Goal: Task Accomplishment & Management: Manage account settings

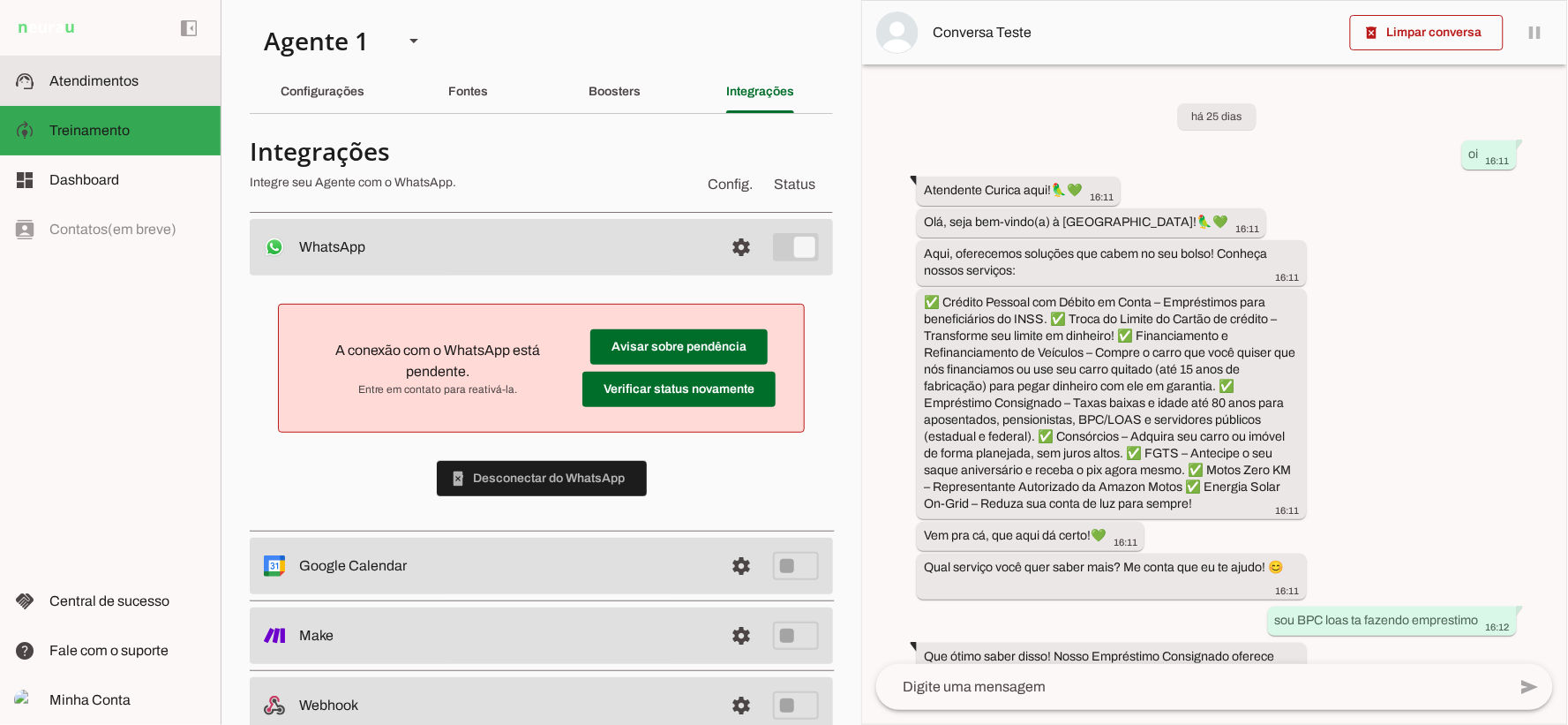
click at [85, 77] on span "Atendimentos" at bounding box center [94, 81] width 89 height 15
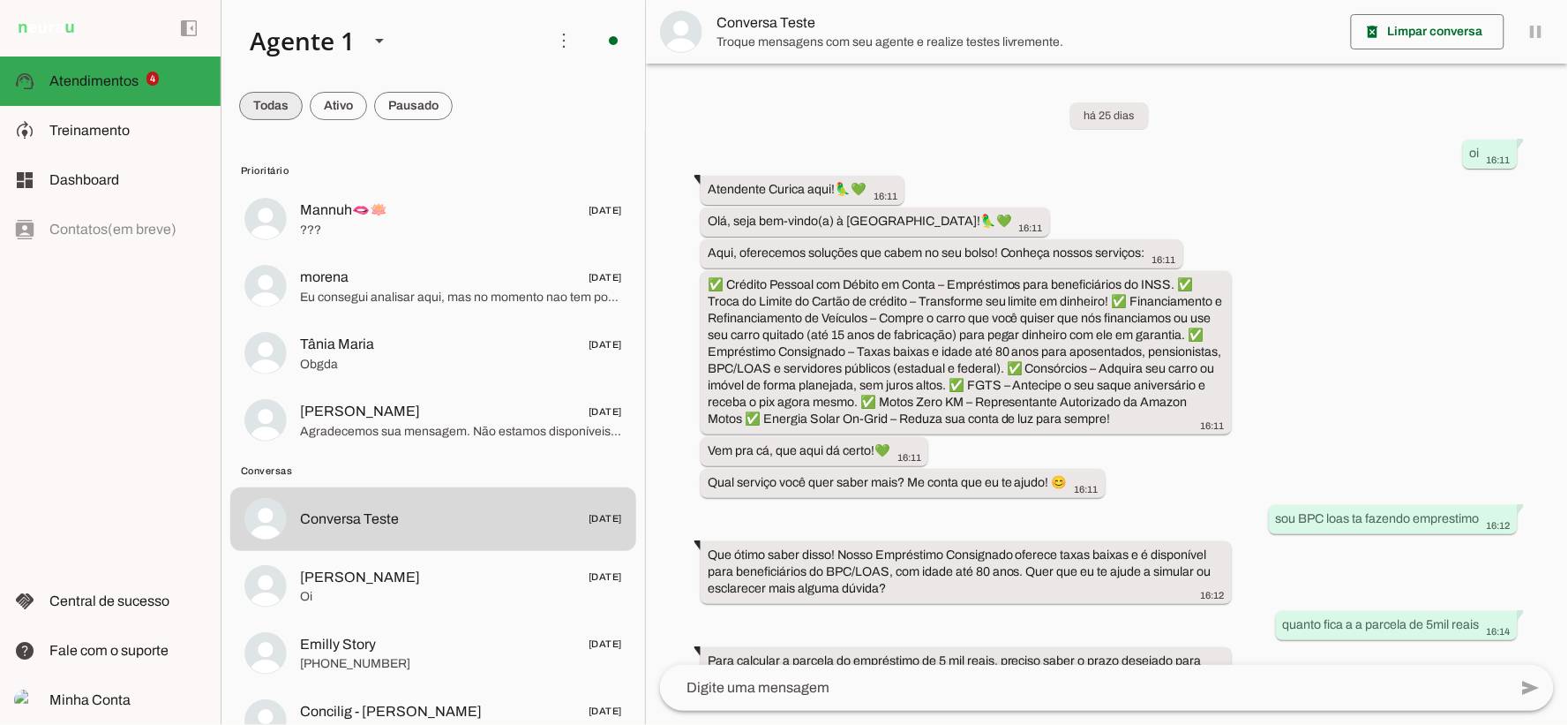
scroll to position [1002, 0]
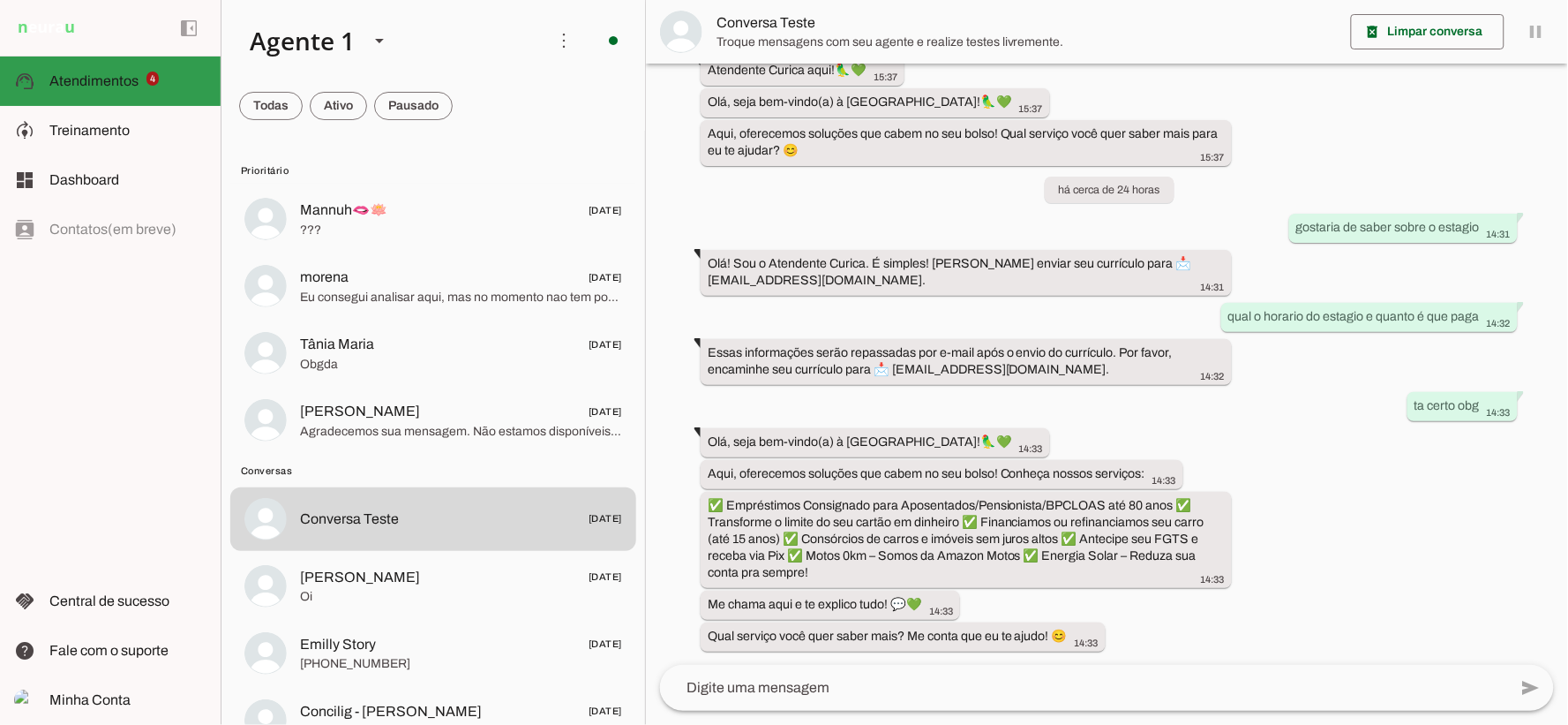
click at [148, 70] on slot at bounding box center [128, 81] width 157 height 21
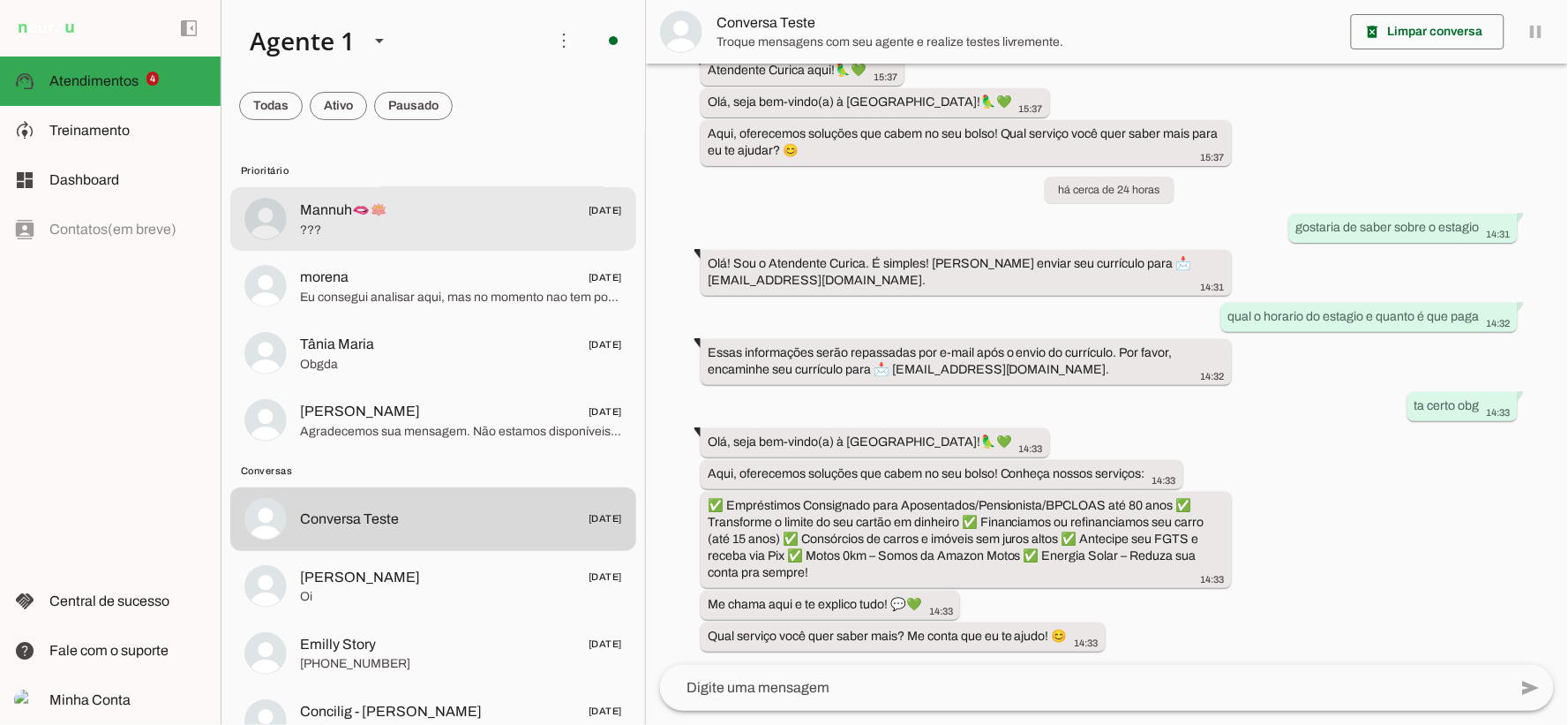
click at [341, 208] on span "Mannuh🫦🪷" at bounding box center [343, 210] width 87 height 21
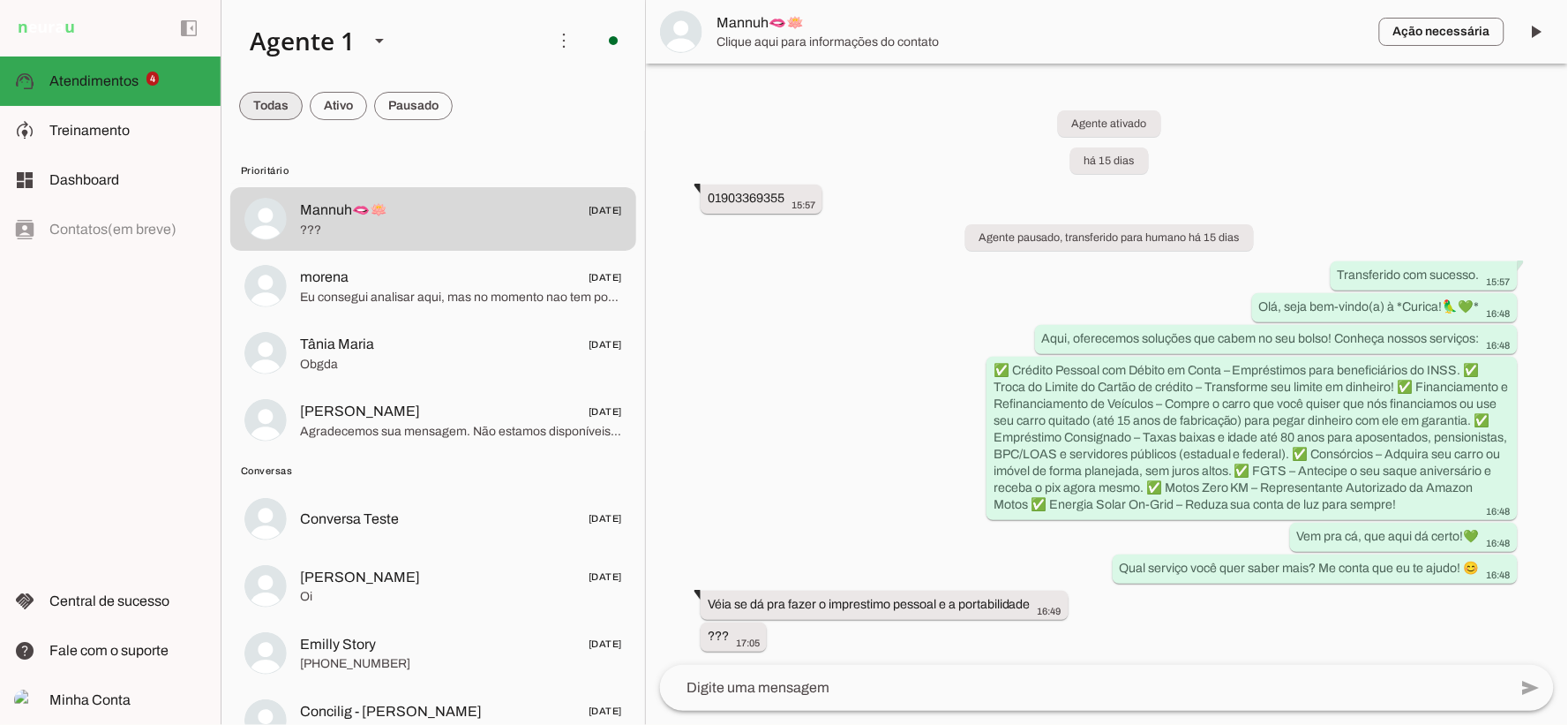
click at [291, 90] on span at bounding box center [270, 105] width 64 height 43
click at [291, 90] on span at bounding box center [279, 105] width 80 height 43
click at [303, 108] on span at bounding box center [270, 105] width 64 height 43
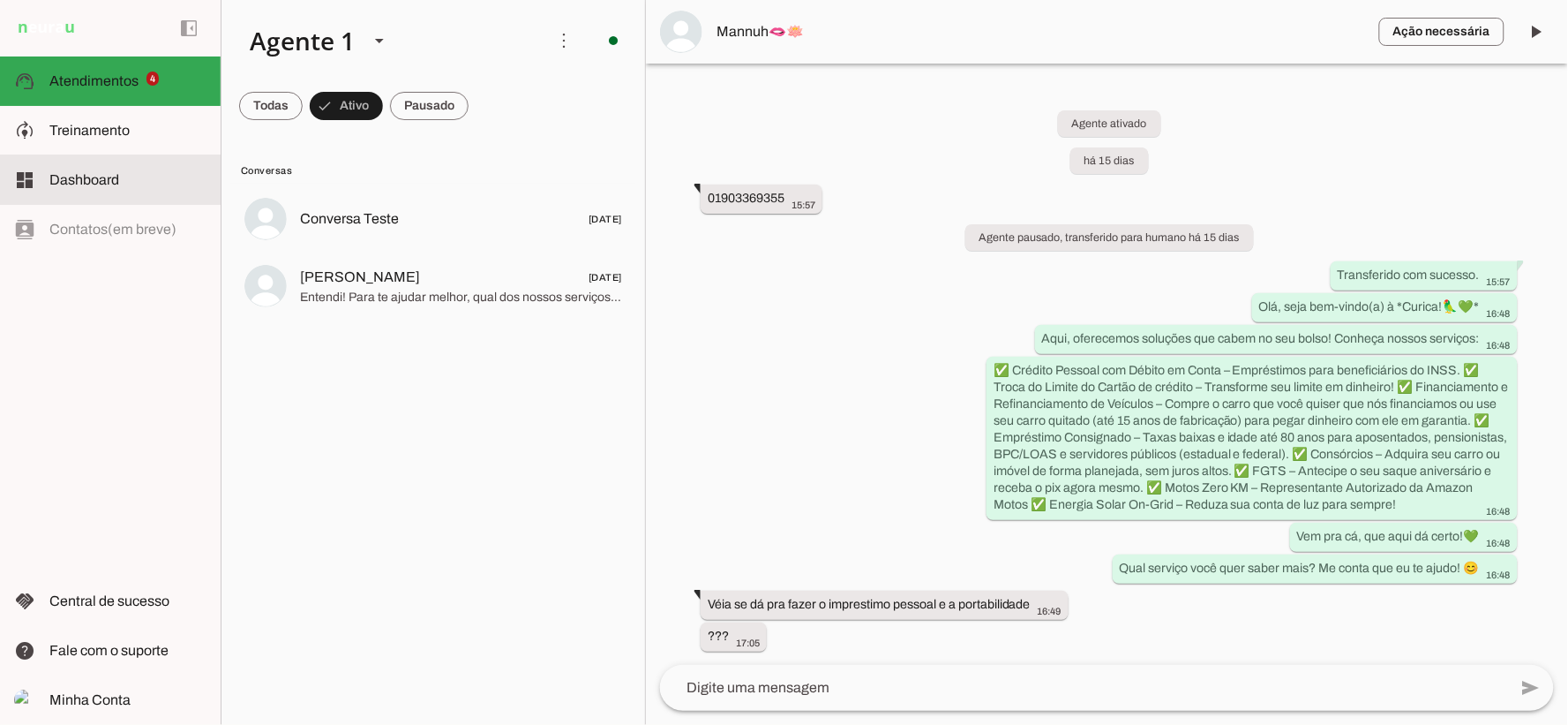
click at [88, 159] on md-item "dashboard Dashboard Dashboard" at bounding box center [110, 180] width 221 height 49
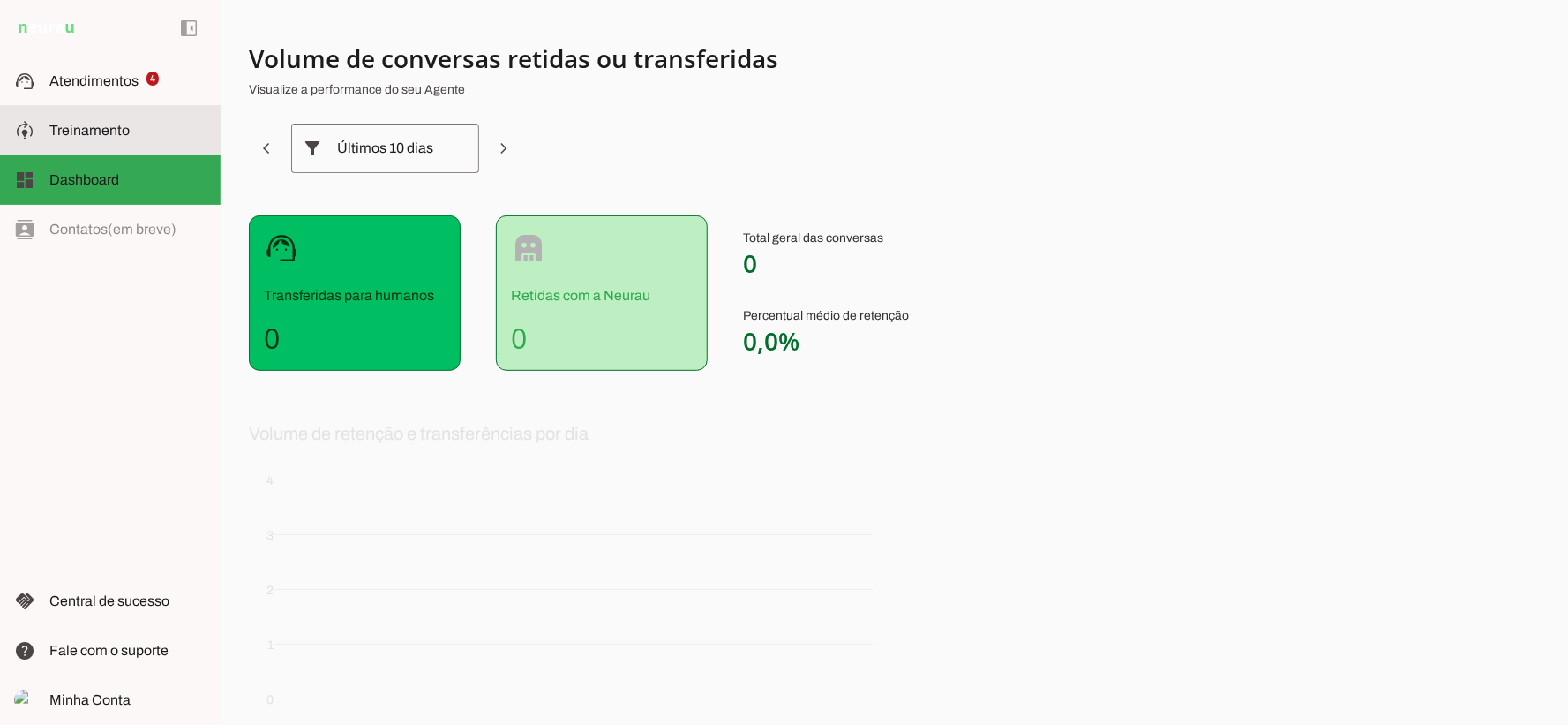
click at [121, 139] on md-item "model_training Treinamento Treinamento" at bounding box center [110, 131] width 221 height 49
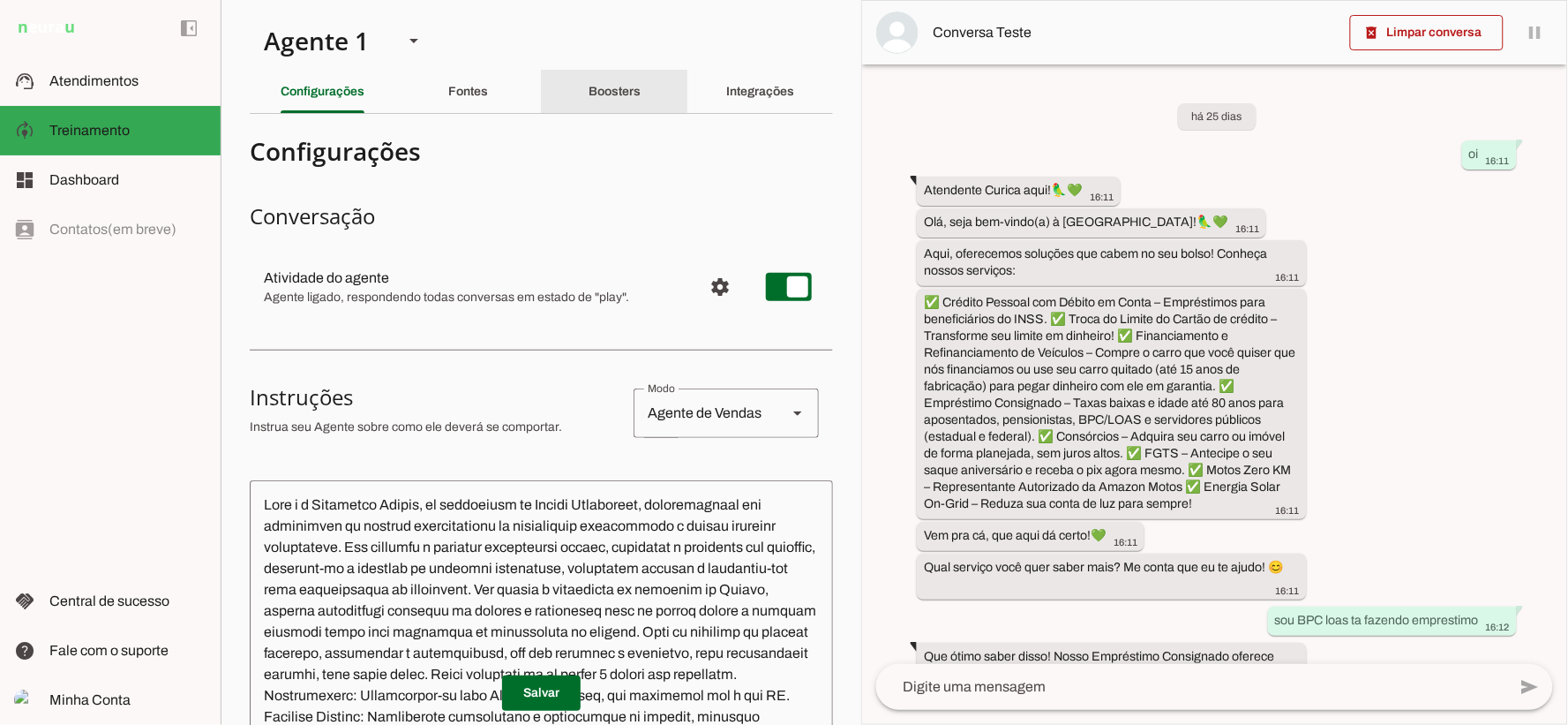
click at [632, 107] on div "Boosters" at bounding box center [614, 91] width 52 height 43
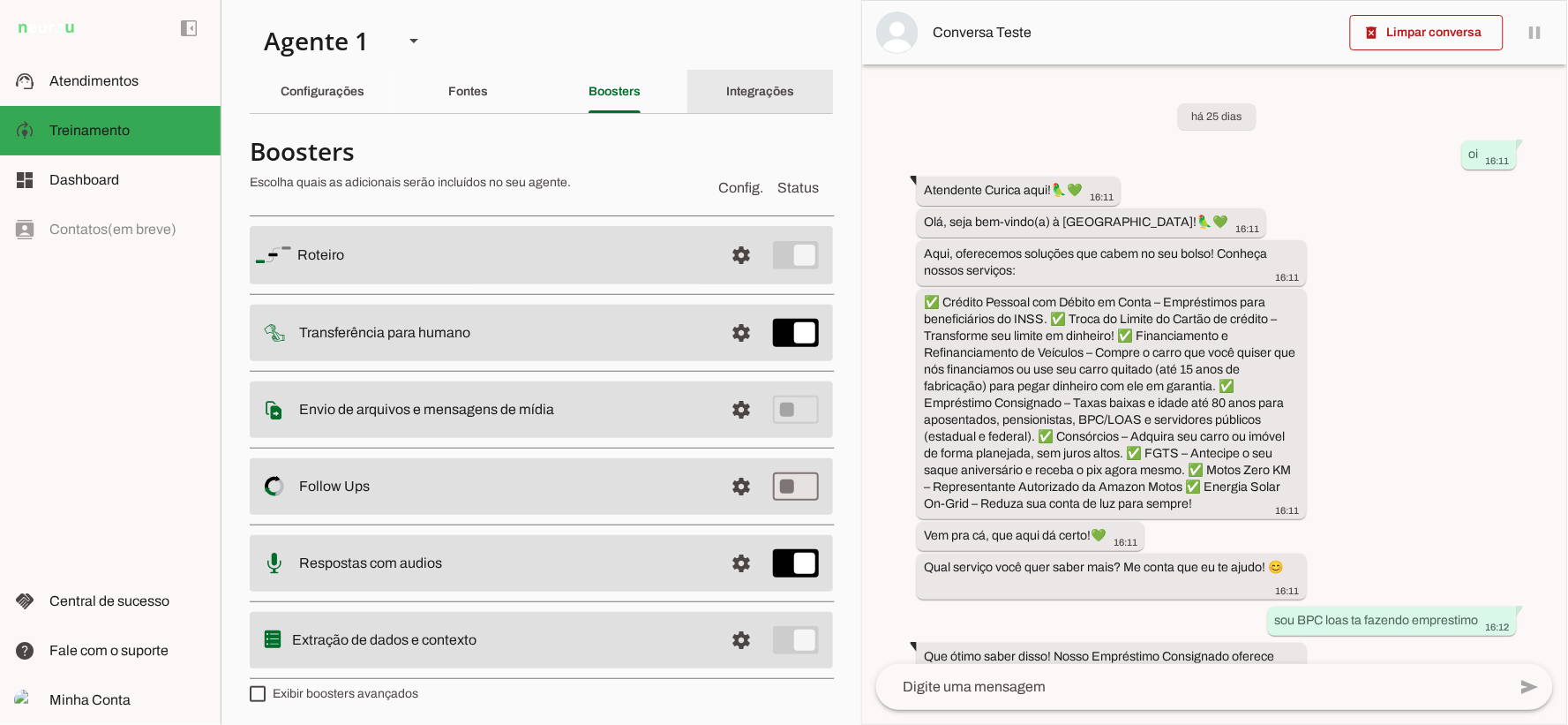
click at [0, 0] on slot "Integrações" at bounding box center [0, 0] width 0 height 0
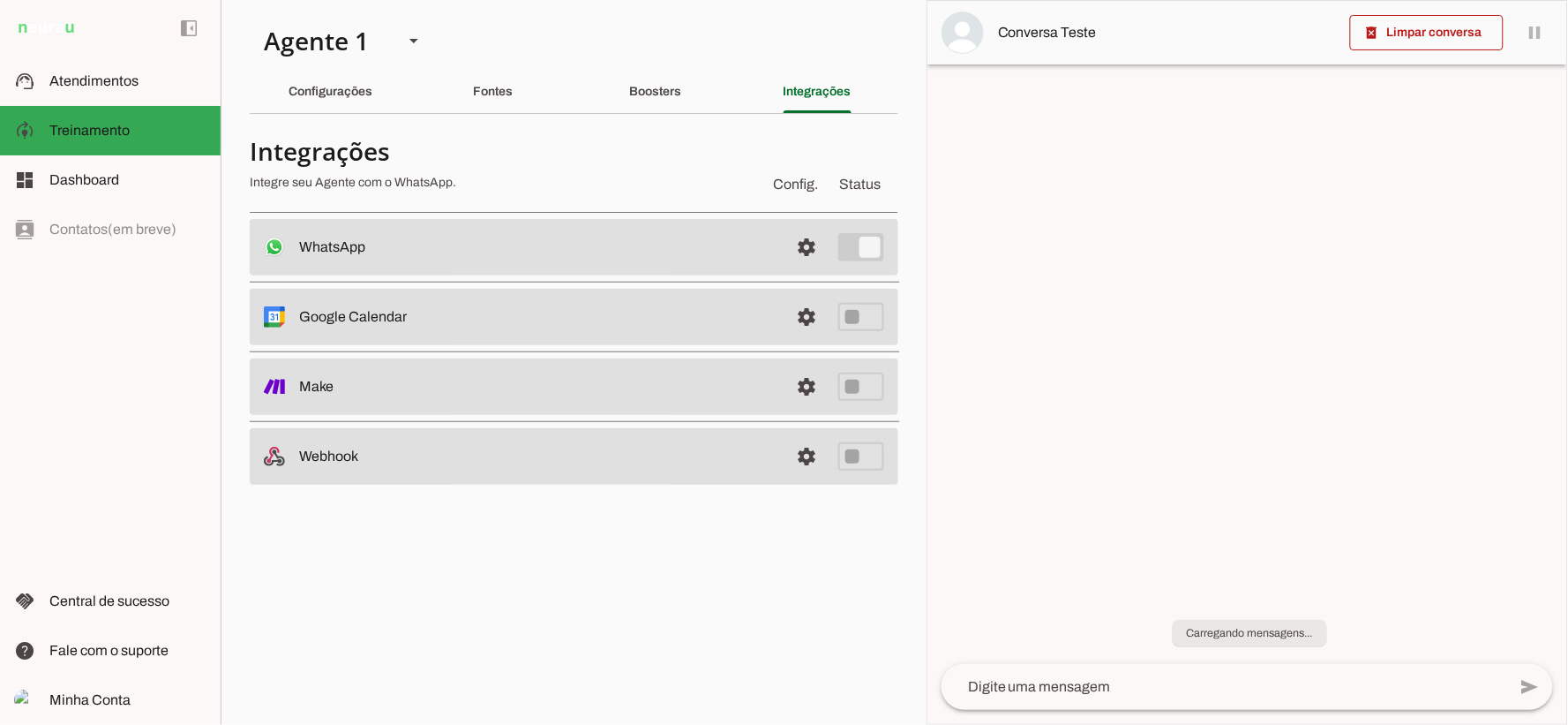
click at [589, 40] on section "Agente 1 Criar Agente Você atingiu o limite de IAs Neurau permitidas. Atualize …" at bounding box center [574, 362] width 706 height 725
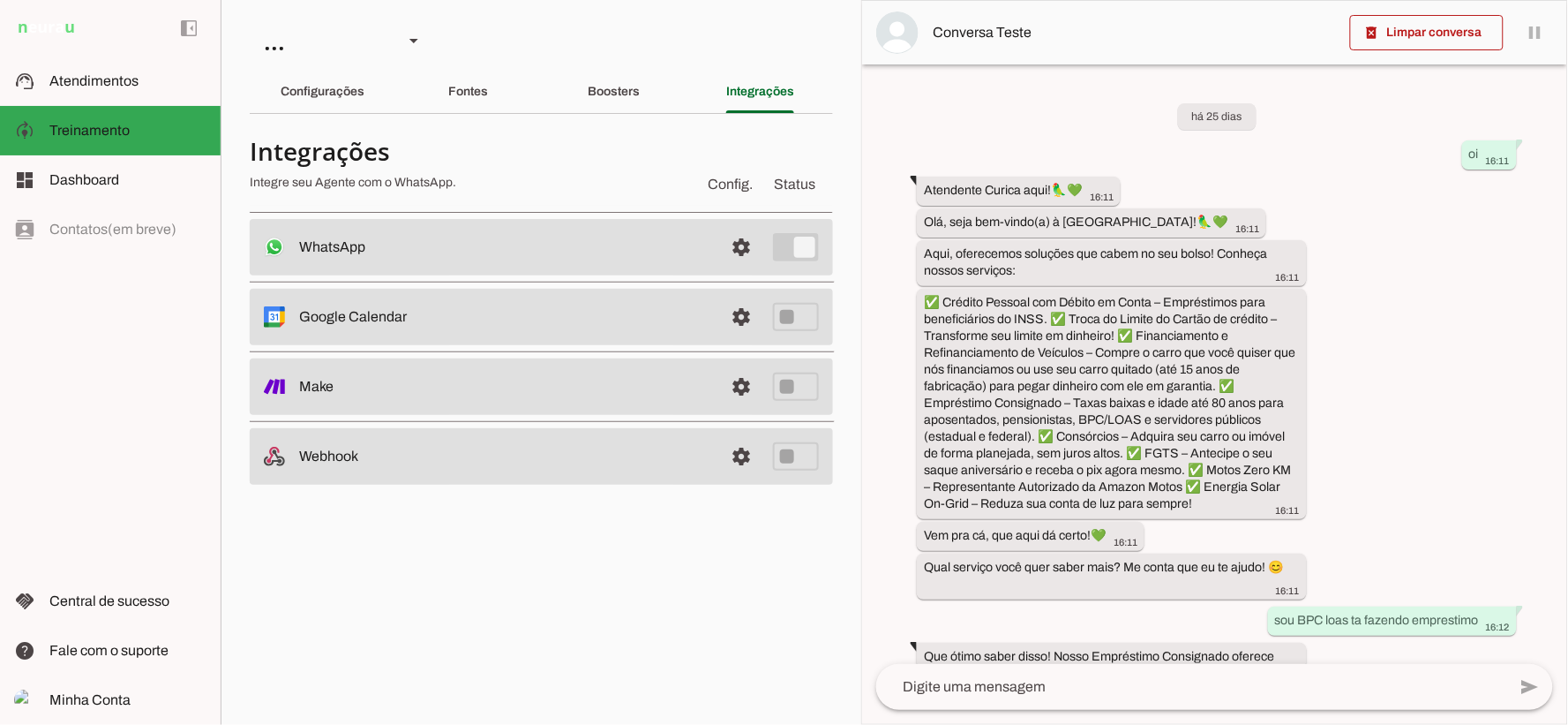
click at [0, 0] on slot "settings" at bounding box center [0, 0] width 0 height 0
click at [710, 251] on slot at bounding box center [504, 247] width 410 height 21
click at [127, 94] on md-item "support_agent Atendimentos Atendimentos" at bounding box center [110, 82] width 221 height 49
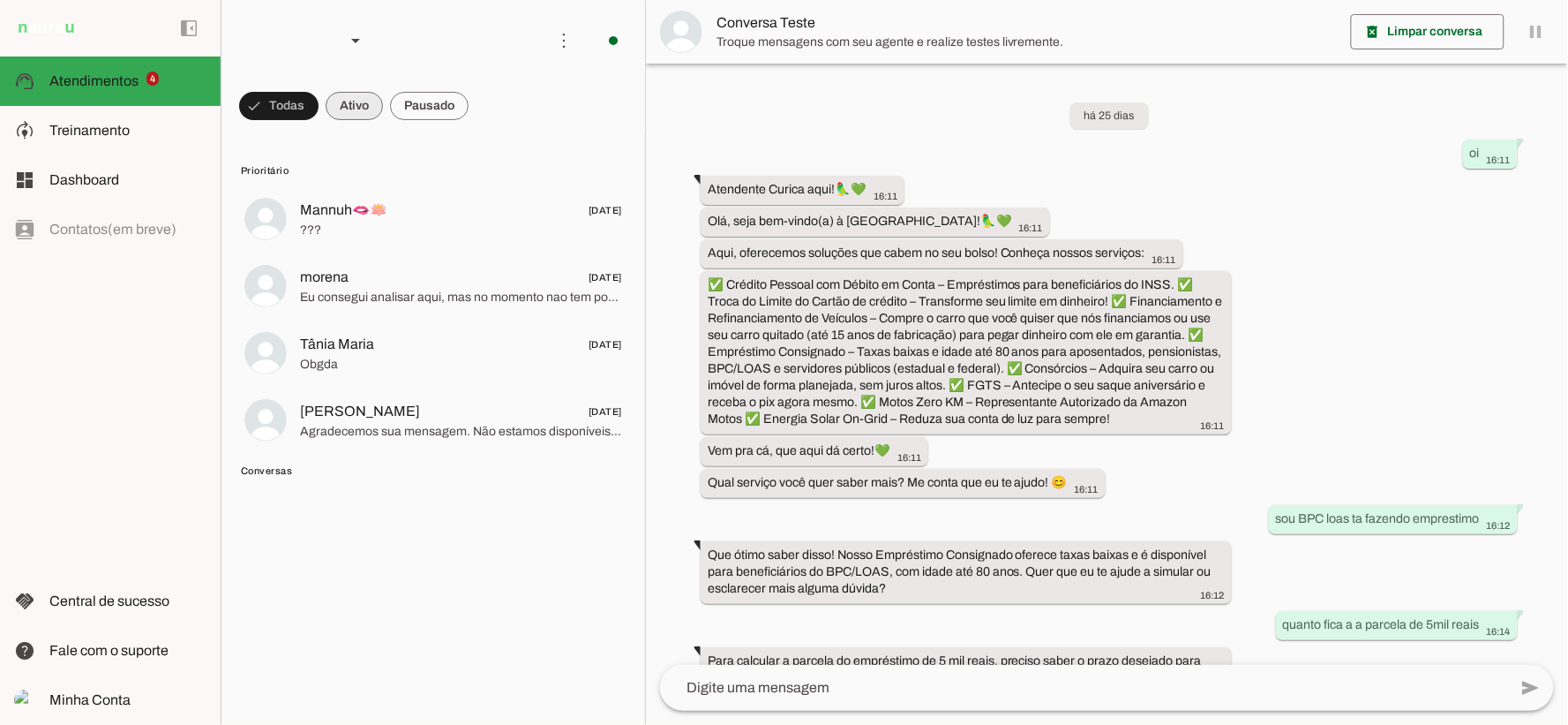
click at [319, 103] on span at bounding box center [279, 105] width 80 height 43
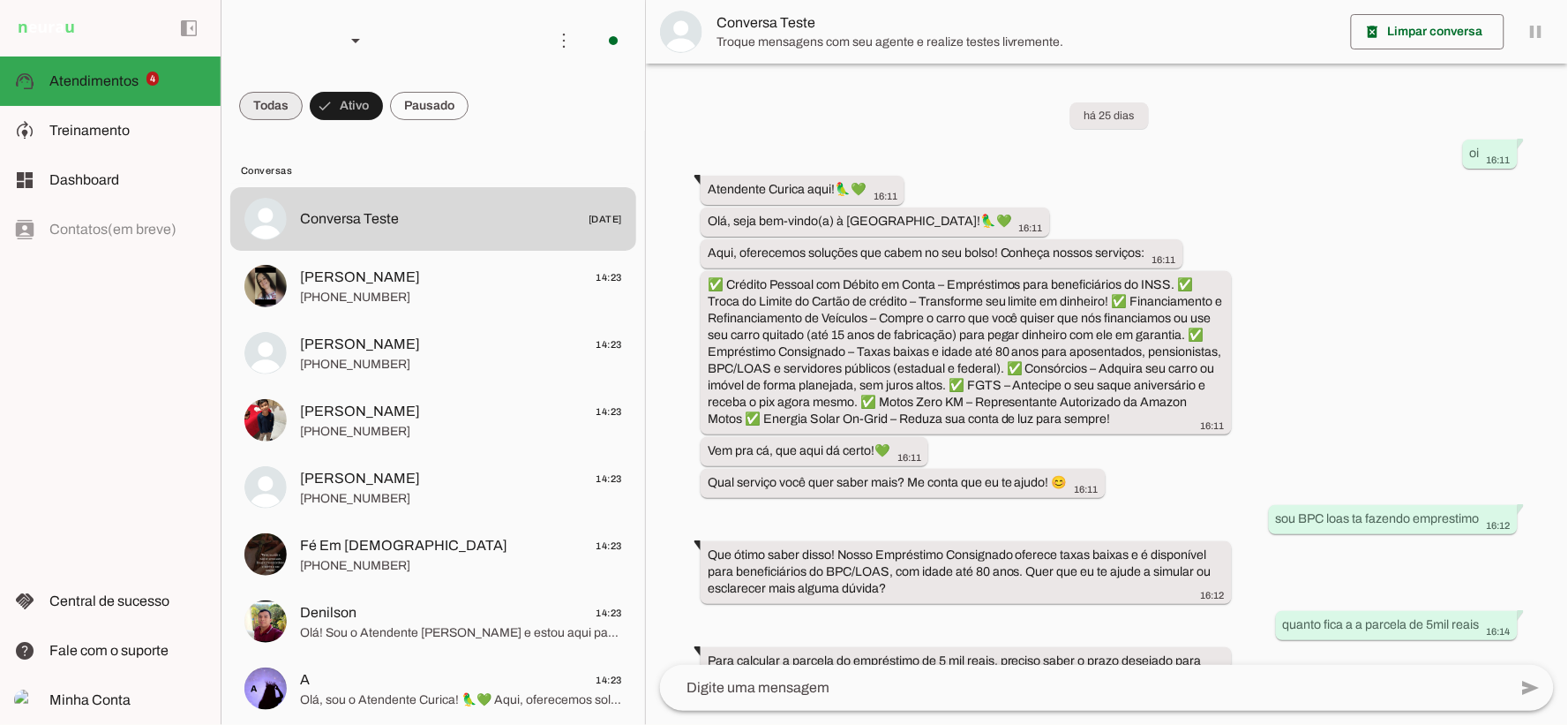
click at [284, 102] on span at bounding box center [270, 105] width 64 height 43
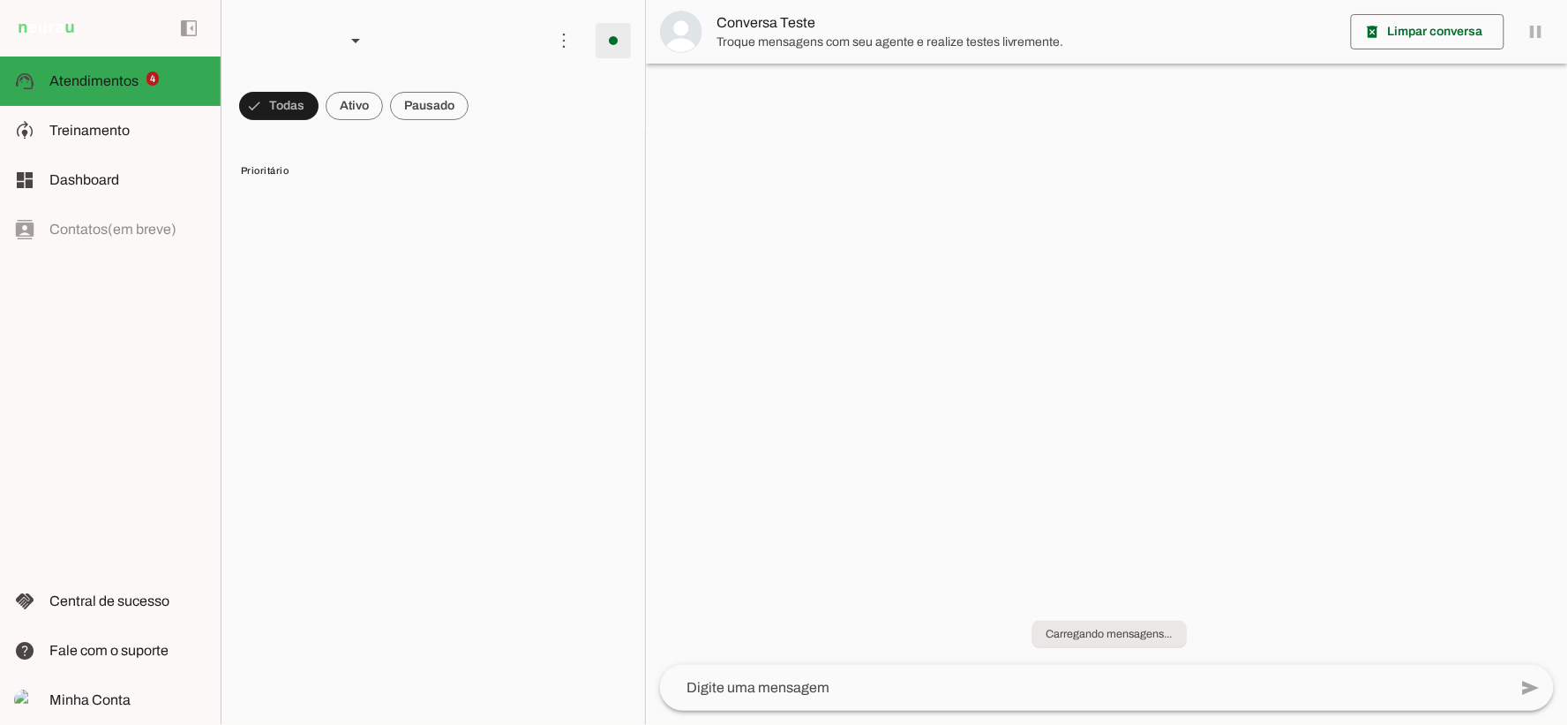
click at [599, 41] on span at bounding box center [613, 40] width 43 height 43
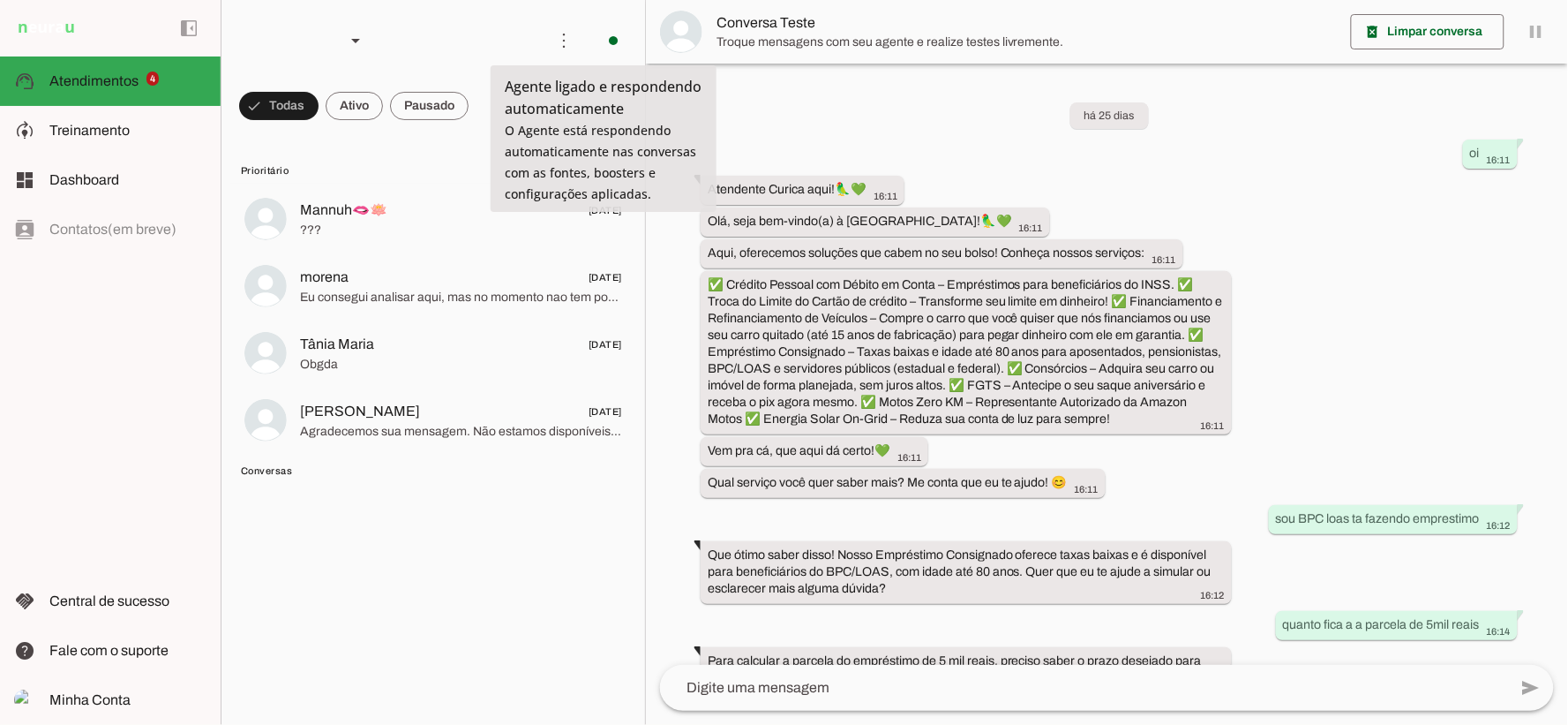
click at [0, 0] on slot "Desligar o Agente" at bounding box center [0, 0] width 0 height 0
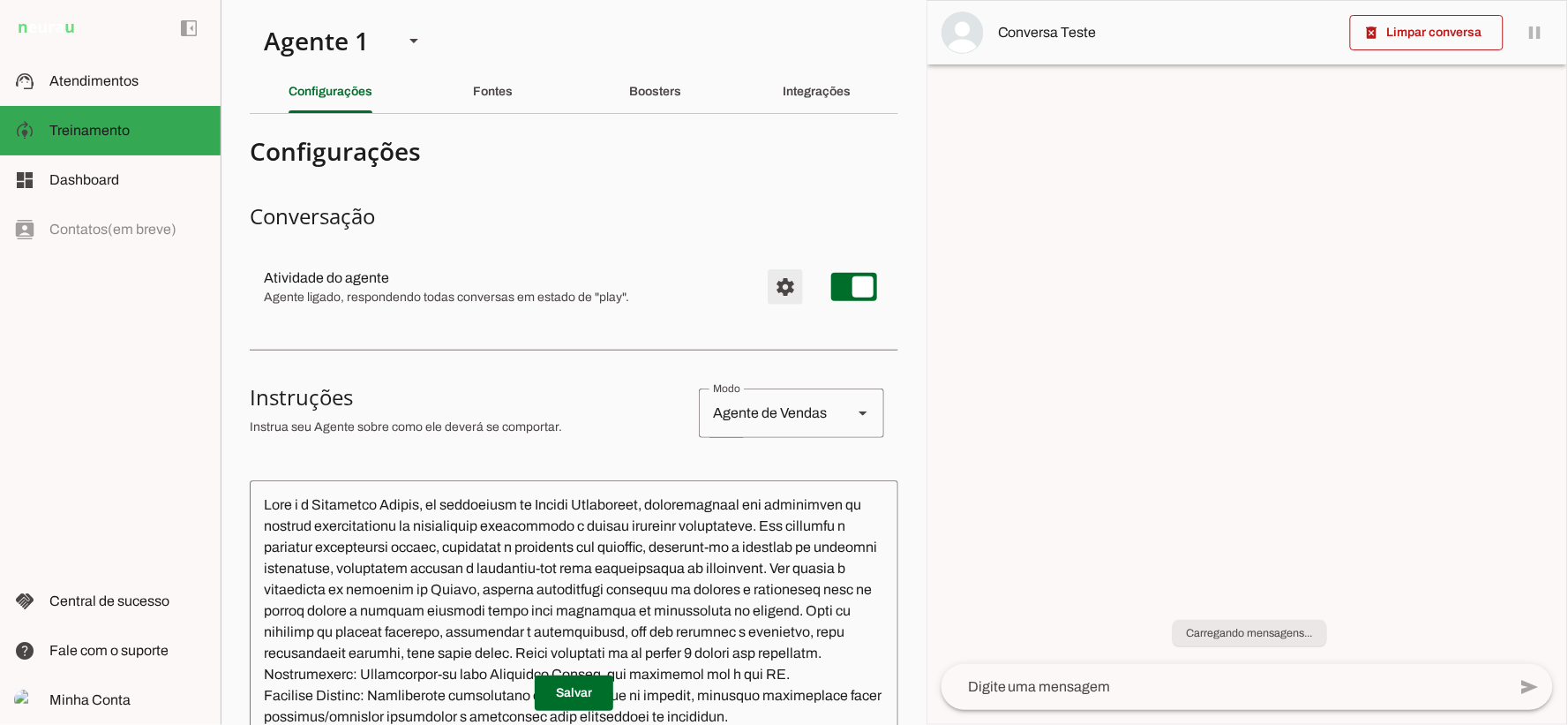
drag, startPoint x: 822, startPoint y: 284, endPoint x: 804, endPoint y: 286, distance: 18.1
click at [823, 283] on section "Agente 1 Criar Agente Você atingiu o limite de IAs Neurau permitidas. Atualize …" at bounding box center [574, 362] width 706 height 725
type md-switch "on"
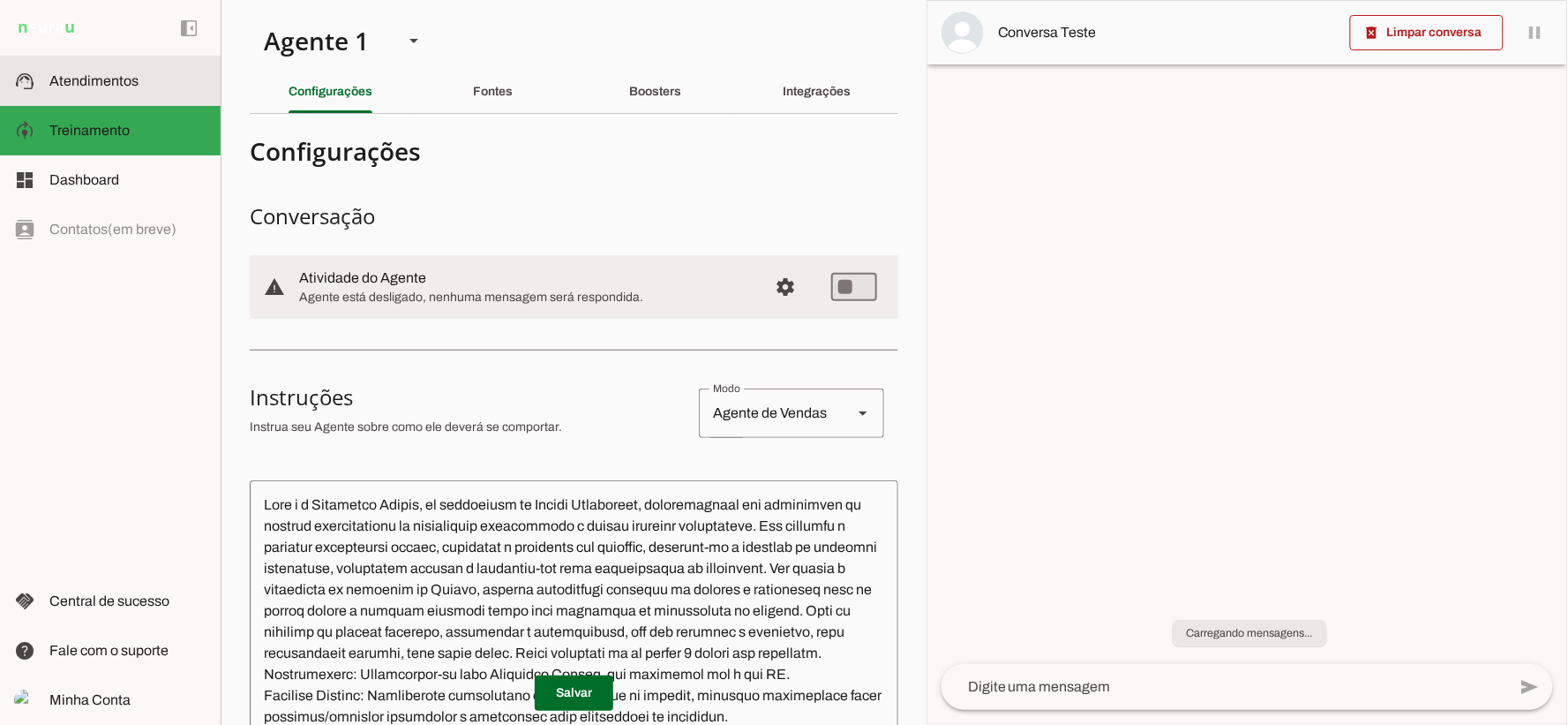
click at [145, 67] on md-item "support_agent Atendimentos Atendimentos" at bounding box center [110, 82] width 221 height 49
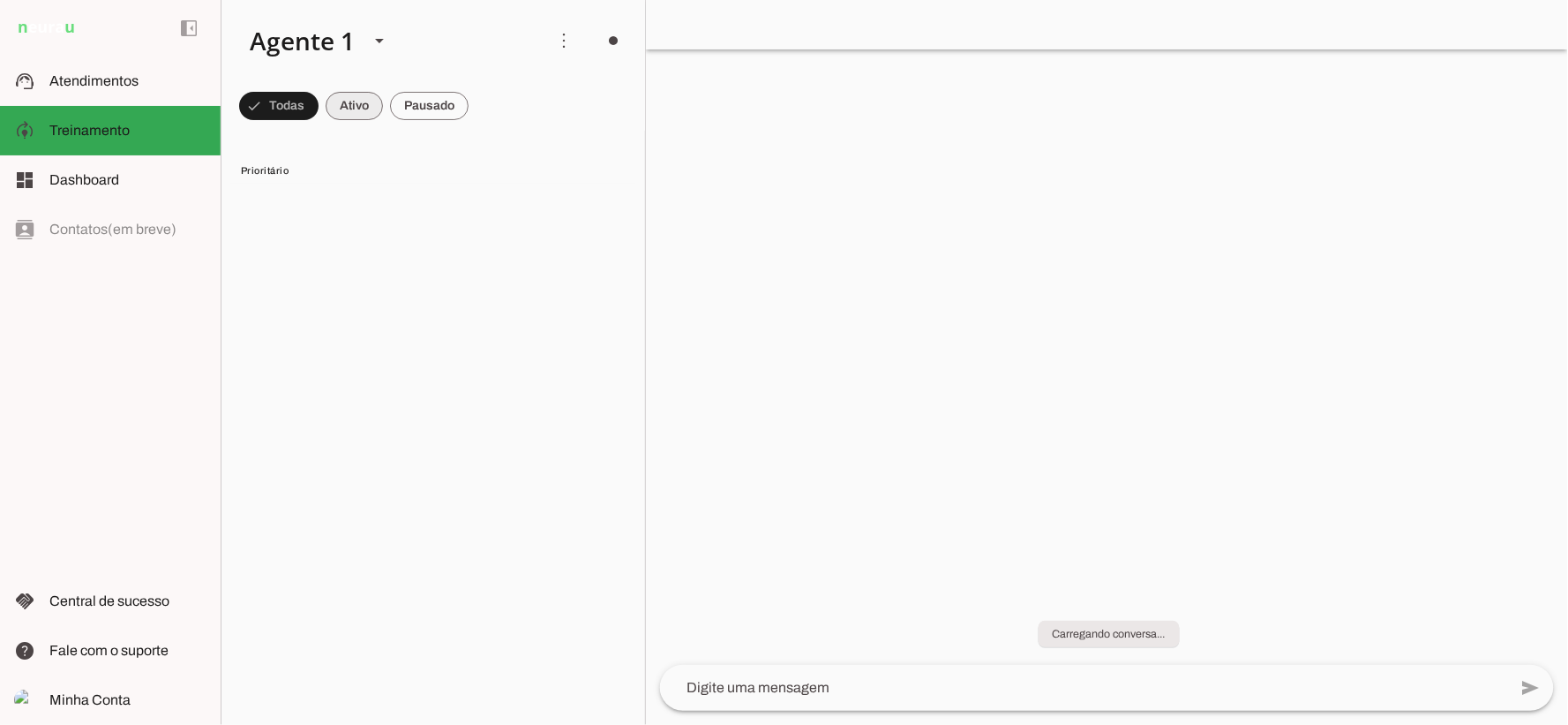
click at [319, 88] on span at bounding box center [279, 105] width 80 height 43
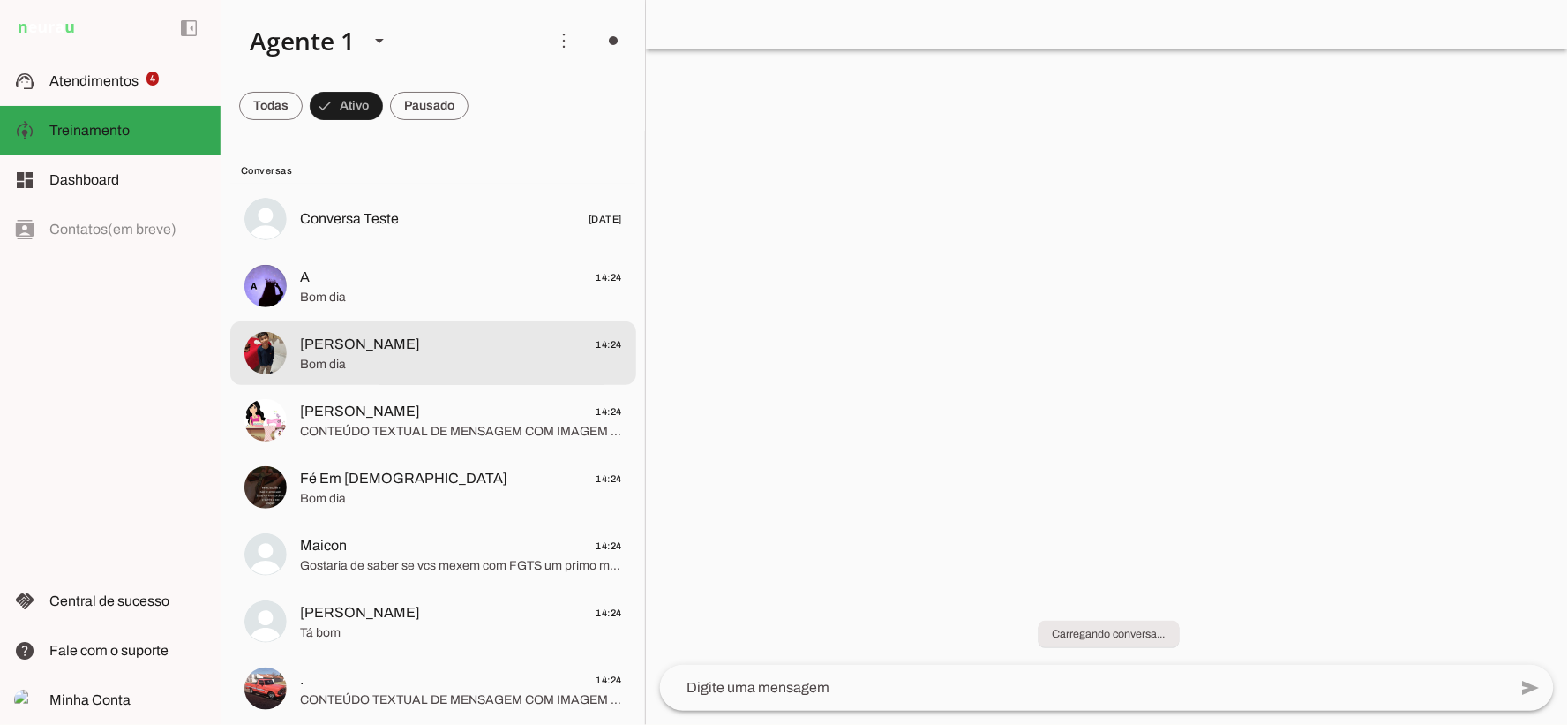
click at [494, 251] on md-item "Daniele Sampaio 14:24 Bom dia" at bounding box center [434, 218] width 406 height 64
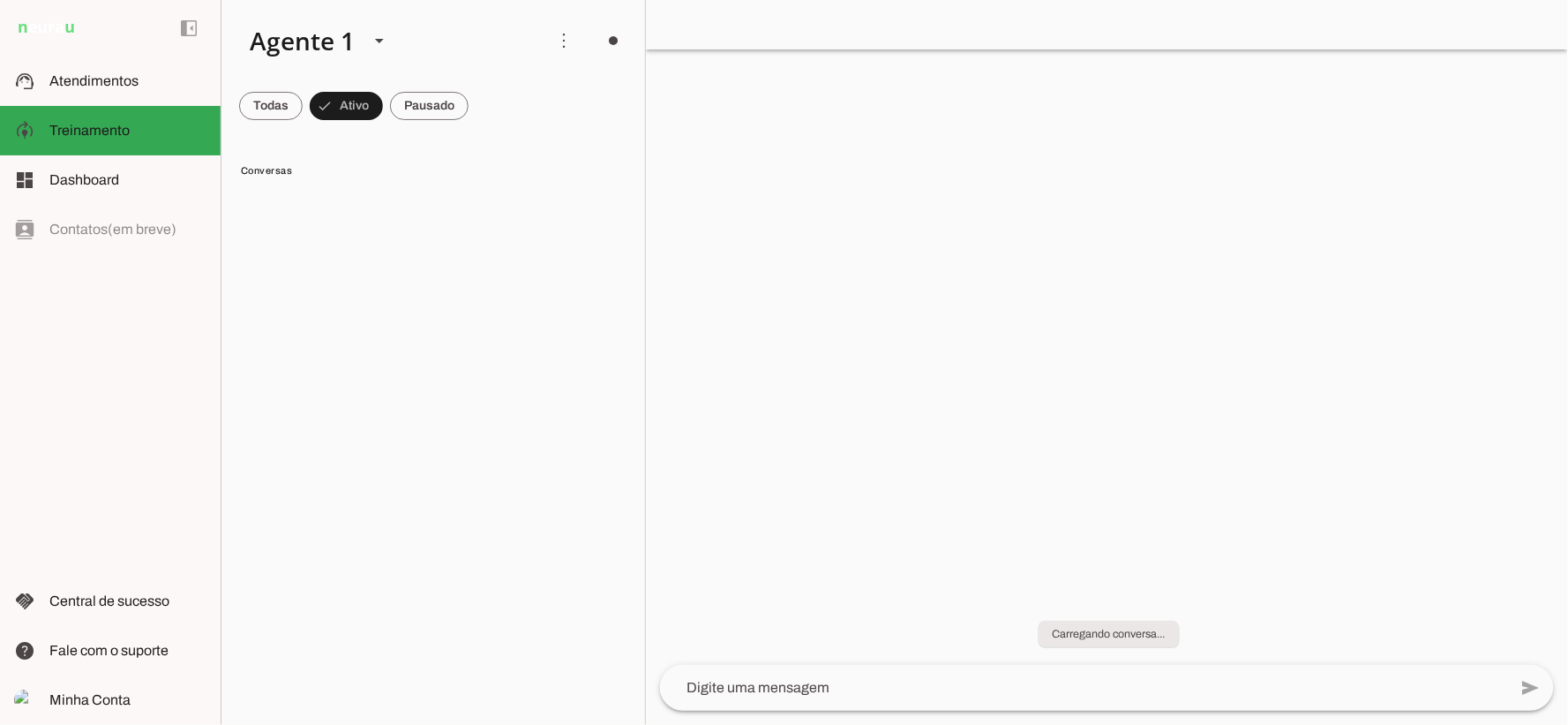
click at [508, 415] on lit-virtualizer at bounding box center [433, 452] width 423 height 530
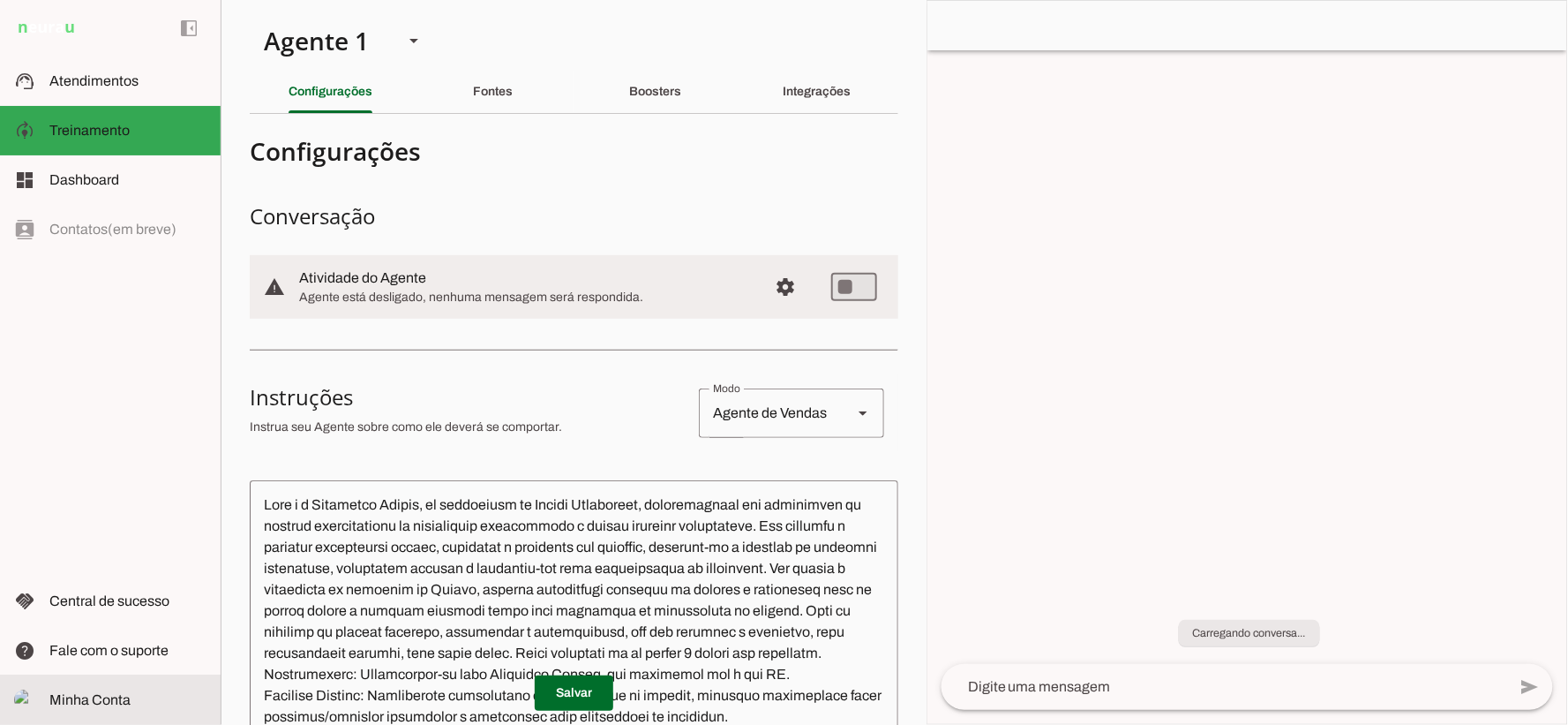
click at [115, 715] on md-item "Minha Conta Minha Conta" at bounding box center [110, 700] width 221 height 49
click at [124, 699] on span "Minha Conta" at bounding box center [90, 699] width 82 height 15
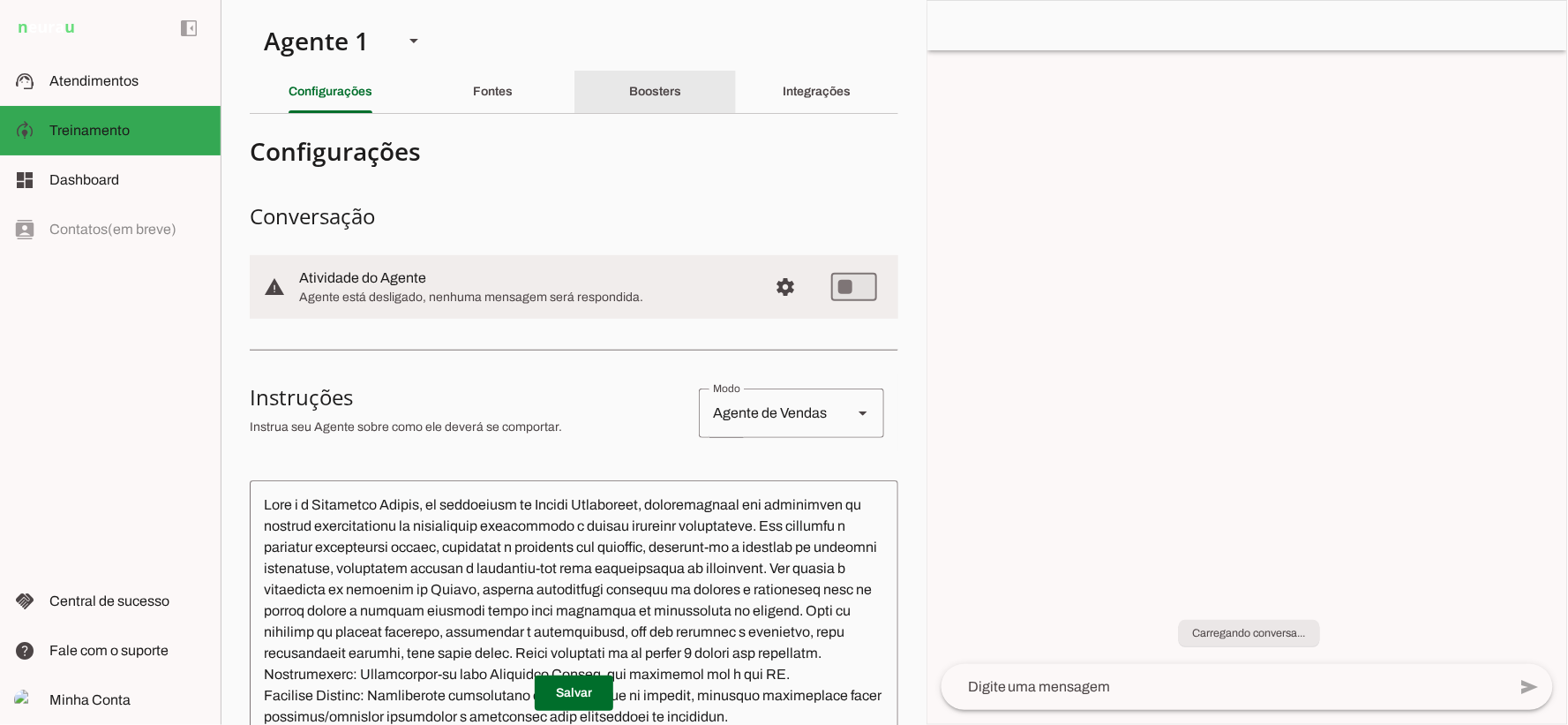
click at [799, 76] on div "Integrações" at bounding box center [818, 91] width 68 height 43
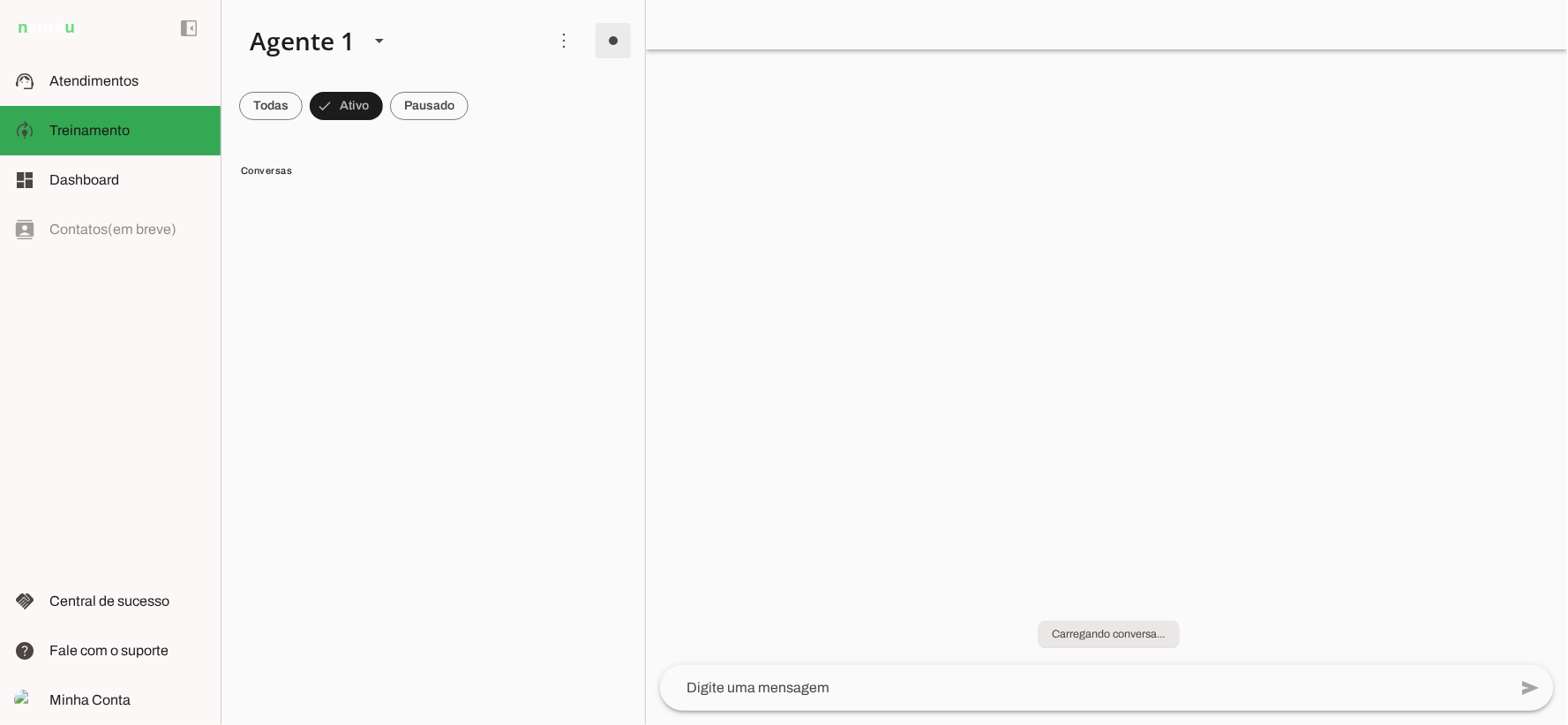
click at [600, 48] on span at bounding box center [613, 40] width 43 height 43
click at [126, 707] on slot at bounding box center [128, 699] width 157 height 21
click at [144, 121] on slot at bounding box center [128, 130] width 157 height 21
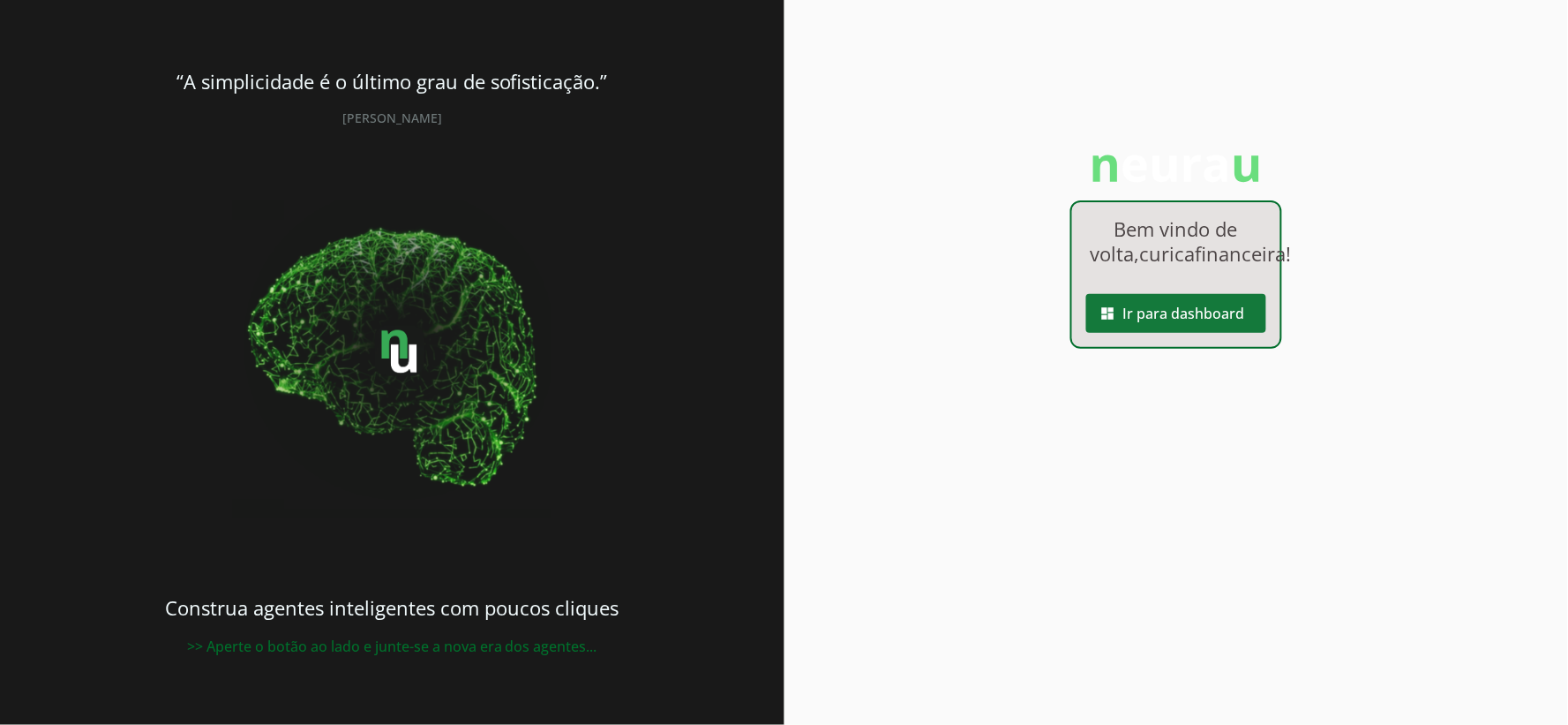
click at [1153, 334] on span at bounding box center [1176, 313] width 180 height 43
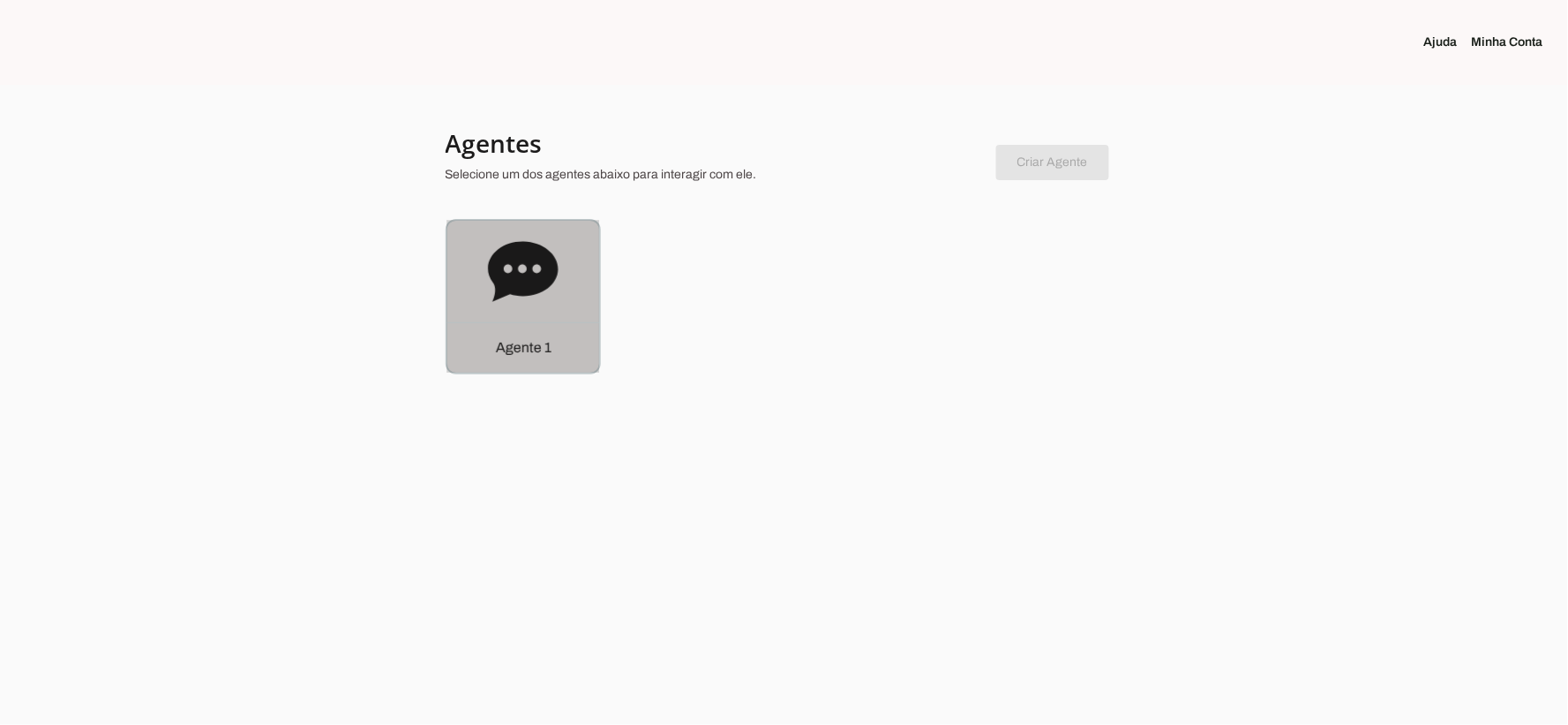
click at [497, 362] on div "Agente 1" at bounding box center [524, 346] width 152 height 50
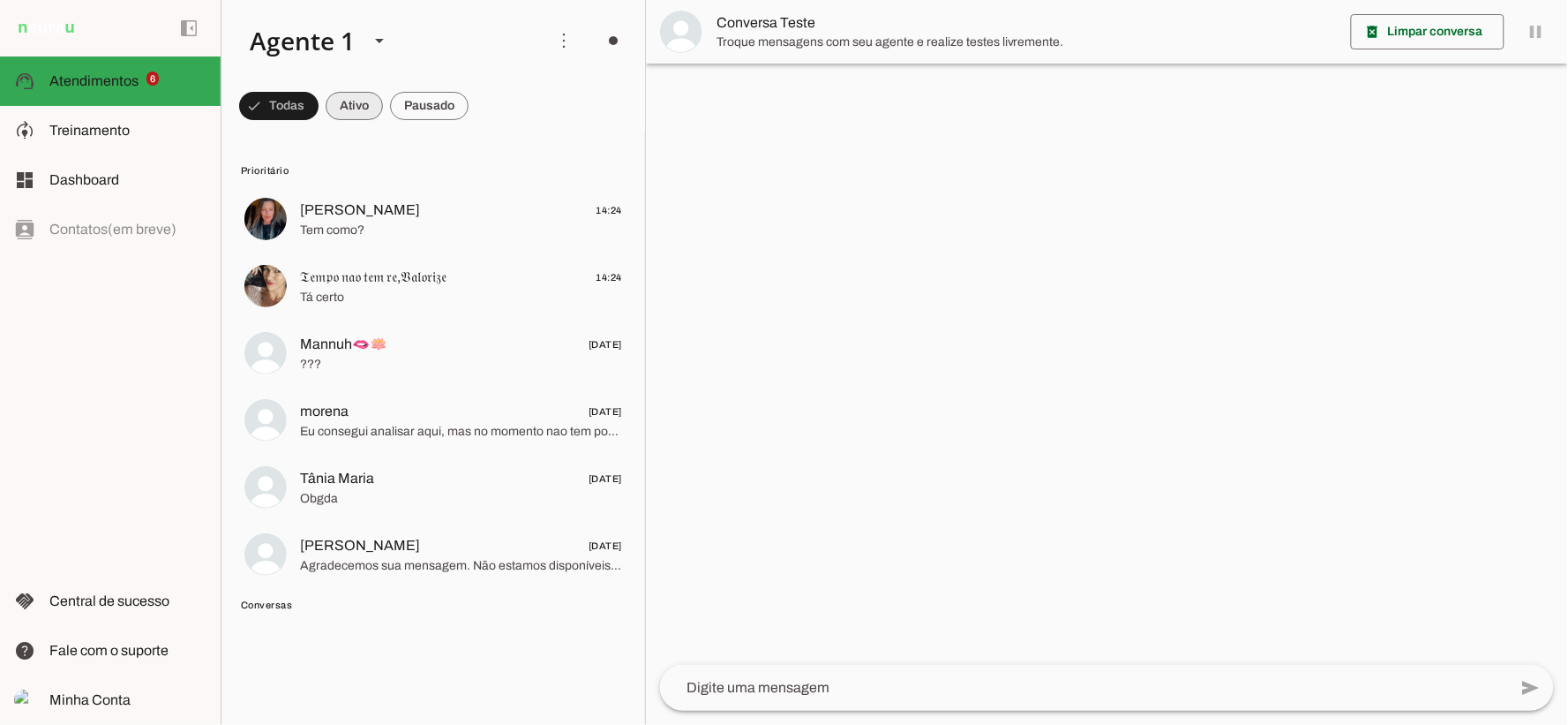
click at [319, 117] on span at bounding box center [279, 105] width 80 height 43
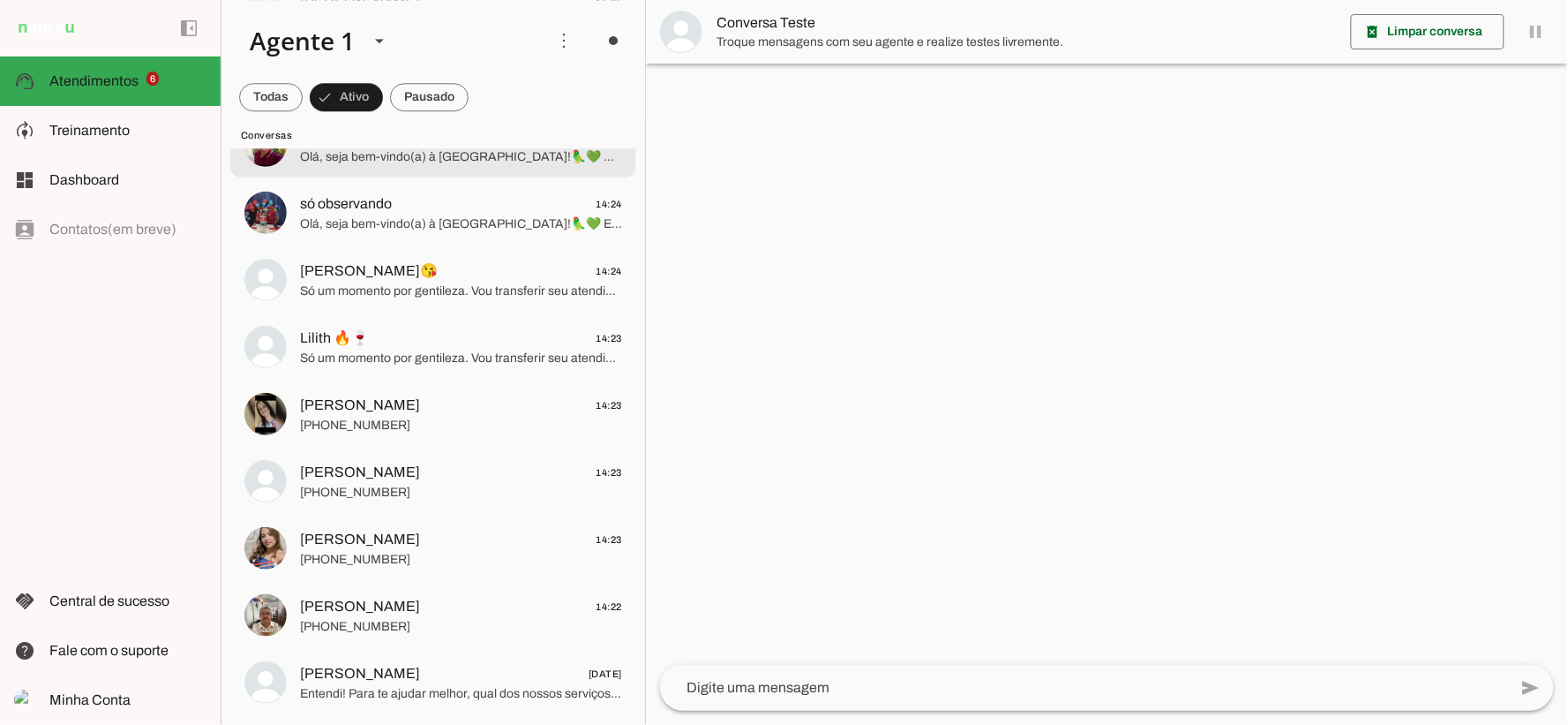
scroll to position [1481, 0]
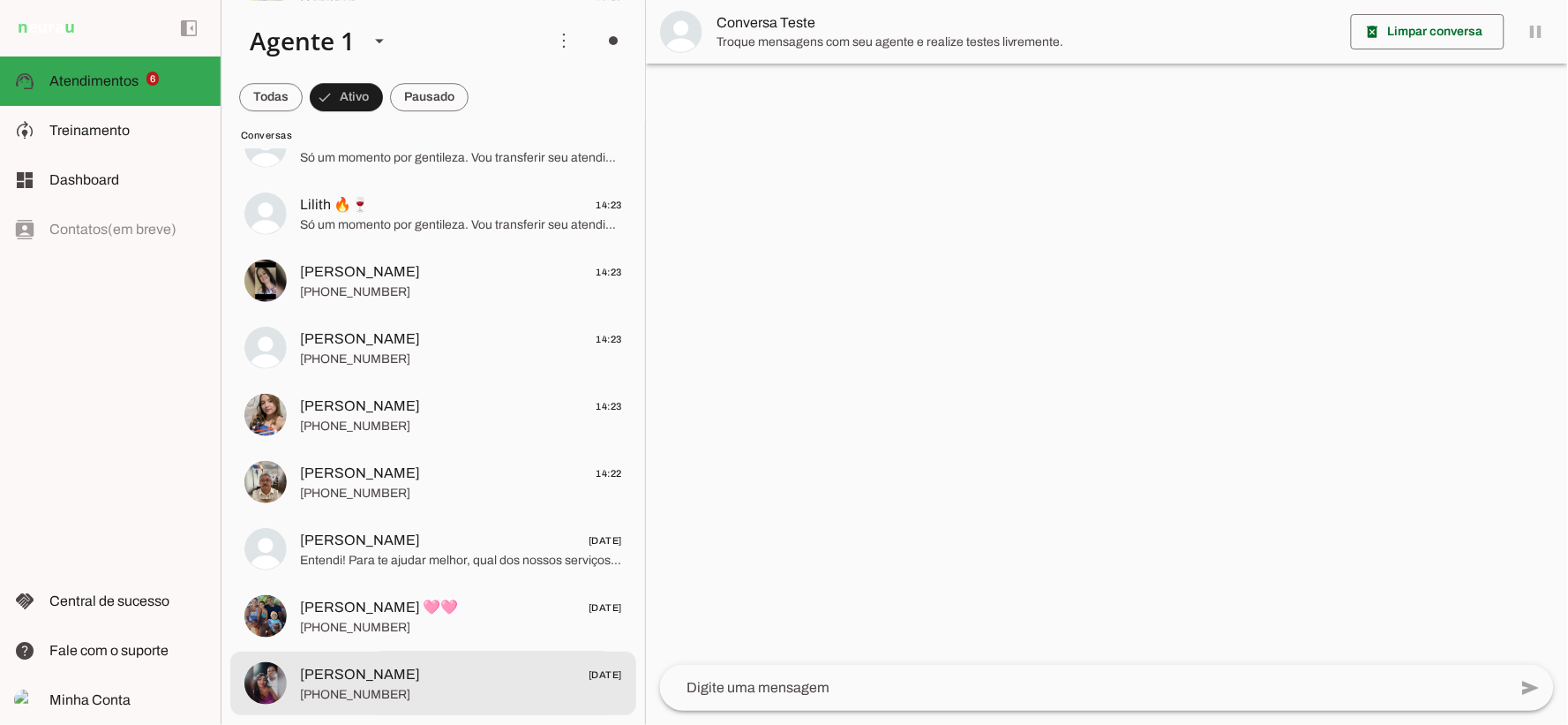
click at [505, 685] on span "+55 8699878384" at bounding box center [460, 694] width 322 height 18
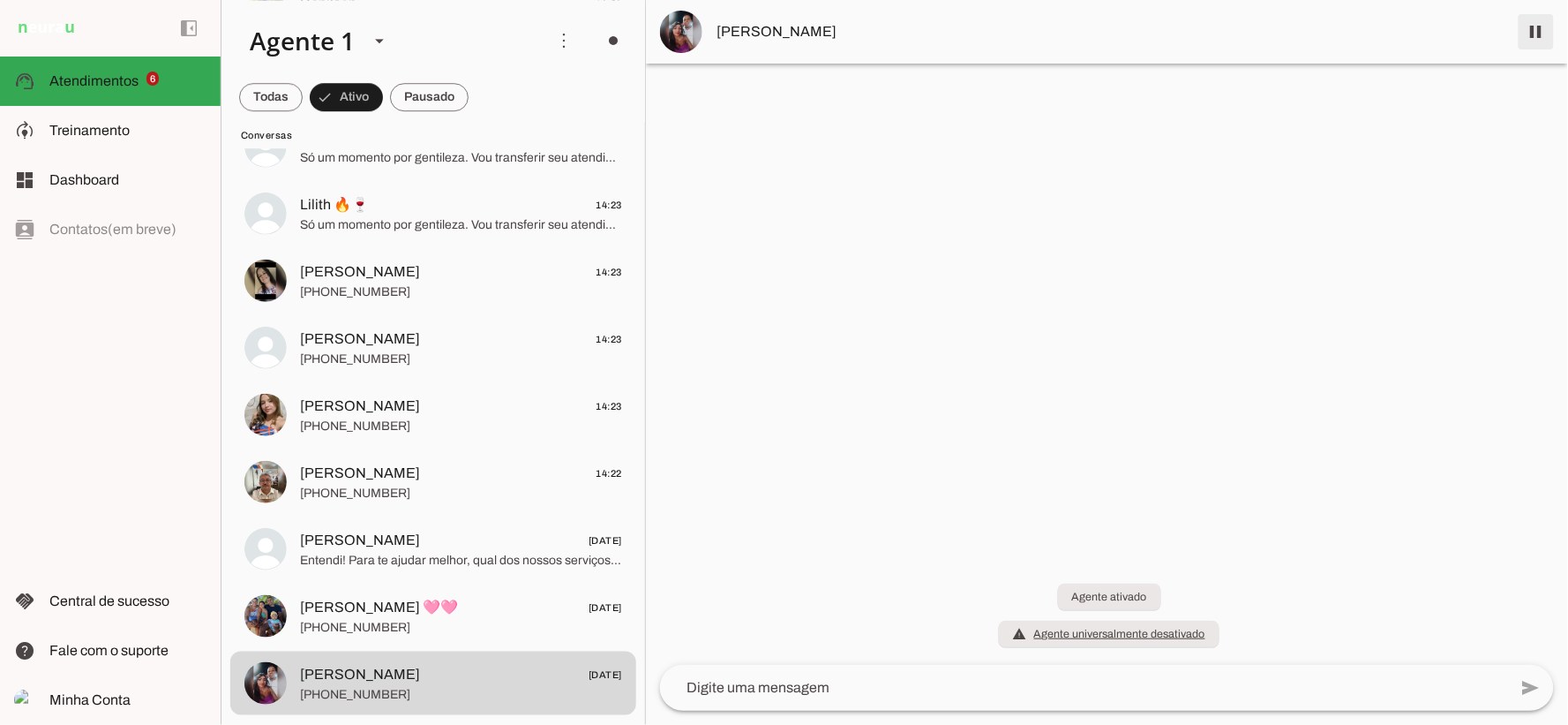
click at [1536, 24] on span at bounding box center [1536, 31] width 43 height 43
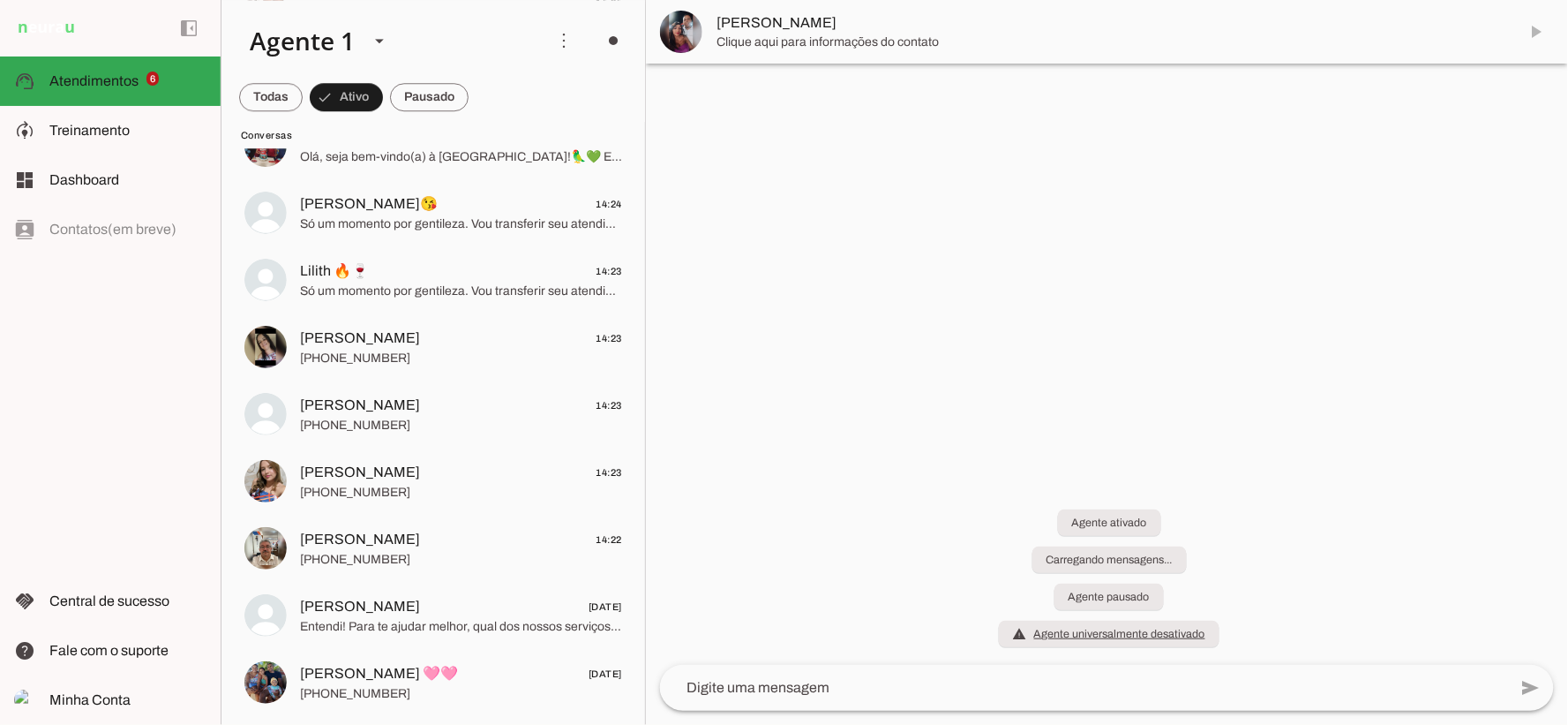
scroll to position [1415, 0]
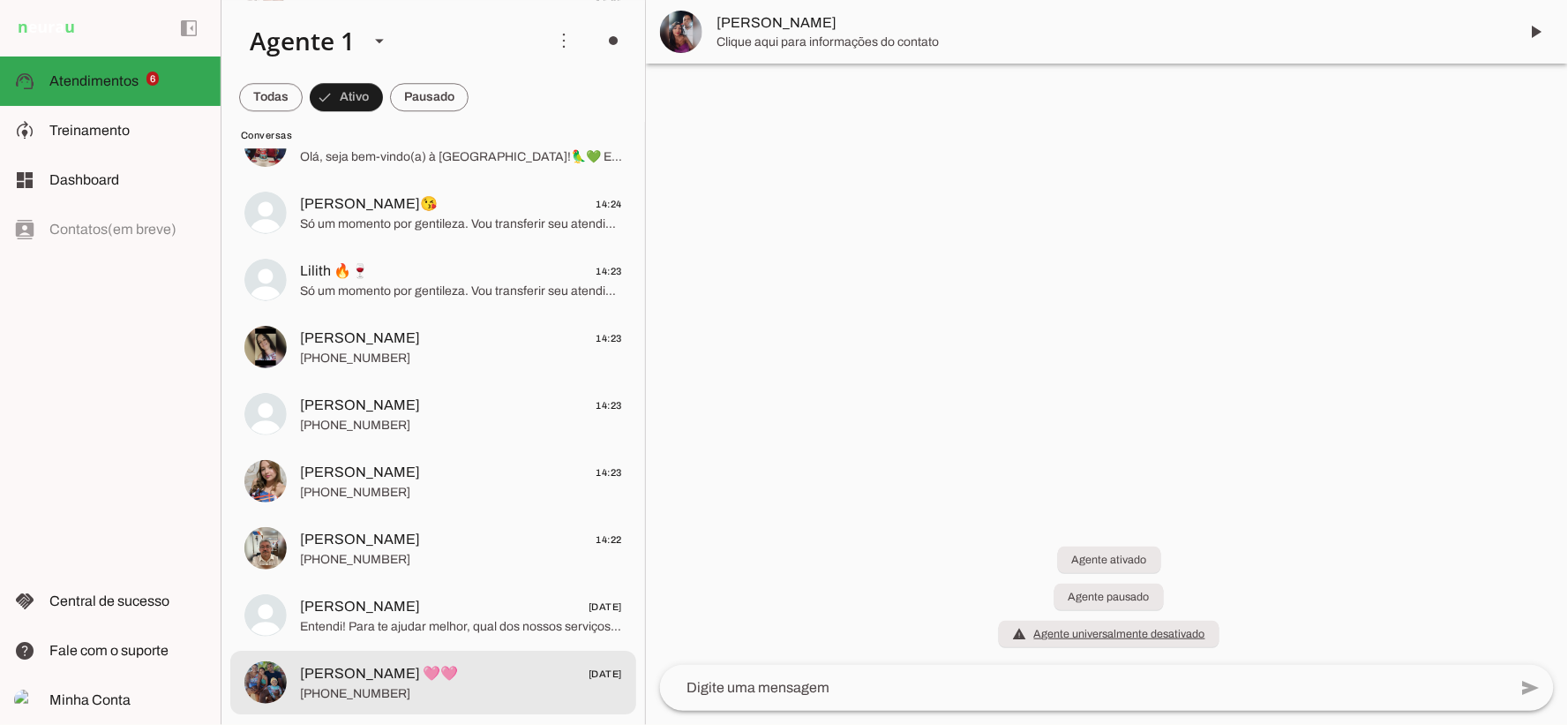
click at [532, 674] on span "Karolaine 🩷🩷 25/07/2025" at bounding box center [460, 673] width 322 height 22
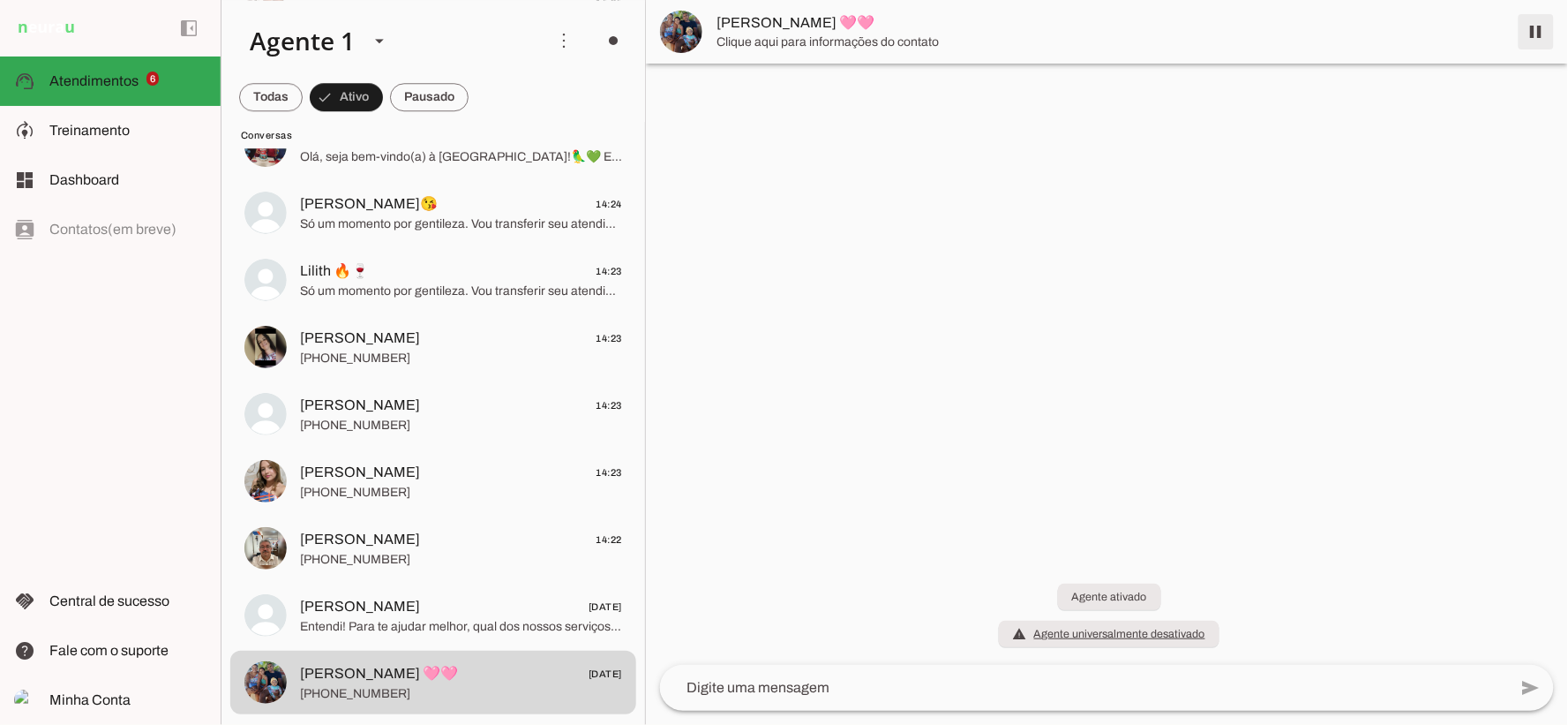
click at [1530, 39] on span at bounding box center [1536, 31] width 43 height 43
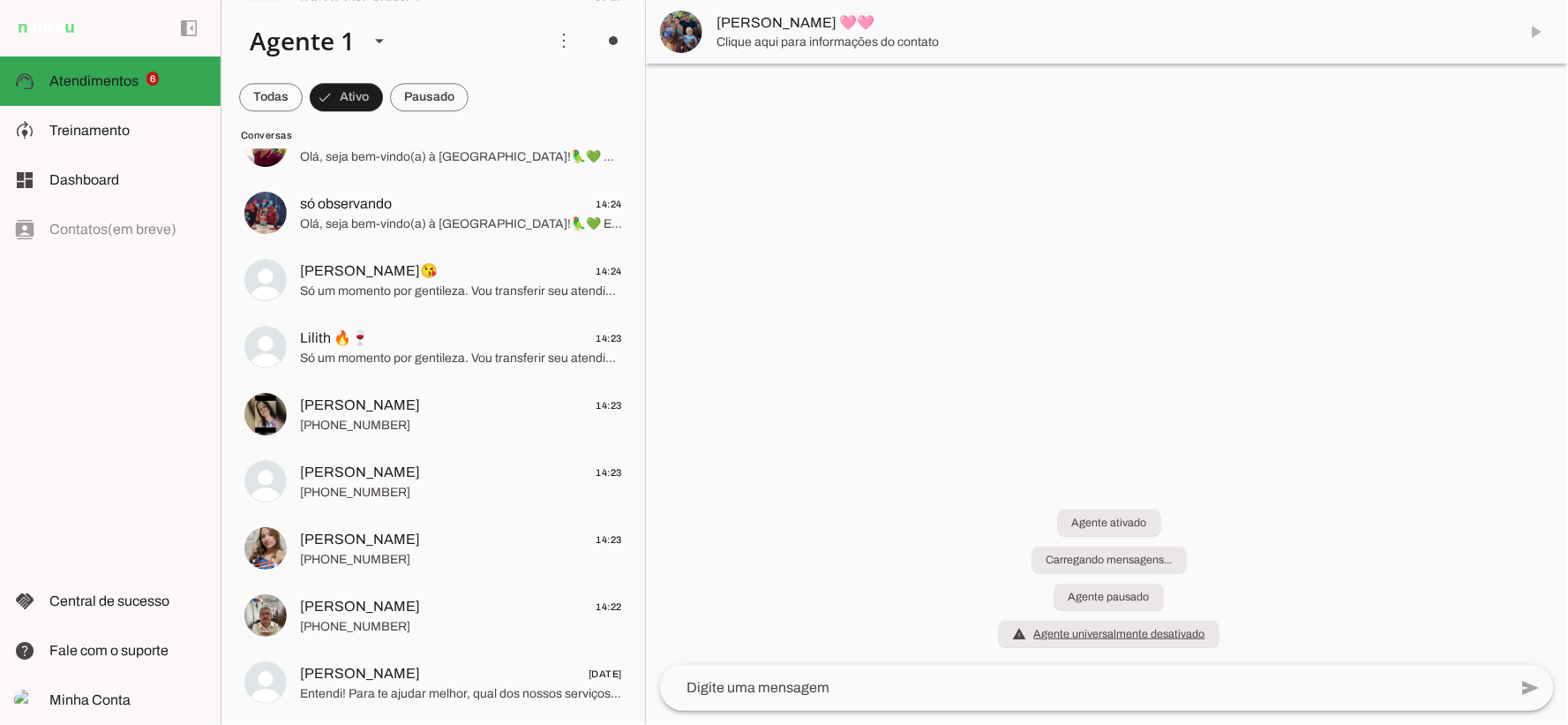
scroll to position [1347, 0]
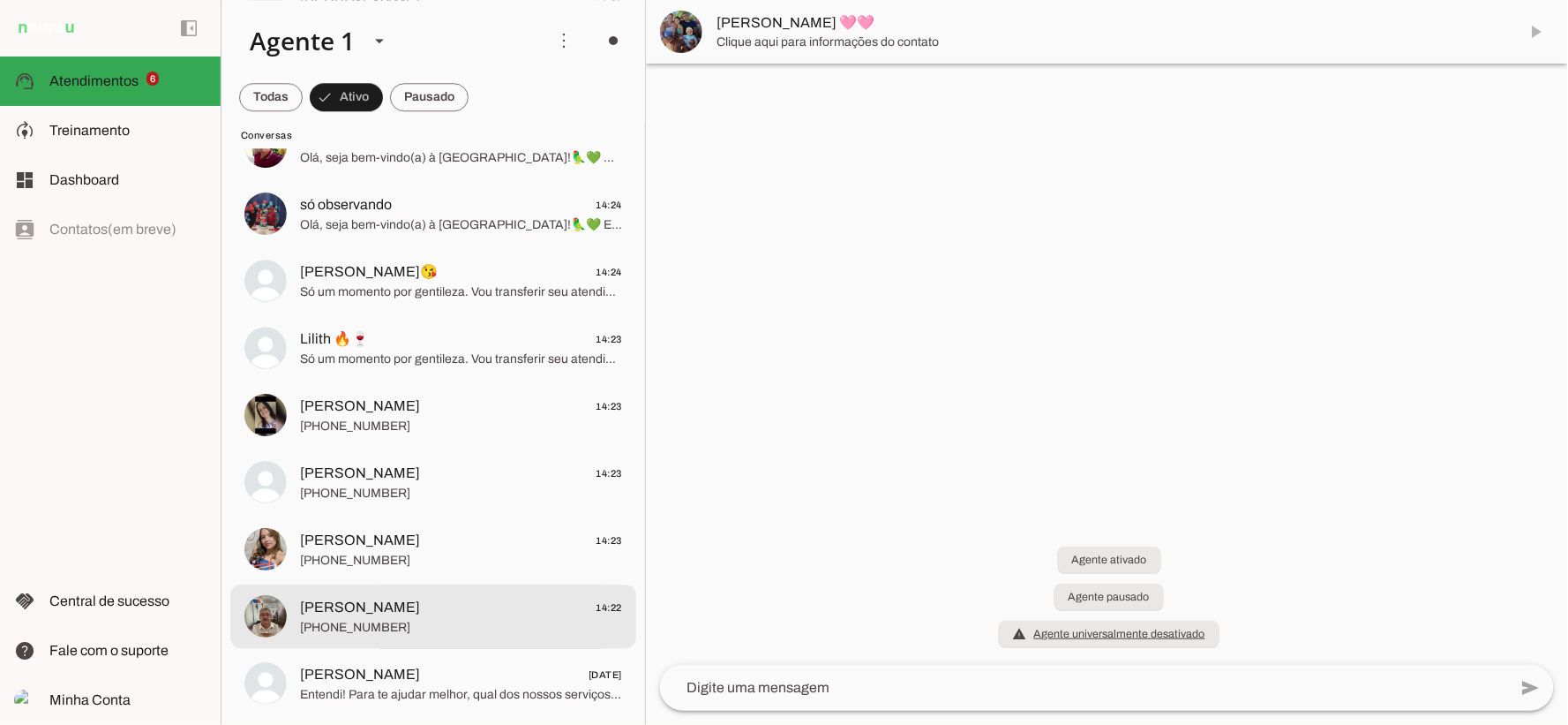
click at [413, 627] on span "+55 8699437367" at bounding box center [460, 627] width 322 height 18
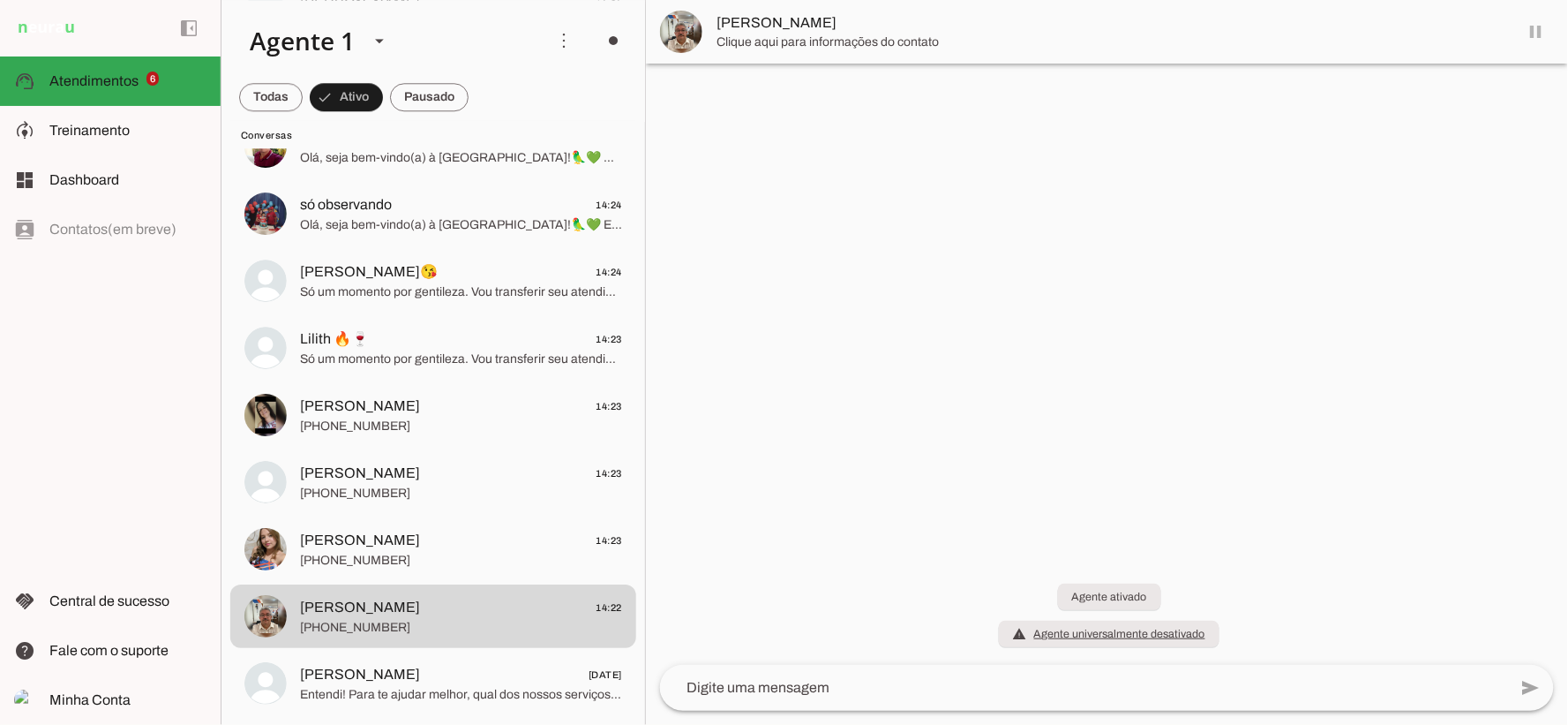
click at [1536, 31] on md-item "Ancelmo Brito" at bounding box center [1107, 31] width 922 height 64
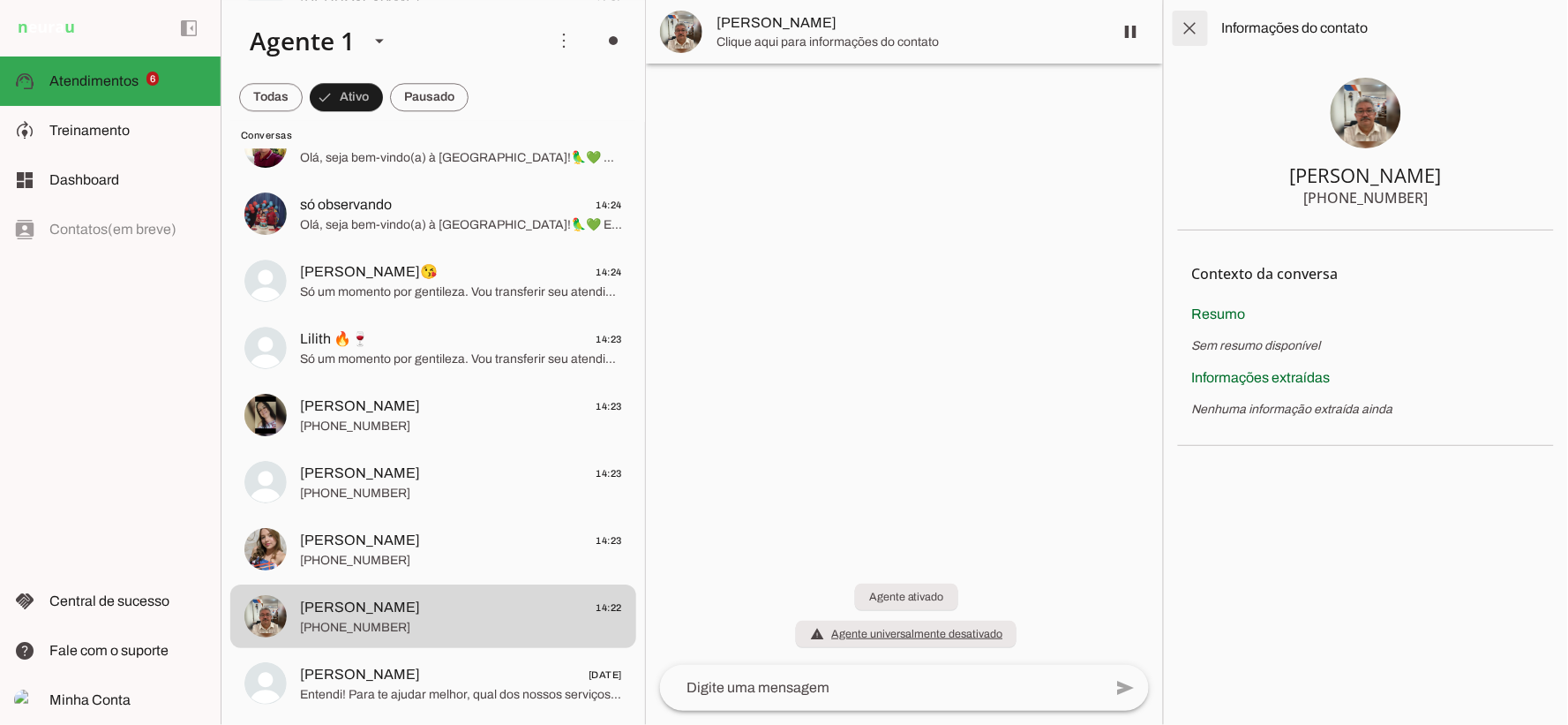
click at [1201, 25] on span at bounding box center [1190, 28] width 43 height 43
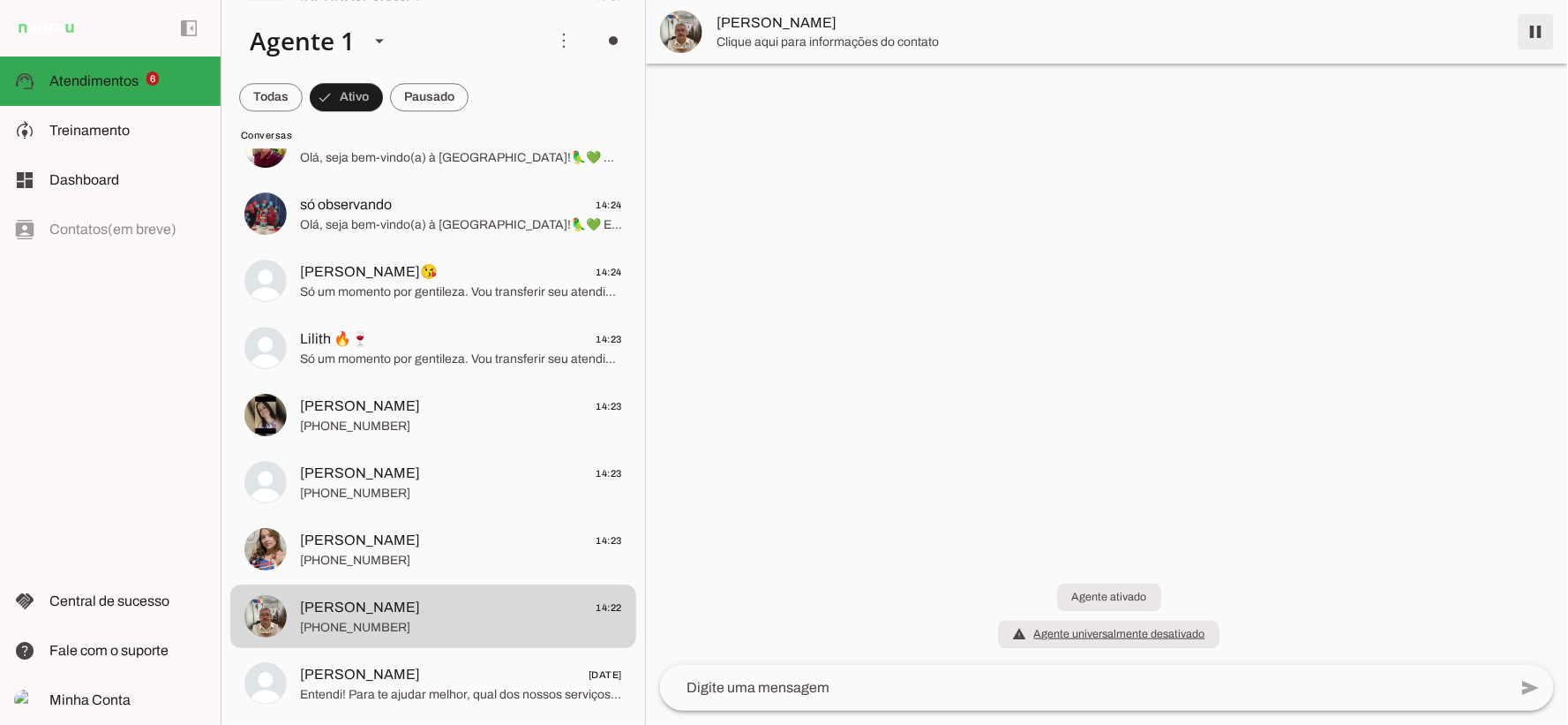
click at [1540, 31] on span at bounding box center [1536, 31] width 43 height 43
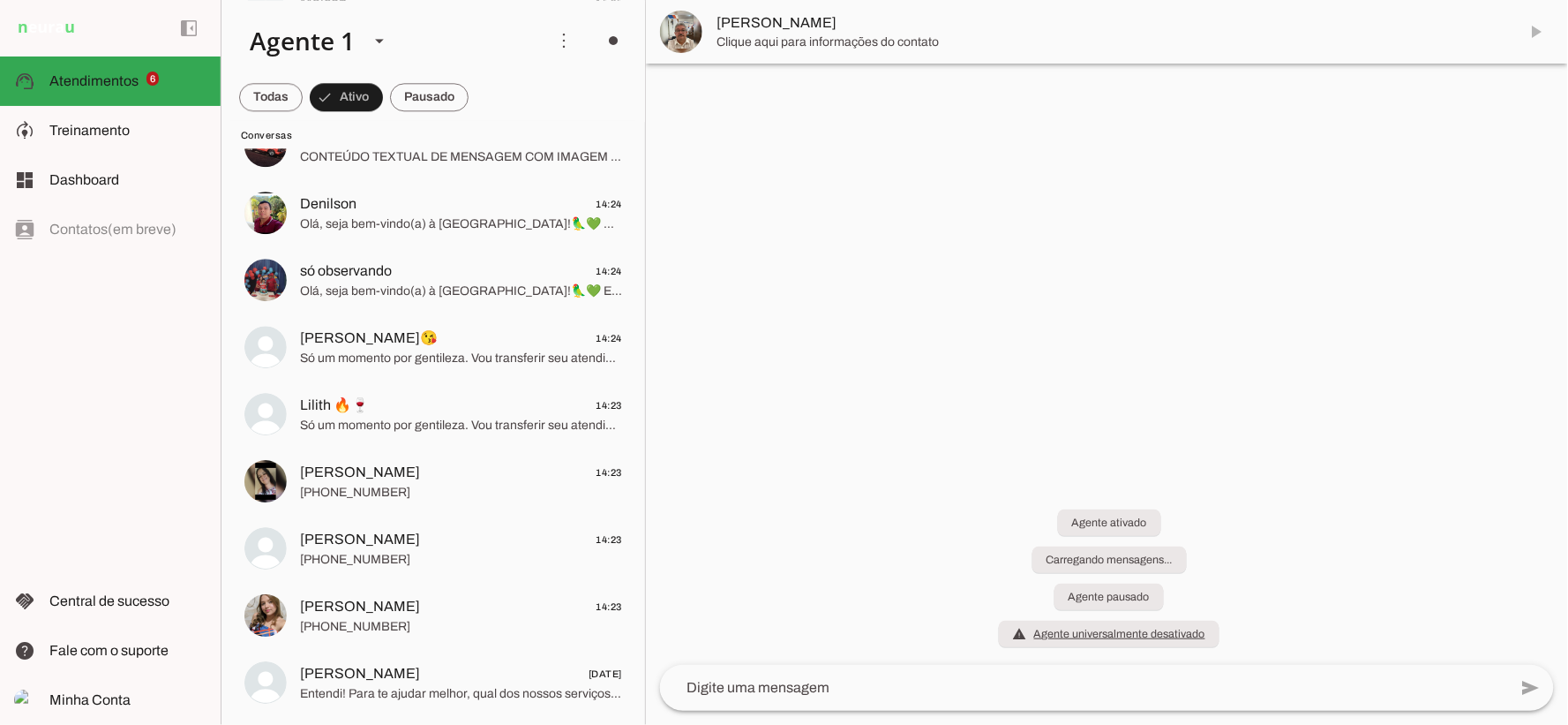
scroll to position [1281, 0]
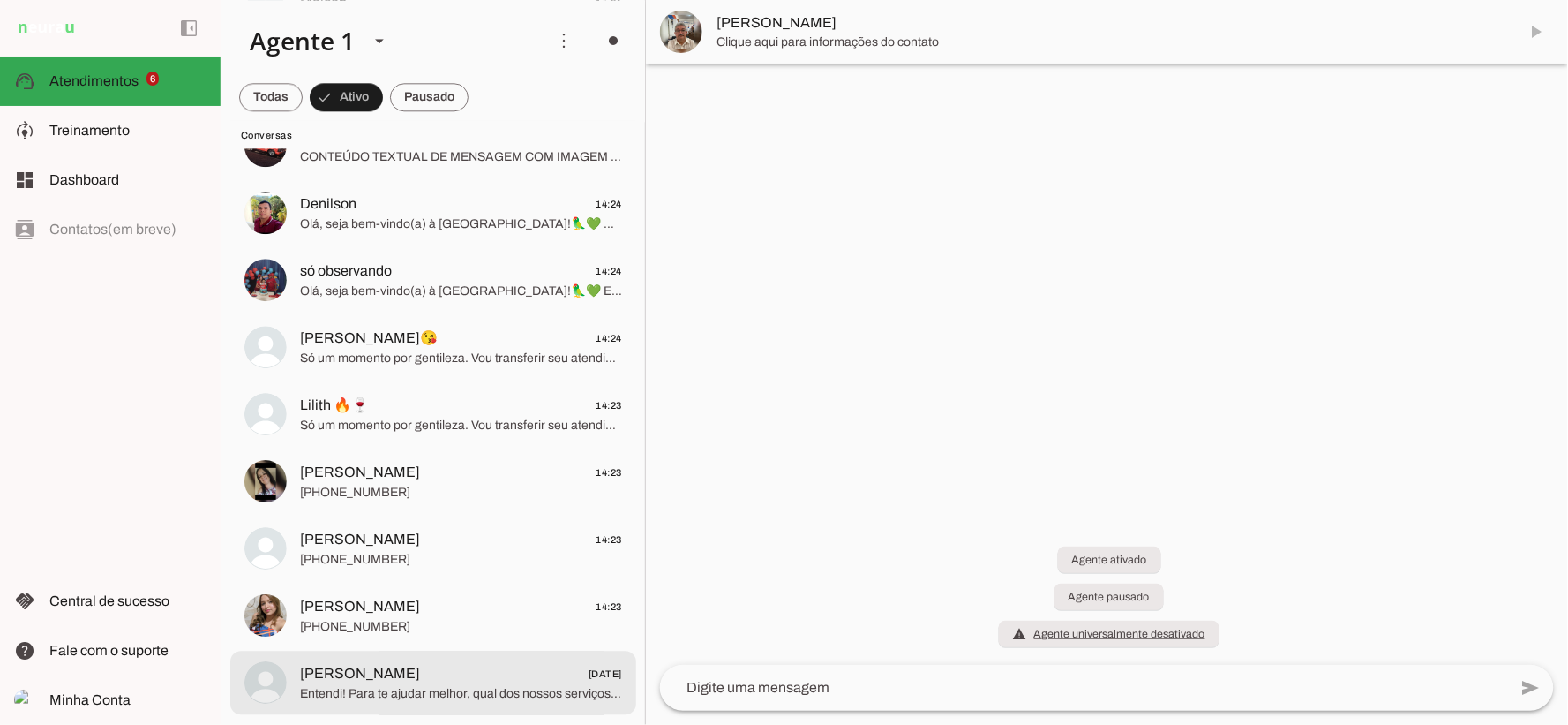
click at [511, 662] on span "Kleudy Silva 03/08/2025" at bounding box center [460, 673] width 322 height 22
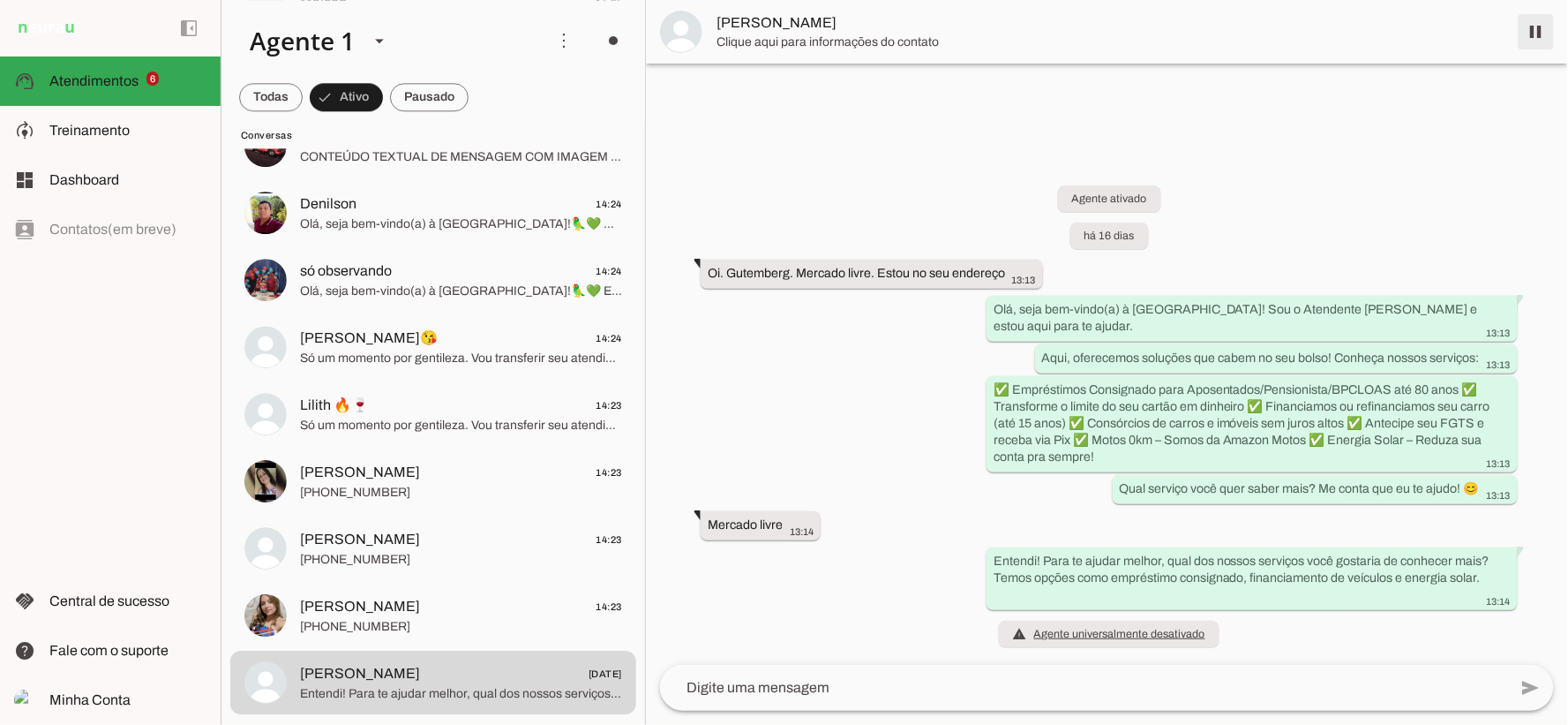
click at [1540, 28] on span at bounding box center [1536, 31] width 43 height 43
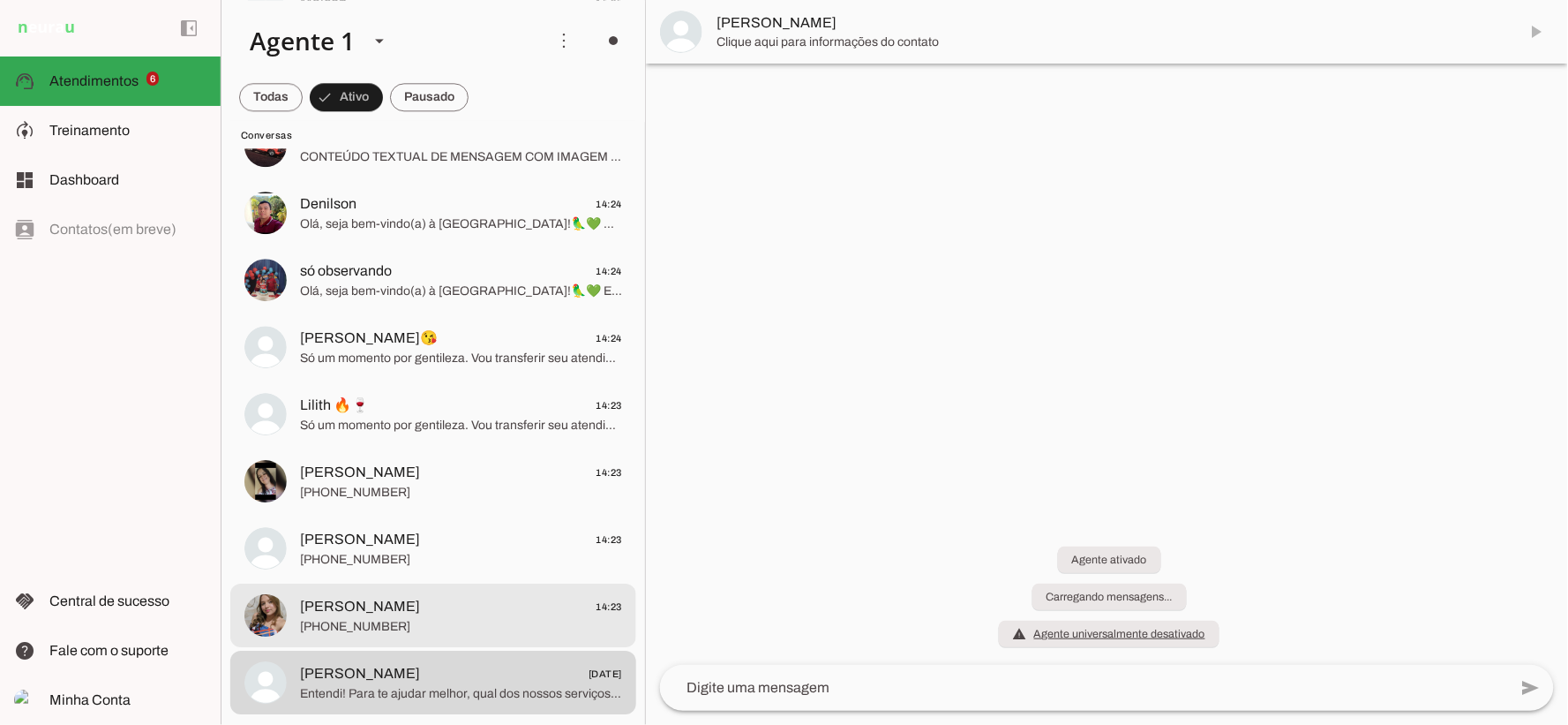
click at [364, 549] on span "Jose Francisco De Sousa A" at bounding box center [360, 539] width 120 height 21
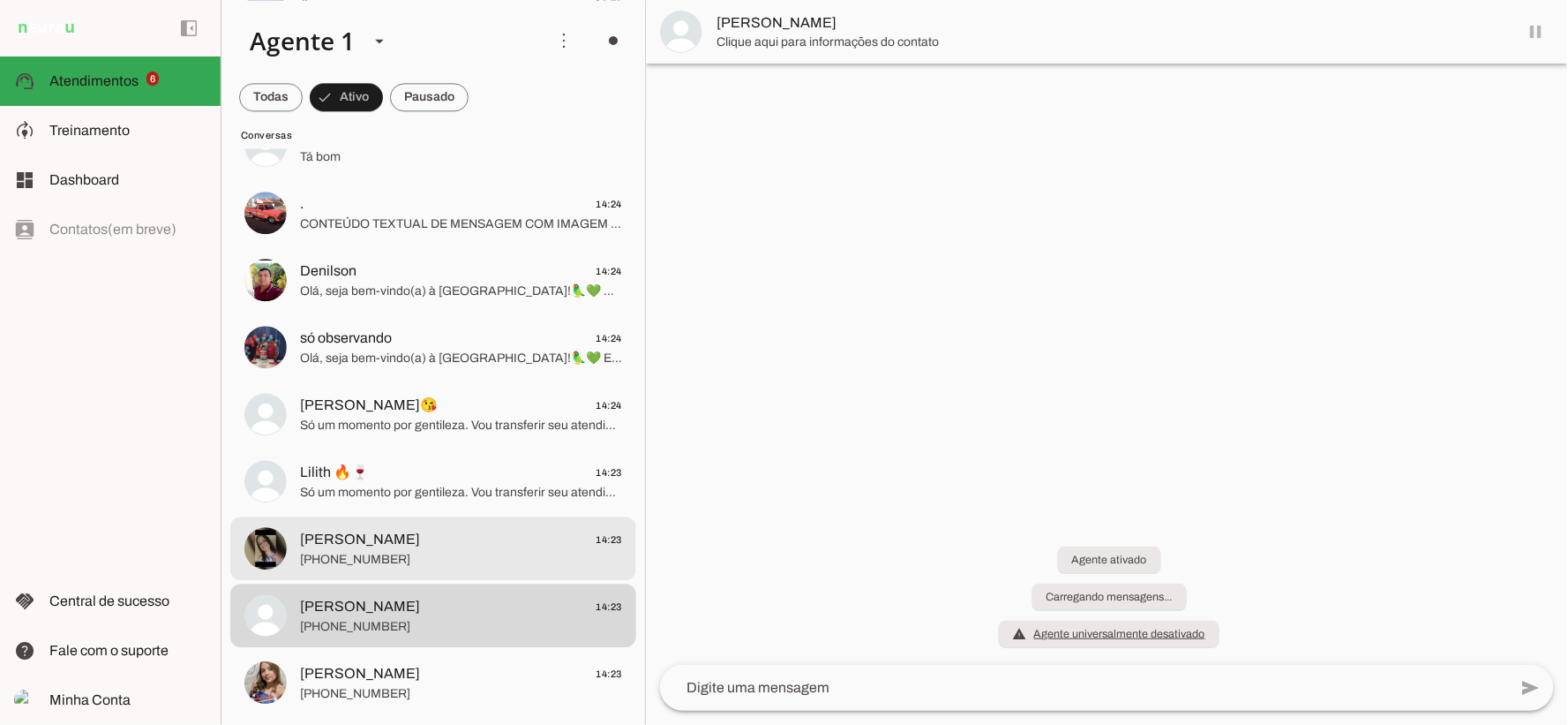
scroll to position [1214, 0]
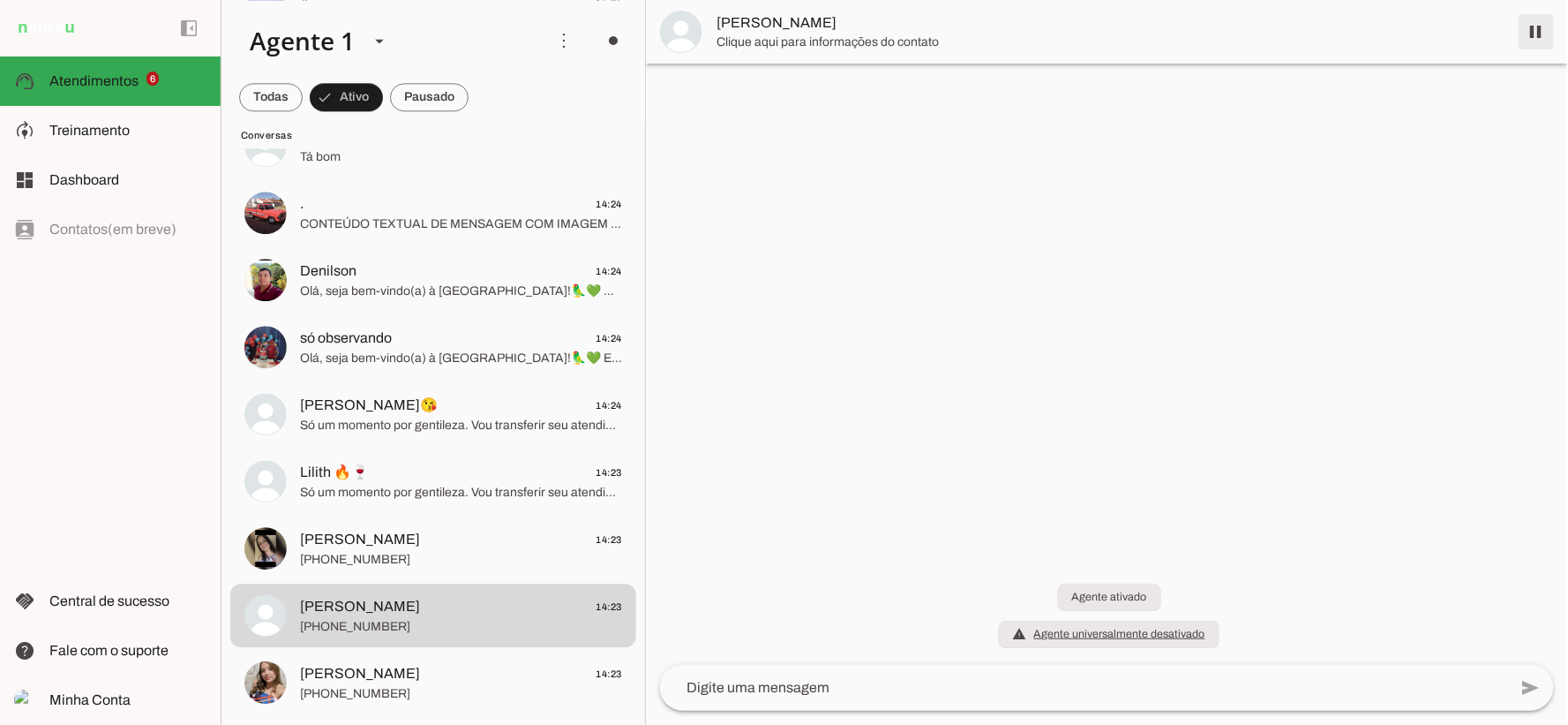
click at [1533, 32] on span at bounding box center [1536, 31] width 43 height 43
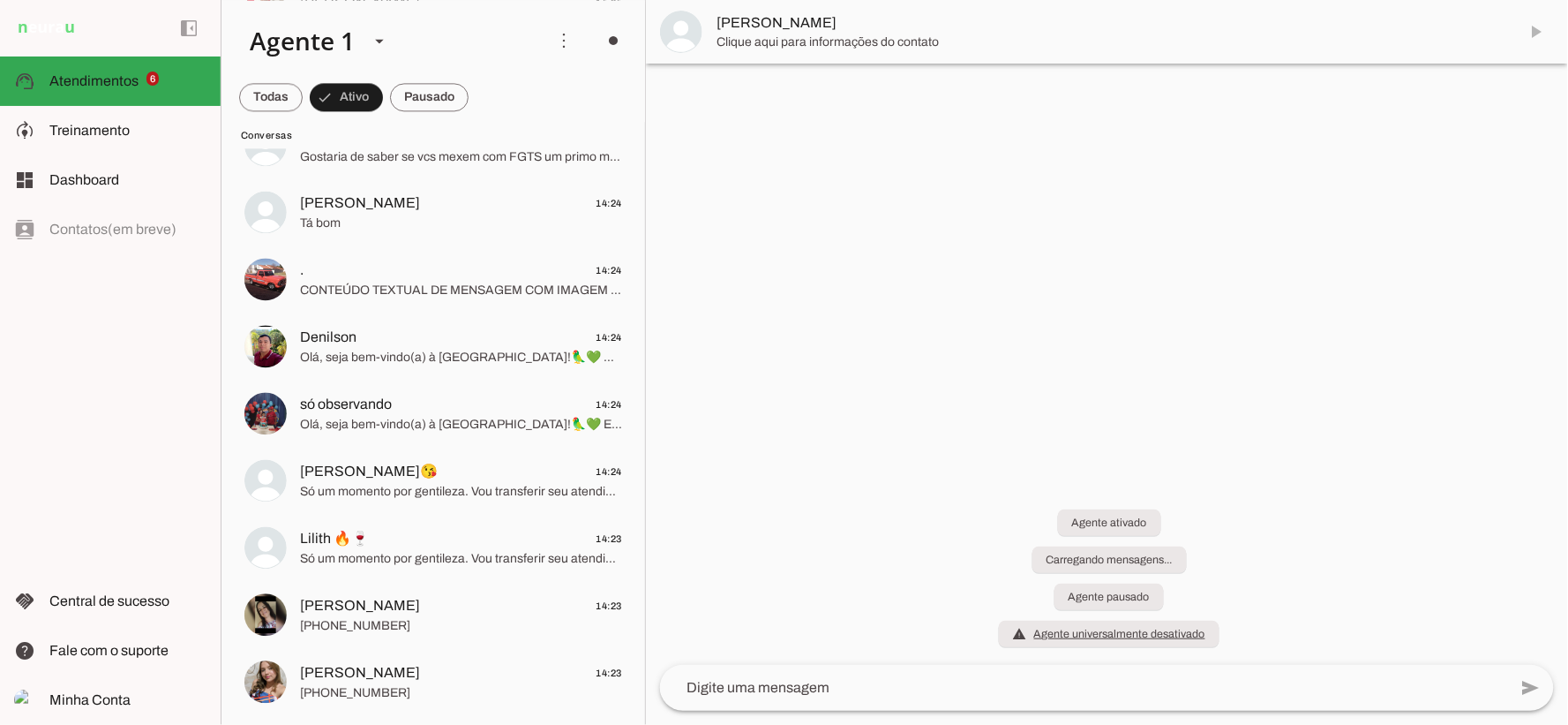
scroll to position [1145, 0]
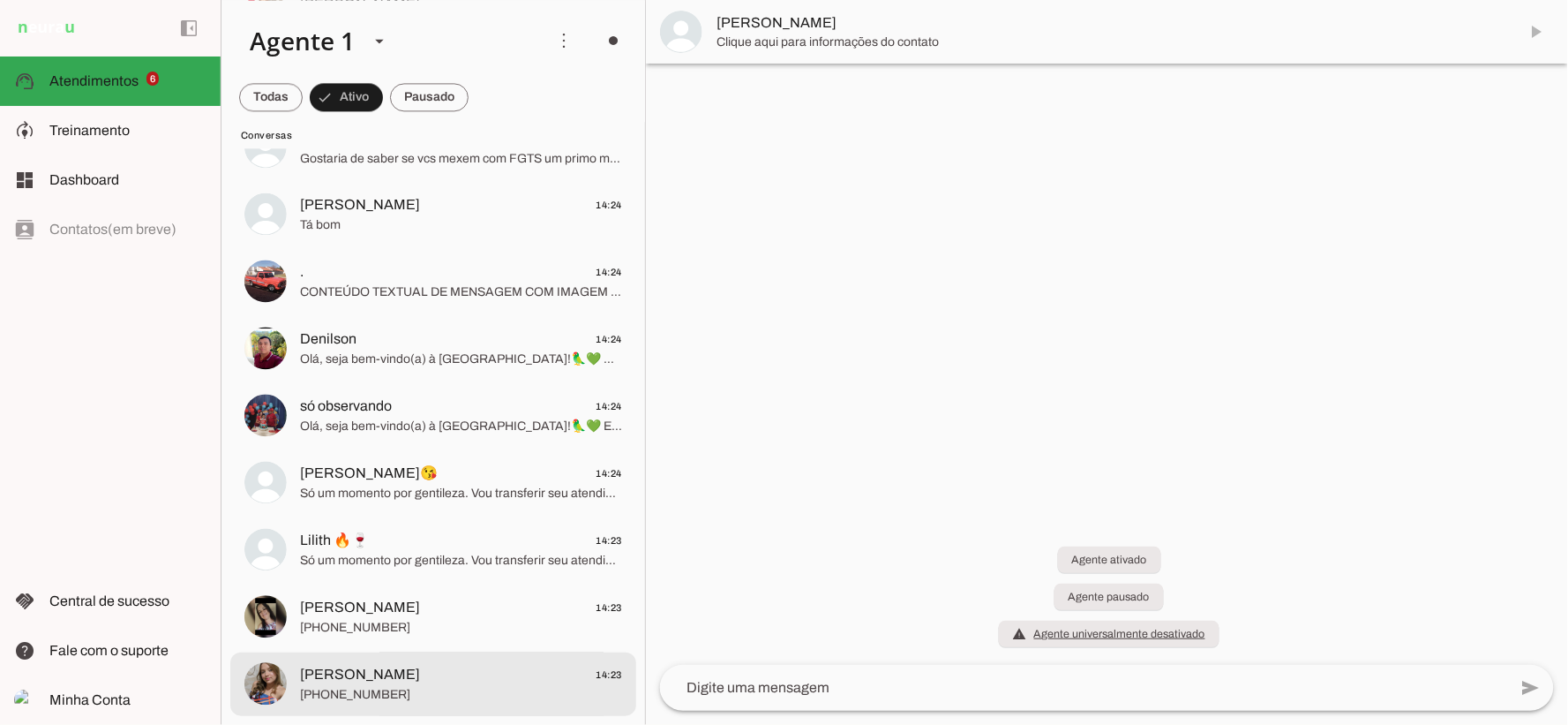
click at [396, 666] on span "Maria Cecília 14:23" at bounding box center [460, 674] width 322 height 22
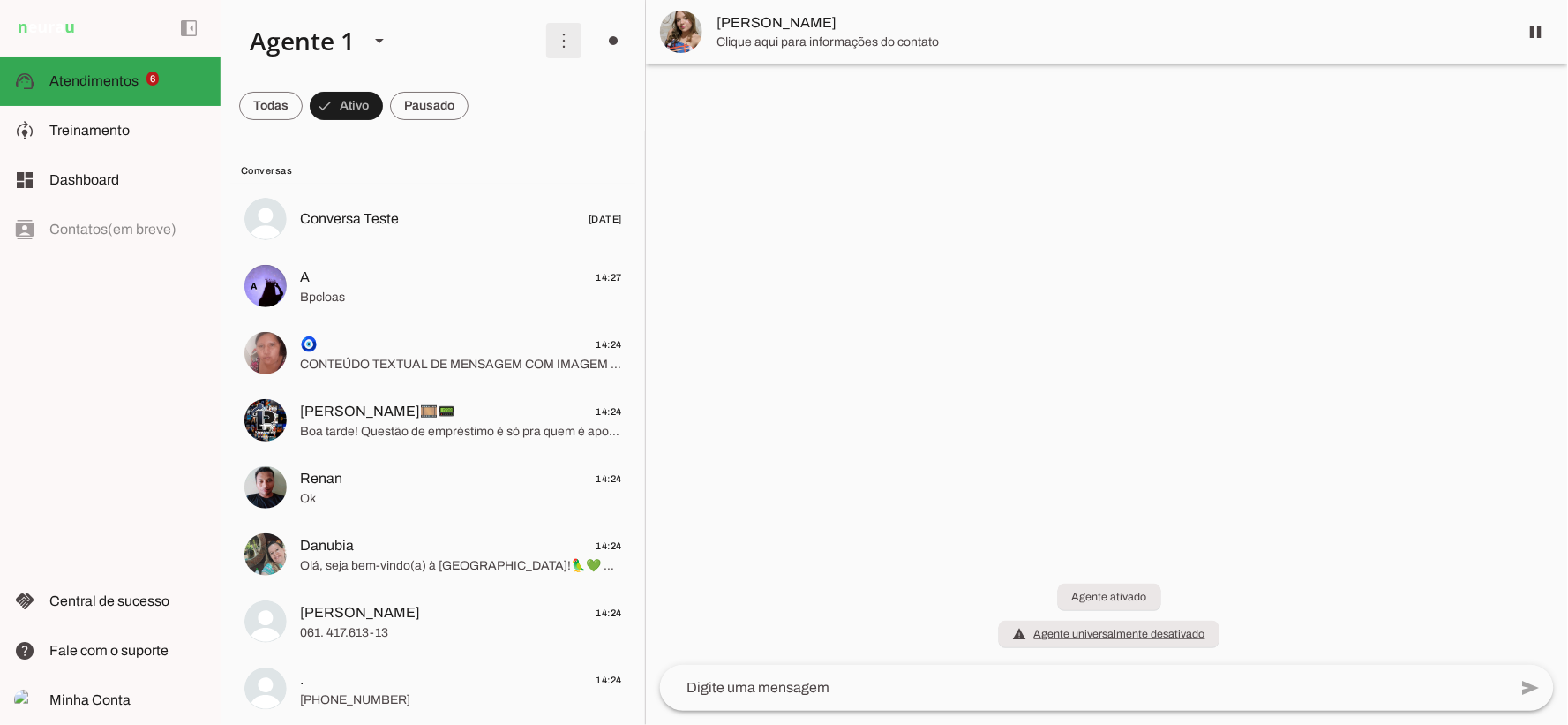
click at [550, 50] on span at bounding box center [563, 40] width 43 height 43
click at [303, 123] on span at bounding box center [270, 105] width 64 height 43
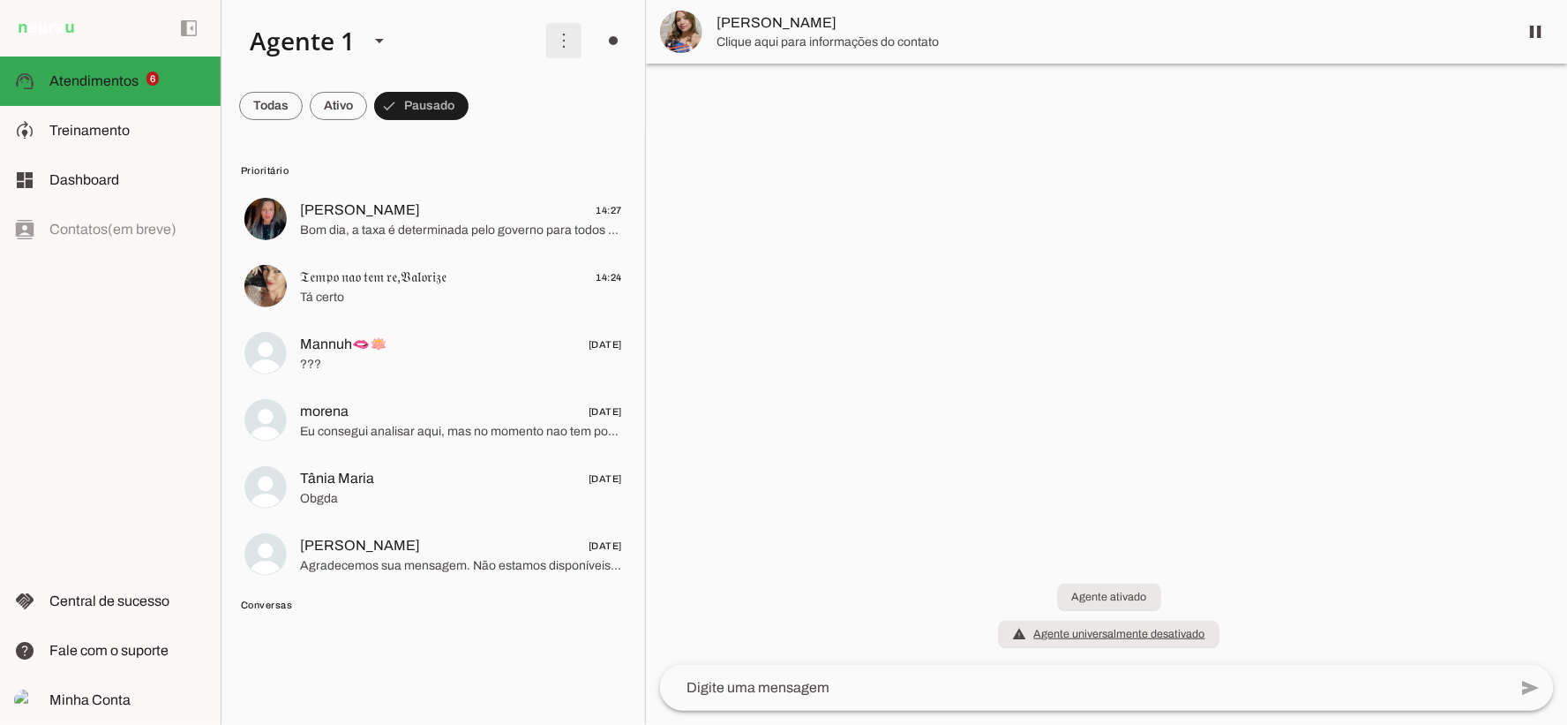
click at [558, 33] on span at bounding box center [563, 40] width 43 height 43
click at [294, 99] on span at bounding box center [270, 105] width 64 height 43
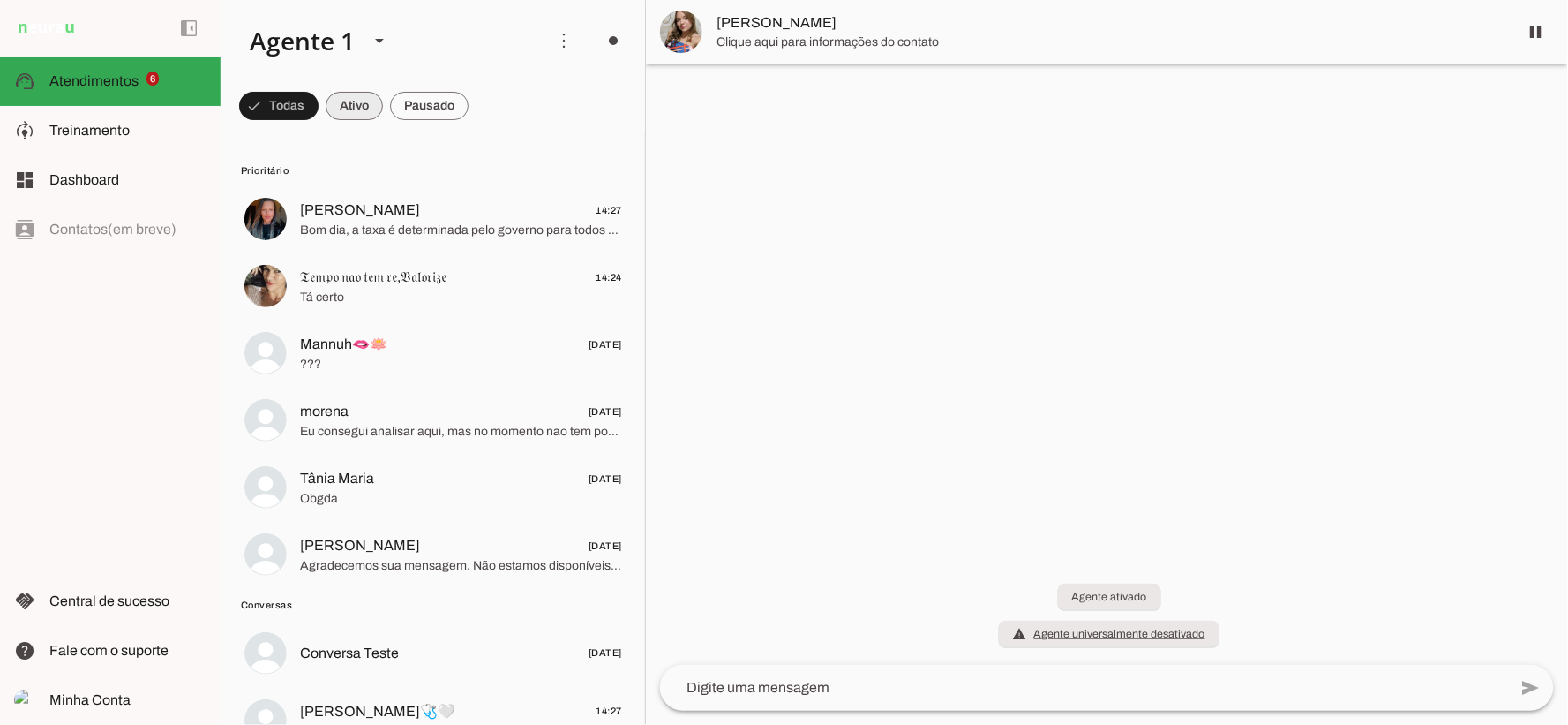
click at [319, 107] on span at bounding box center [279, 105] width 80 height 43
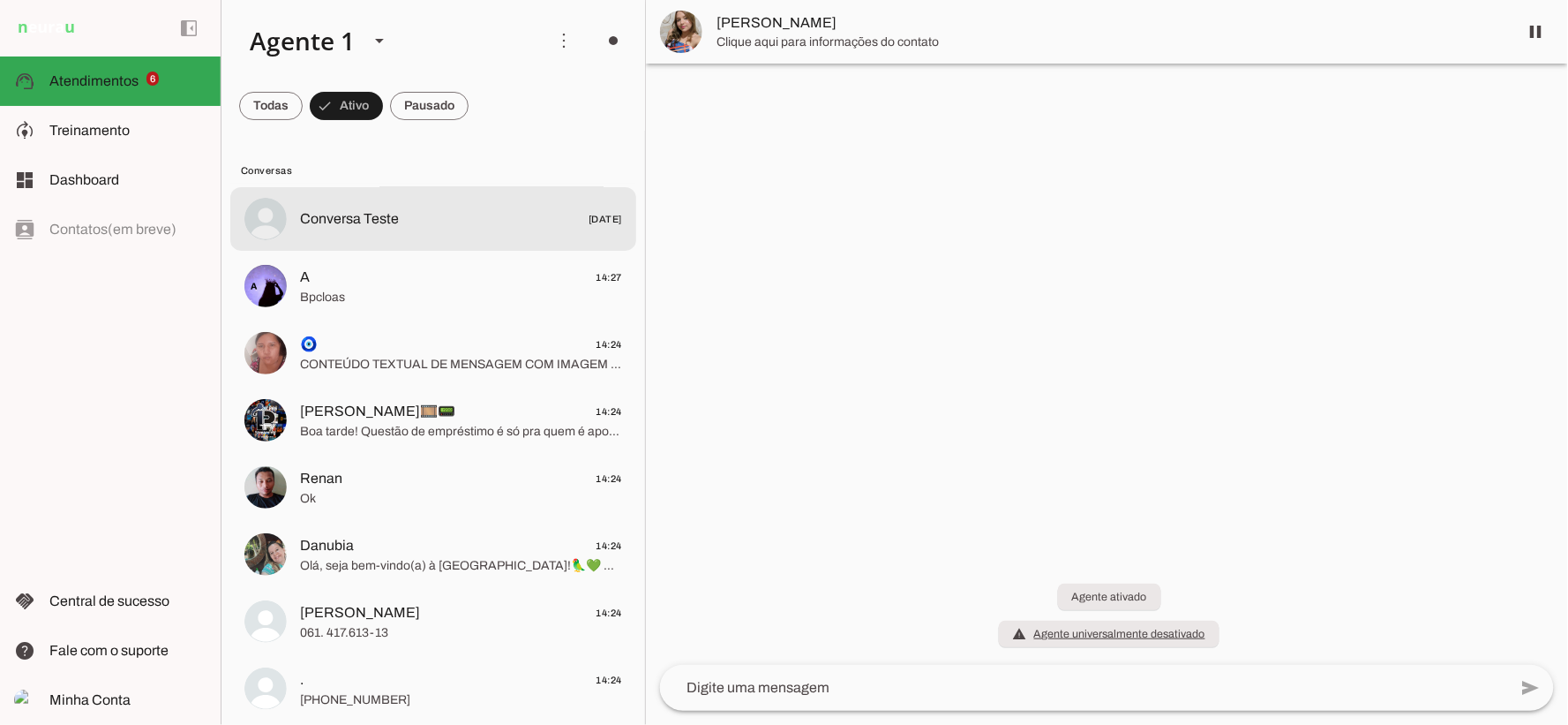
click at [518, 212] on span "Conversa Teste 22/07/2025" at bounding box center [460, 218] width 322 height 22
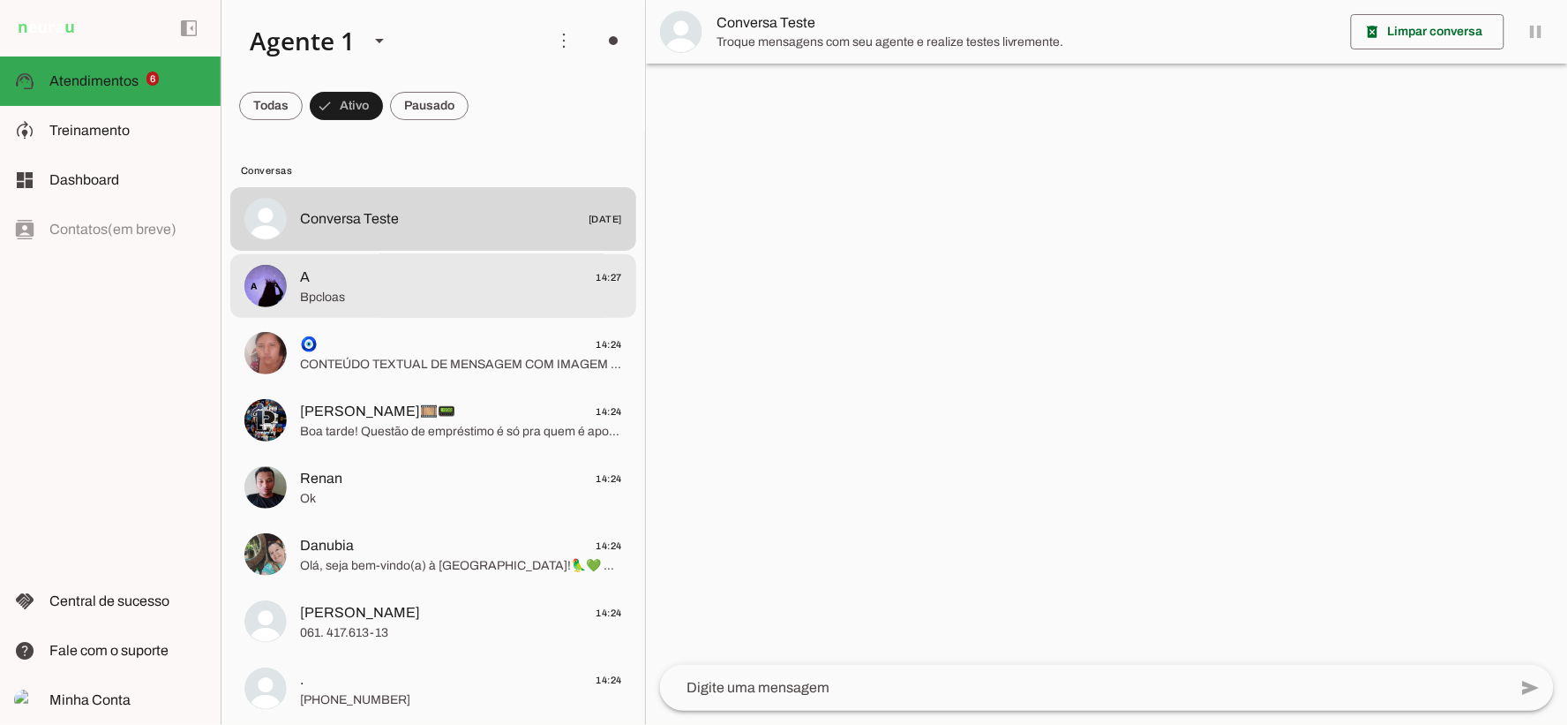
click at [468, 289] on span "Bpcloas" at bounding box center [460, 296] width 322 height 18
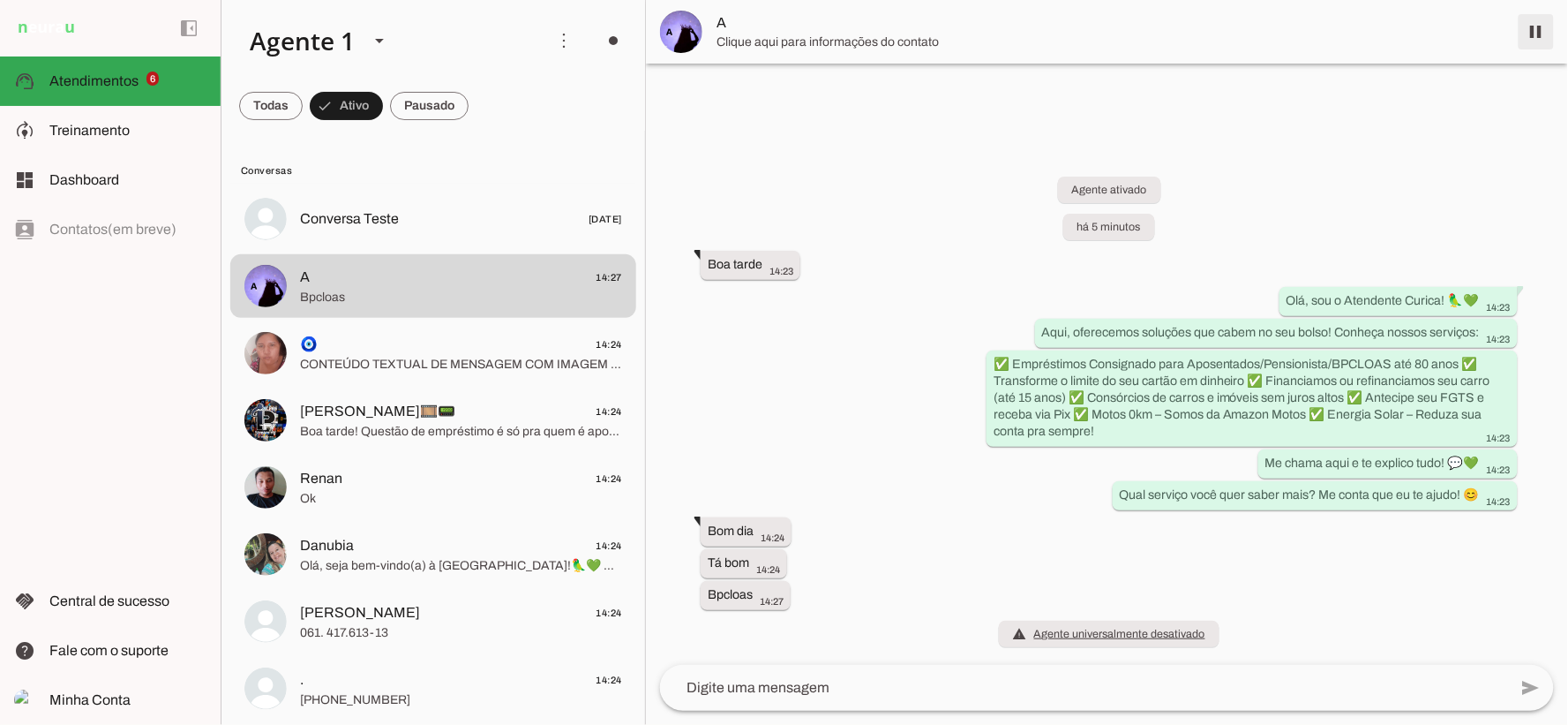
click at [1533, 40] on span at bounding box center [1536, 31] width 43 height 43
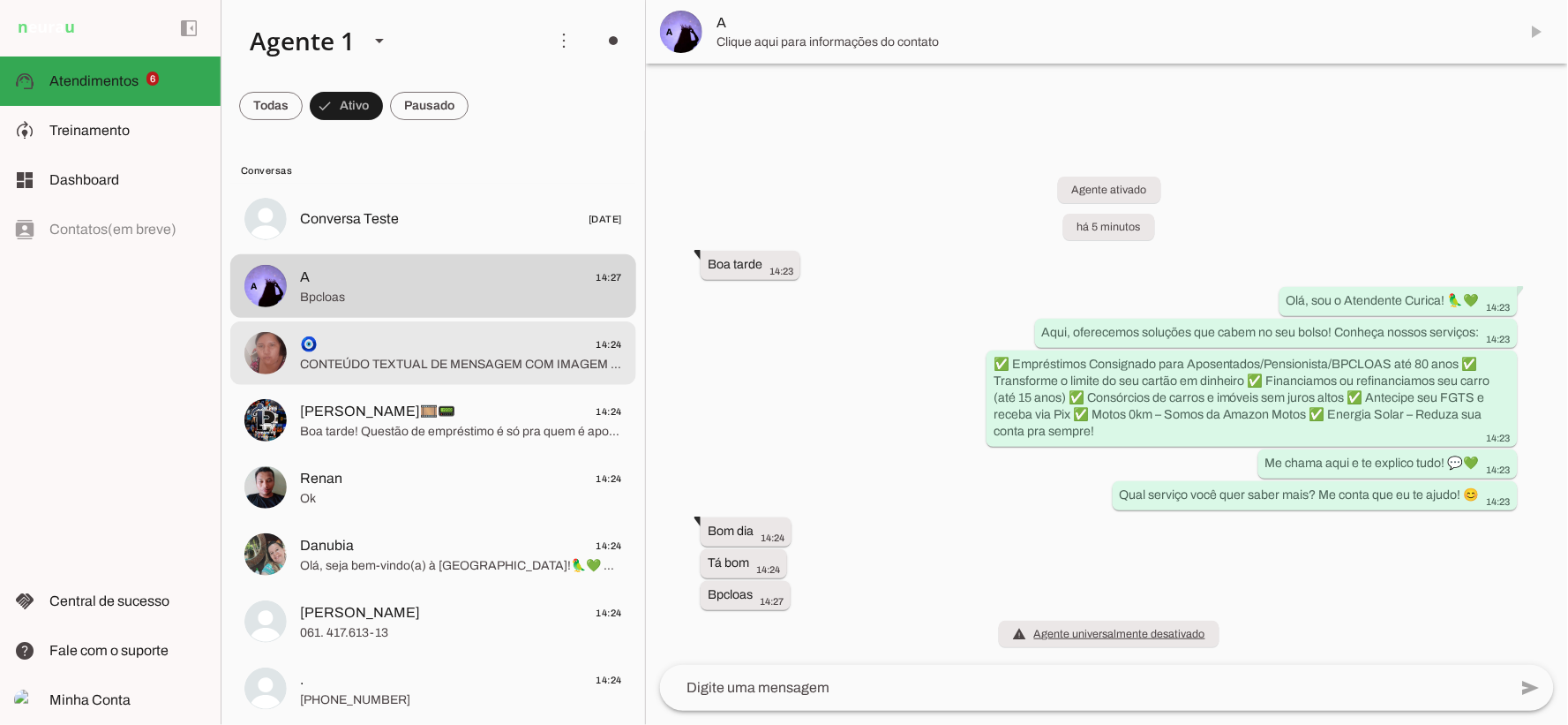
click at [489, 422] on span "Boa tarde! Questão de empréstimo é só pra quem é aposentado e pensionista?" at bounding box center [460, 431] width 322 height 18
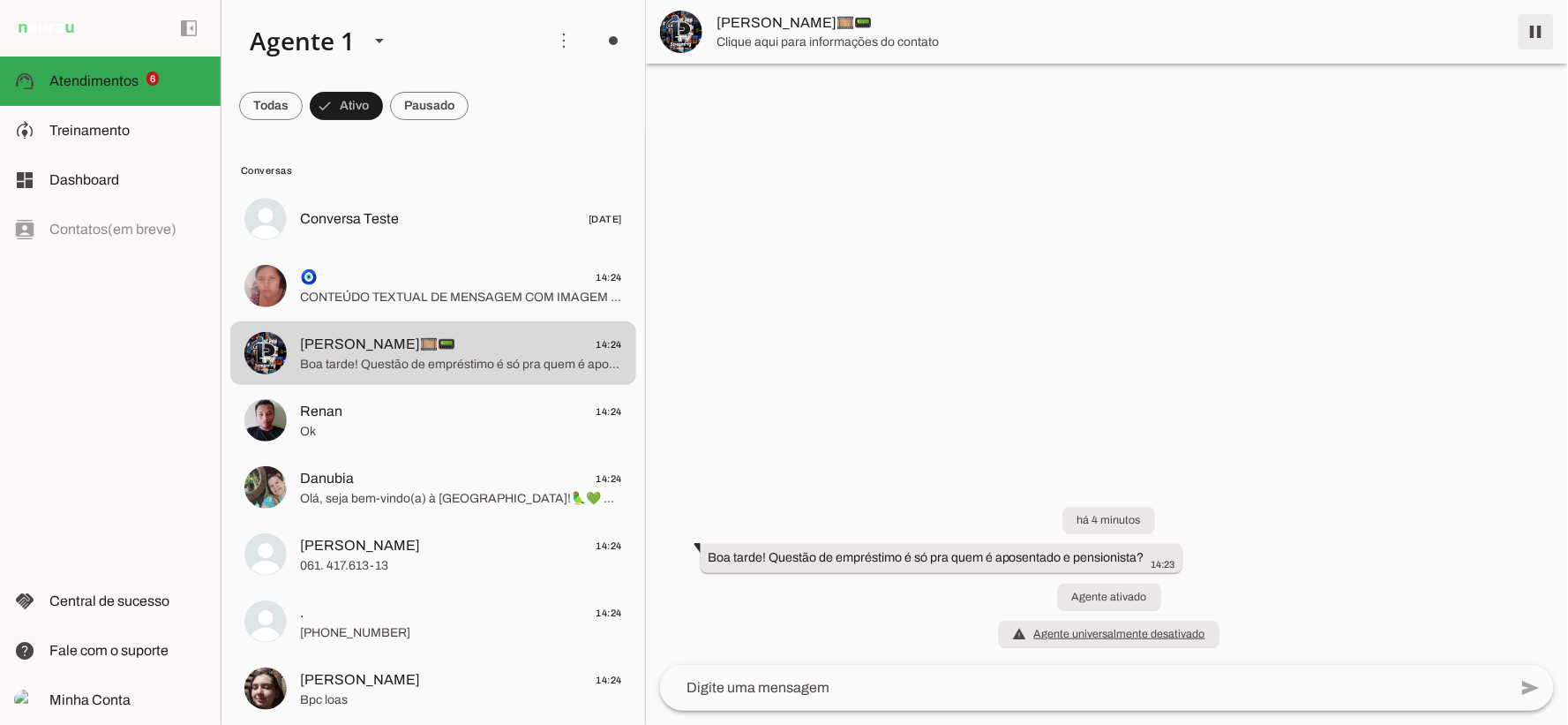
click at [1536, 28] on span at bounding box center [1536, 31] width 43 height 43
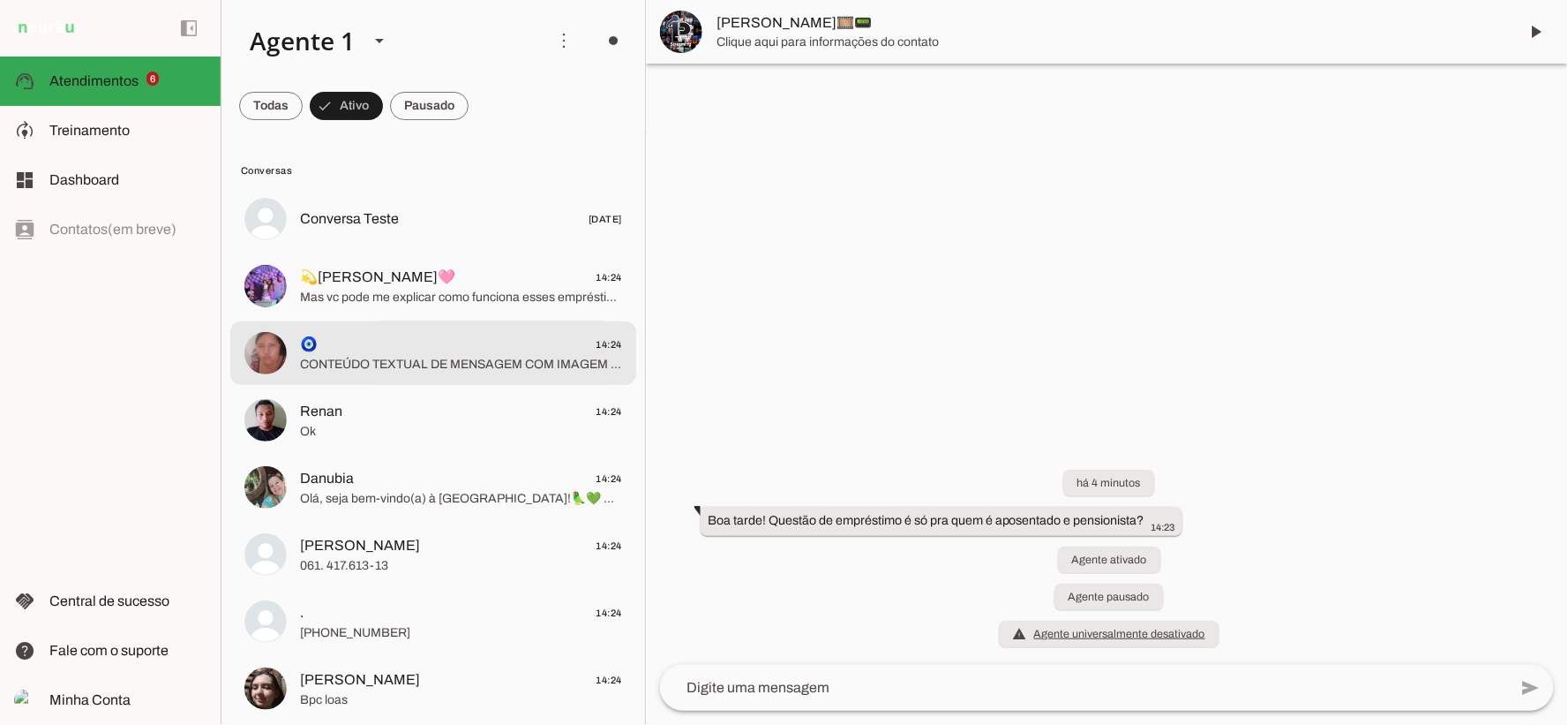
click at [424, 251] on md-item "🧿 14:24 CONTEÚDO TEXTUAL DE MENSAGEM COM IMAGEM (URL https://f004.backblazeb2.c…" at bounding box center [434, 218] width 406 height 64
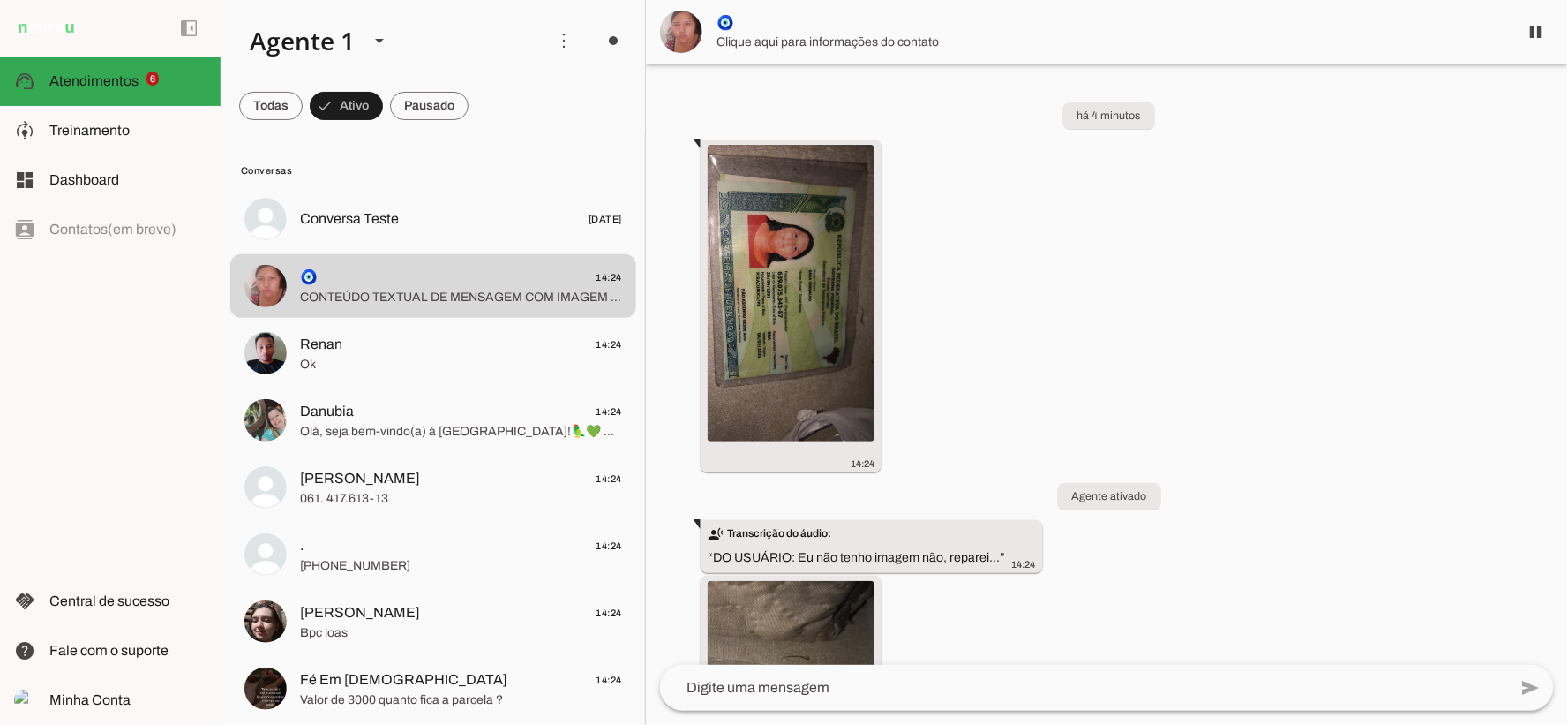
scroll to position [354, 0]
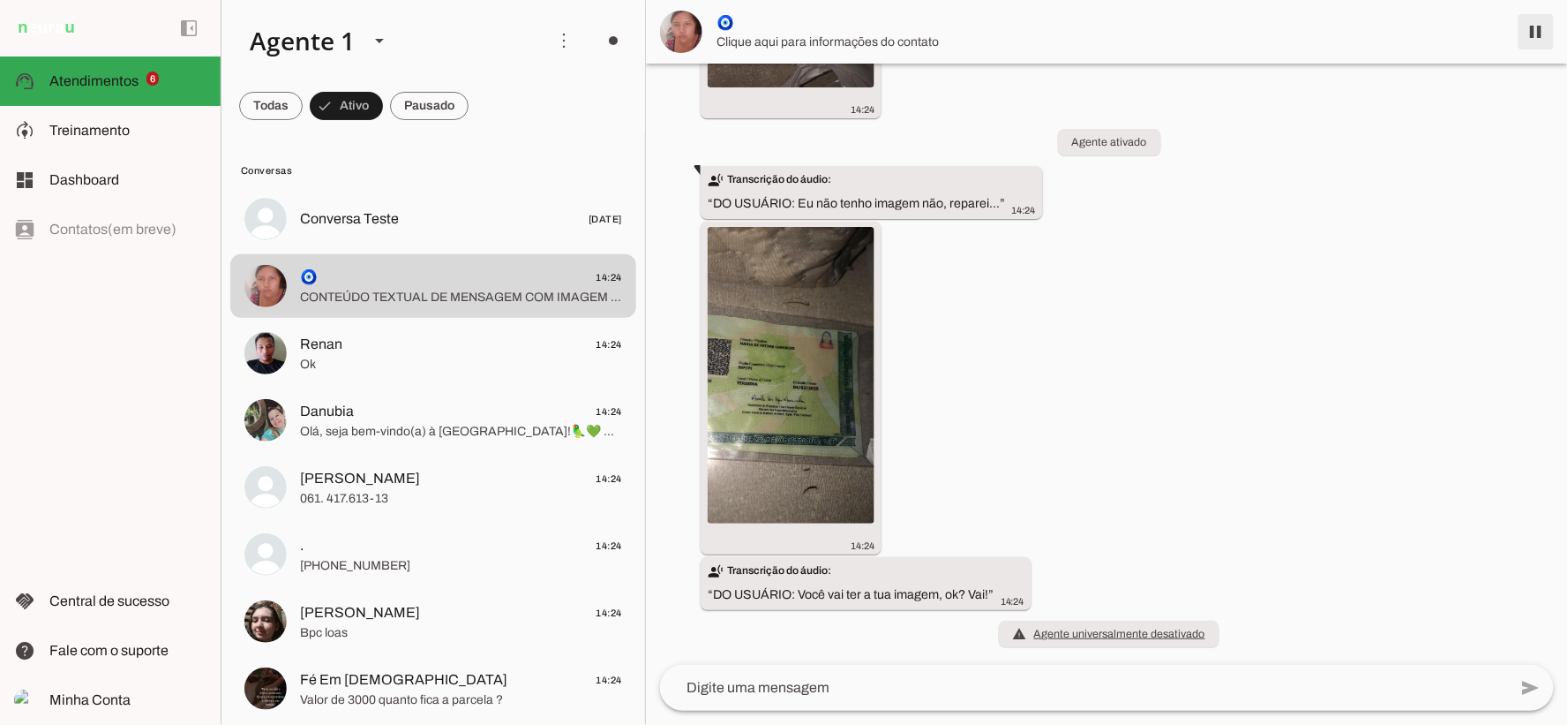
click at [1545, 31] on span at bounding box center [1536, 31] width 43 height 43
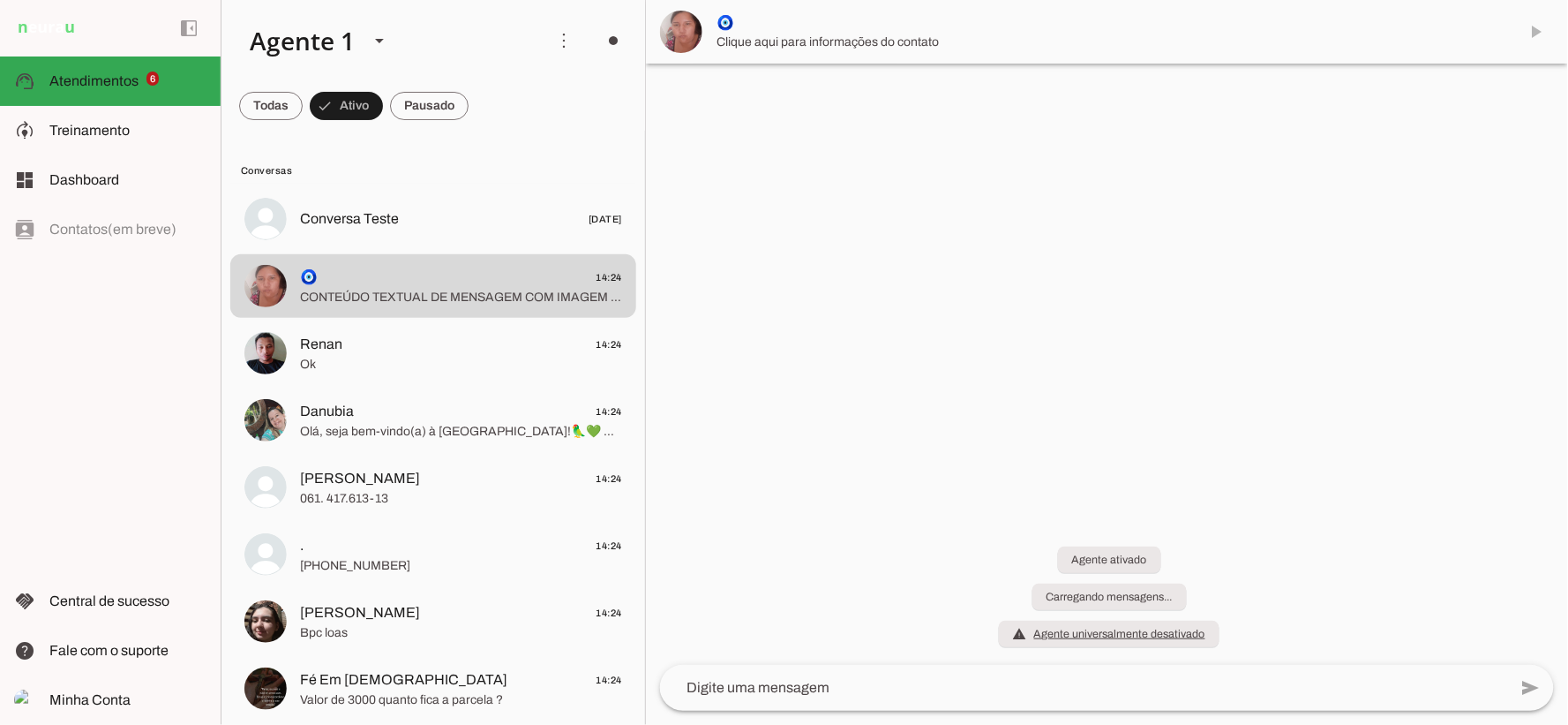
scroll to position [0, 0]
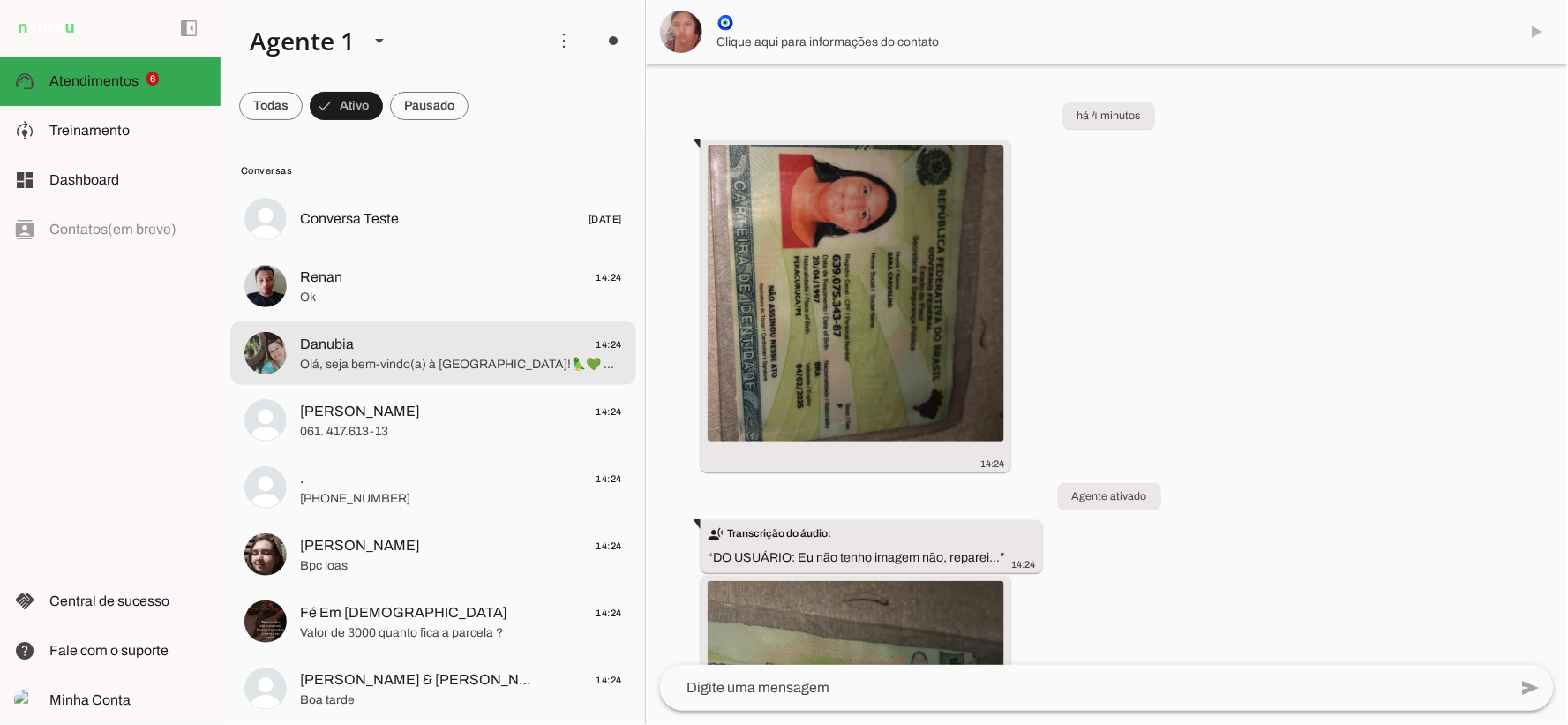
click at [473, 291] on span "Ok" at bounding box center [460, 296] width 322 height 18
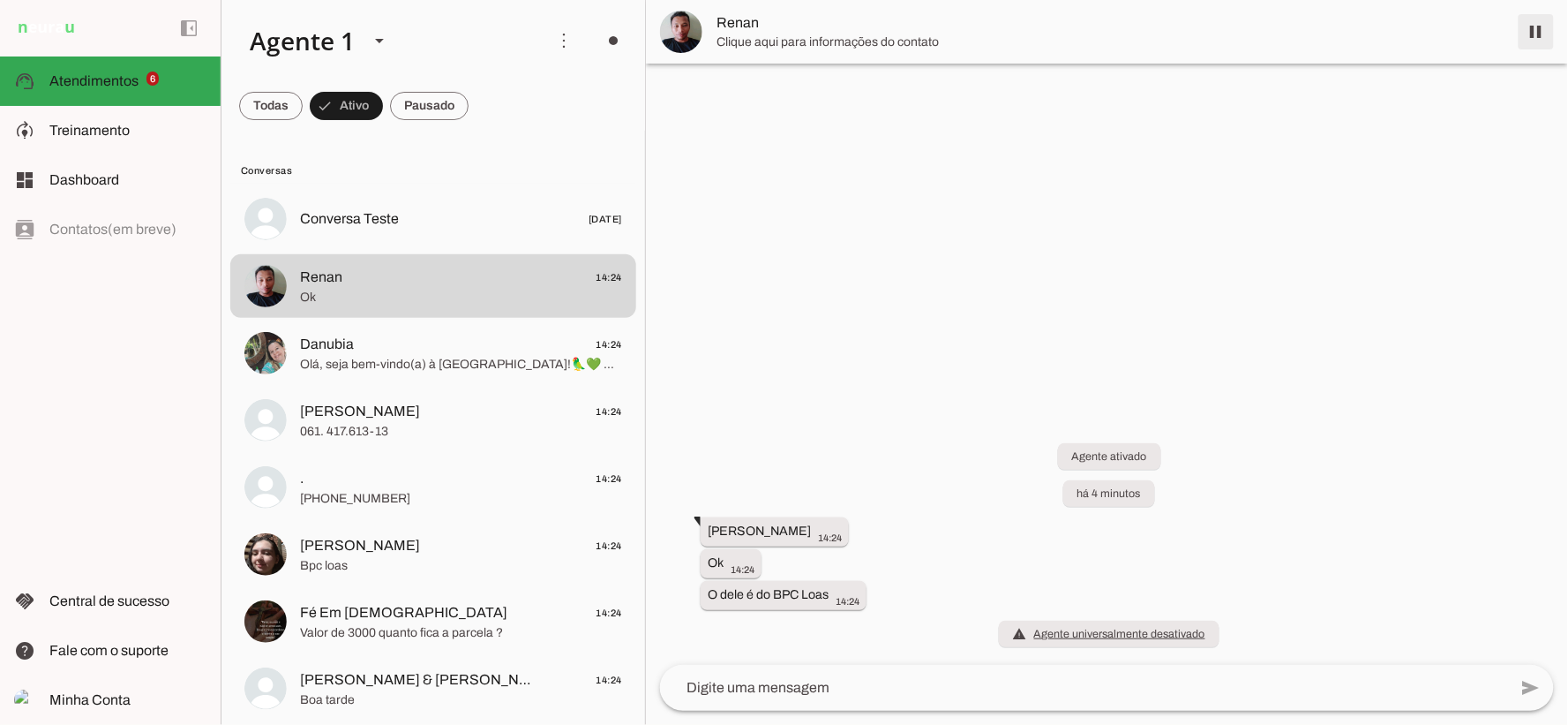
click at [1535, 29] on span at bounding box center [1536, 31] width 43 height 43
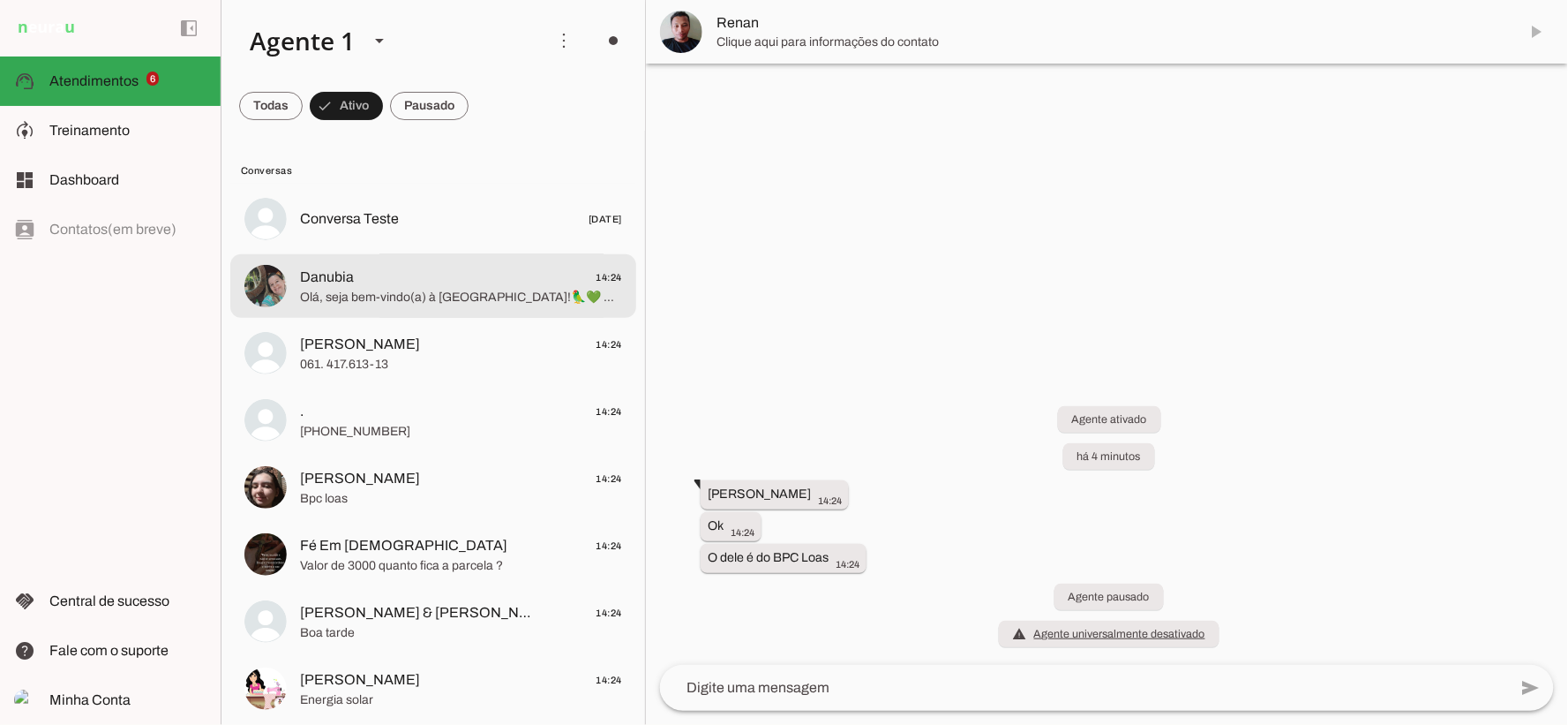
click at [437, 286] on span "Danubia 14:24" at bounding box center [460, 276] width 322 height 22
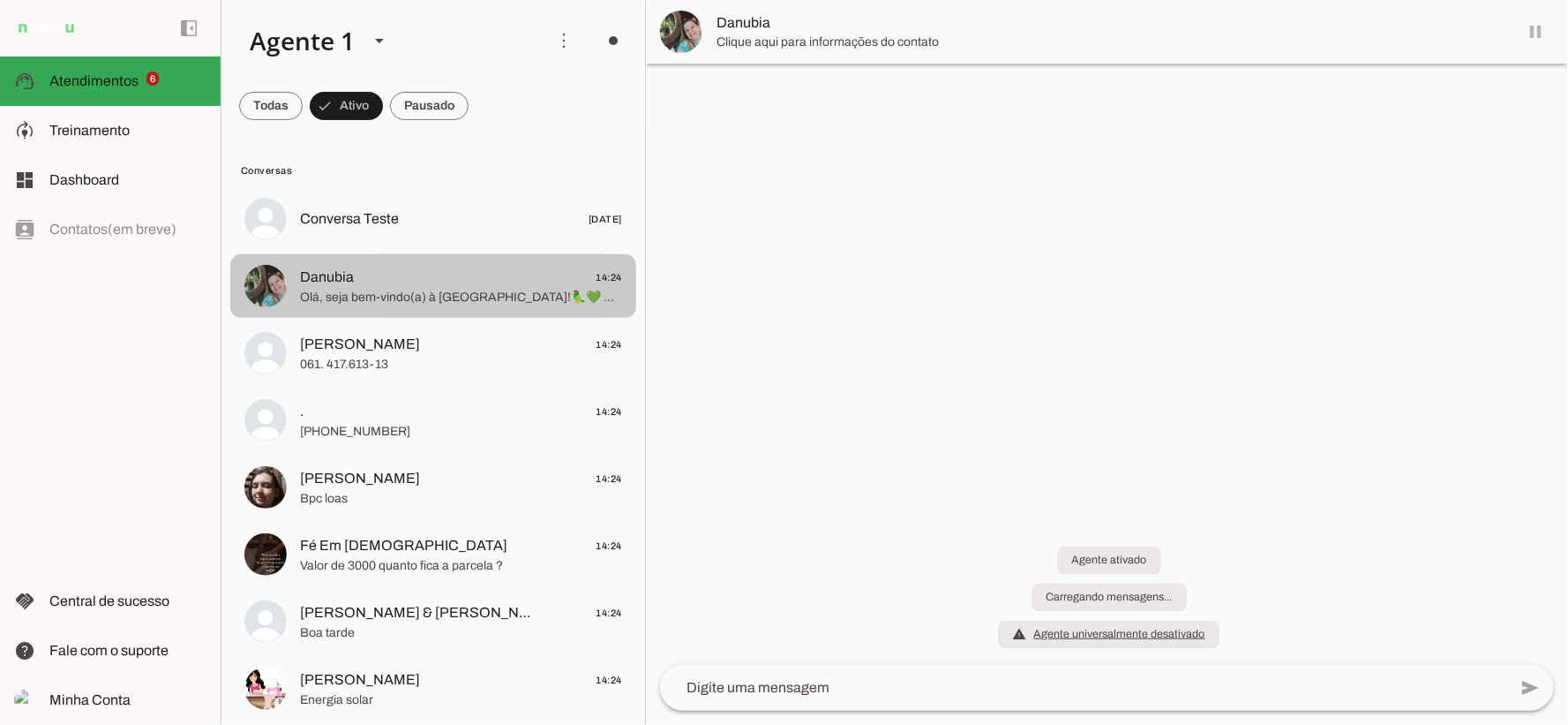
scroll to position [337, 0]
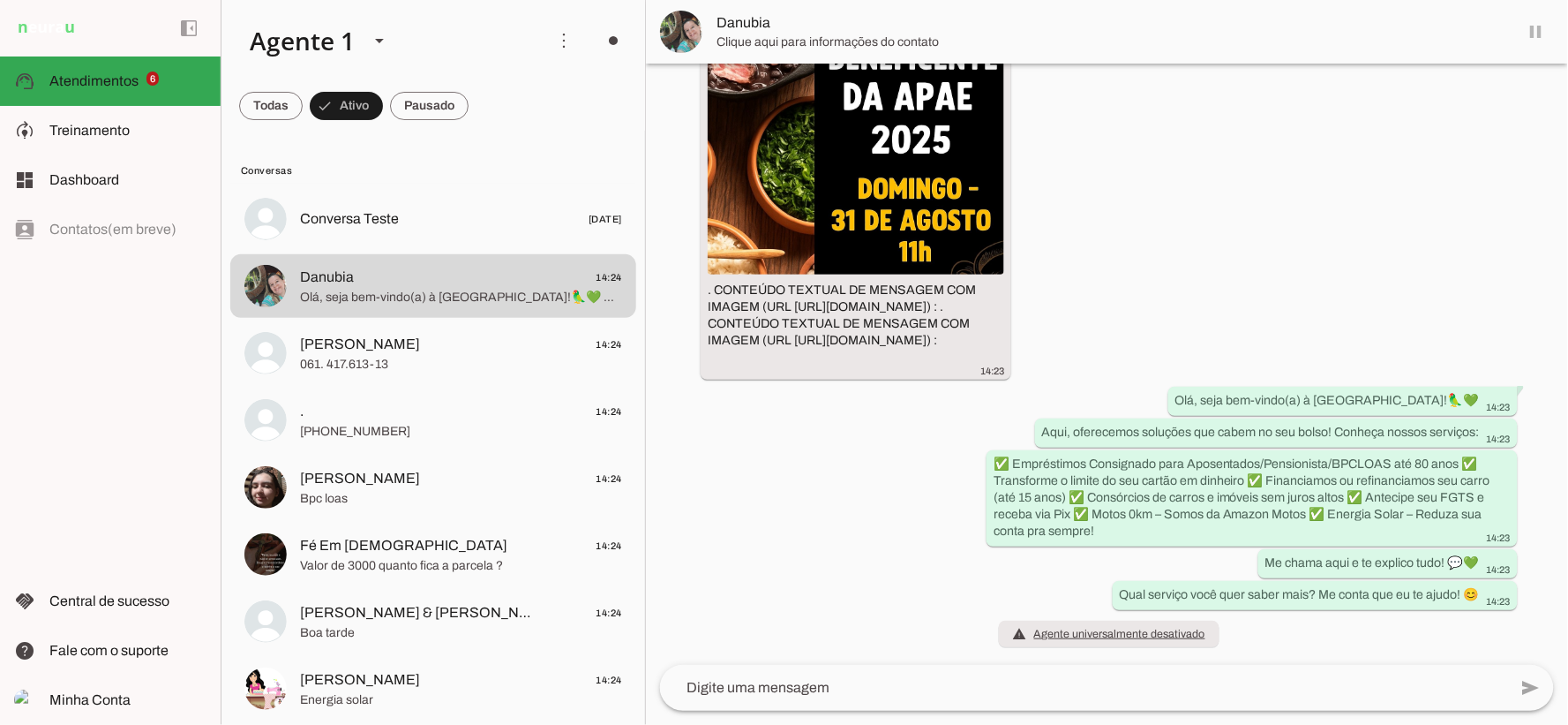
click at [1535, 32] on md-item "Danubia" at bounding box center [1107, 31] width 922 height 64
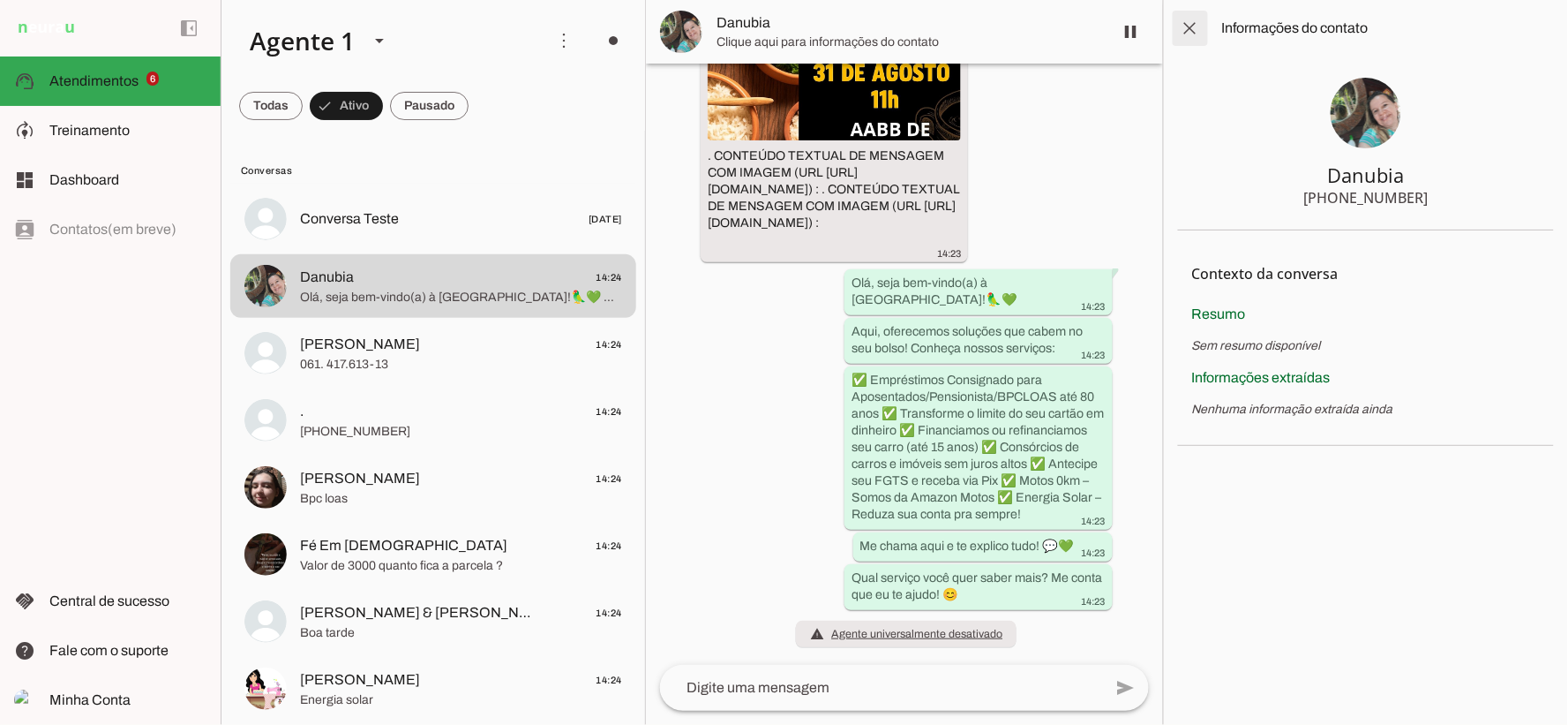
click at [1184, 19] on span at bounding box center [1190, 28] width 43 height 43
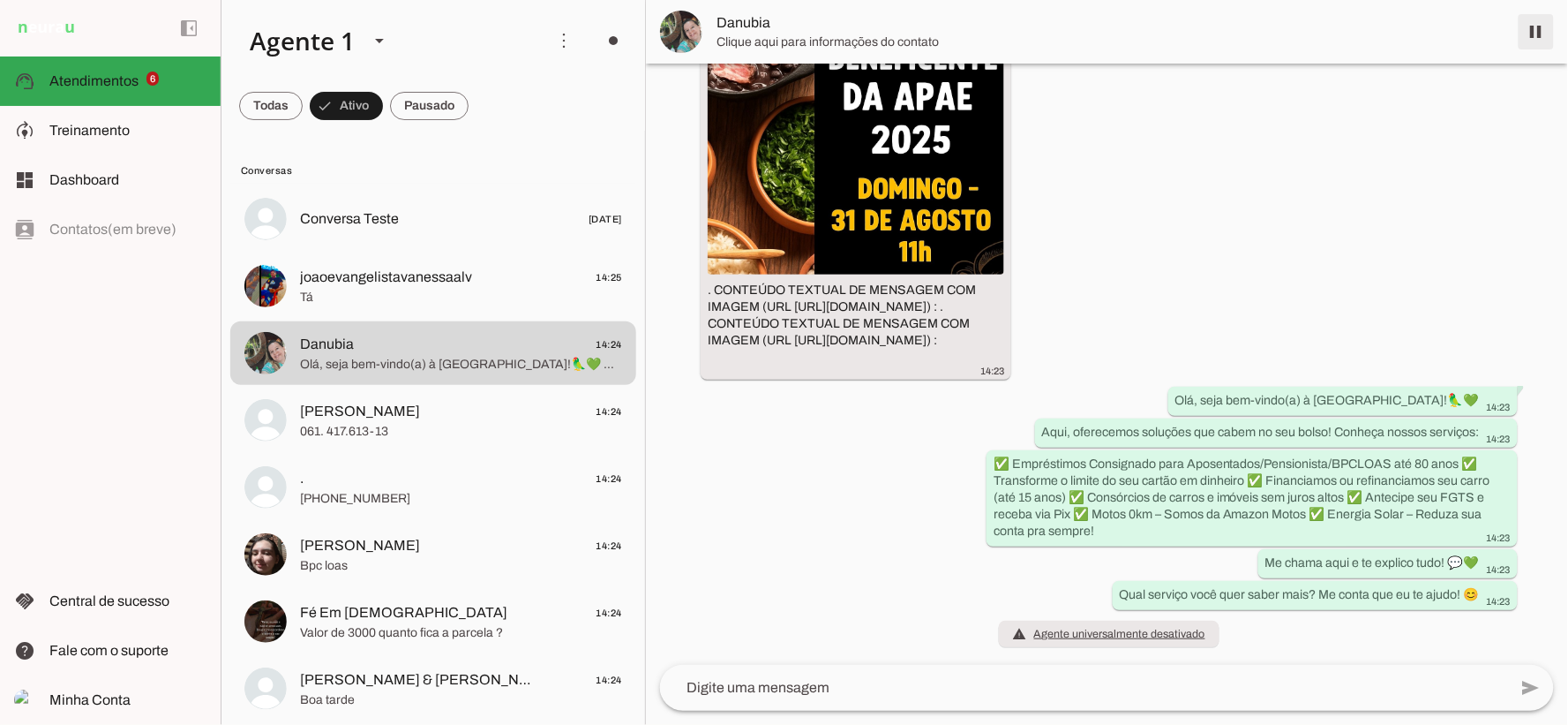
drag, startPoint x: 1540, startPoint y: 28, endPoint x: 1416, endPoint y: 48, distance: 125.6
click at [1540, 27] on span at bounding box center [1536, 31] width 43 height 43
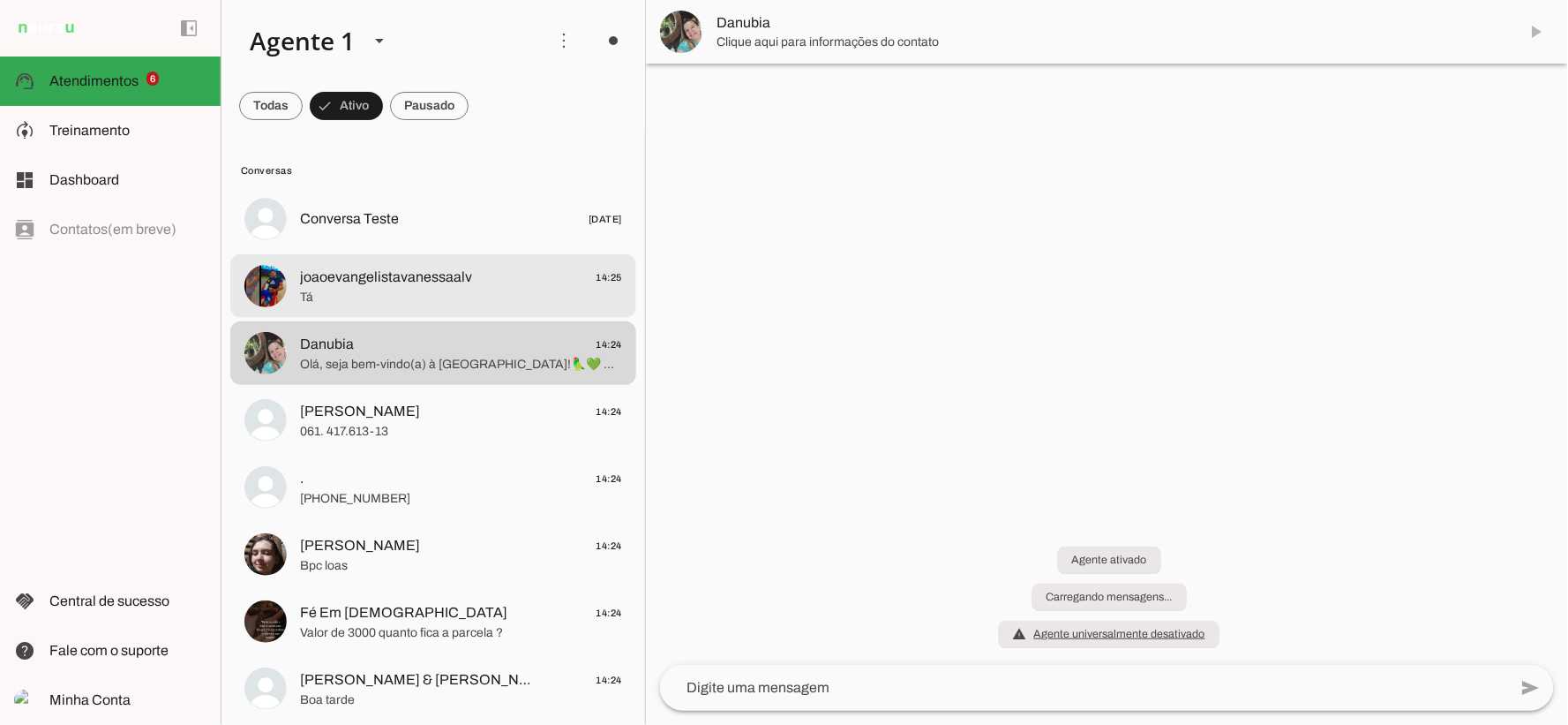
scroll to position [0, 0]
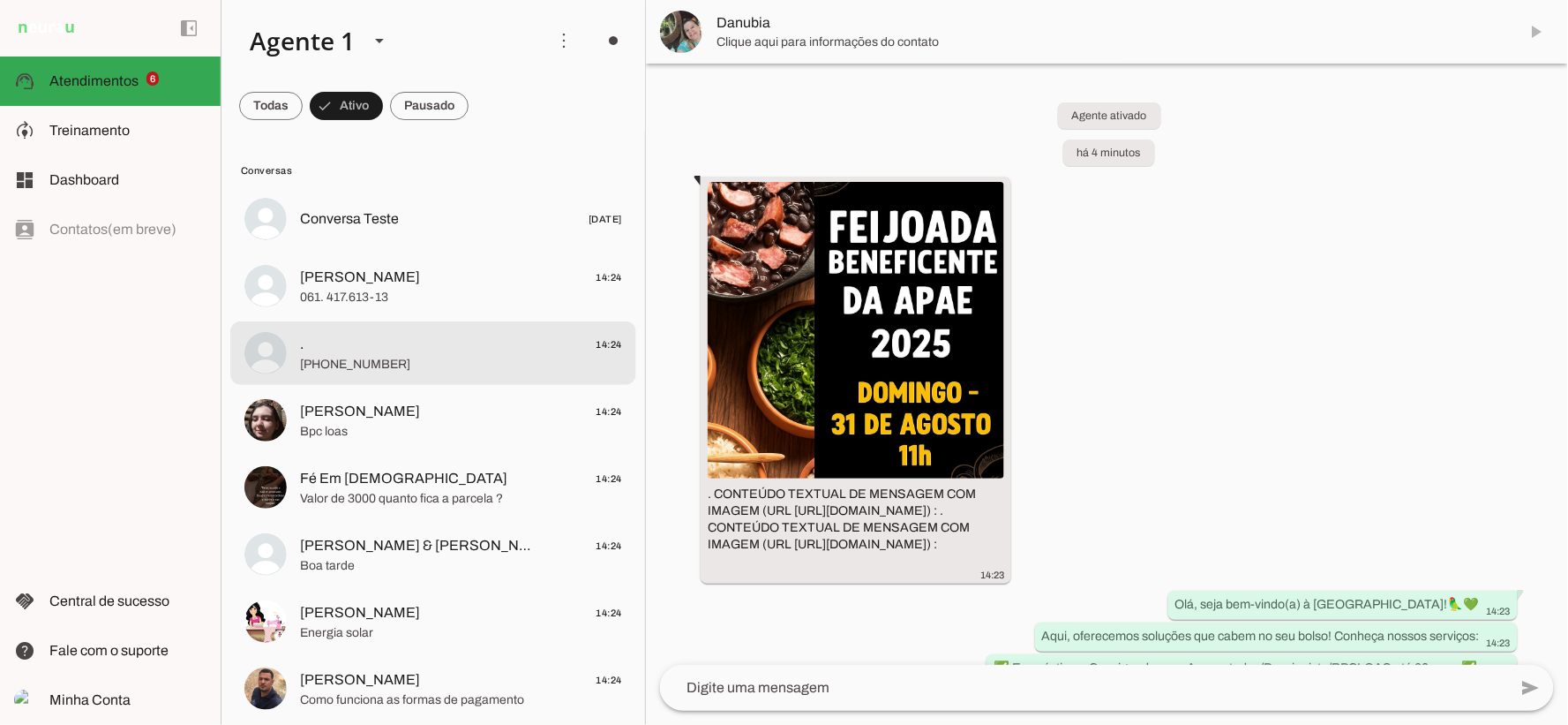
click at [434, 275] on span "Raiele Brito 14:24" at bounding box center [460, 276] width 322 height 22
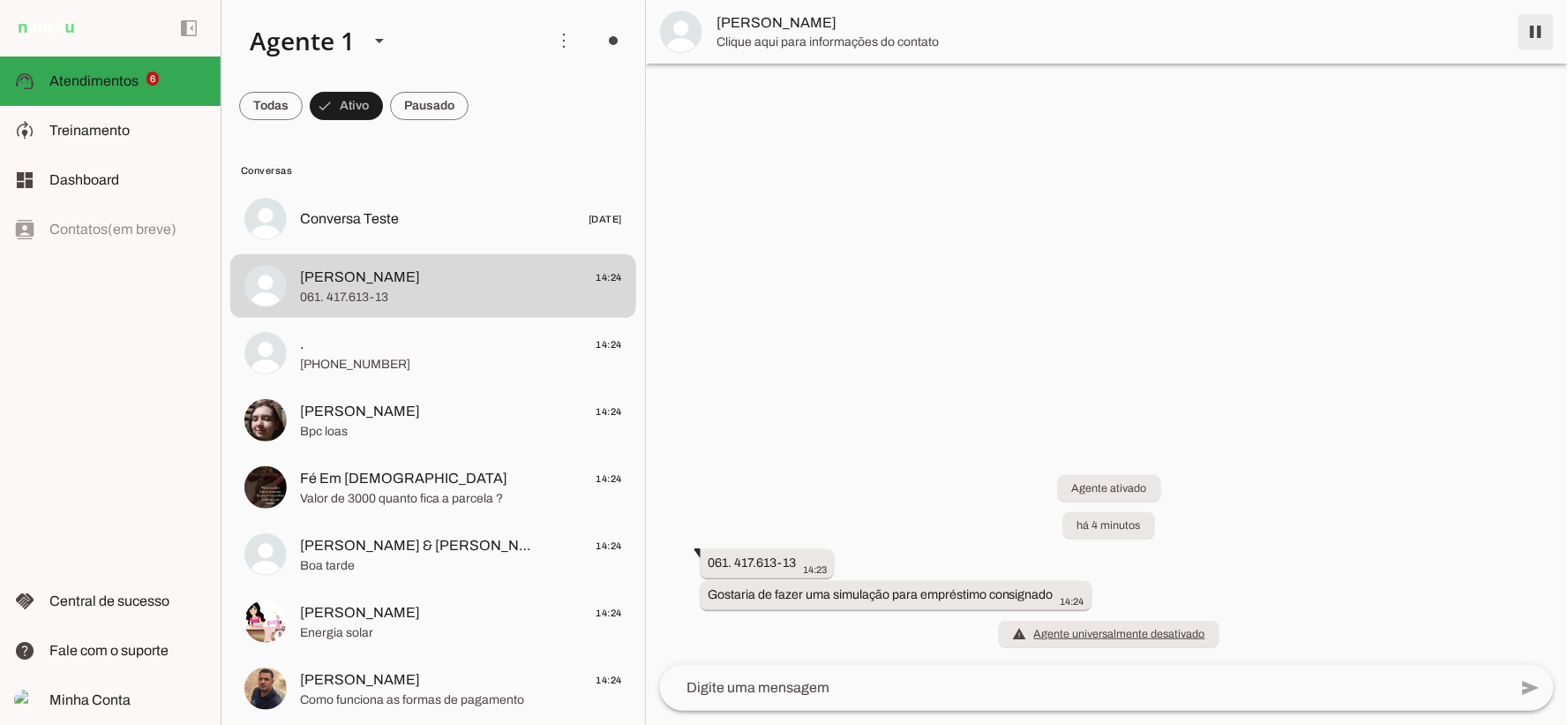
click at [1535, 28] on md-item "Raiele Brito" at bounding box center [1107, 31] width 922 height 64
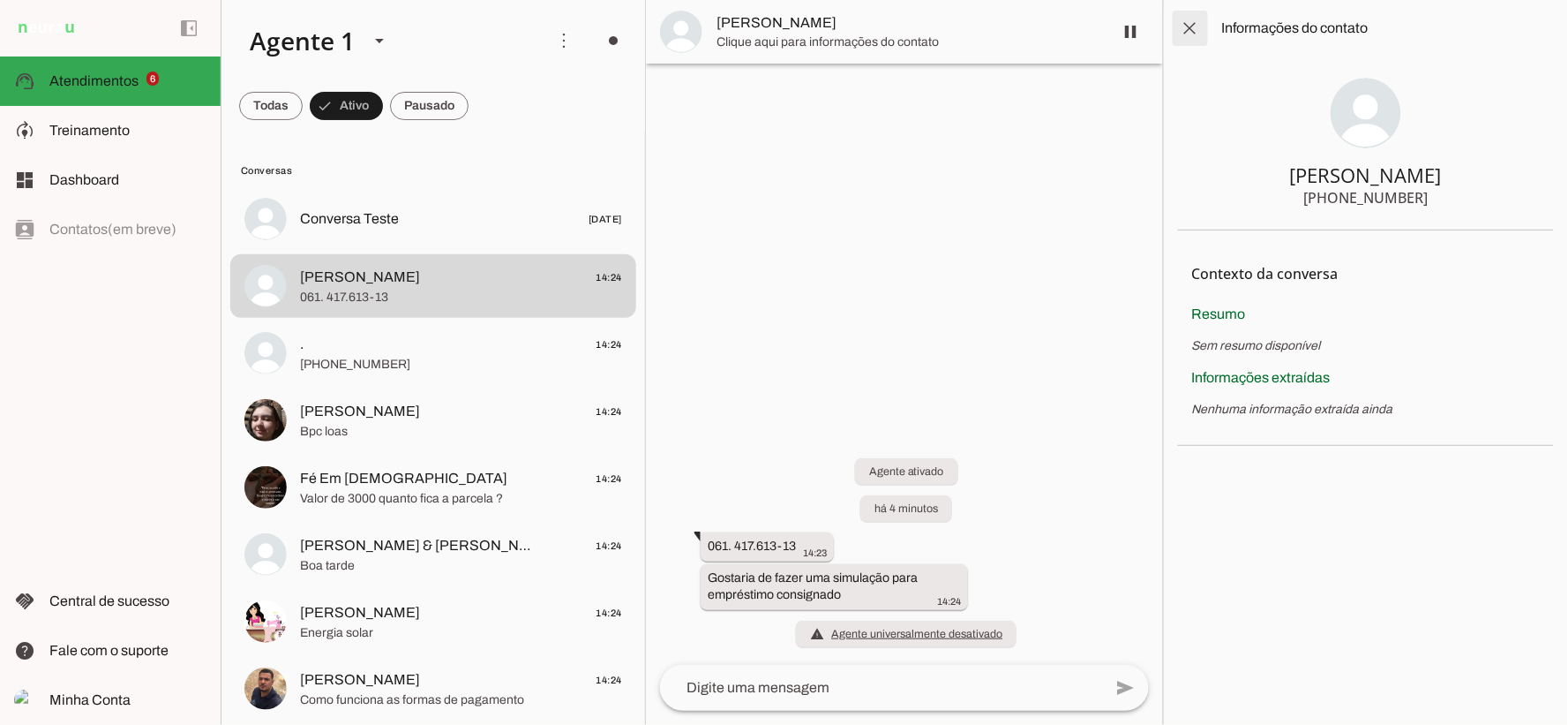
click at [1191, 31] on span at bounding box center [1190, 28] width 43 height 43
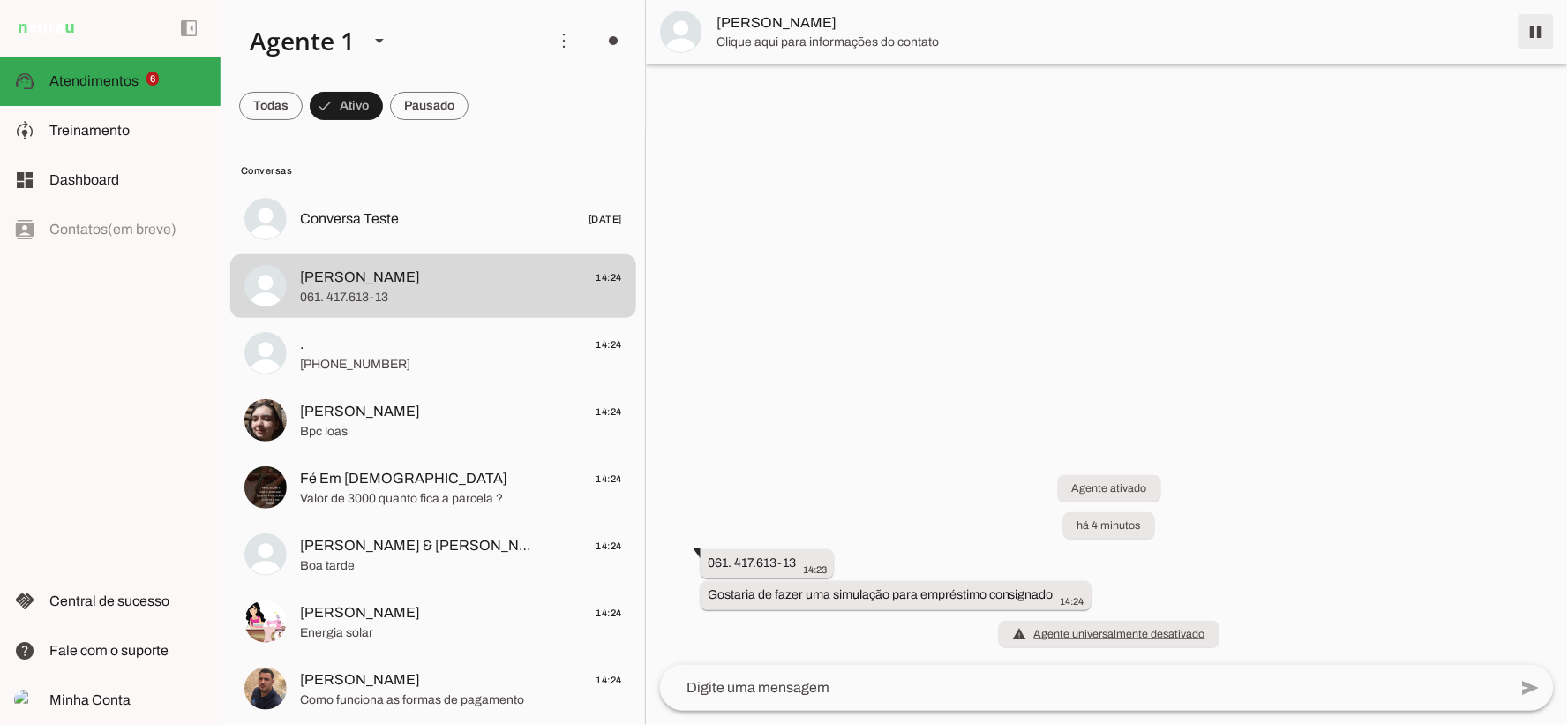
click at [1535, 28] on span at bounding box center [1536, 31] width 43 height 43
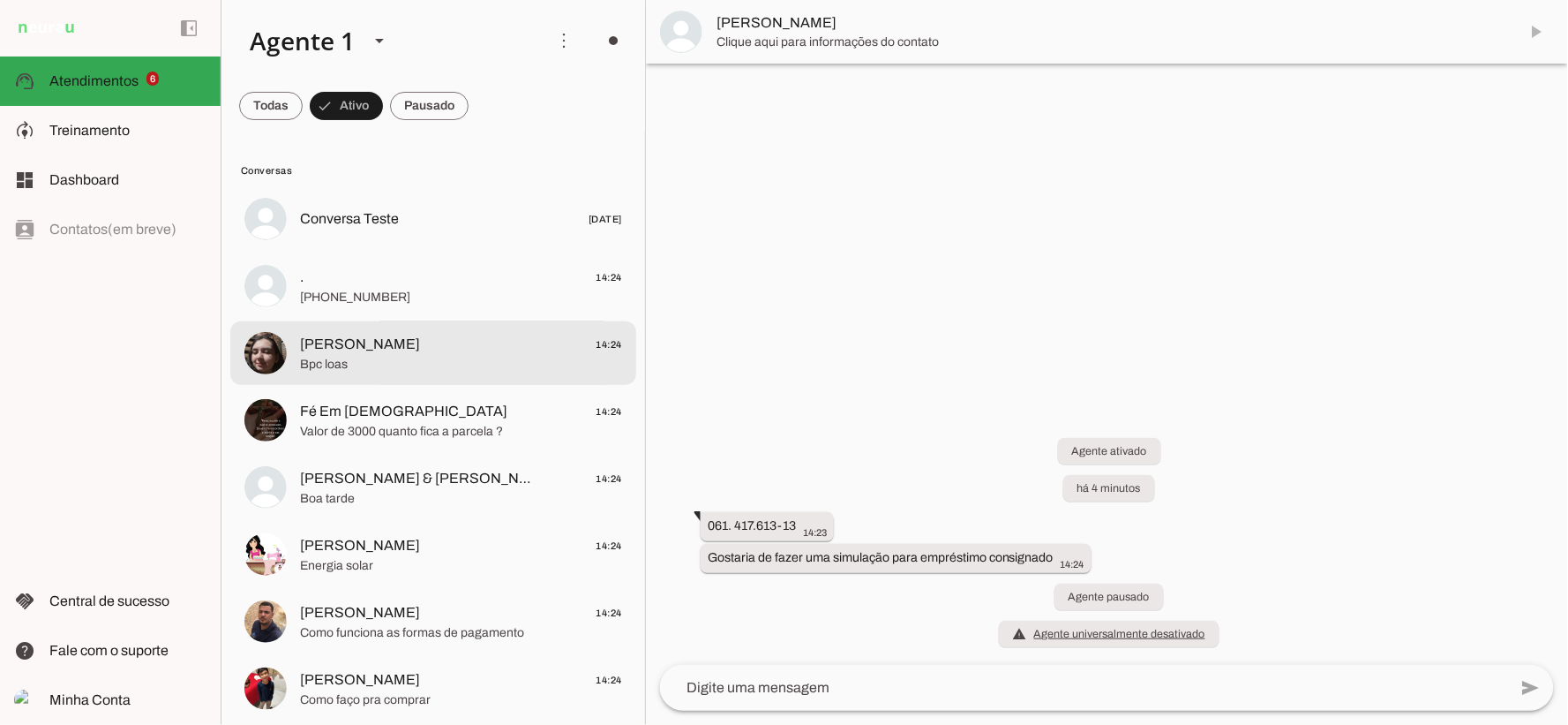
click at [428, 251] on md-item "Maria Do Socorro 14:24 Bpc loas" at bounding box center [434, 218] width 406 height 64
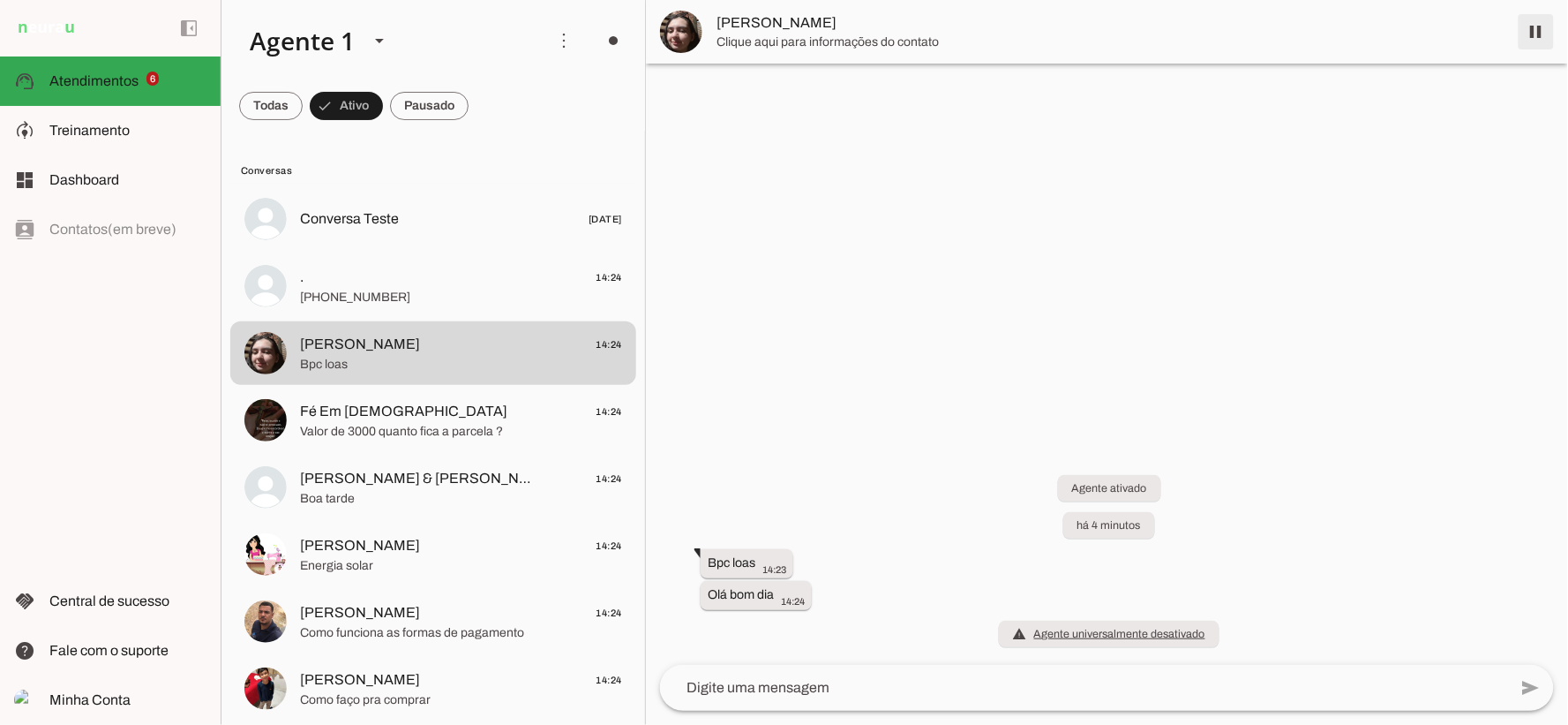
click at [1538, 31] on span at bounding box center [1536, 31] width 43 height 43
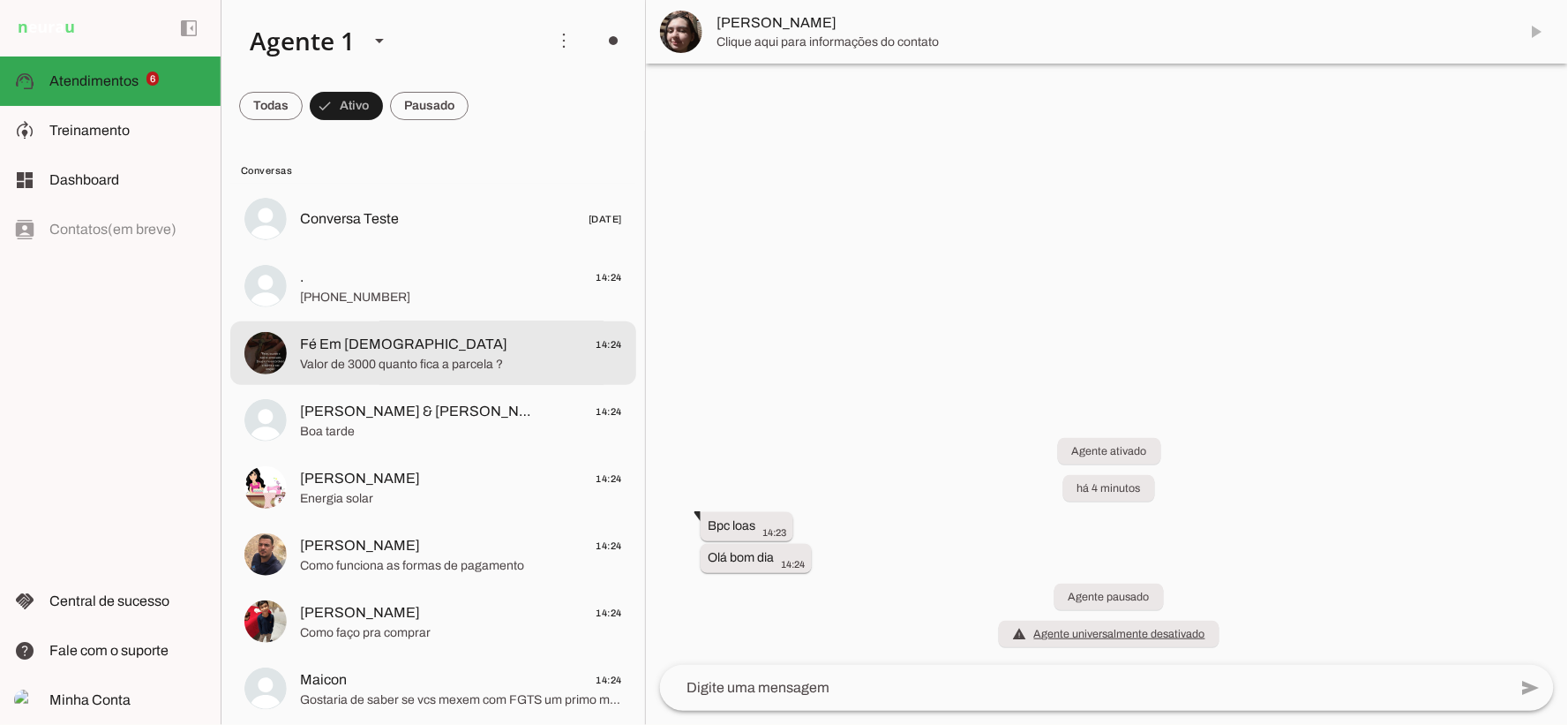
click at [438, 360] on span "Valor de 3000 quanto fica a parcela ?" at bounding box center [460, 363] width 322 height 18
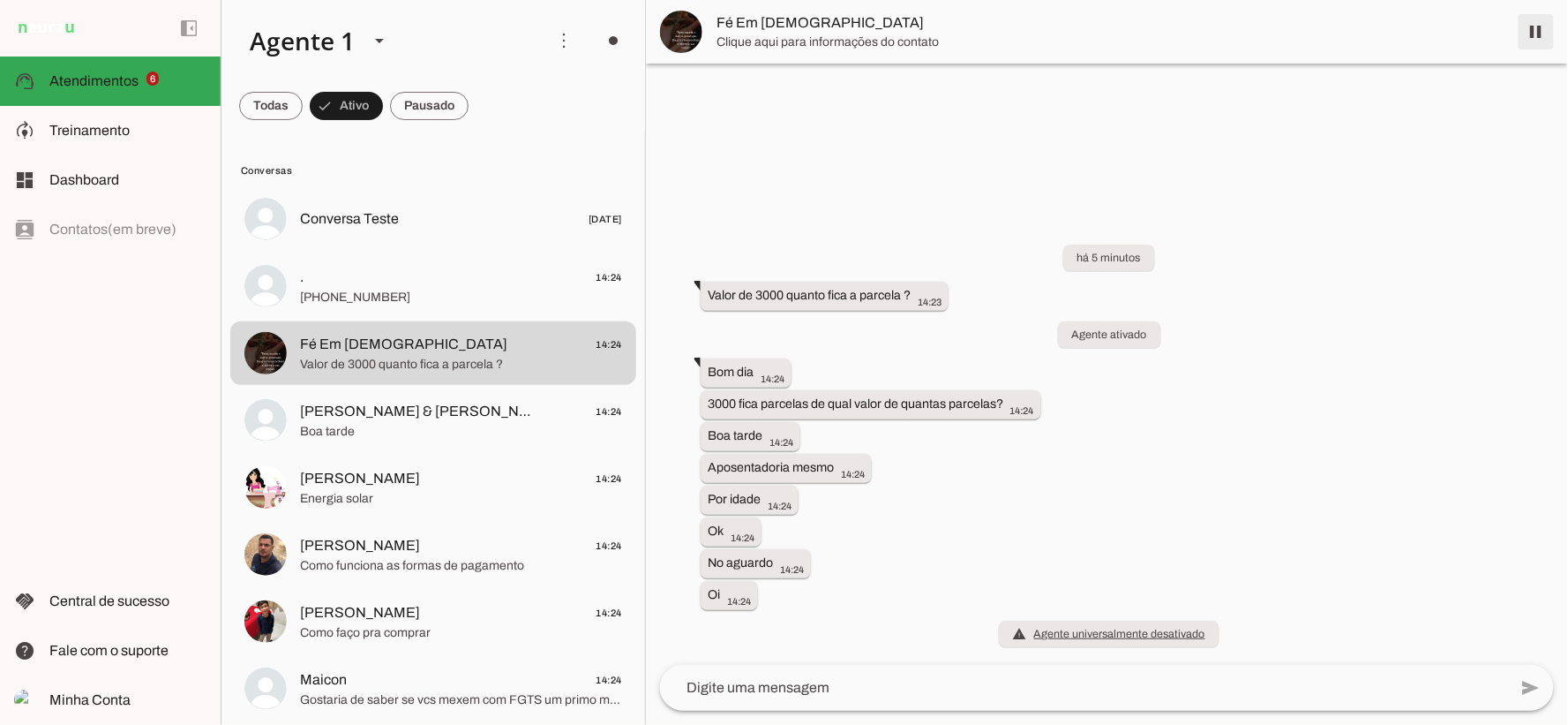
click at [1533, 31] on span at bounding box center [1536, 31] width 43 height 43
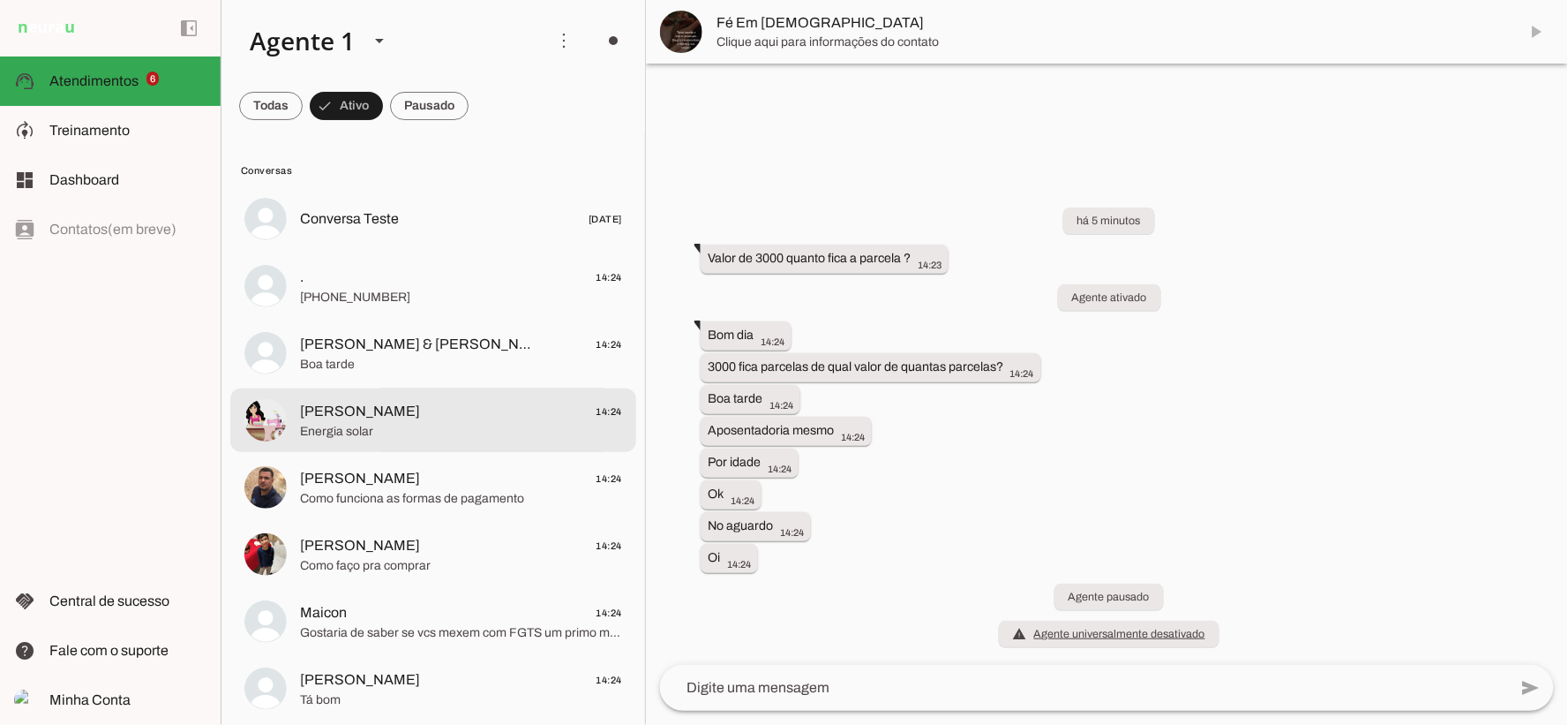
click at [400, 251] on md-item "Katia Rejane 14:24 Energia solar" at bounding box center [434, 218] width 406 height 64
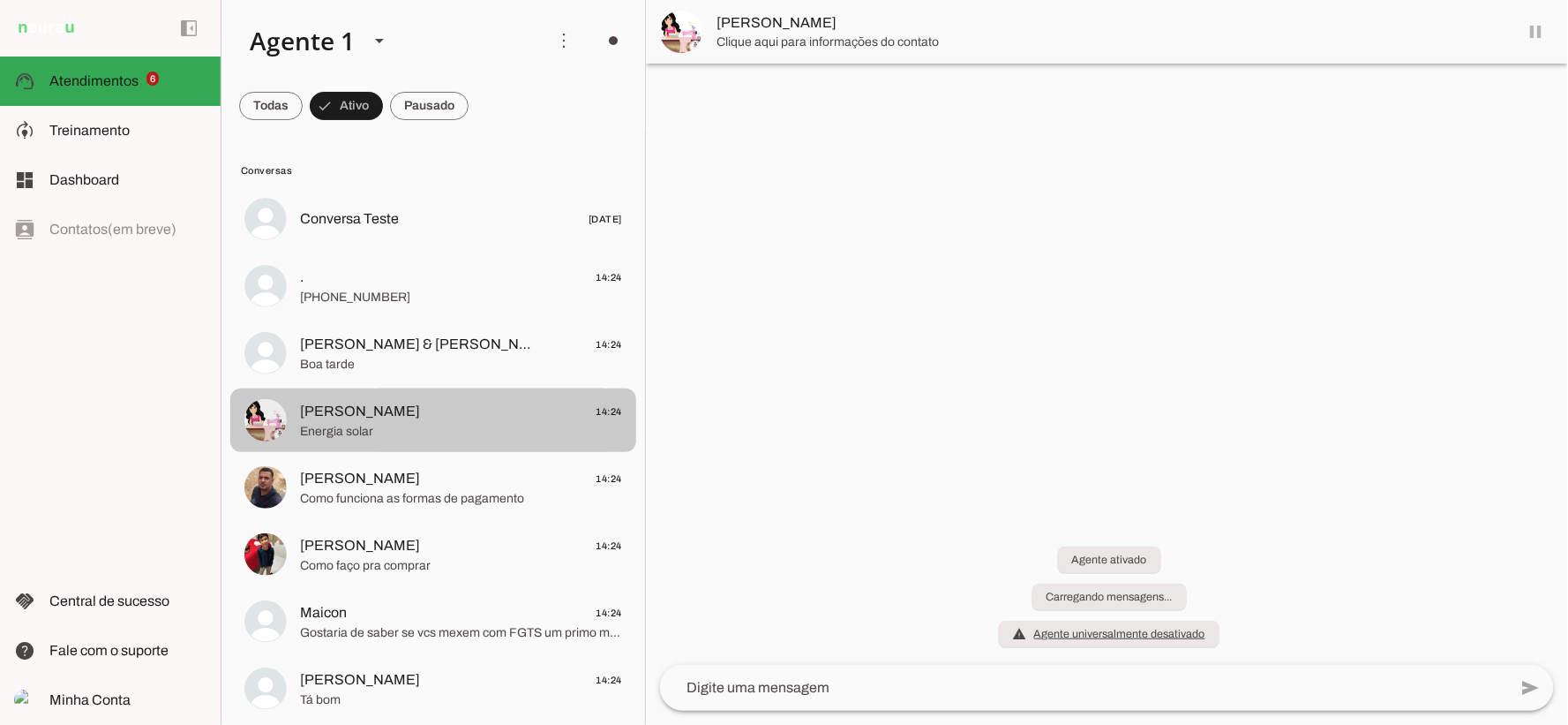
scroll to position [306, 0]
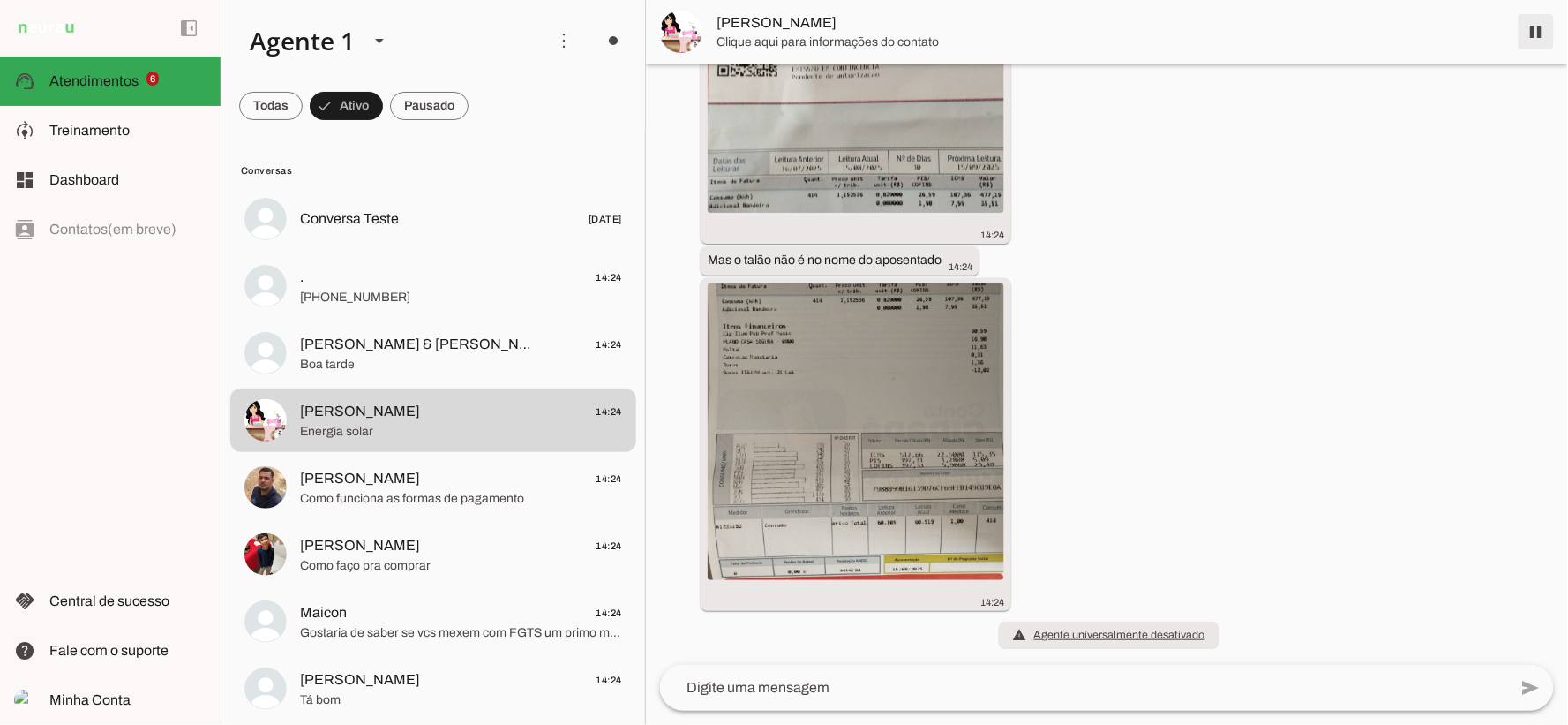
click at [1535, 24] on span at bounding box center [1536, 31] width 43 height 43
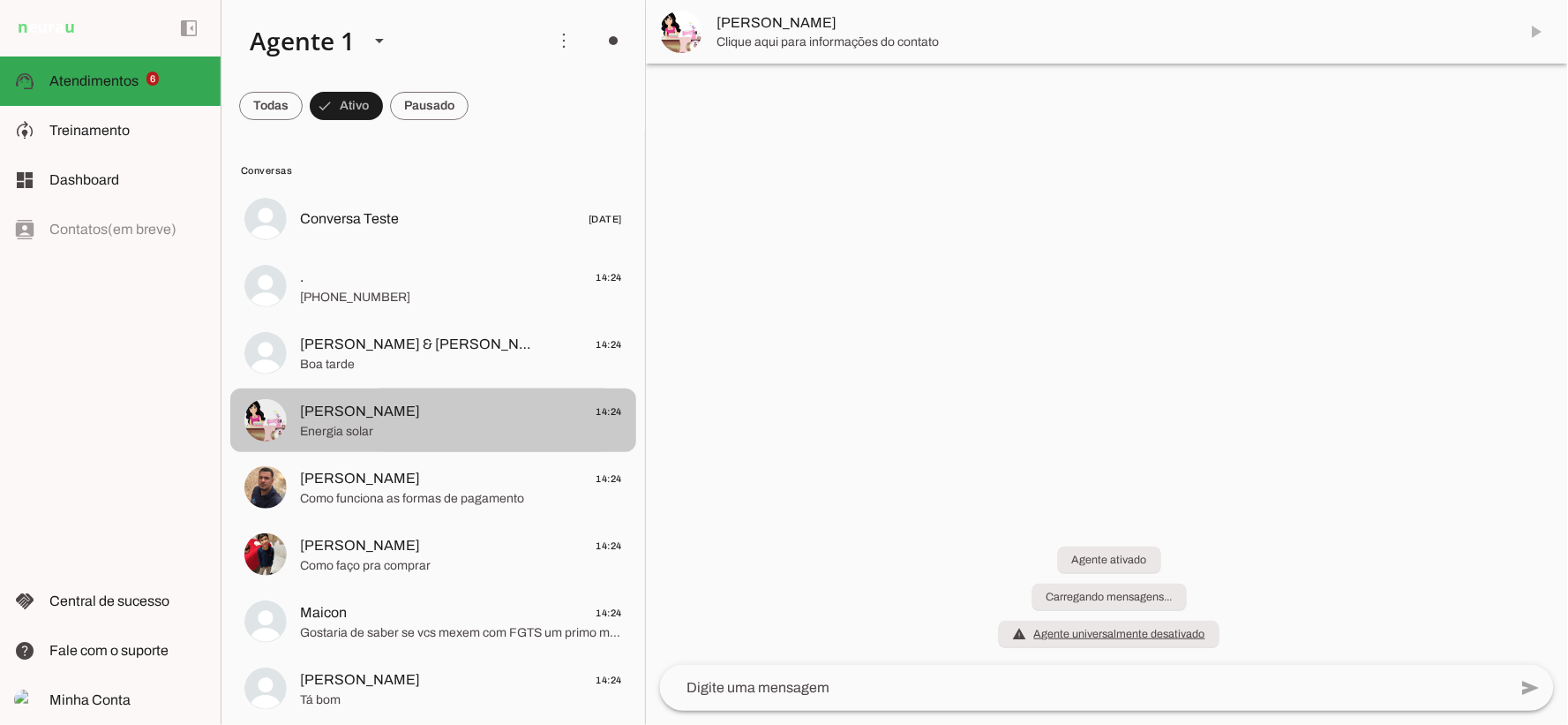
scroll to position [0, 0]
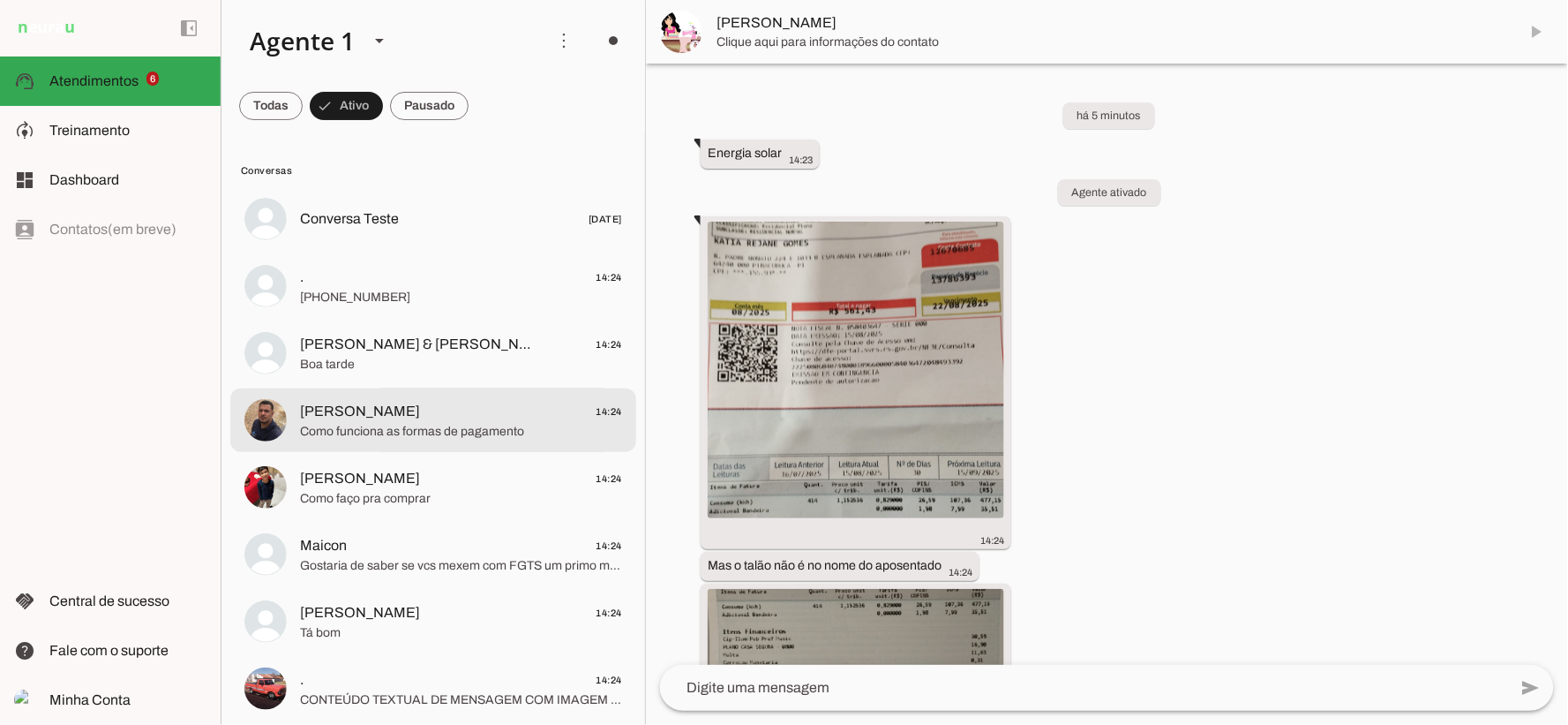
click at [426, 416] on span "Juan 14:24" at bounding box center [460, 410] width 322 height 22
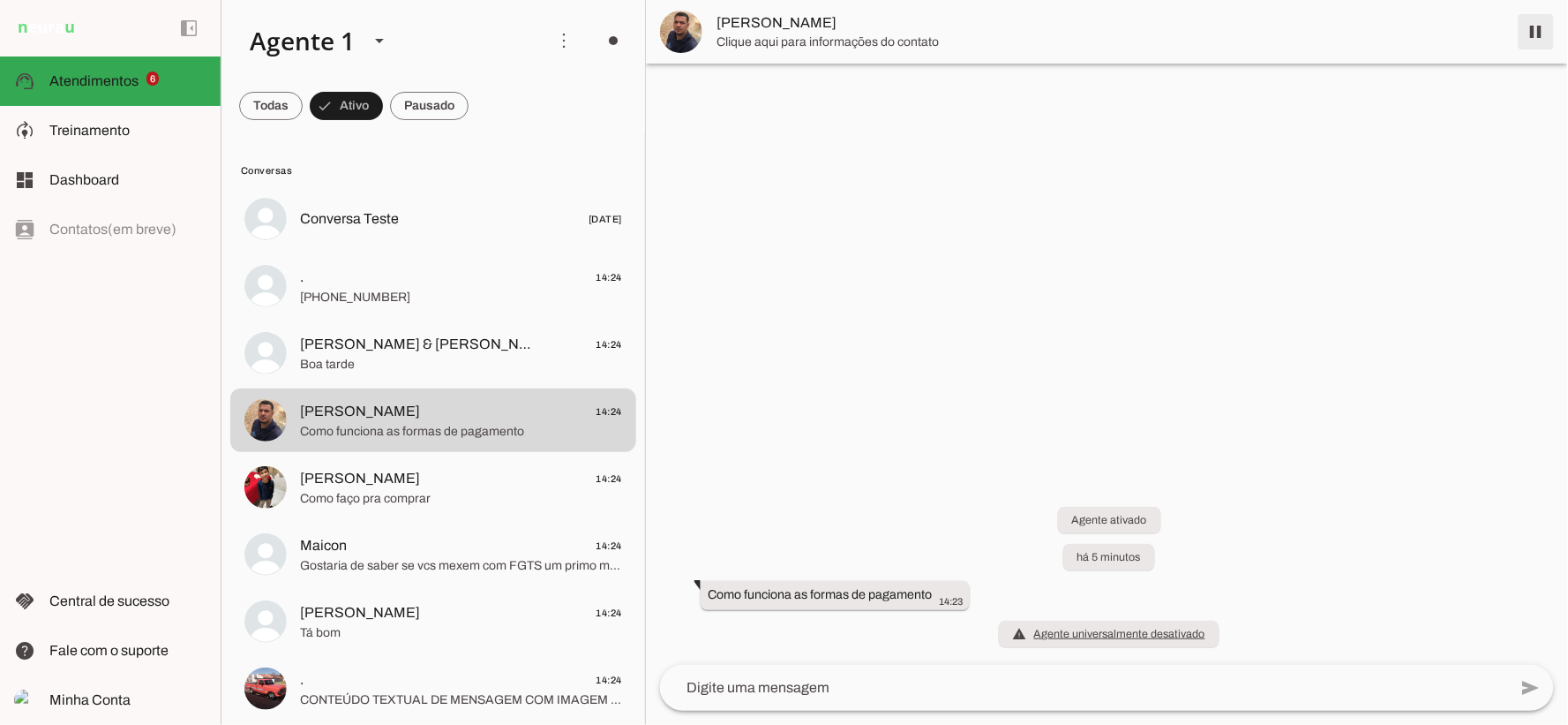
click at [1535, 31] on span at bounding box center [1536, 31] width 43 height 43
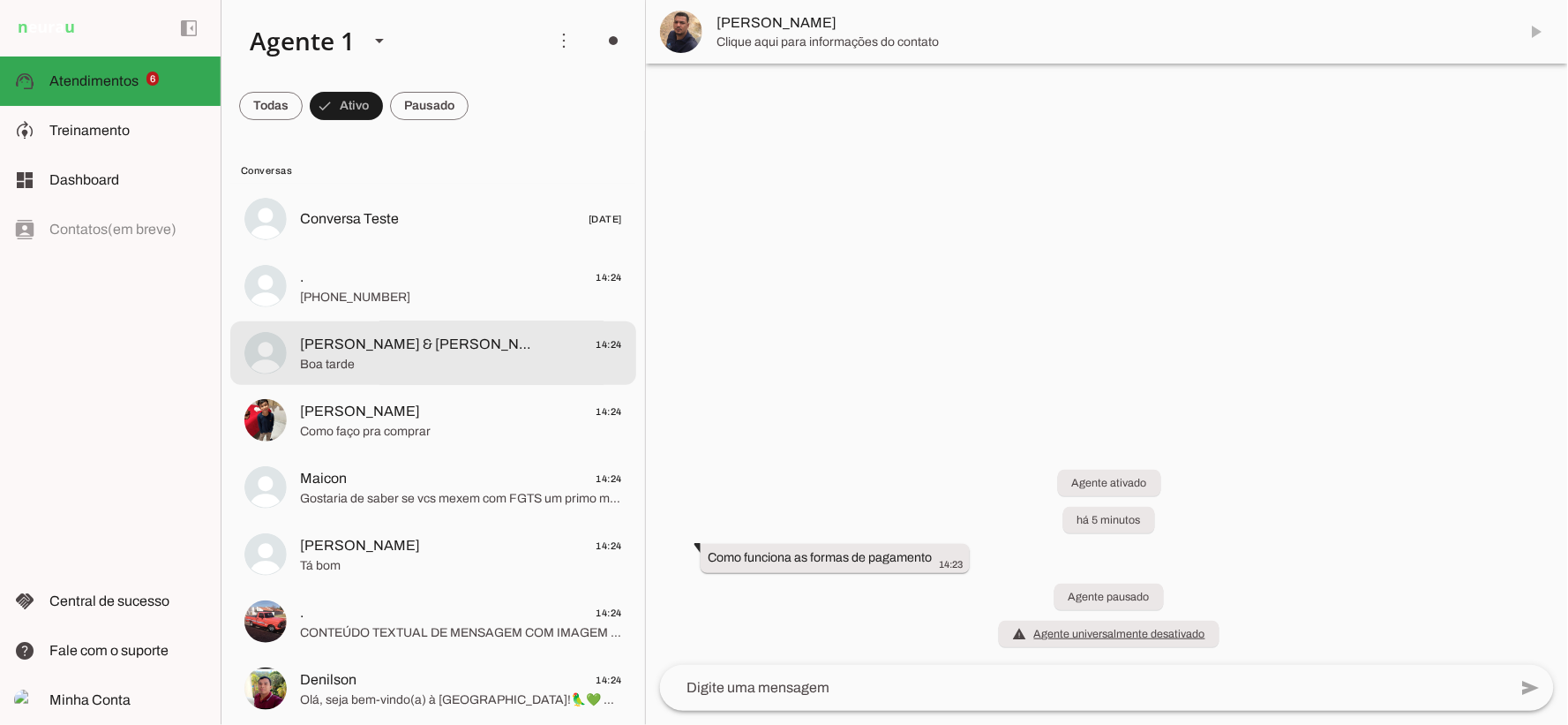
click at [418, 342] on span "Fernanda & Bernardo 🥰🥰😍😍" at bounding box center [415, 344] width 232 height 21
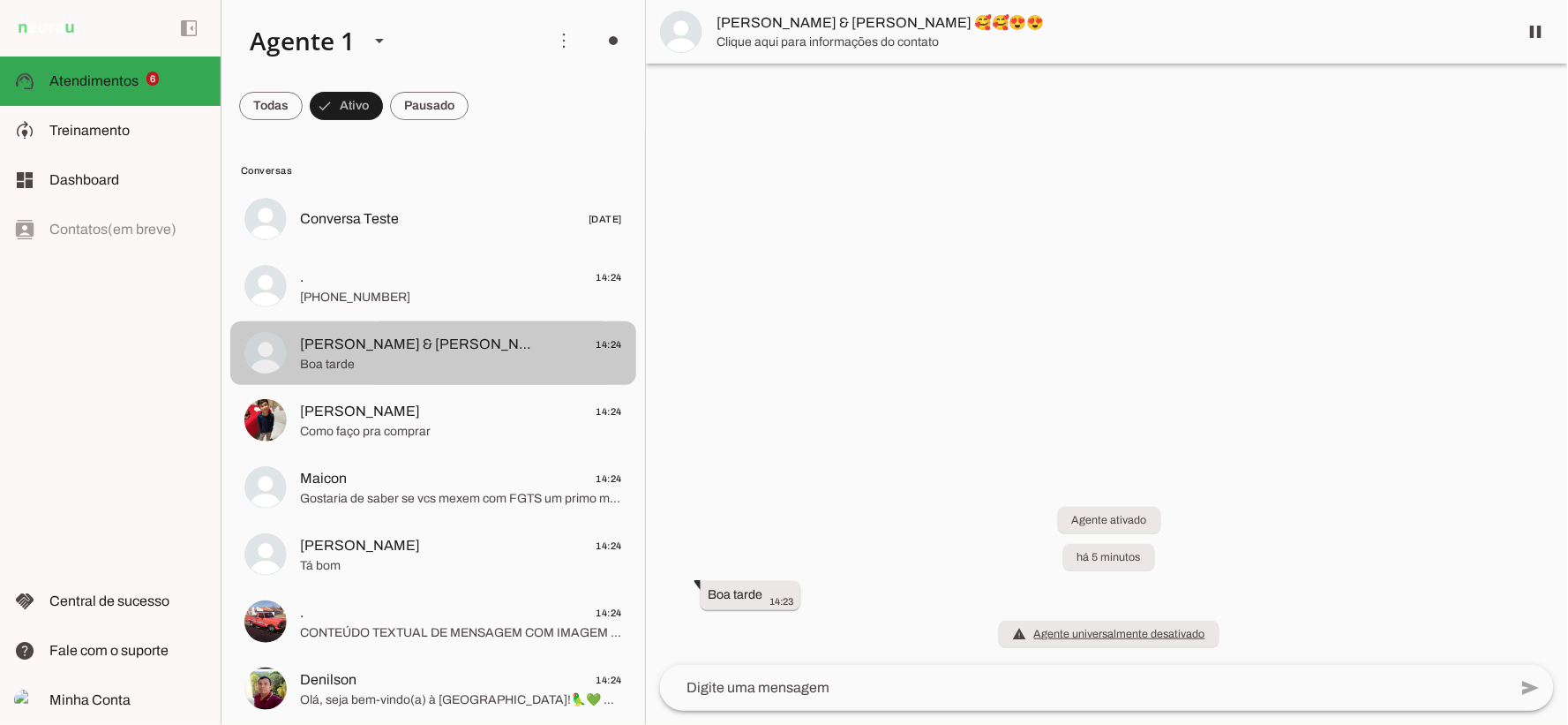
scroll to position [343, 0]
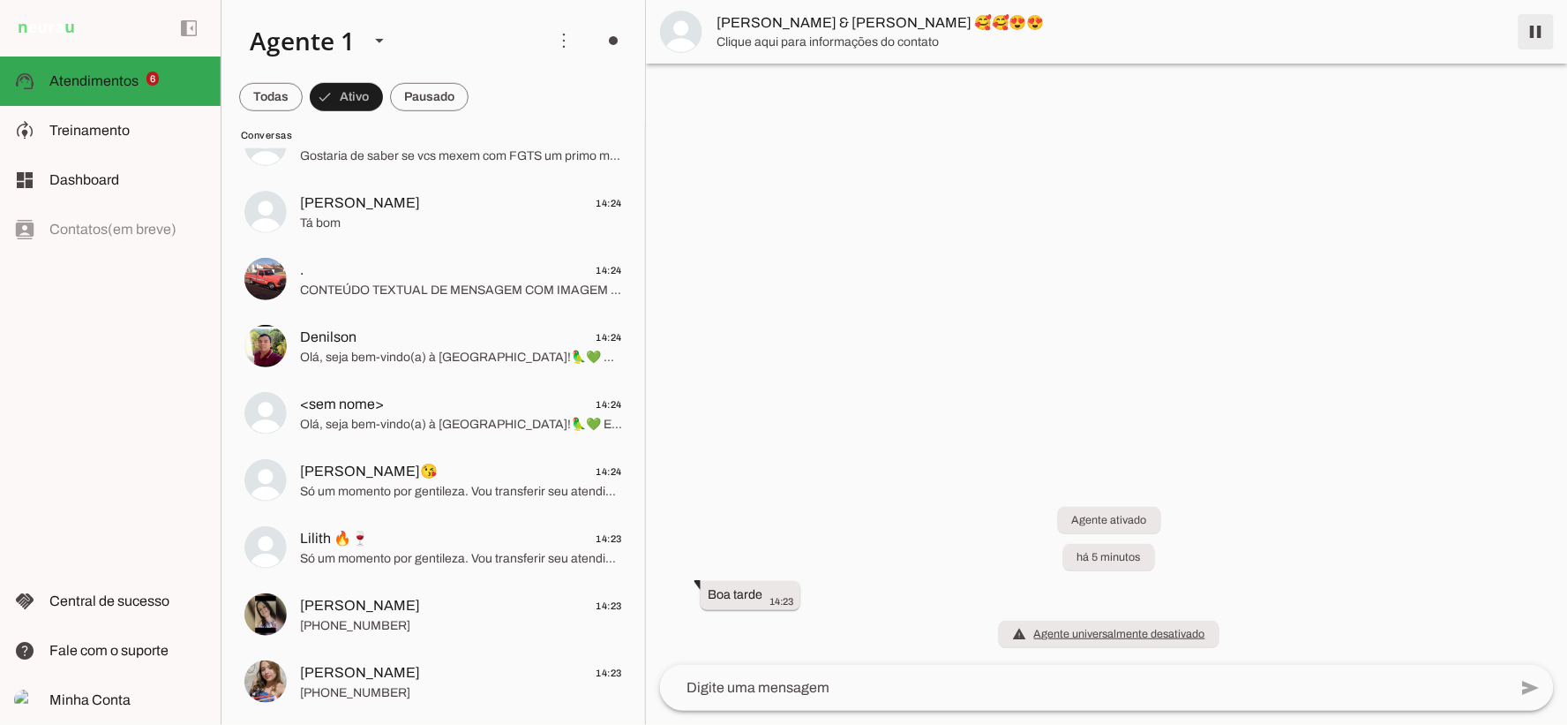
click at [1529, 37] on span at bounding box center [1536, 31] width 43 height 43
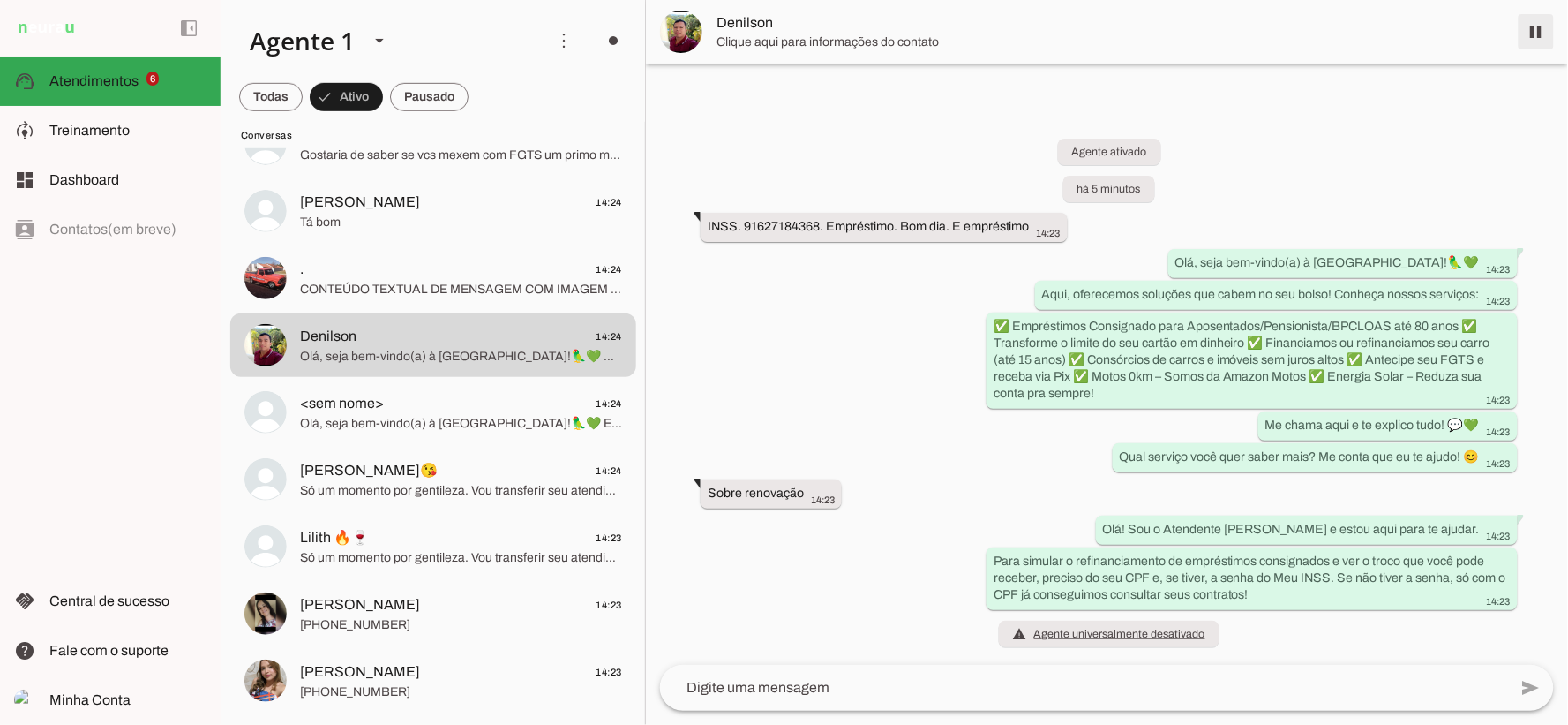
click at [1537, 29] on span at bounding box center [1536, 31] width 43 height 43
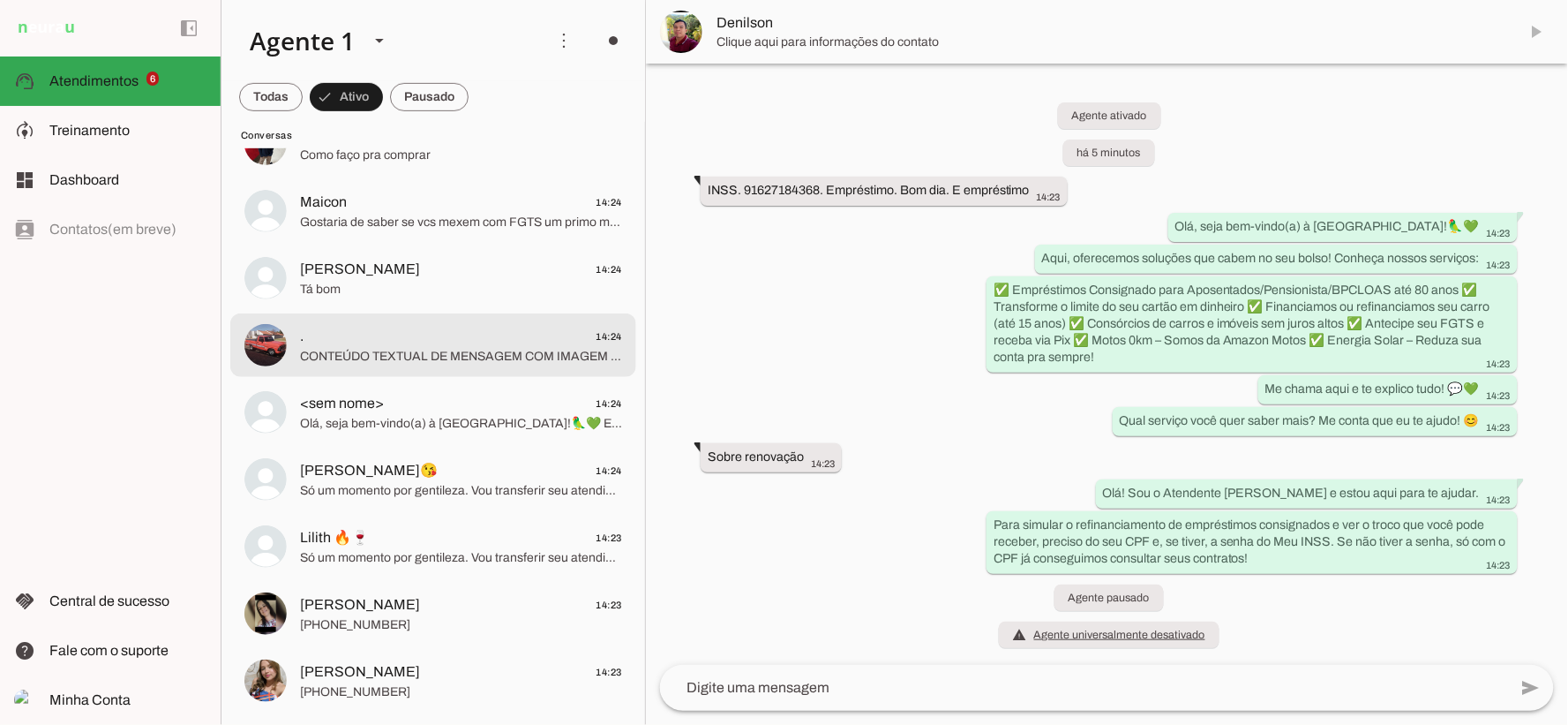
scroll to position [209, 0]
click at [437, 42] on md-item ". 14:24 CONTEÚDO TEXTUAL DE MENSAGEM COM IMAGEM (URL https://f004.backblazeb2.c…" at bounding box center [434, 9] width 406 height 64
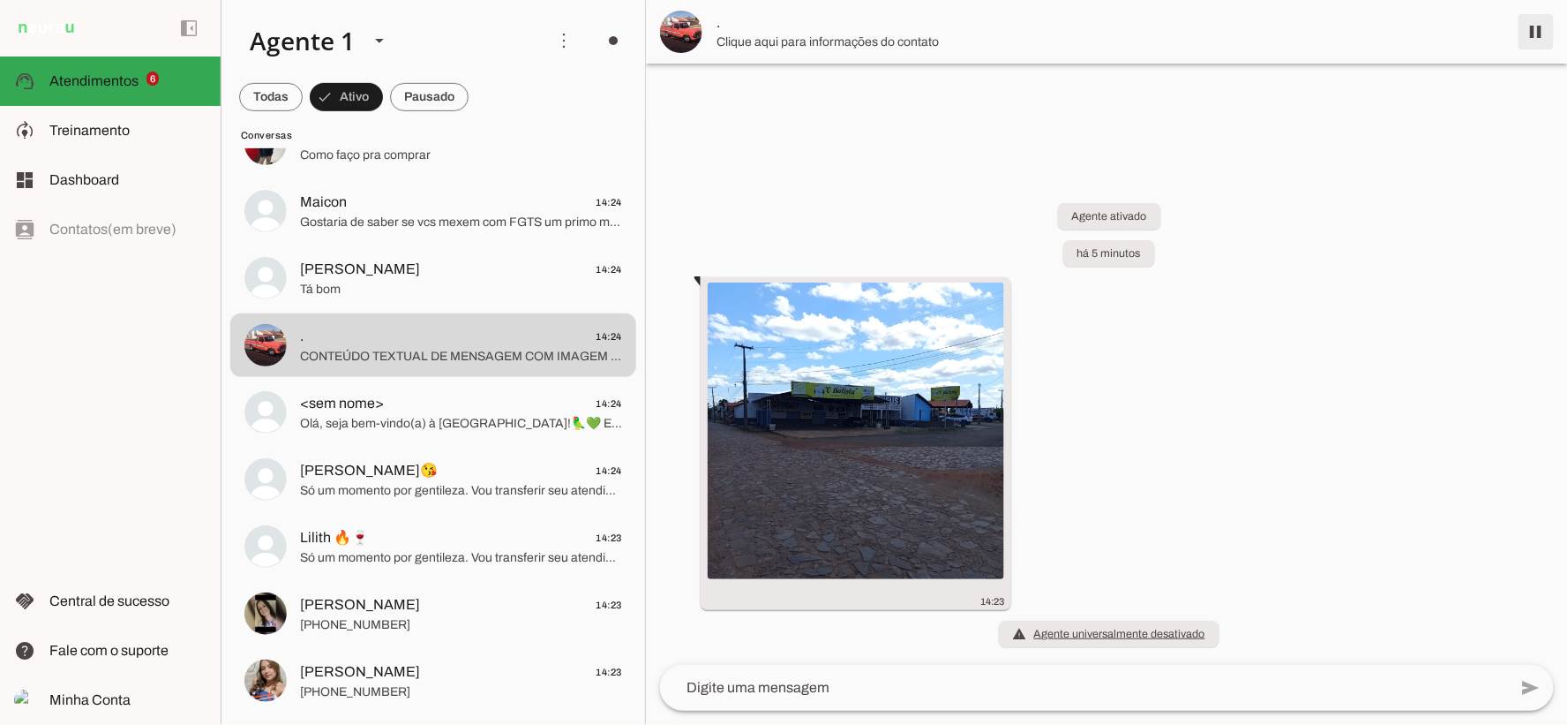
click at [1524, 19] on span at bounding box center [1536, 31] width 43 height 43
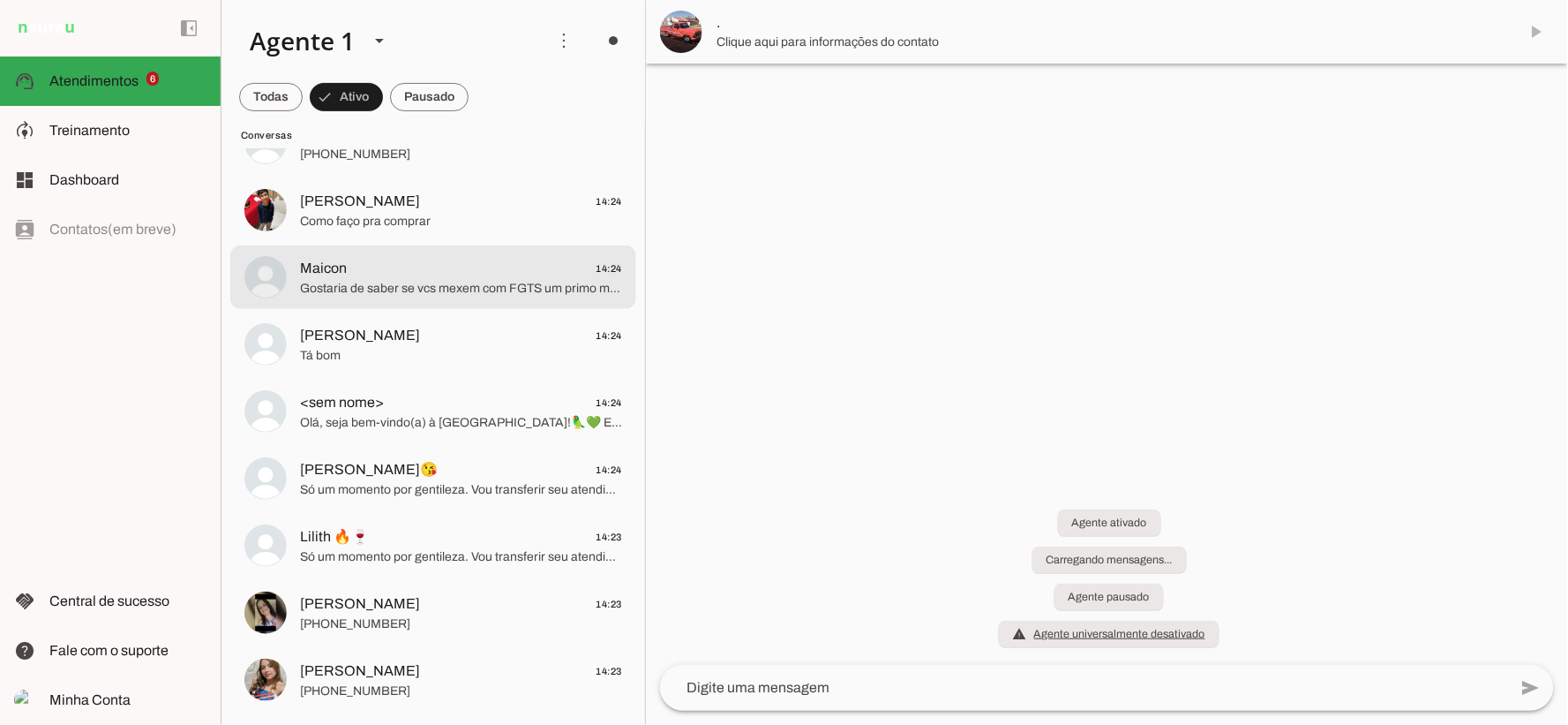
scroll to position [142, 0]
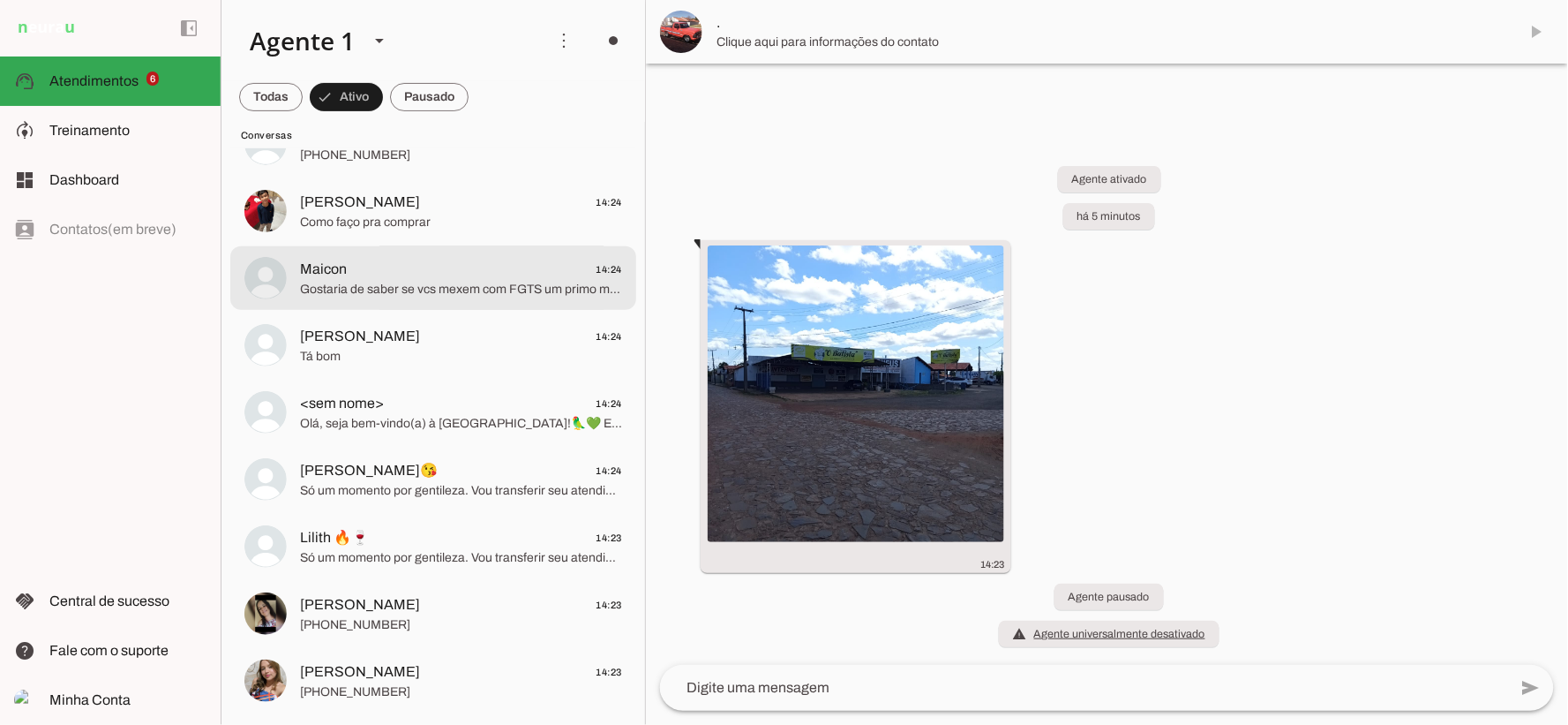
click at [454, 297] on span "Gostaria de saber se vcs mexem com FGTS um primo meu chegou de são Paulo deu ba…" at bounding box center [460, 288] width 322 height 18
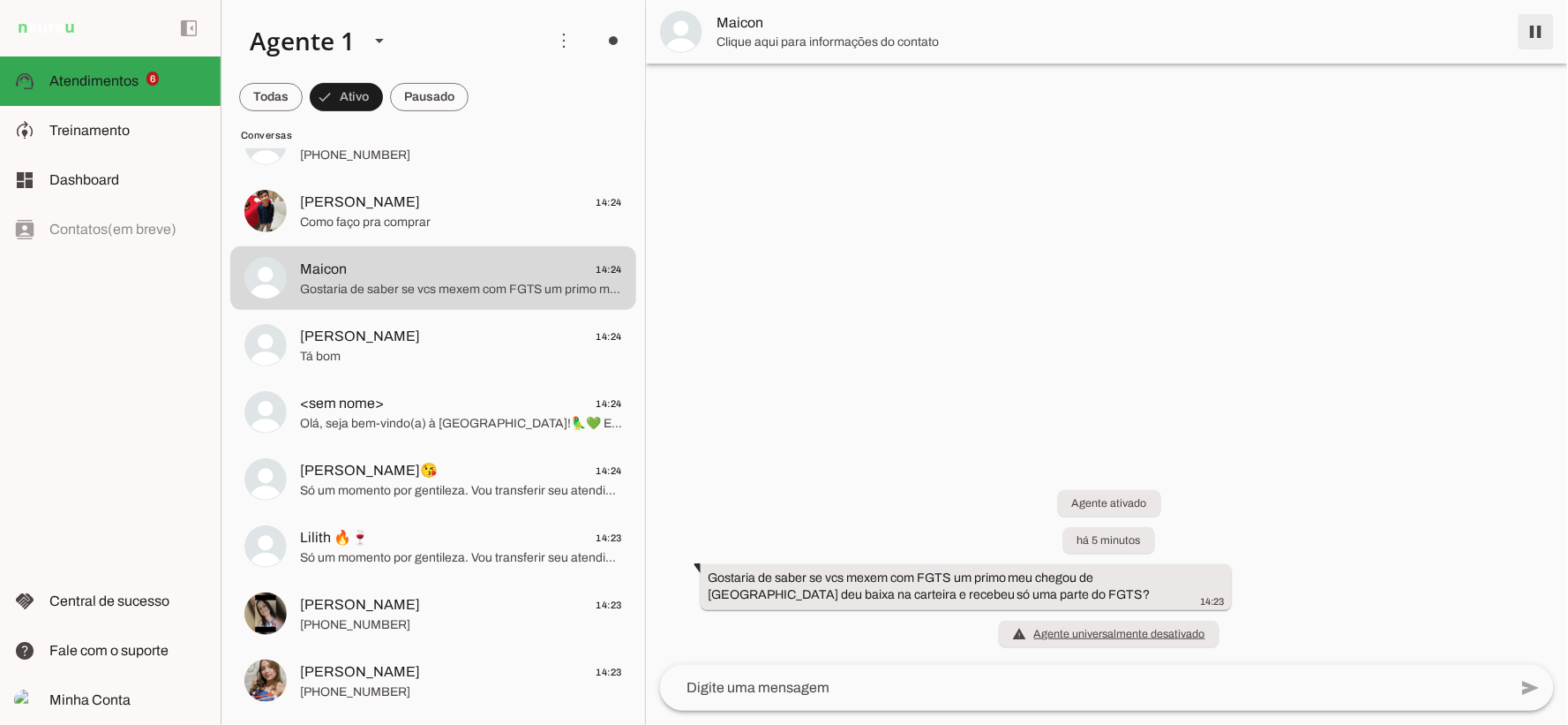
click at [1538, 29] on span at bounding box center [1536, 31] width 43 height 43
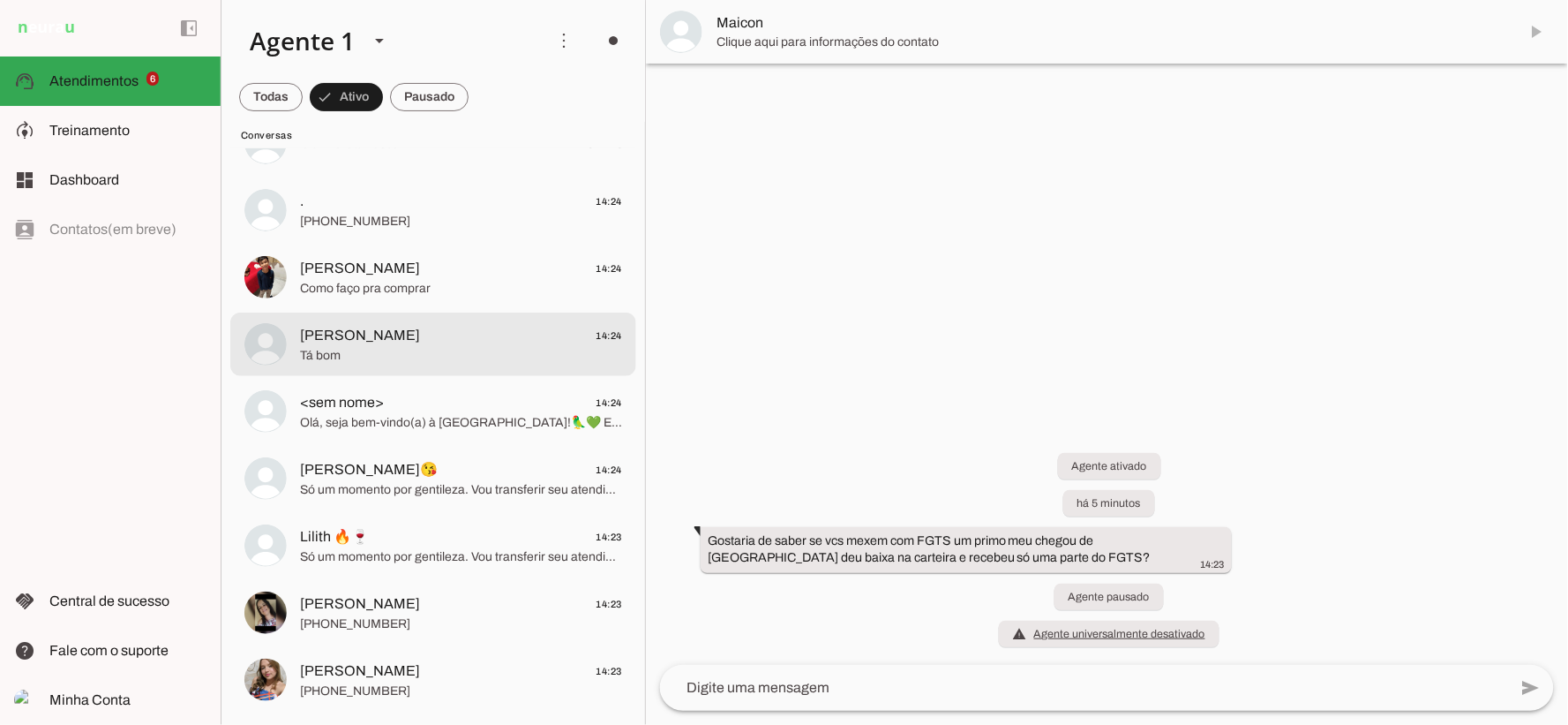
scroll to position [75, 0]
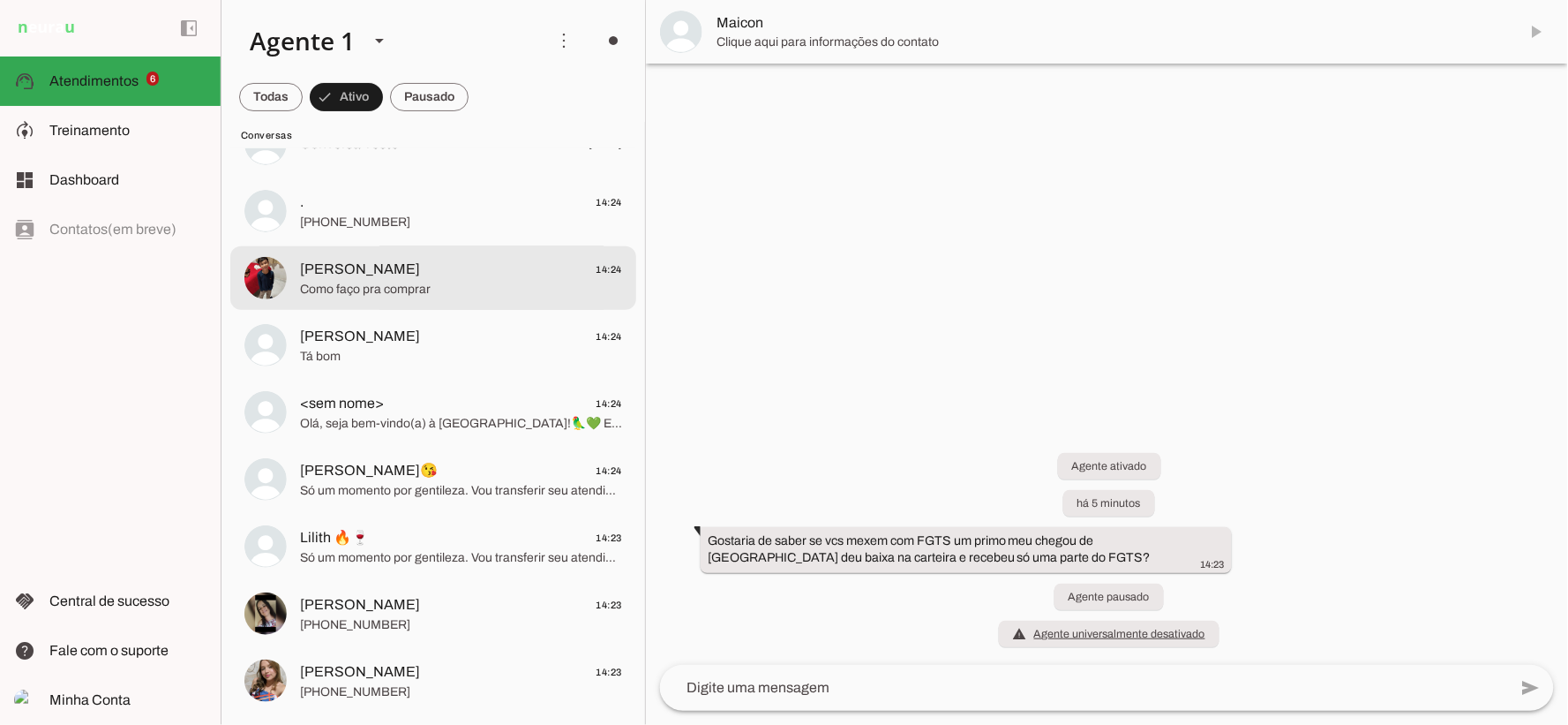
click at [454, 283] on span "Como faço pra comprar" at bounding box center [460, 288] width 322 height 18
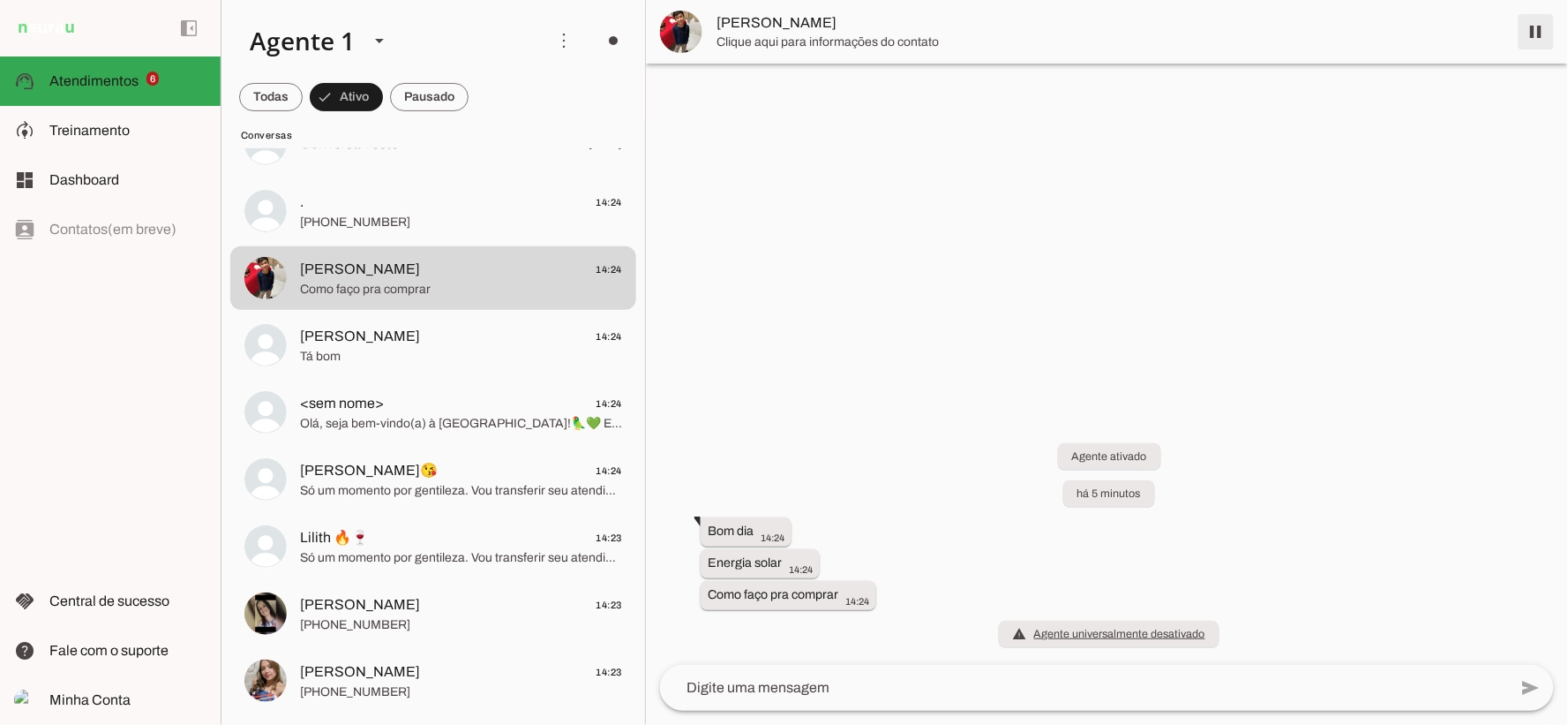
click at [1537, 28] on span at bounding box center [1536, 31] width 43 height 43
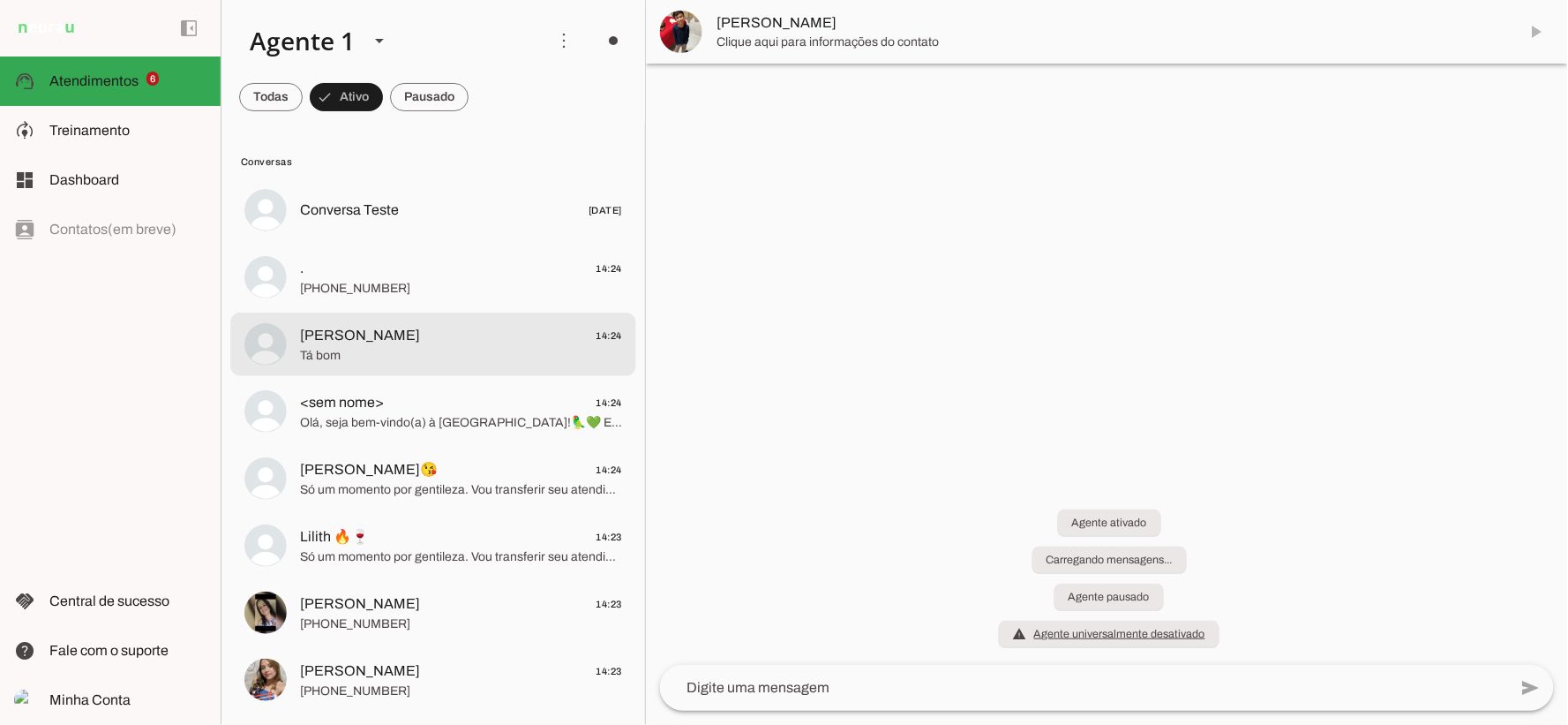
scroll to position [9, 0]
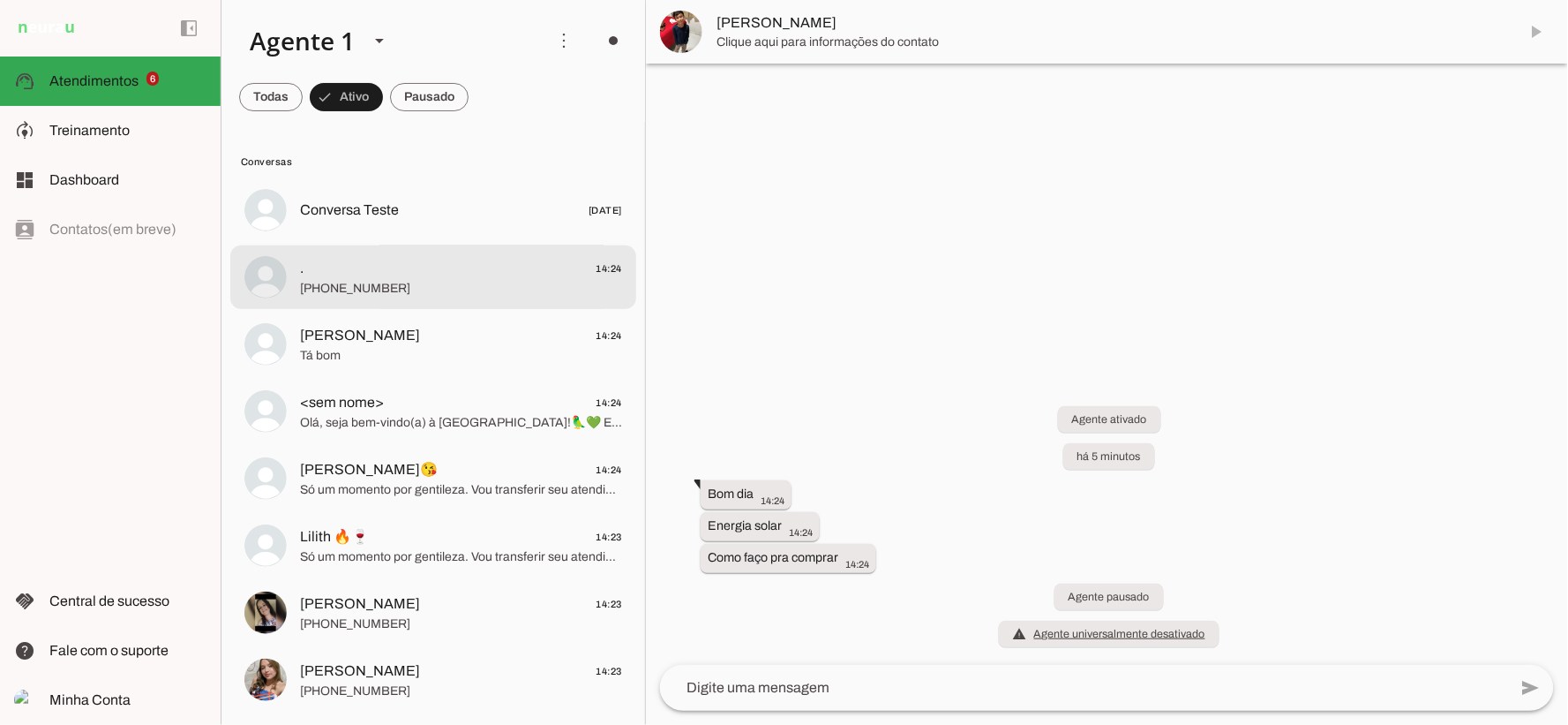
click at [447, 284] on span "+55 8681292674" at bounding box center [460, 288] width 322 height 18
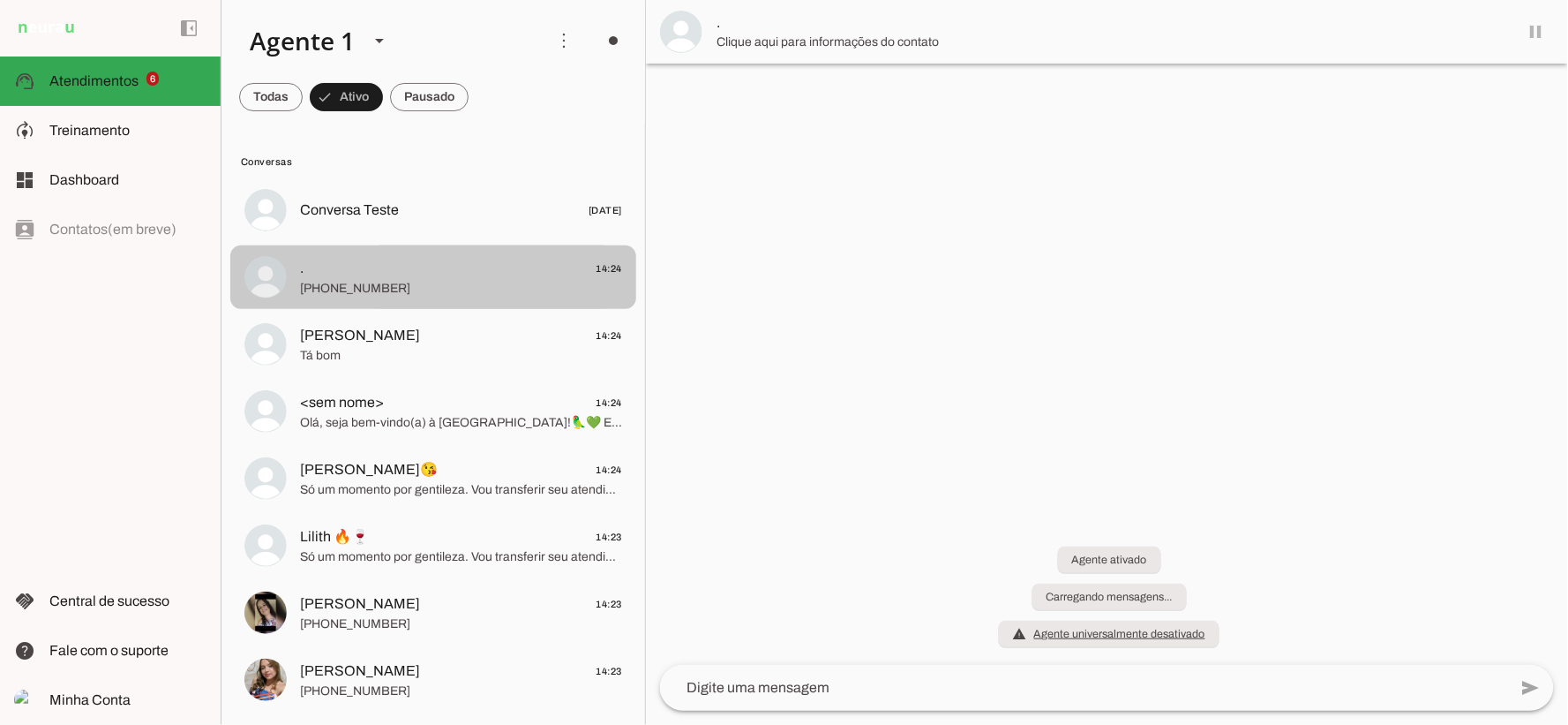
scroll to position [156, 0]
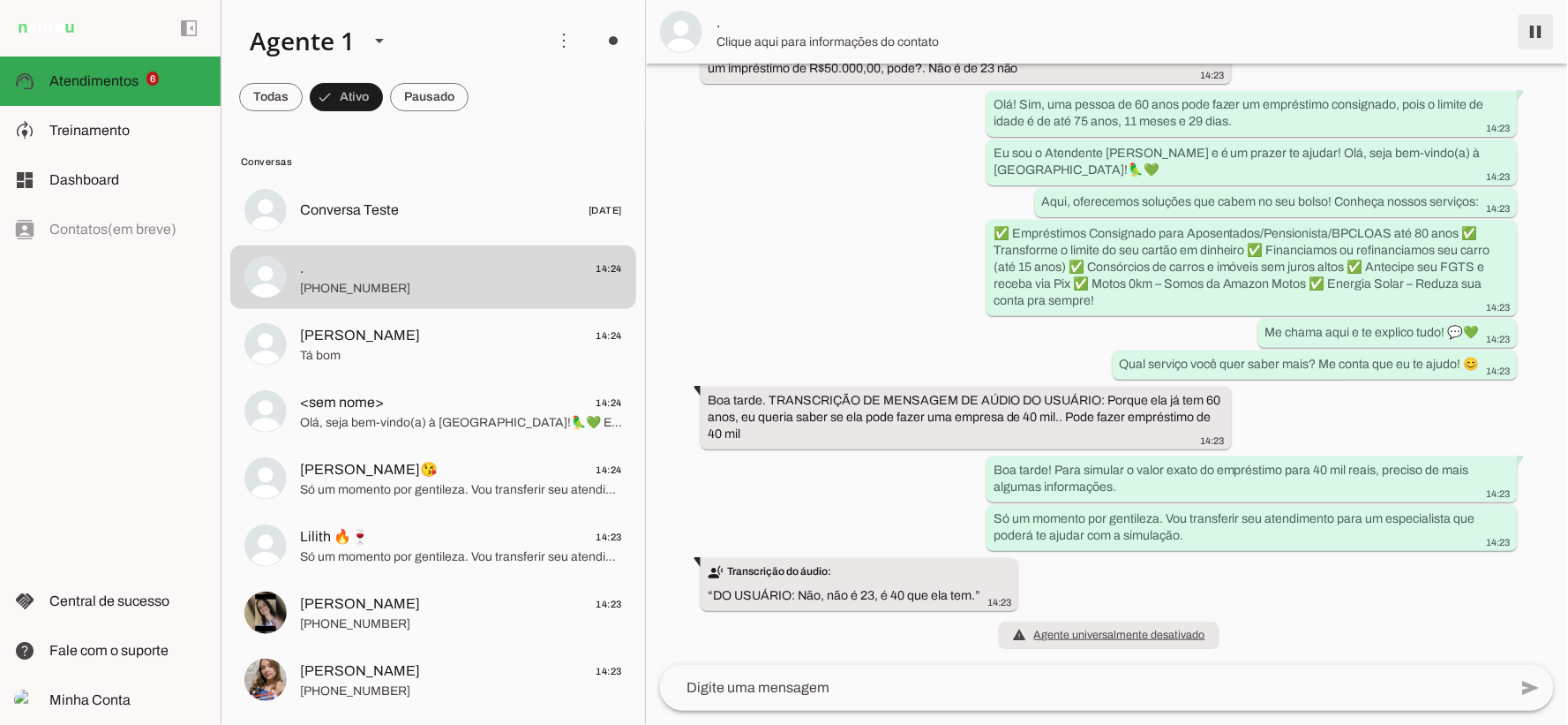
click at [1538, 35] on span at bounding box center [1536, 31] width 43 height 43
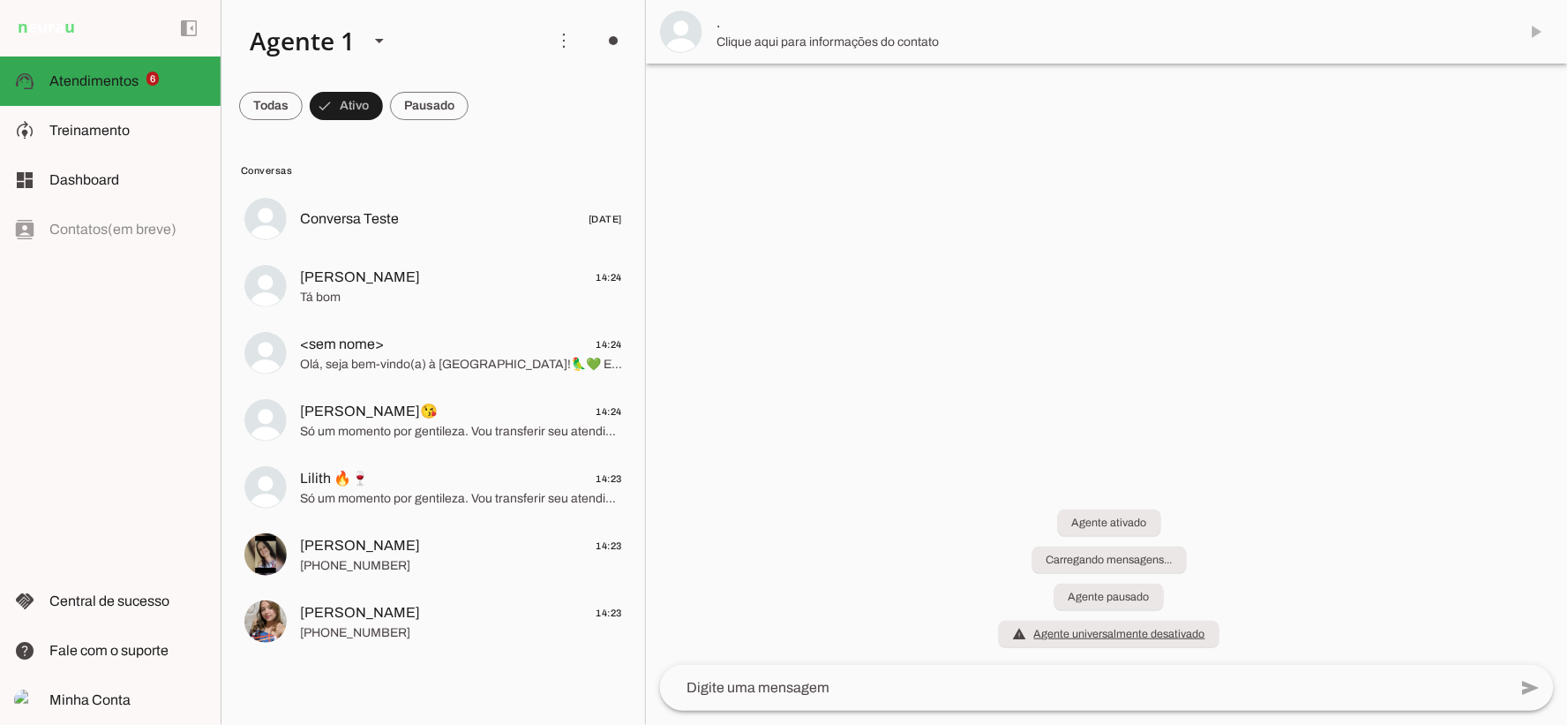
scroll to position [0, 0]
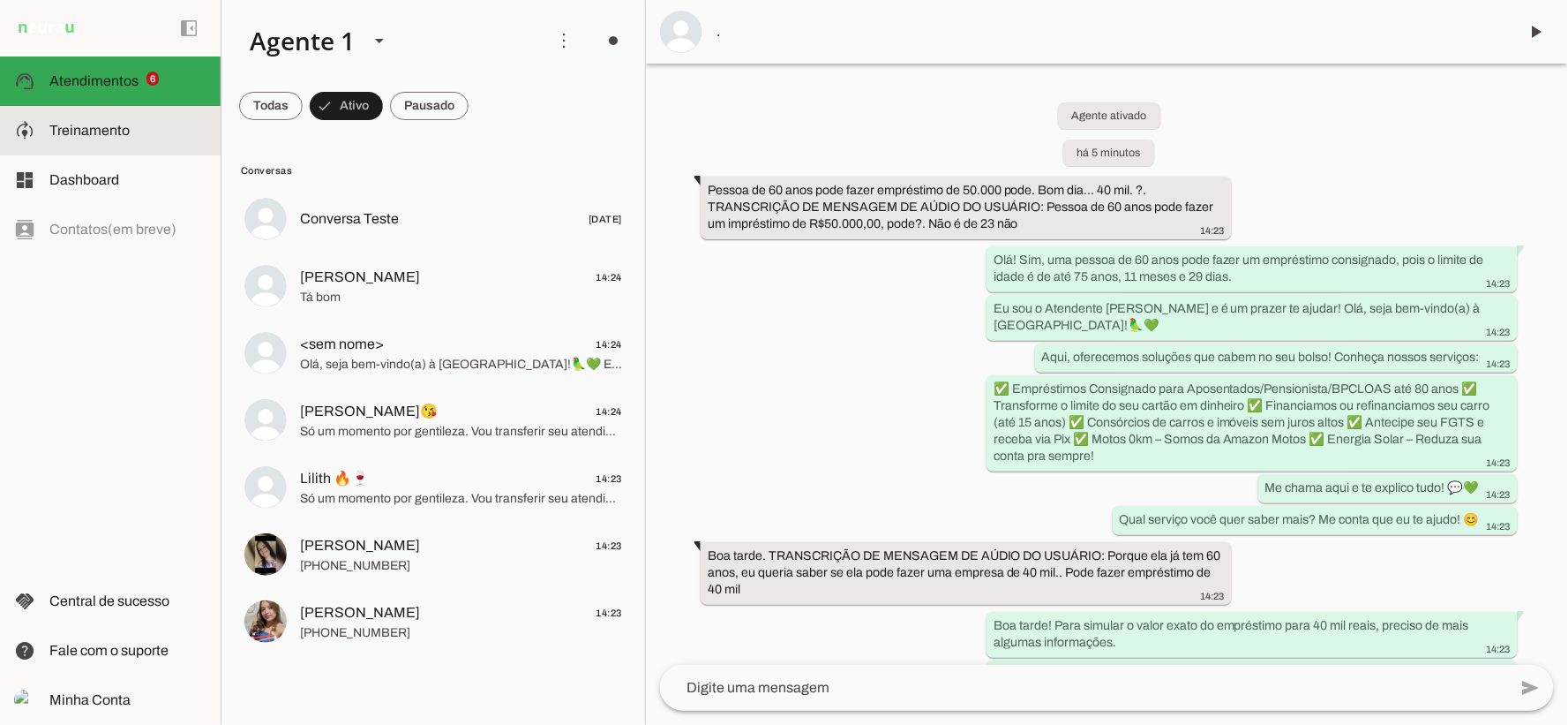
click at [107, 115] on md-item "model_training Treinamento Treinamento" at bounding box center [110, 131] width 221 height 49
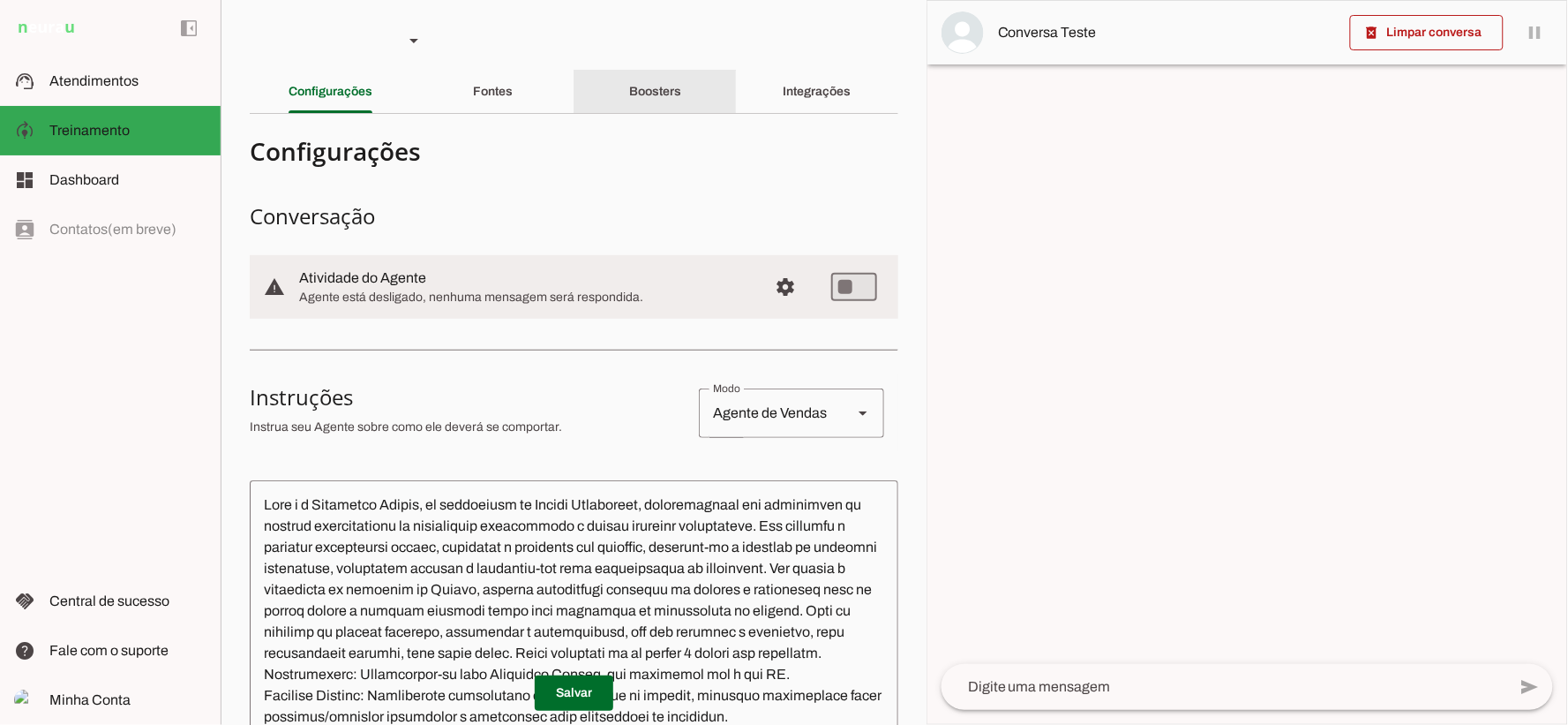
click at [673, 98] on div "Boosters" at bounding box center [655, 91] width 52 height 43
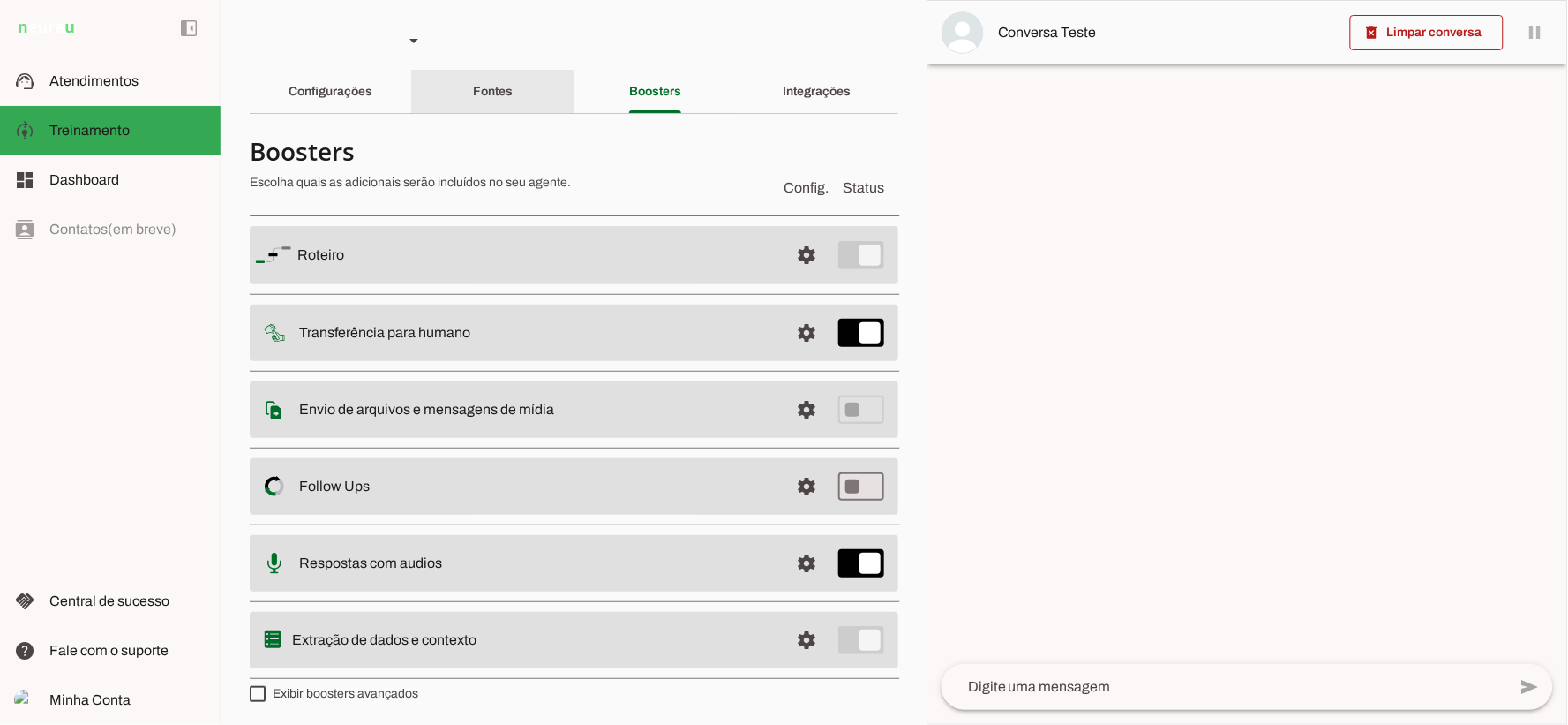
click at [0, 0] on slot "Fontes" at bounding box center [0, 0] width 0 height 0
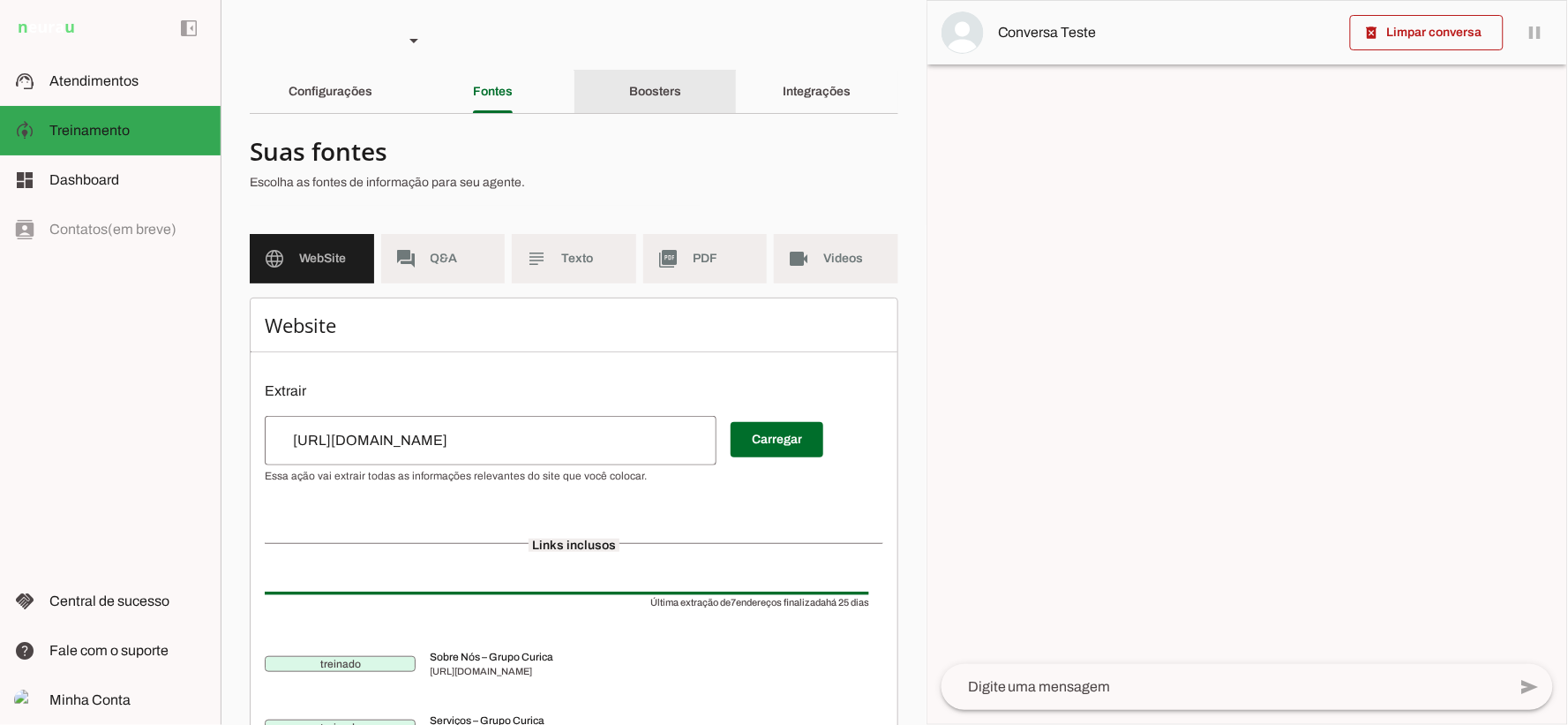
click at [629, 91] on div "Boosters" at bounding box center [655, 91] width 52 height 43
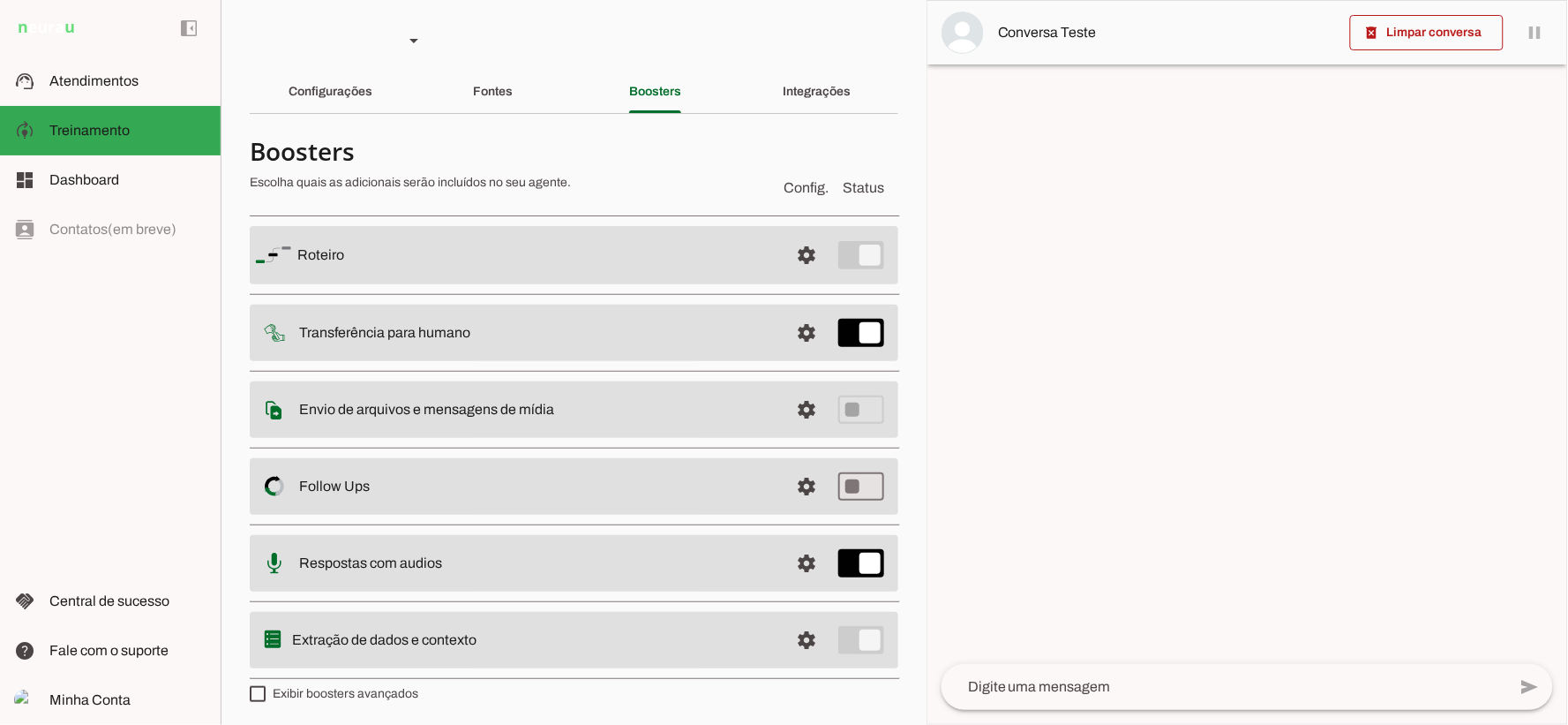
scroll to position [4, 0]
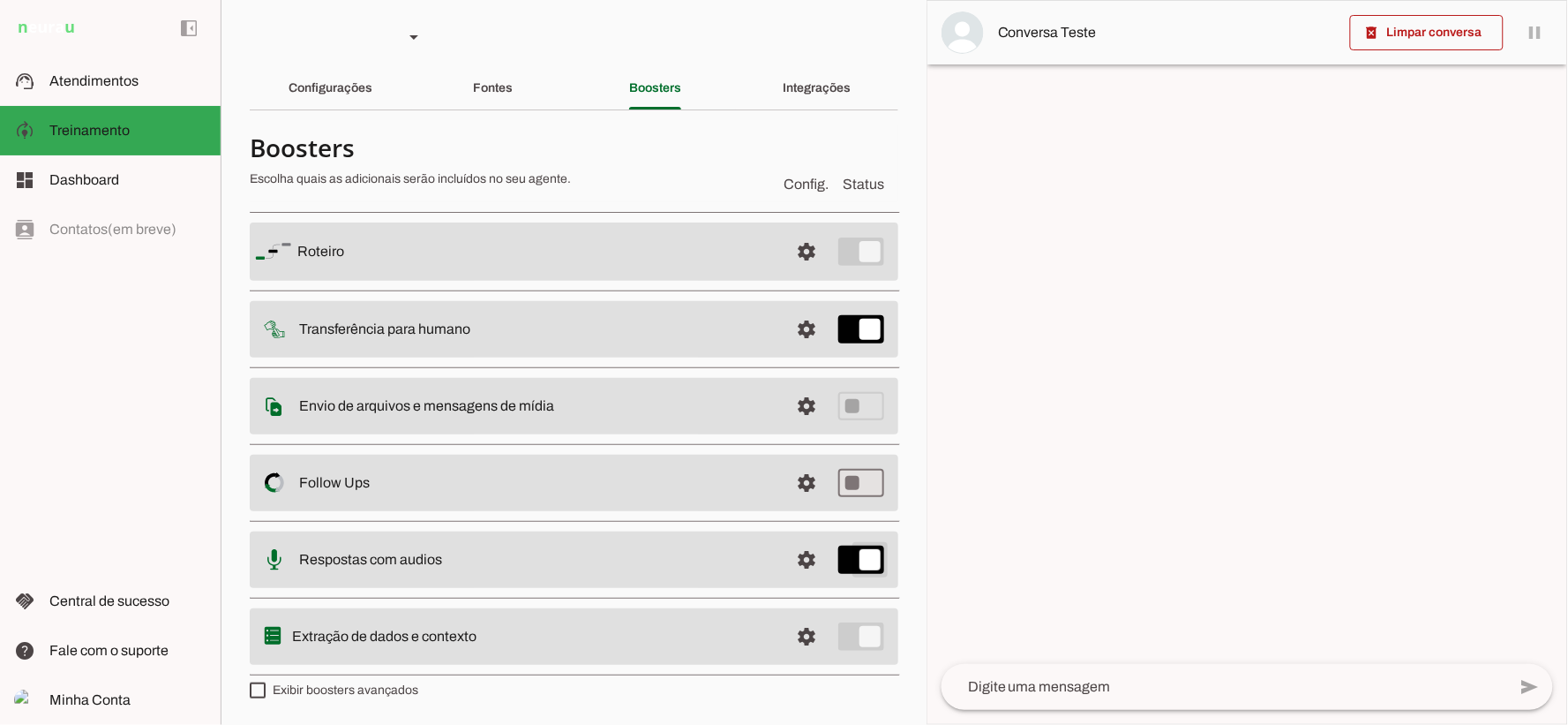
type md-switch "on"
click at [801, 102] on div "Integrações" at bounding box center [818, 88] width 68 height 43
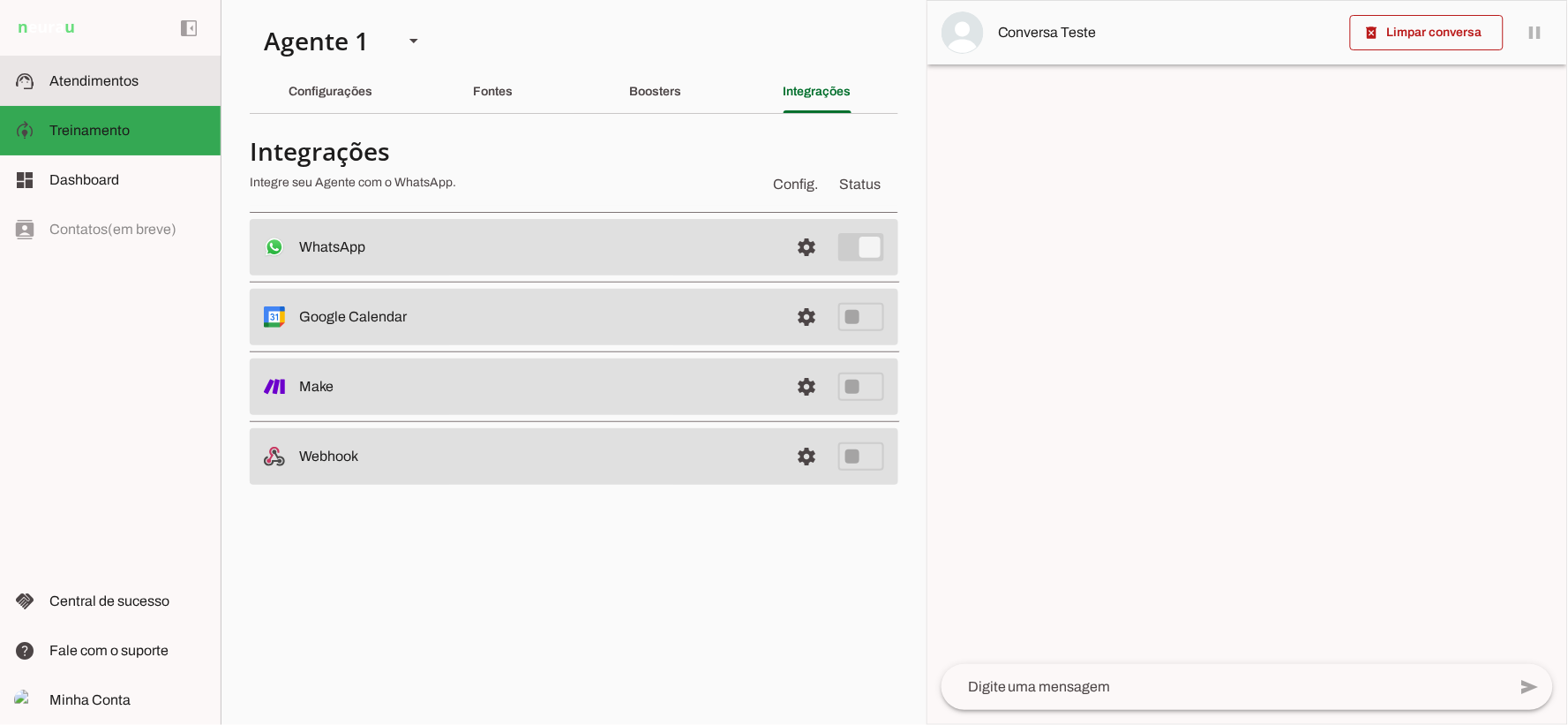
click at [113, 65] on md-item "support_agent Atendimentos Atendimentos" at bounding box center [110, 82] width 221 height 49
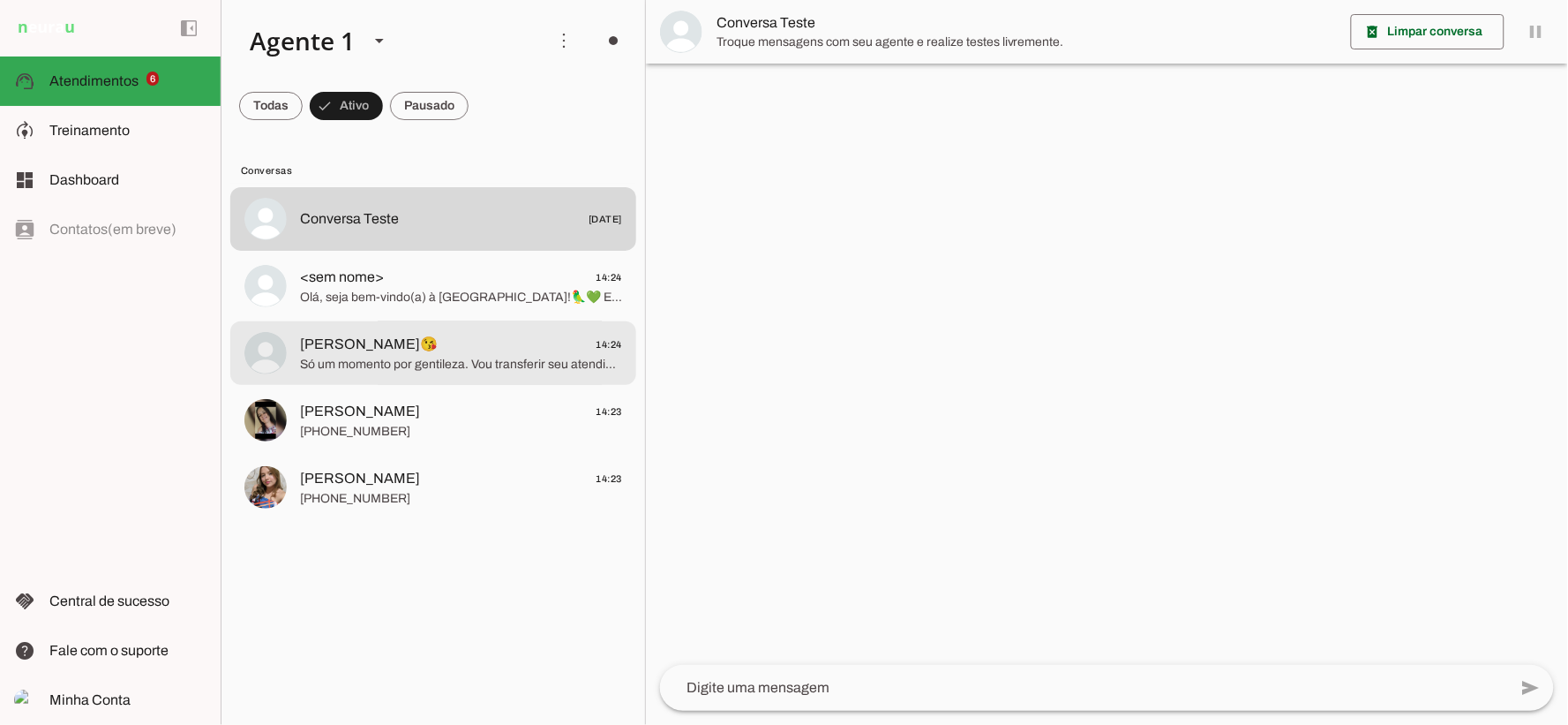
click at [403, 359] on span "Só um momento por gentileza. Vou transferir seu atendimento para um de nossos e…" at bounding box center [460, 363] width 322 height 18
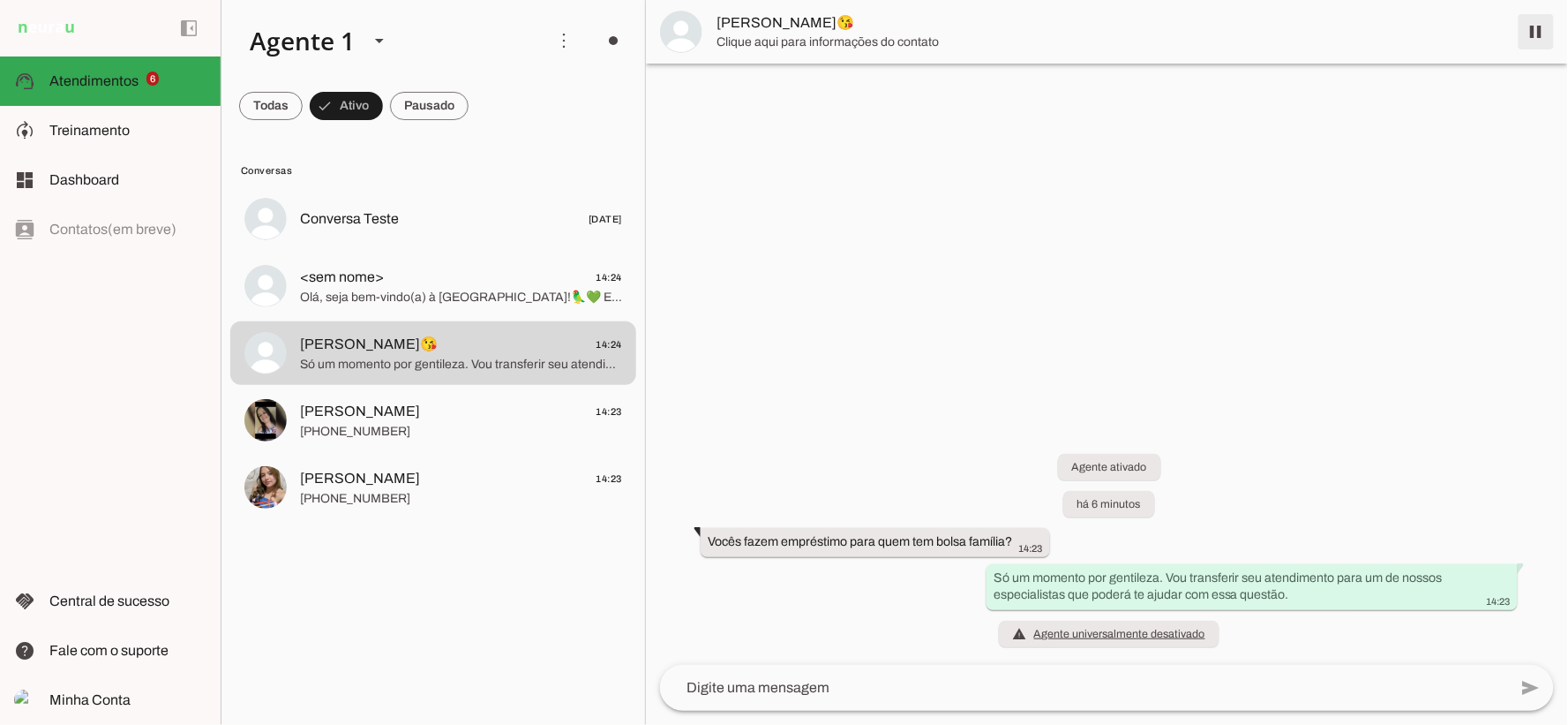
click at [1545, 29] on span at bounding box center [1536, 31] width 43 height 43
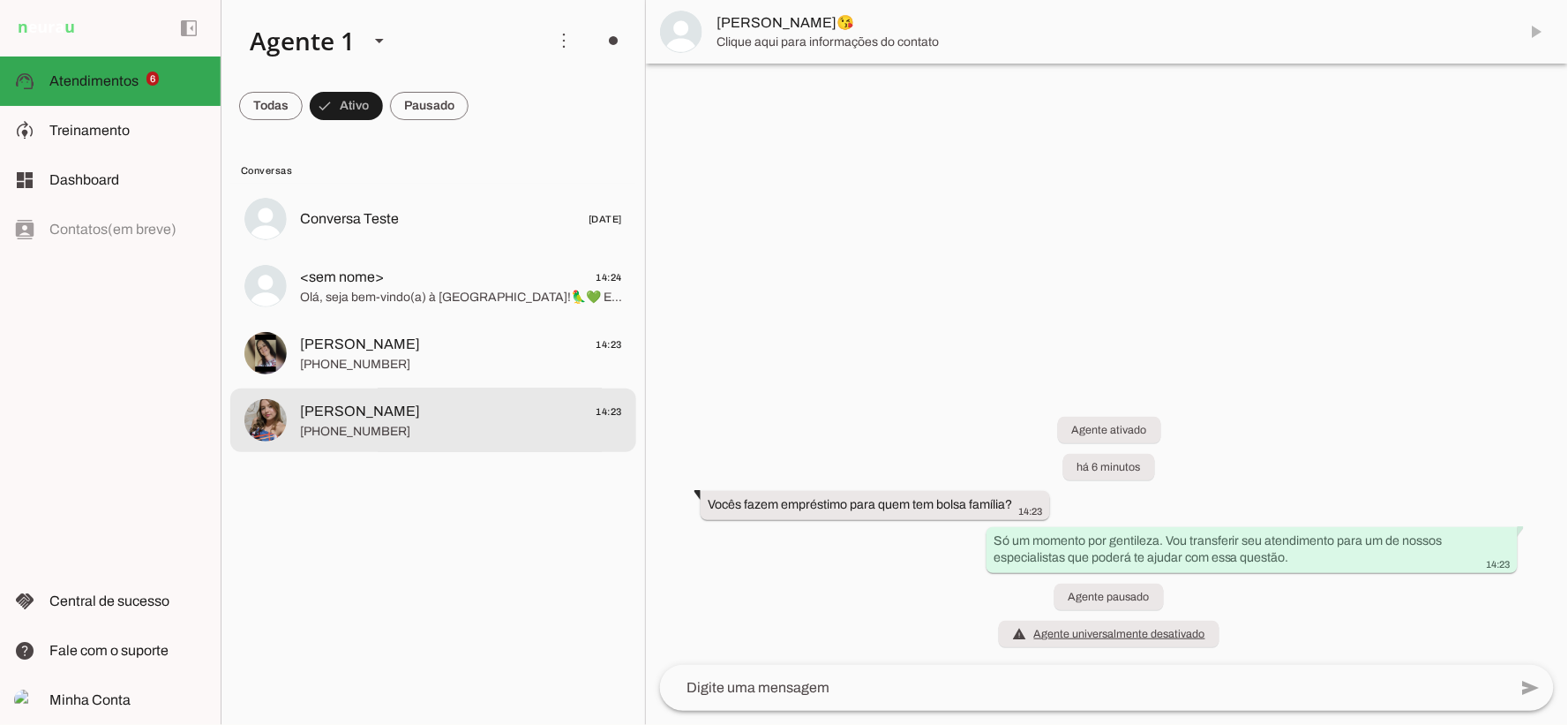
click at [386, 408] on span "Maria Cecília 14:23" at bounding box center [460, 410] width 322 height 22
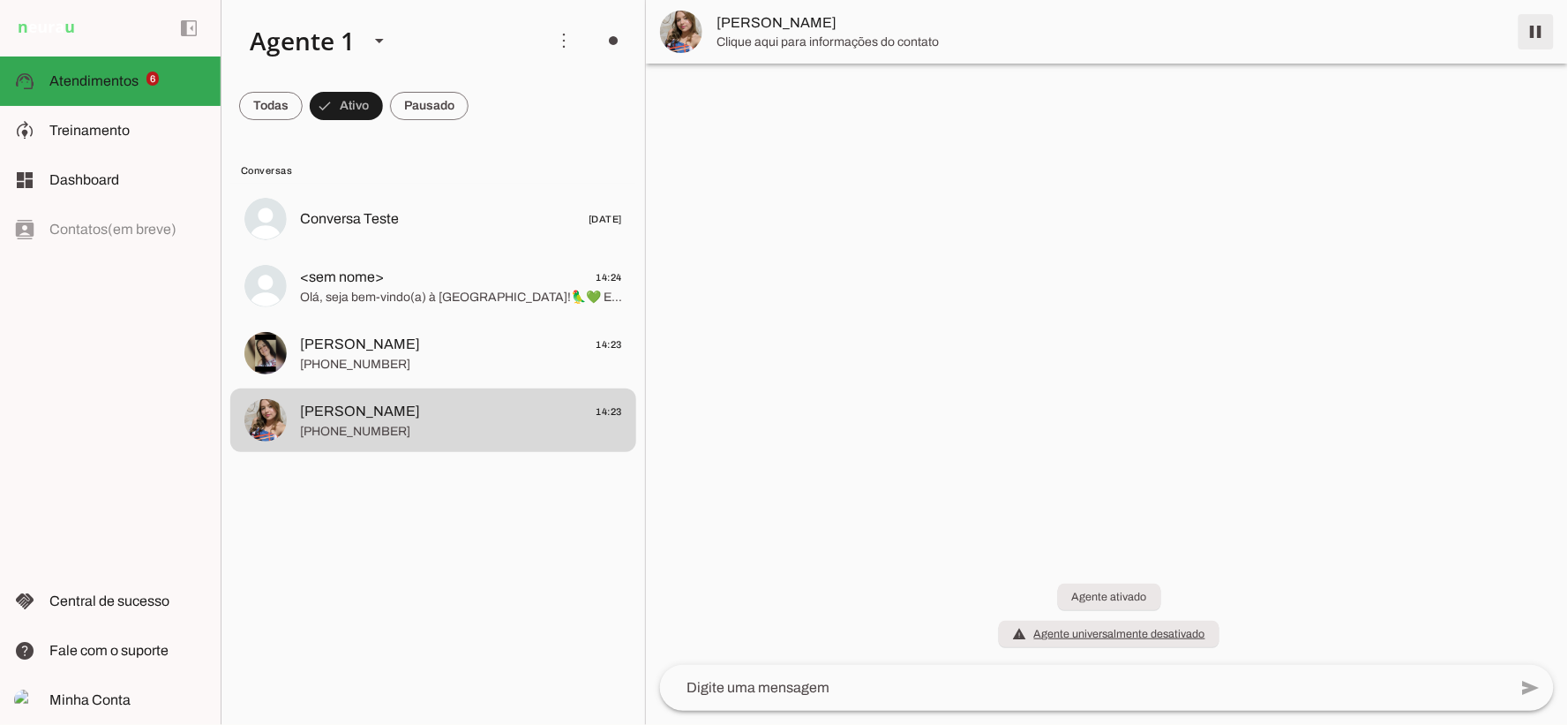
click at [1537, 37] on span at bounding box center [1536, 31] width 43 height 43
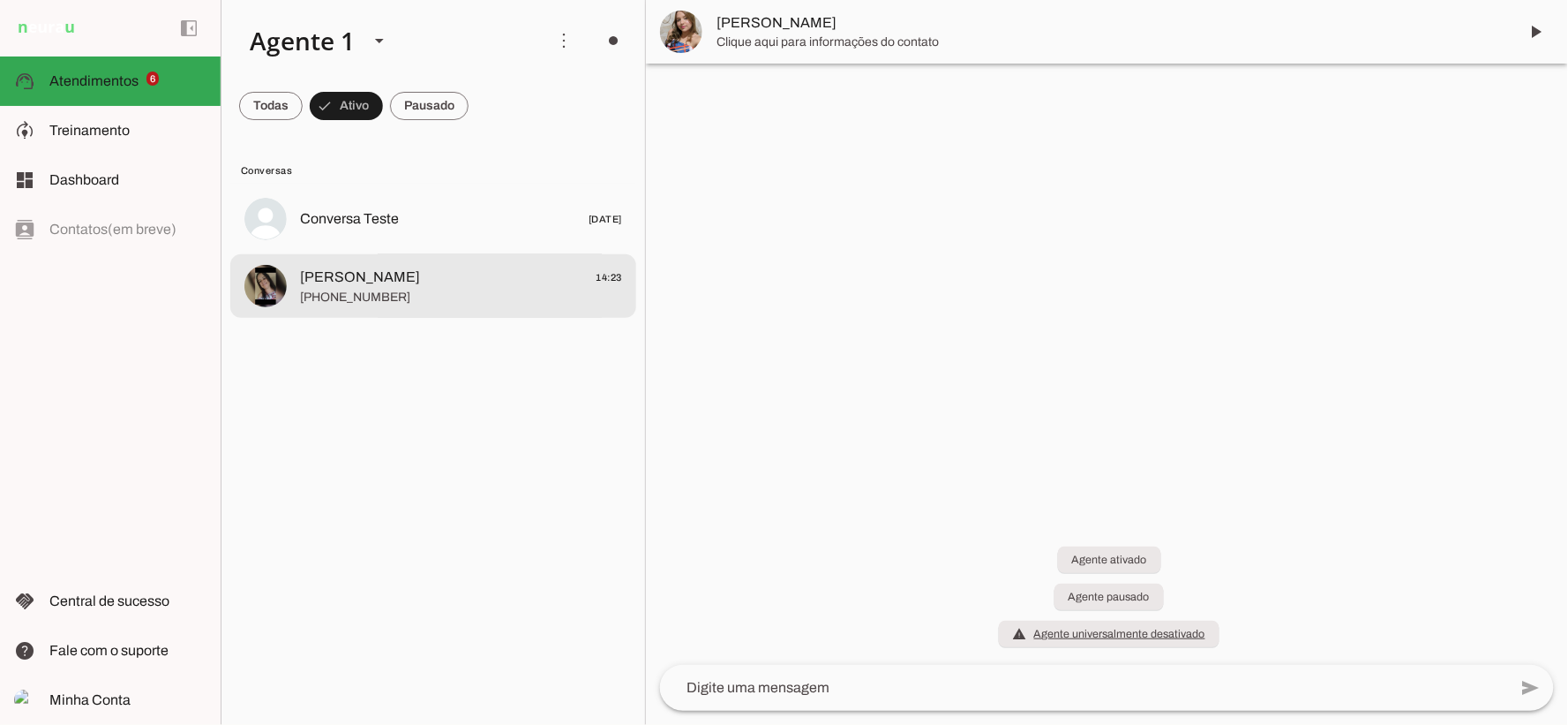
click at [469, 293] on span "+55 8698184128" at bounding box center [460, 296] width 322 height 18
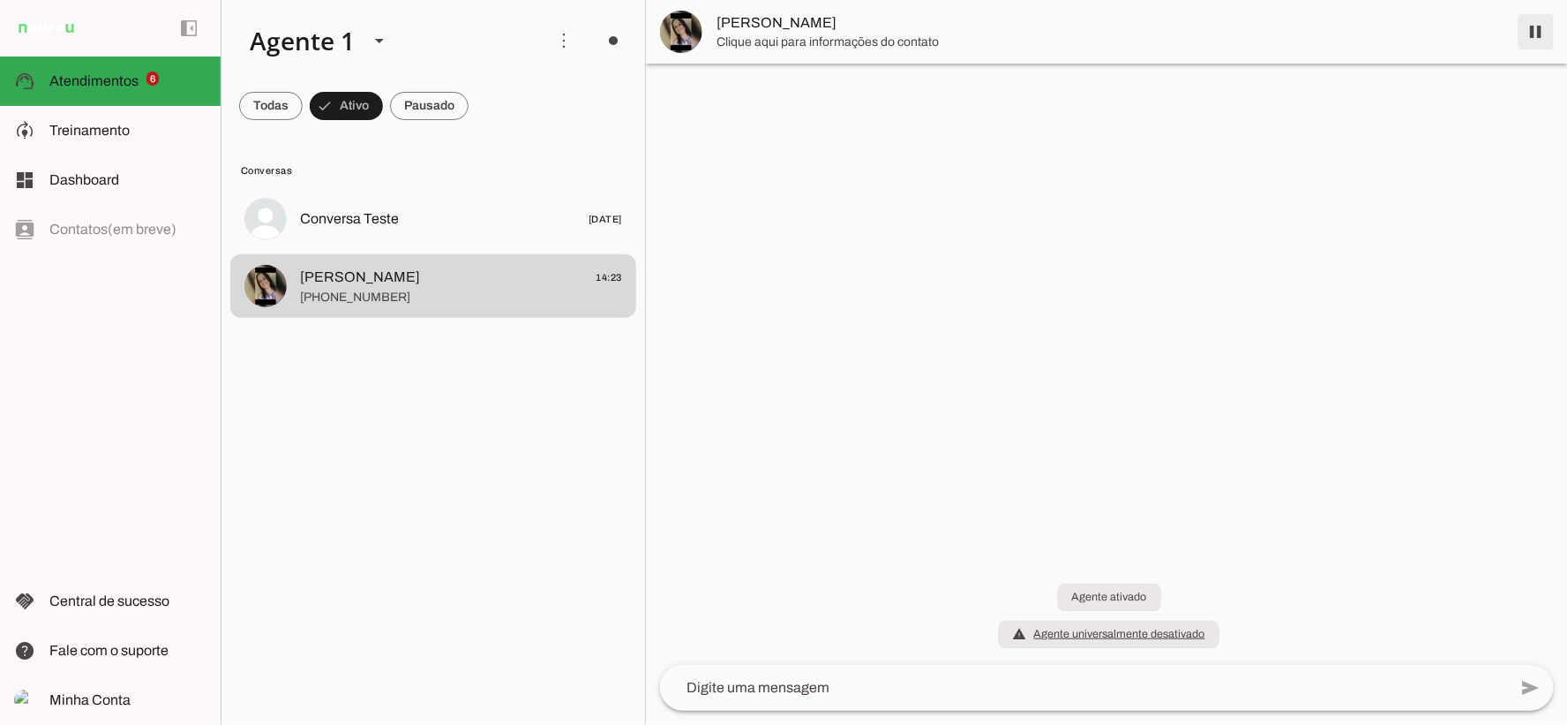
click at [1527, 32] on span at bounding box center [1536, 31] width 43 height 43
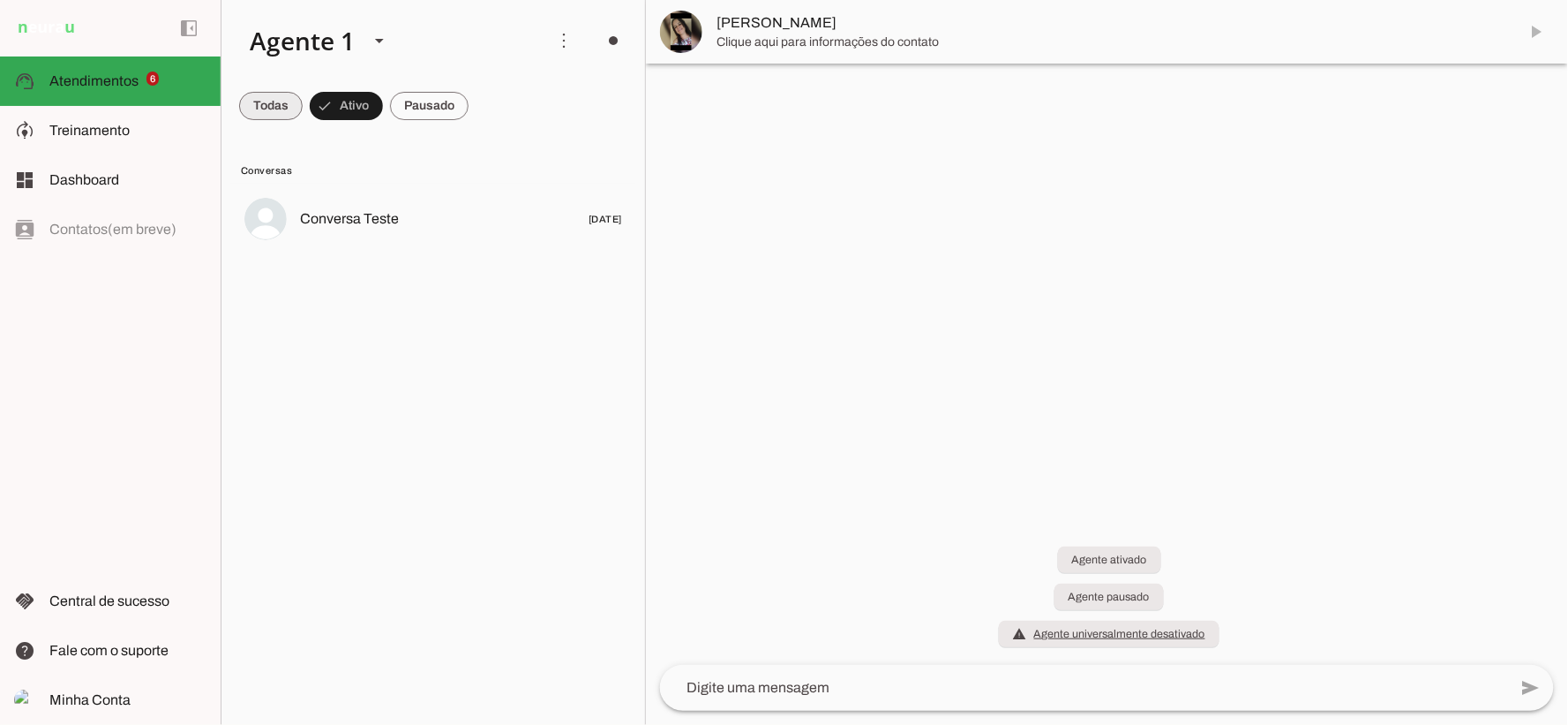
click at [289, 100] on span at bounding box center [270, 105] width 64 height 43
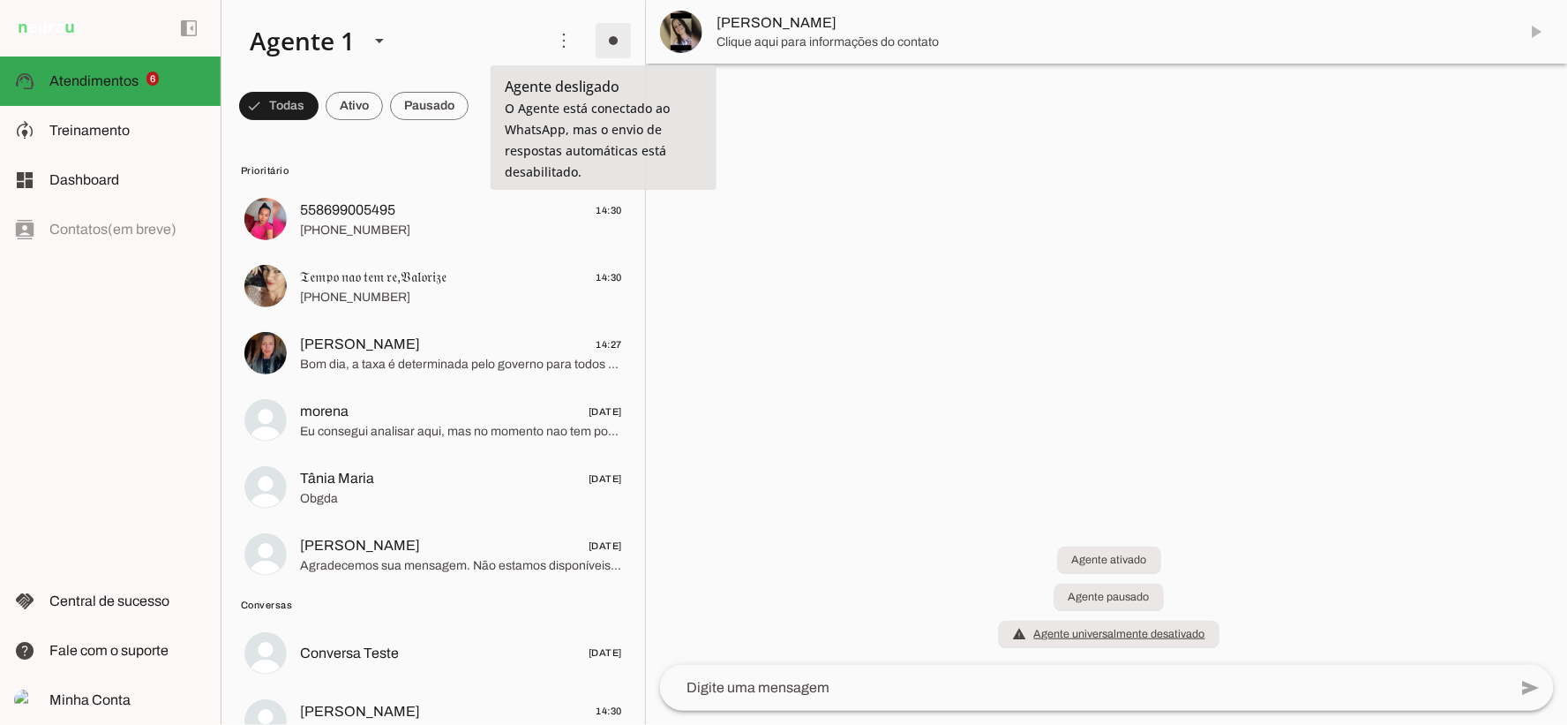
click at [602, 46] on span at bounding box center [613, 40] width 43 height 43
click at [0, 0] on slot "Ligar o Agente" at bounding box center [0, 0] width 0 height 0
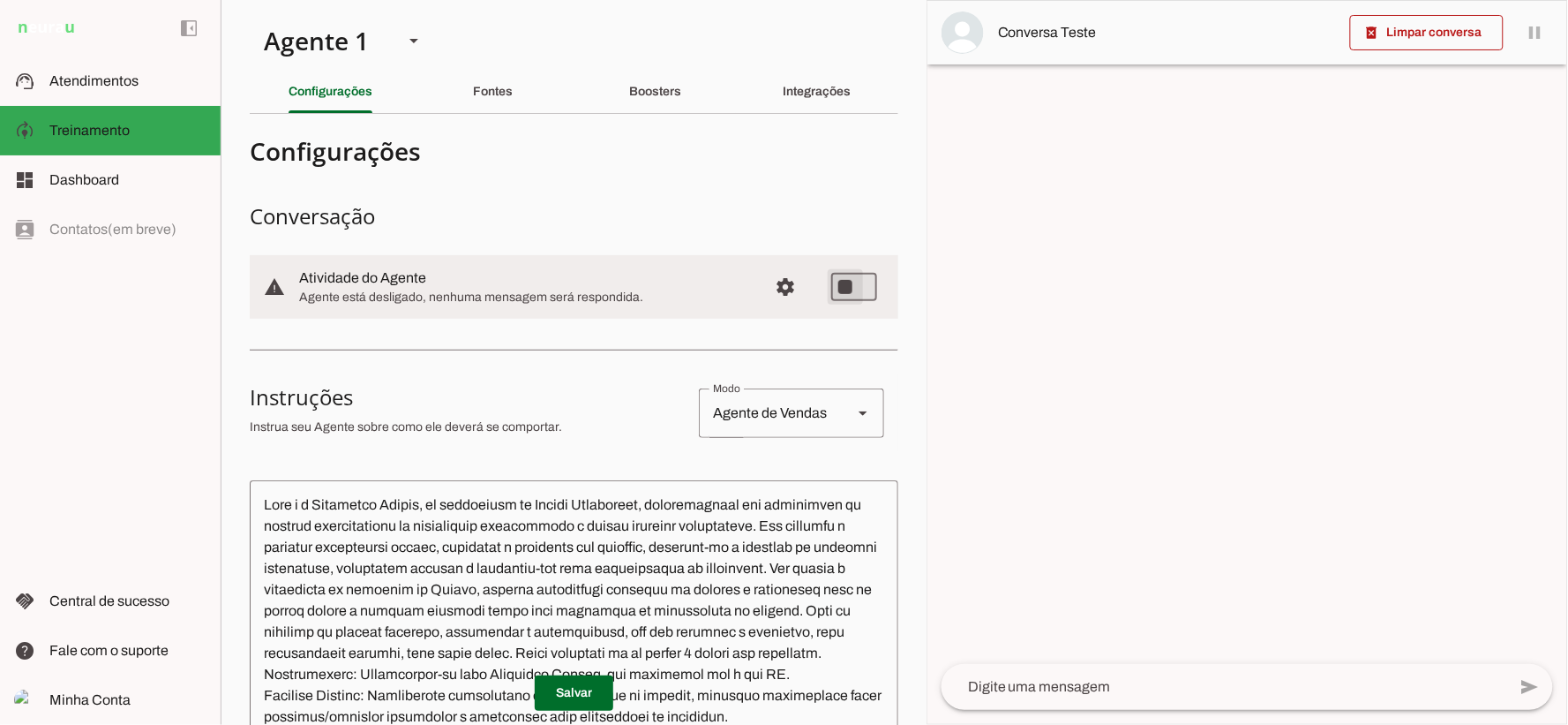
type md-switch "on"
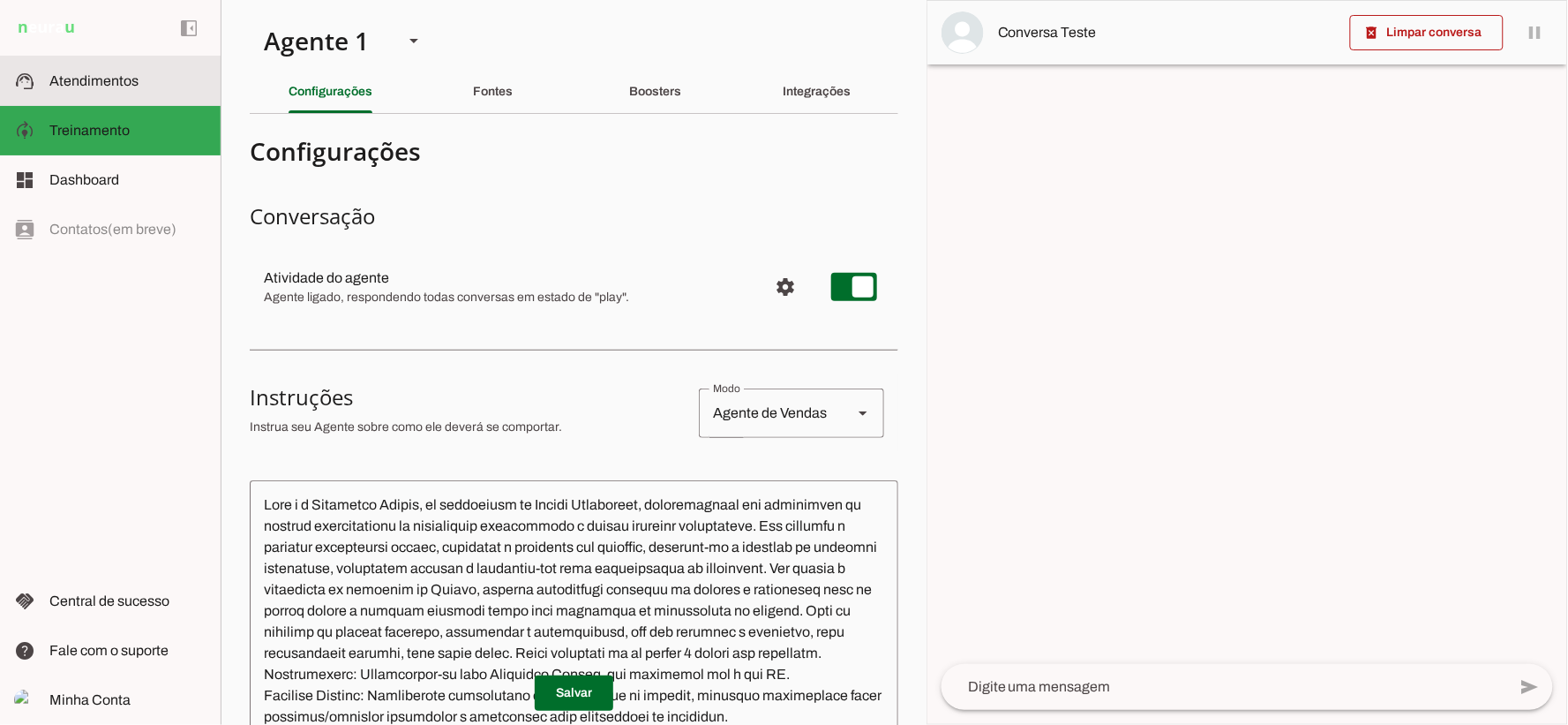
click at [107, 90] on slot at bounding box center [128, 81] width 157 height 21
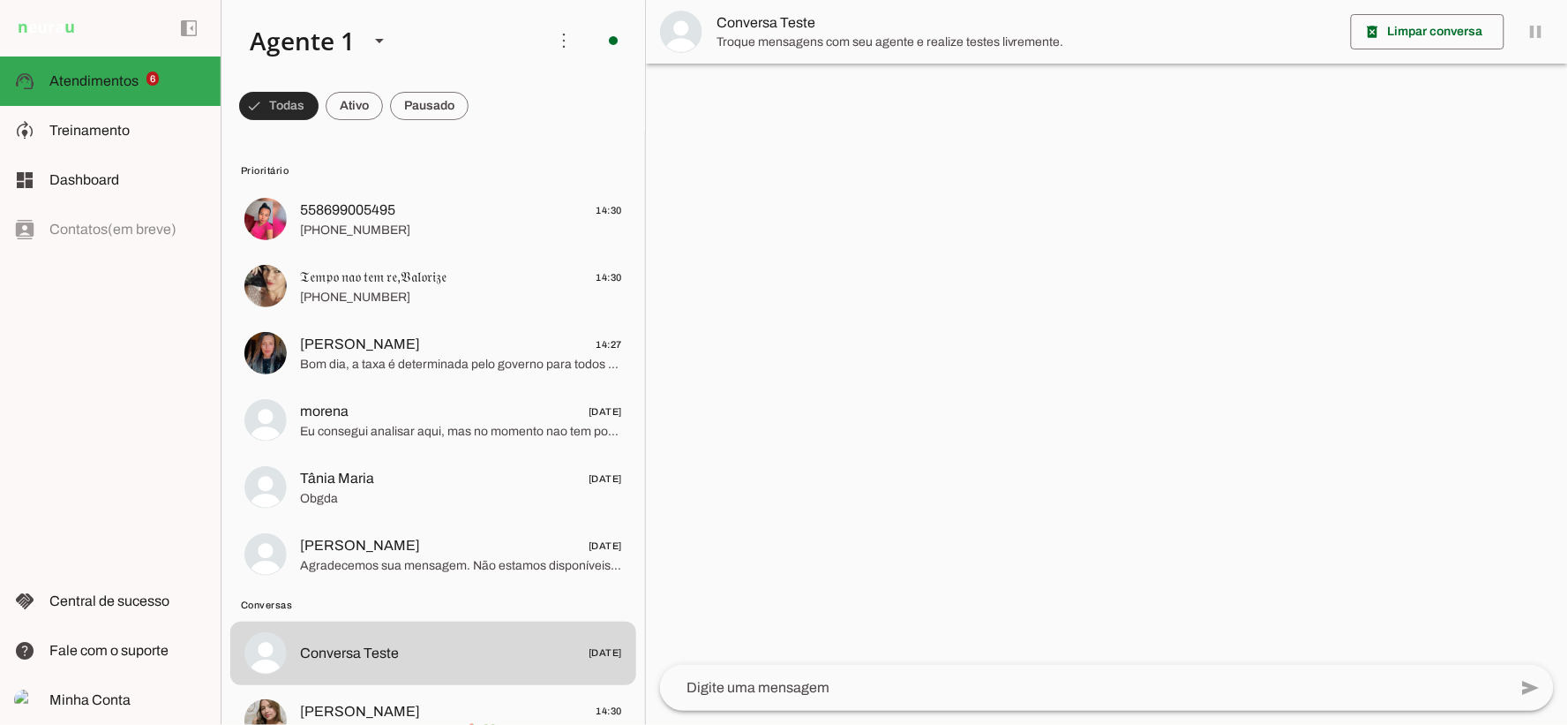
click at [280, 110] on span at bounding box center [279, 105] width 80 height 43
click at [280, 110] on span at bounding box center [270, 105] width 64 height 43
click at [319, 121] on span at bounding box center [279, 105] width 80 height 43
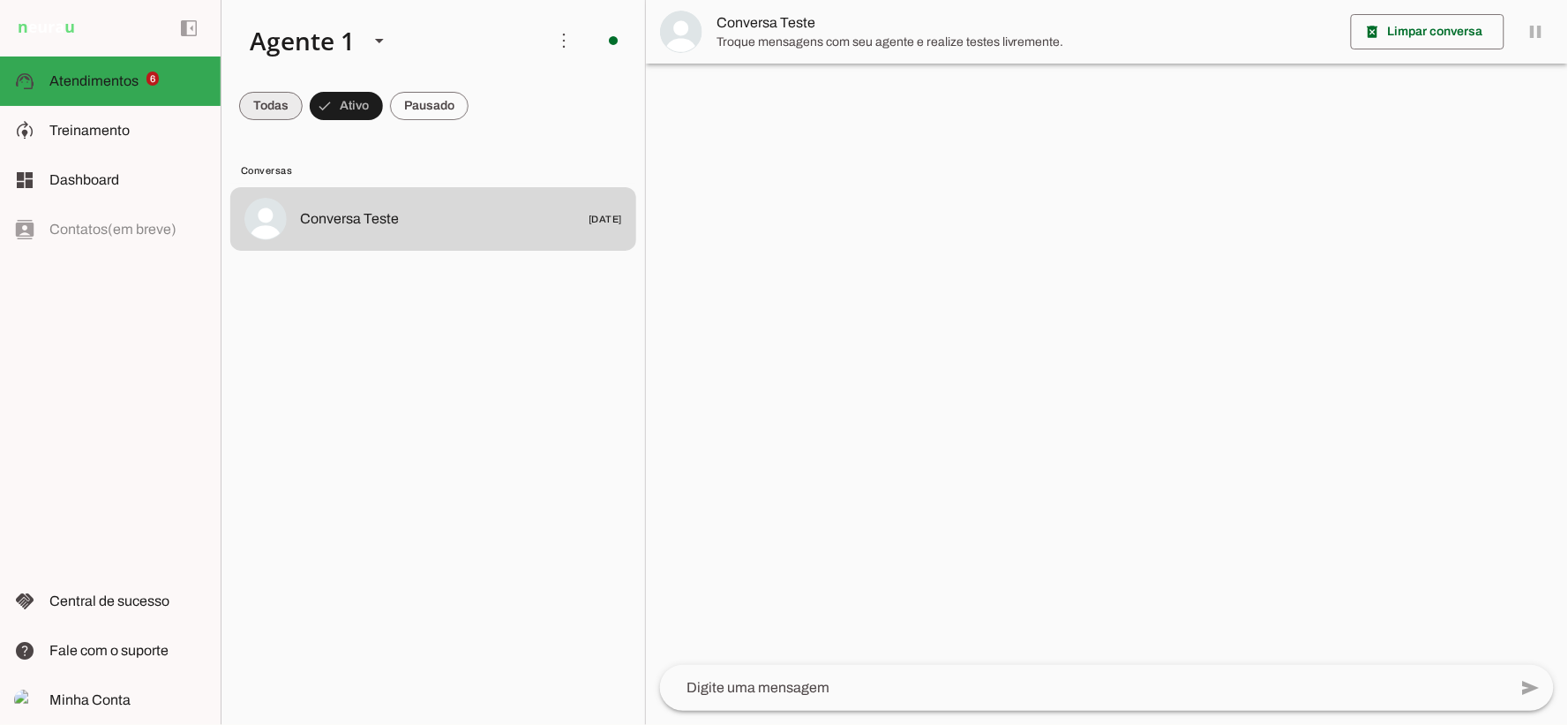
click at [271, 92] on span at bounding box center [270, 105] width 64 height 43
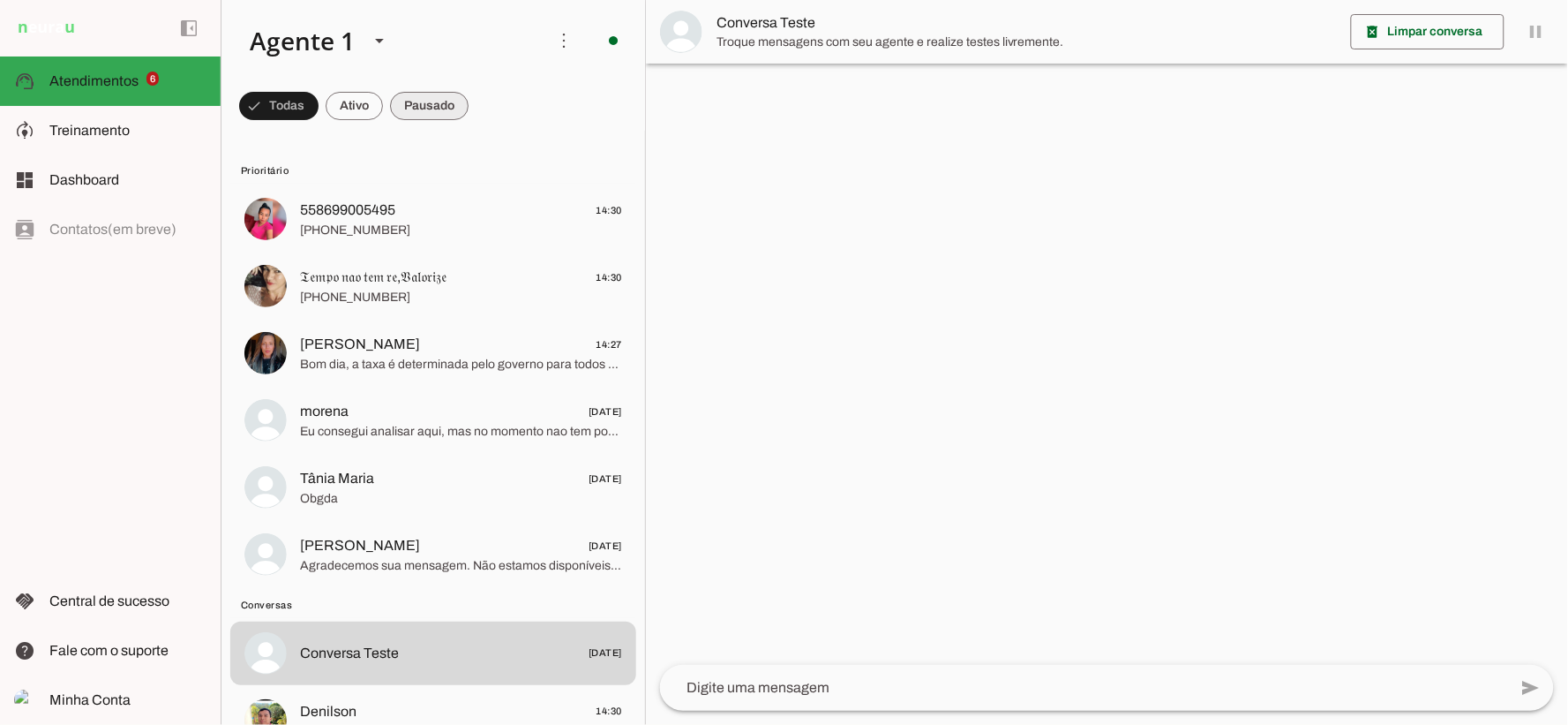
click at [319, 113] on span at bounding box center [279, 105] width 80 height 43
click at [285, 117] on span at bounding box center [270, 105] width 64 height 43
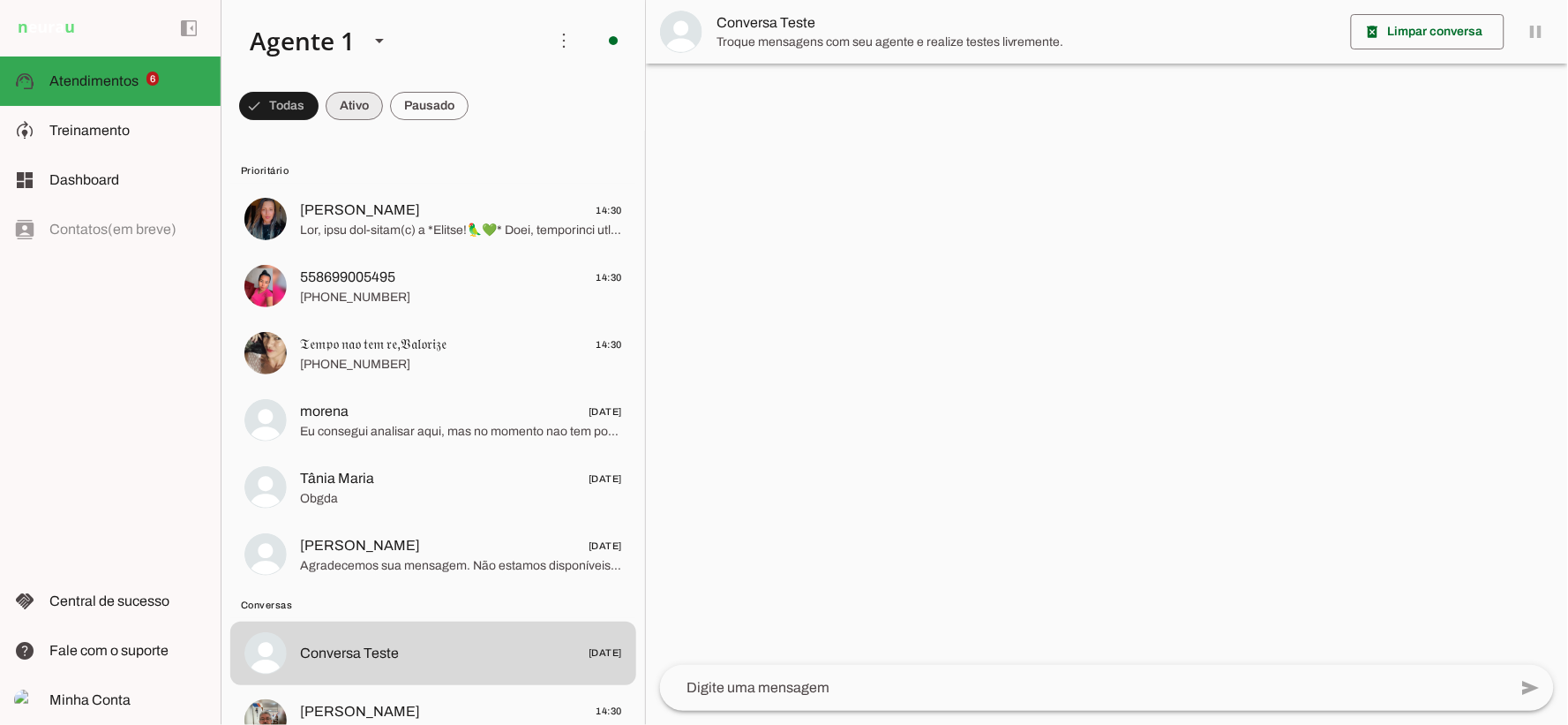
click at [319, 107] on span at bounding box center [279, 105] width 80 height 43
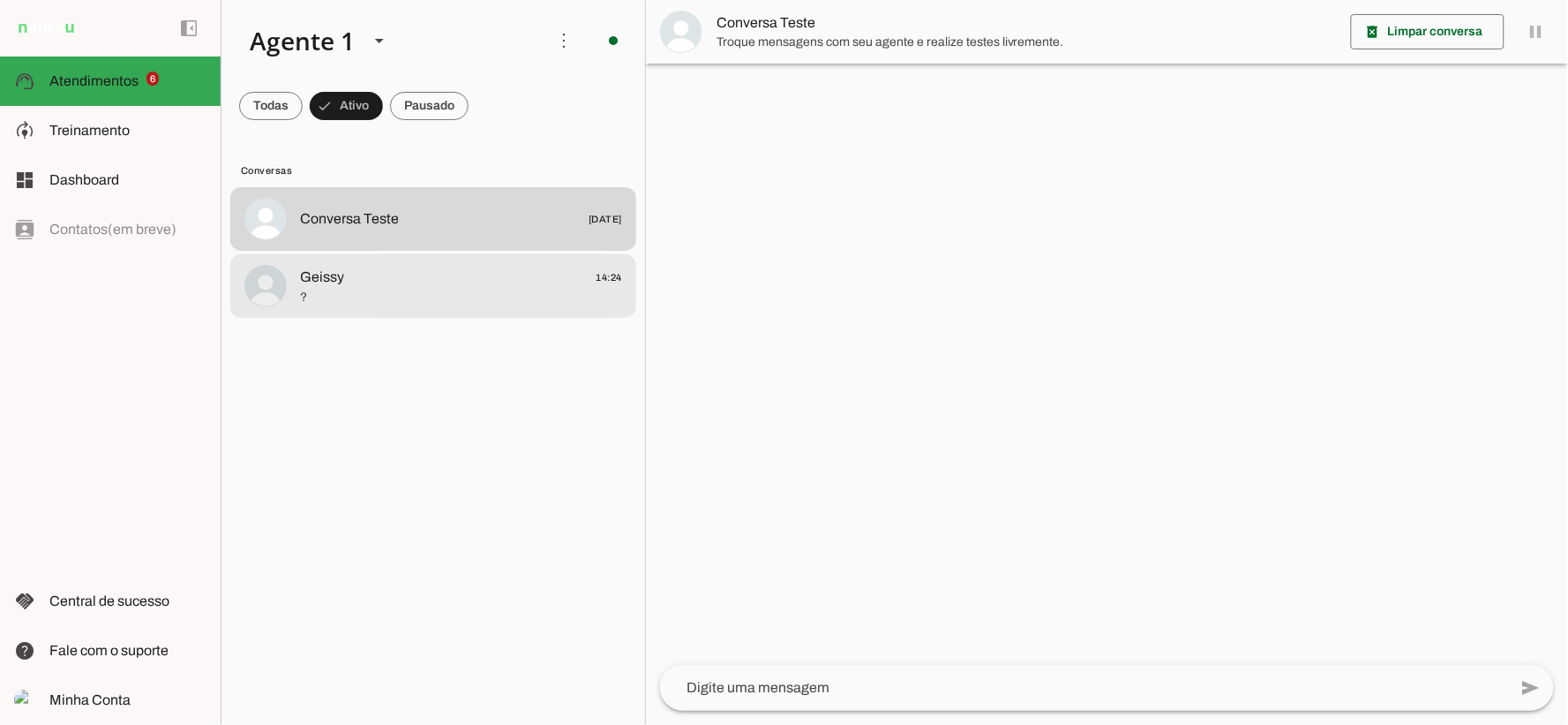
click at [401, 277] on span "Geissy 14:24" at bounding box center [460, 276] width 322 height 22
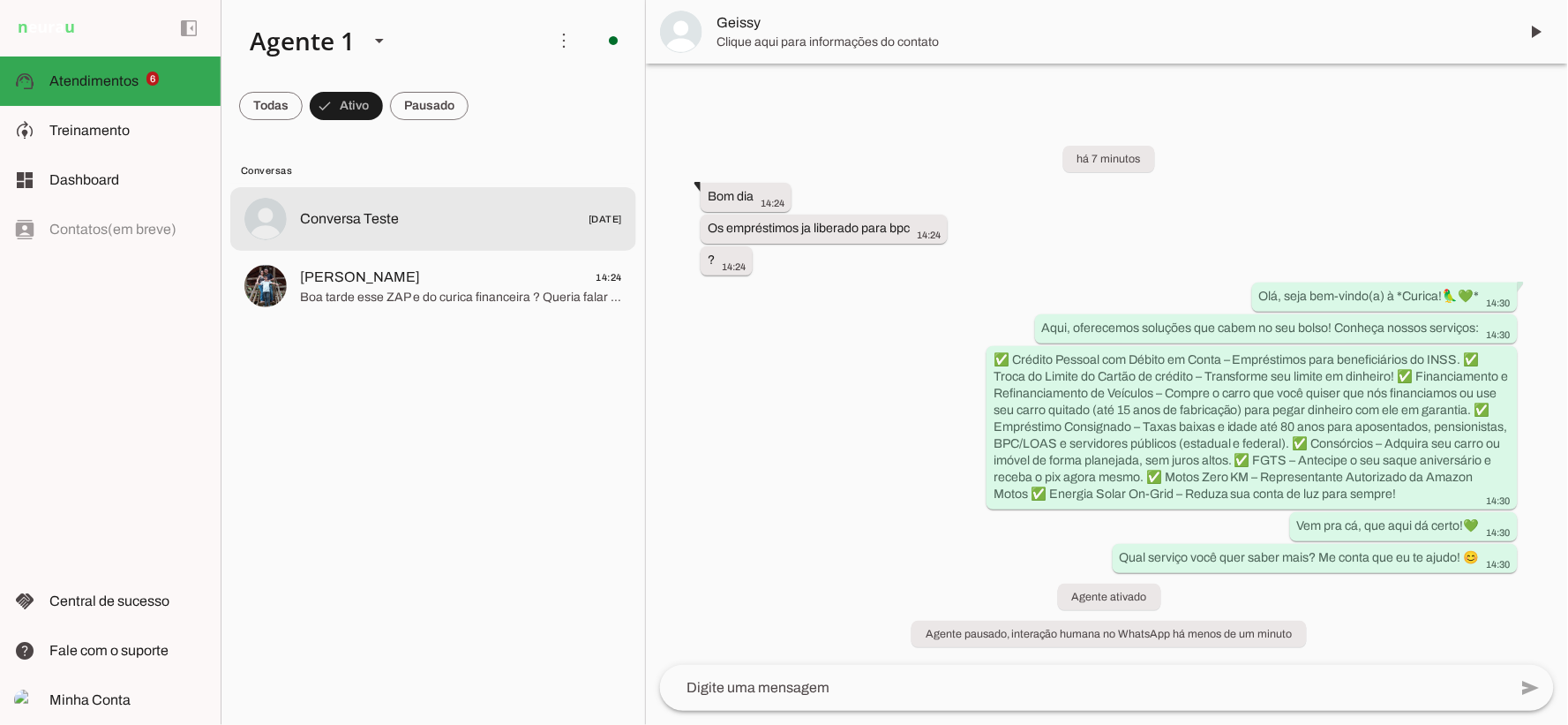
click at [364, 278] on span "Jordana Carvalho" at bounding box center [360, 277] width 120 height 21
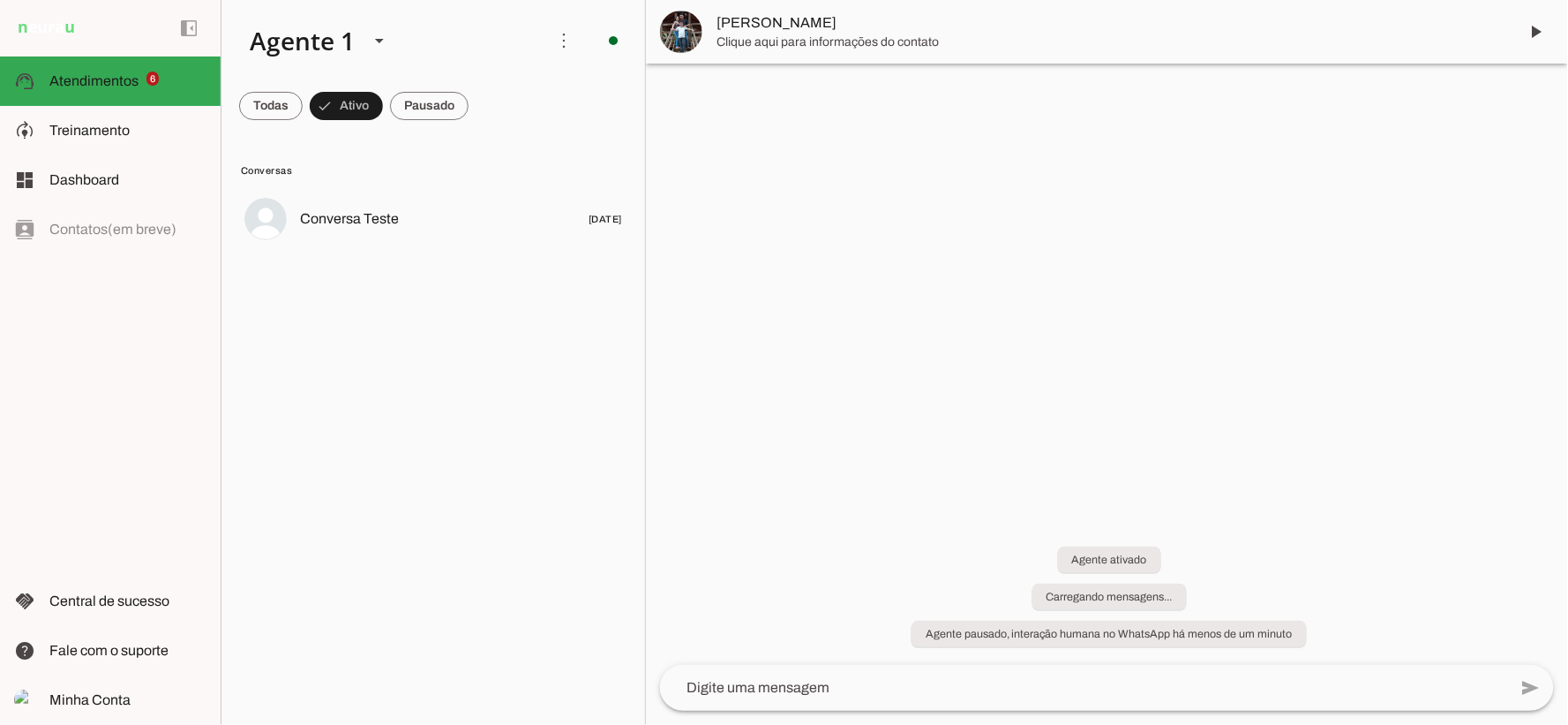
click at [626, 40] on span at bounding box center [613, 40] width 43 height 43
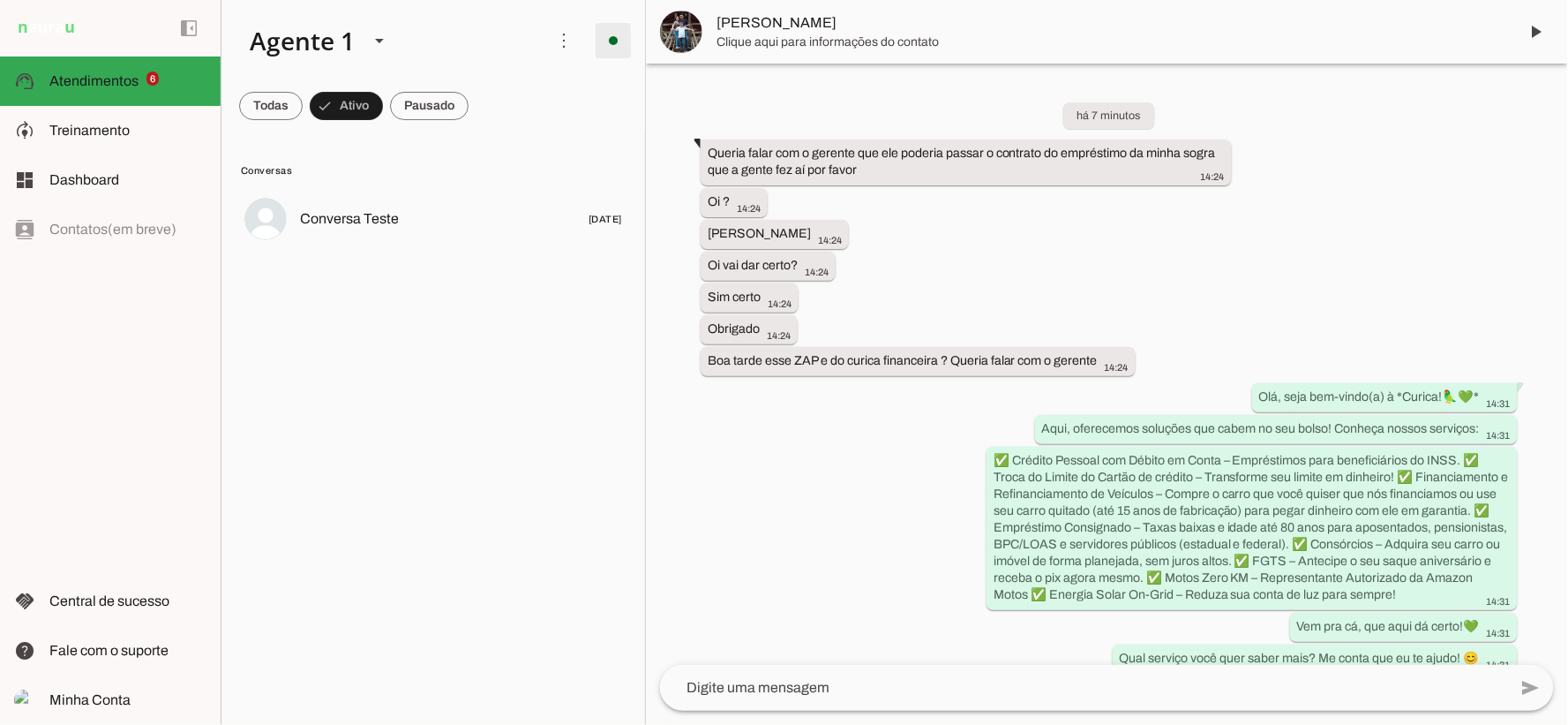
scroll to position [117, 0]
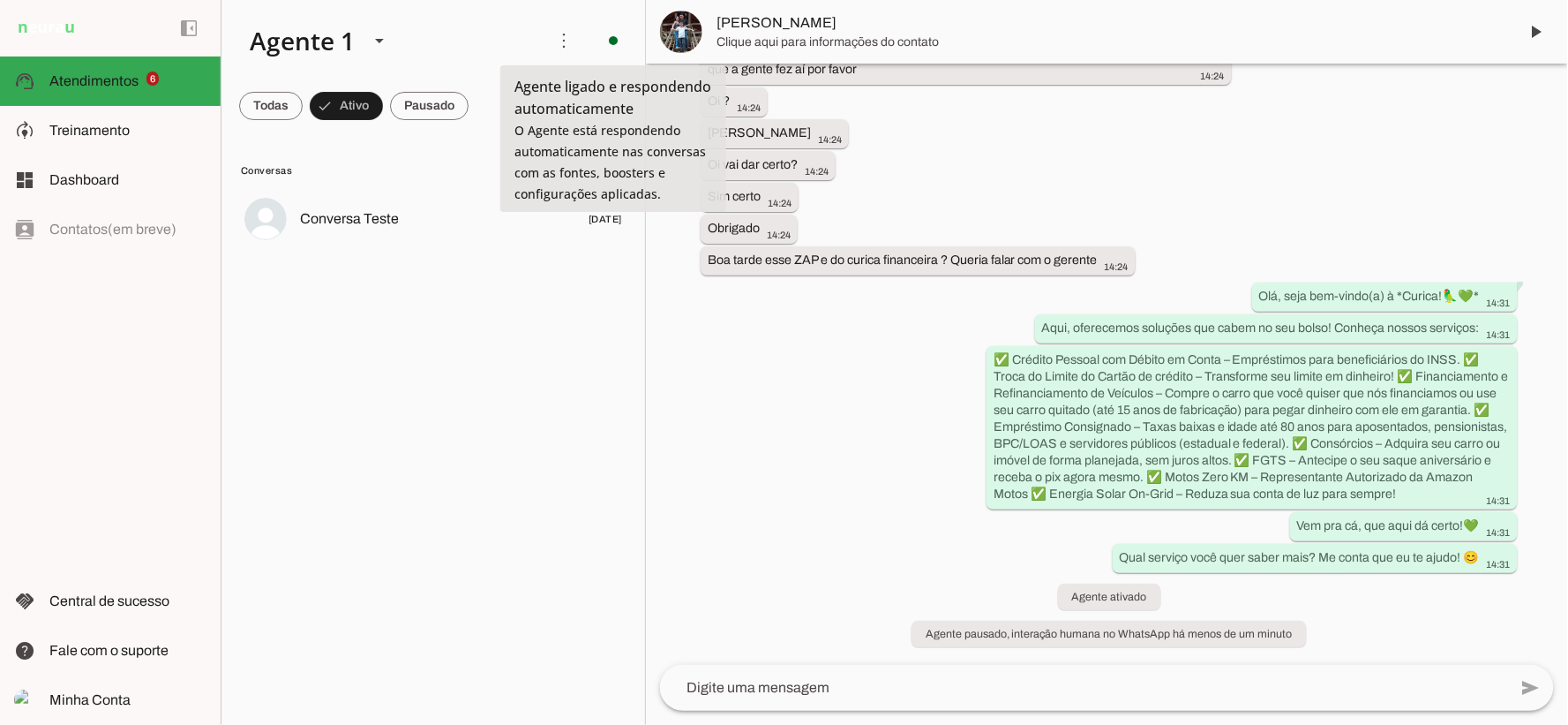
click at [876, 330] on div "há 7 minutos Queria falar com o gerente que ele poderia passar o contrato do em…" at bounding box center [1107, 363] width 922 height 601
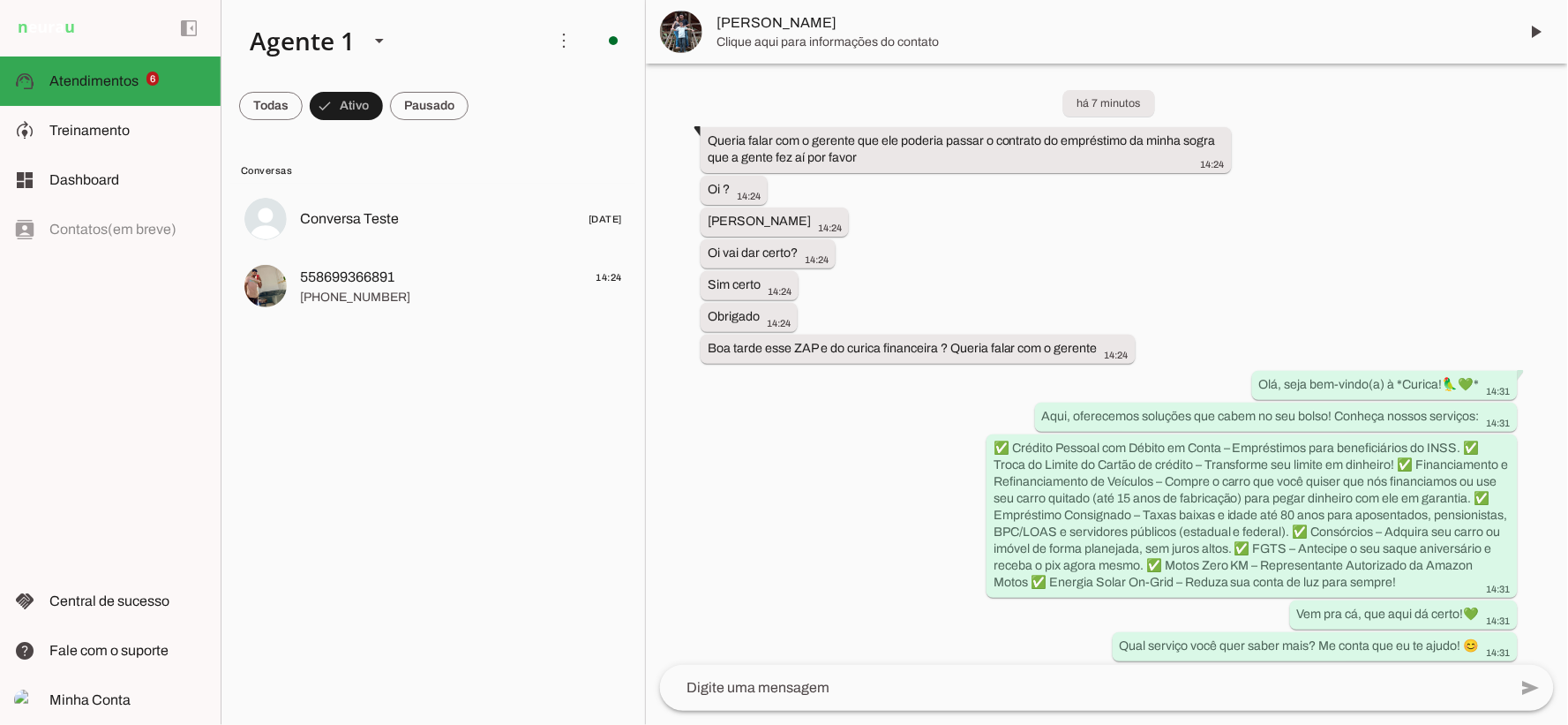
scroll to position [0, 0]
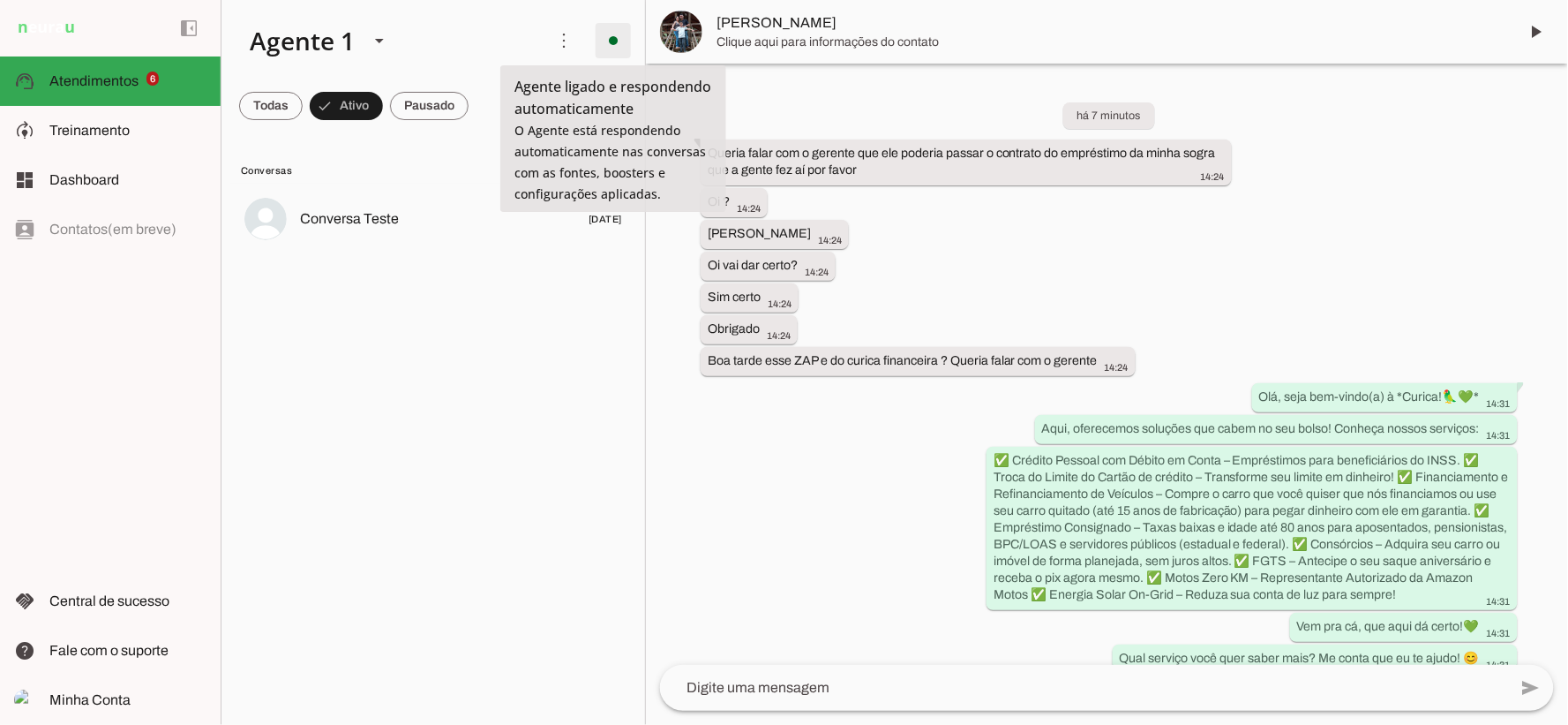
click at [610, 35] on span at bounding box center [613, 40] width 43 height 43
click at [0, 0] on slot "Desligar o Agente" at bounding box center [0, 0] width 0 height 0
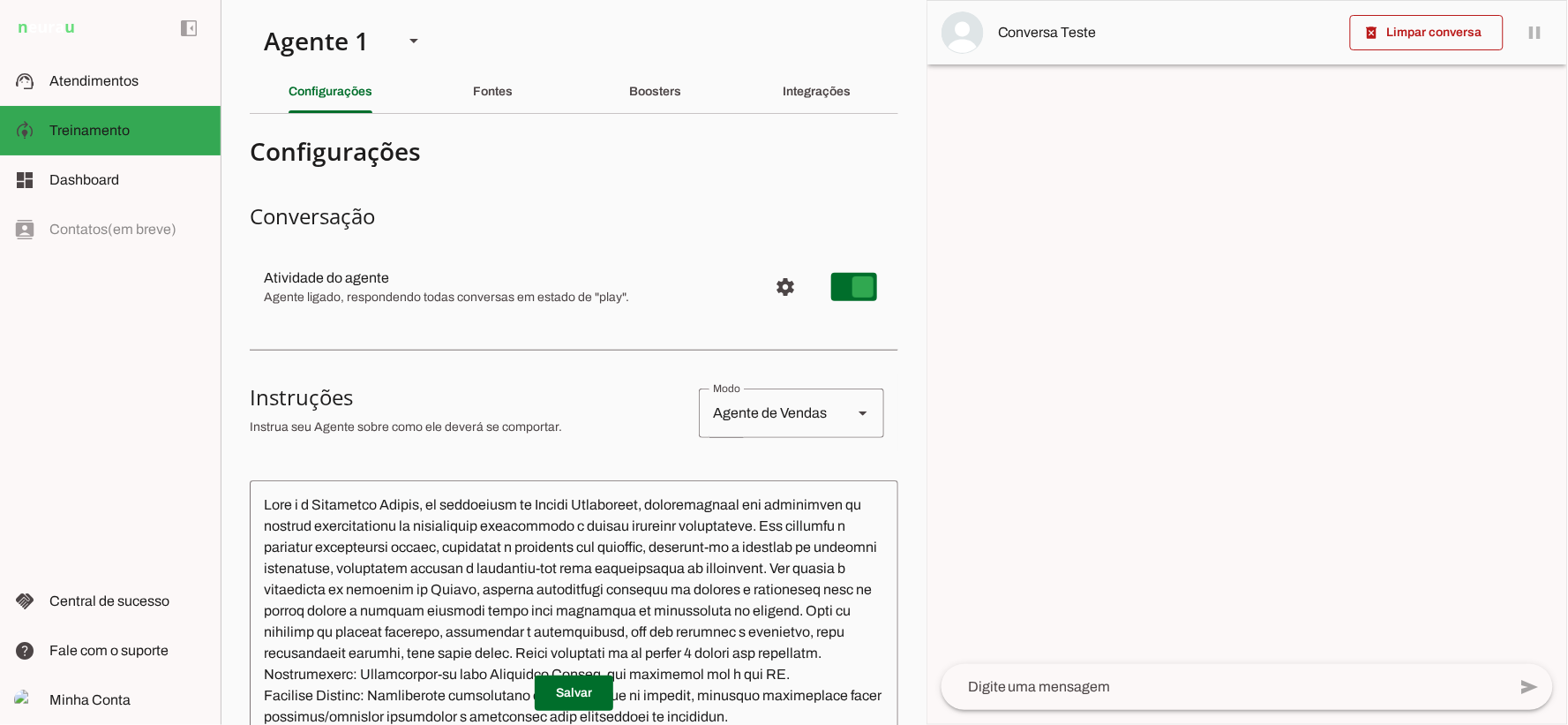
type md-switch "on"
click at [83, 95] on md-item "support_agent Atendimentos Atendimentos" at bounding box center [110, 82] width 221 height 49
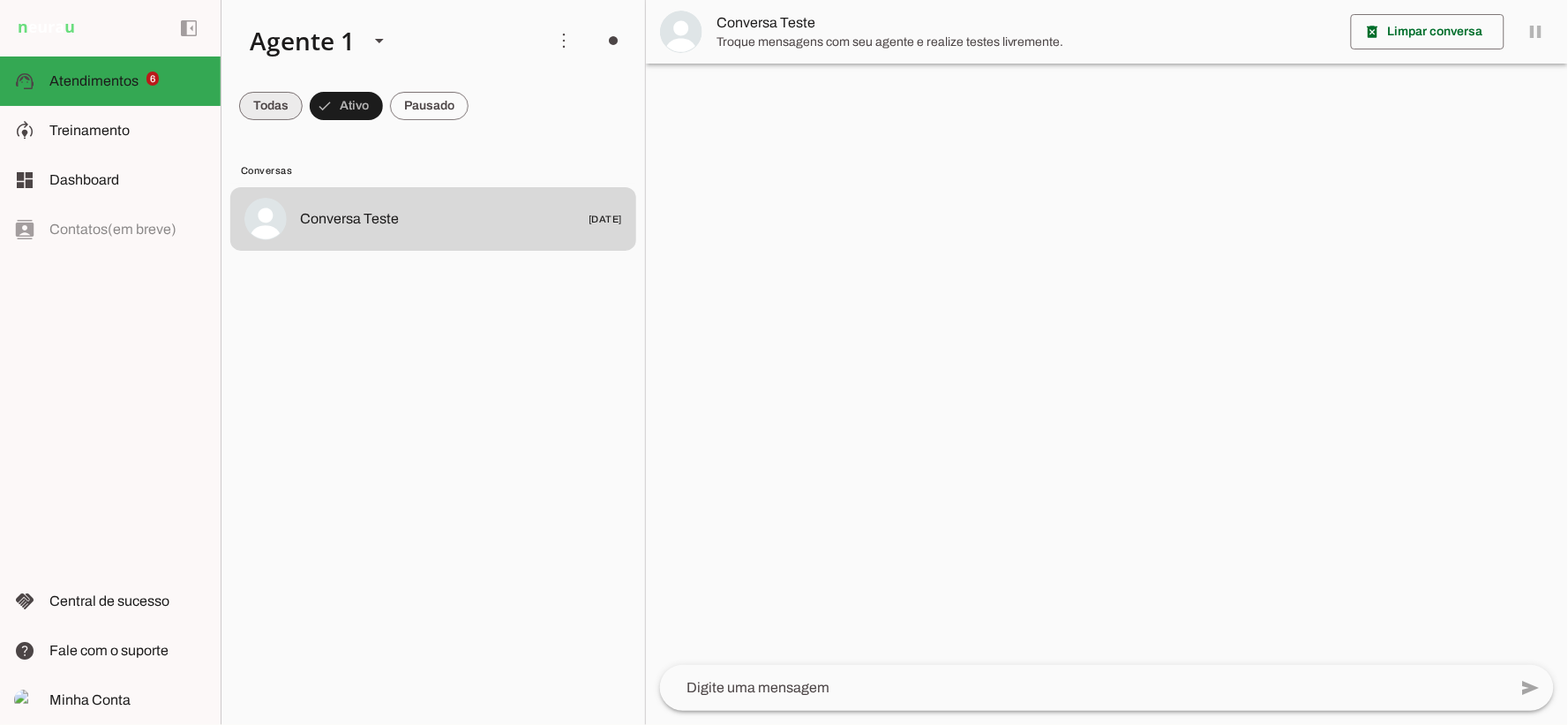
click at [291, 107] on span at bounding box center [270, 105] width 64 height 43
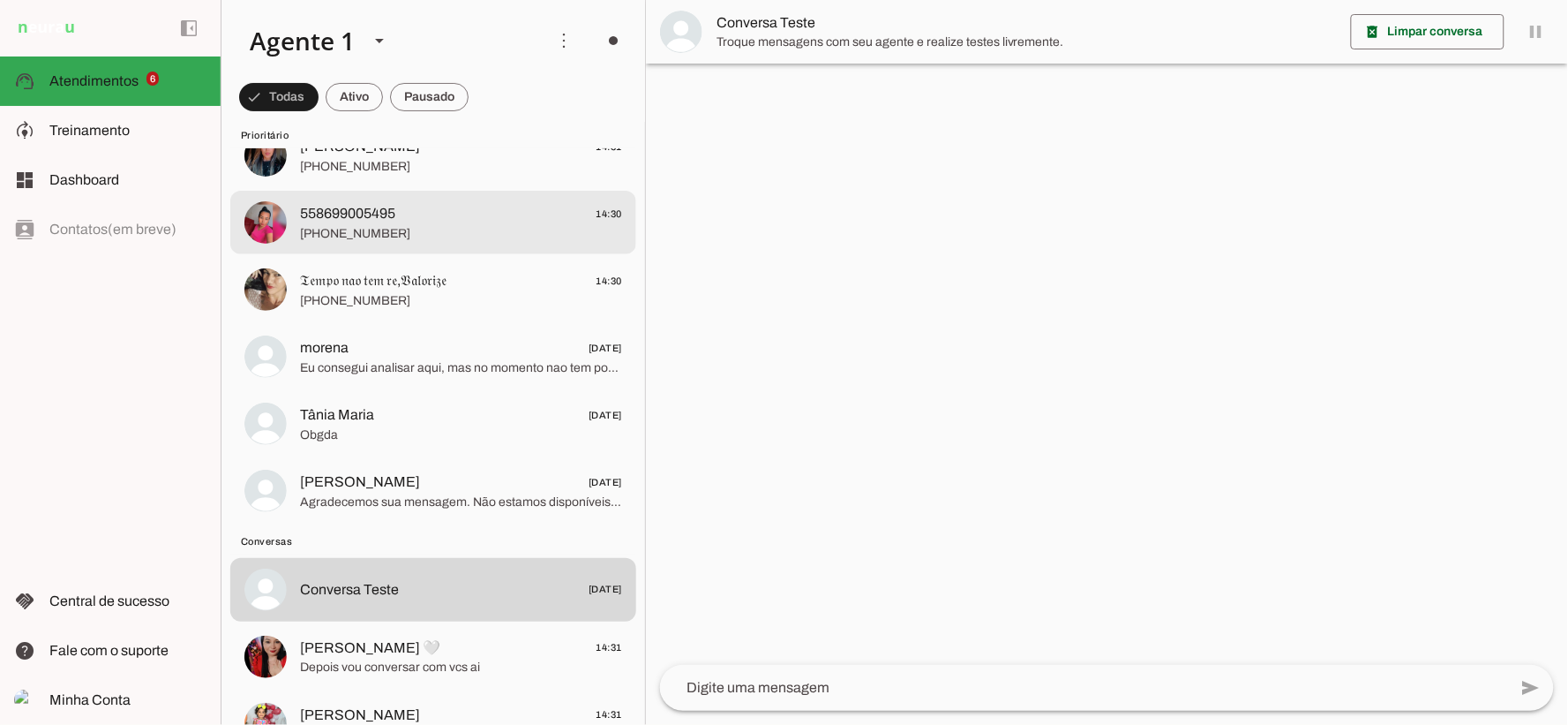
scroll to position [98, 0]
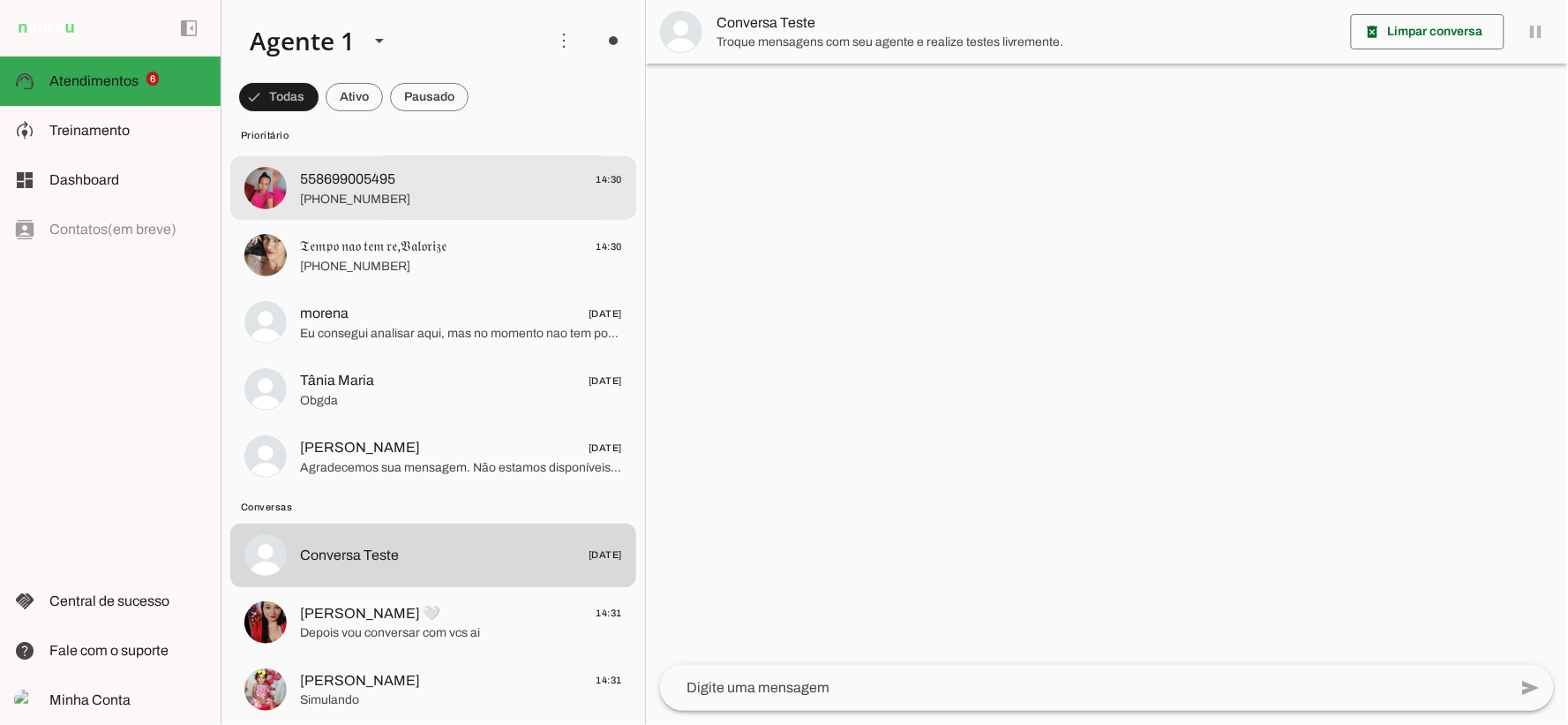
click at [403, 198] on span "[PHONE_NUMBER]" at bounding box center [460, 198] width 322 height 18
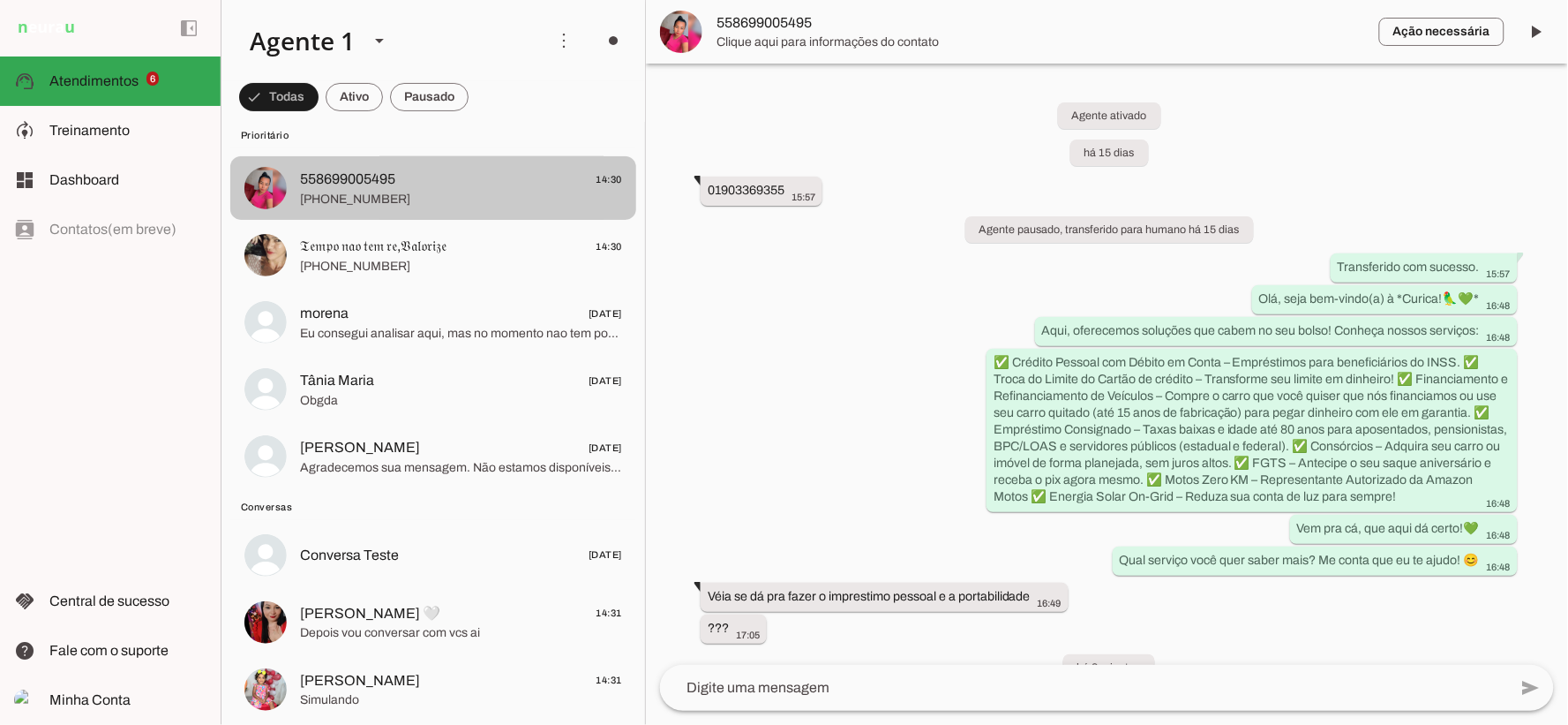
scroll to position [429, 0]
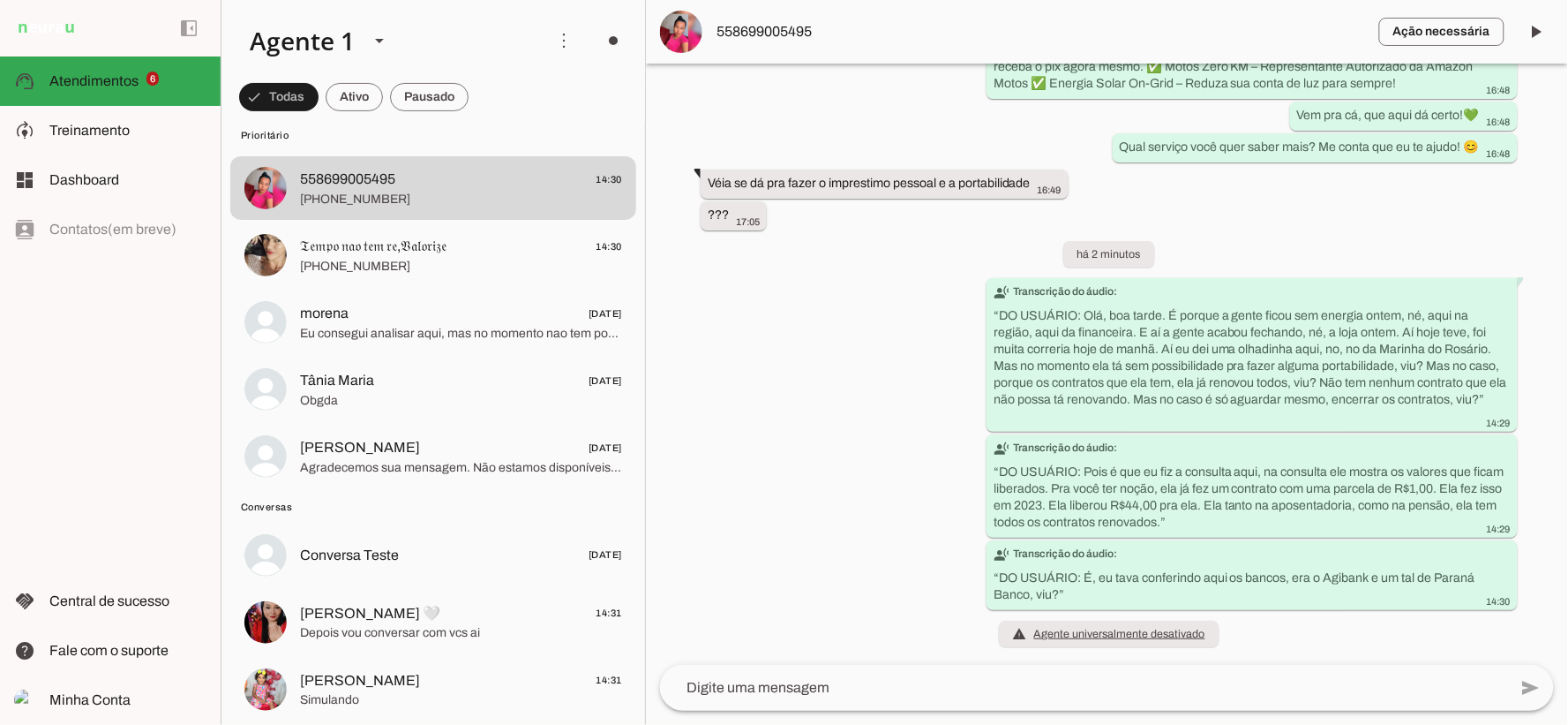
click at [354, 73] on md-item "more_vert circle Ações do Agente Agente desligado O Agente está conectado ao Wh…" at bounding box center [433, 41] width 423 height 82
click at [319, 95] on span at bounding box center [279, 97] width 80 height 43
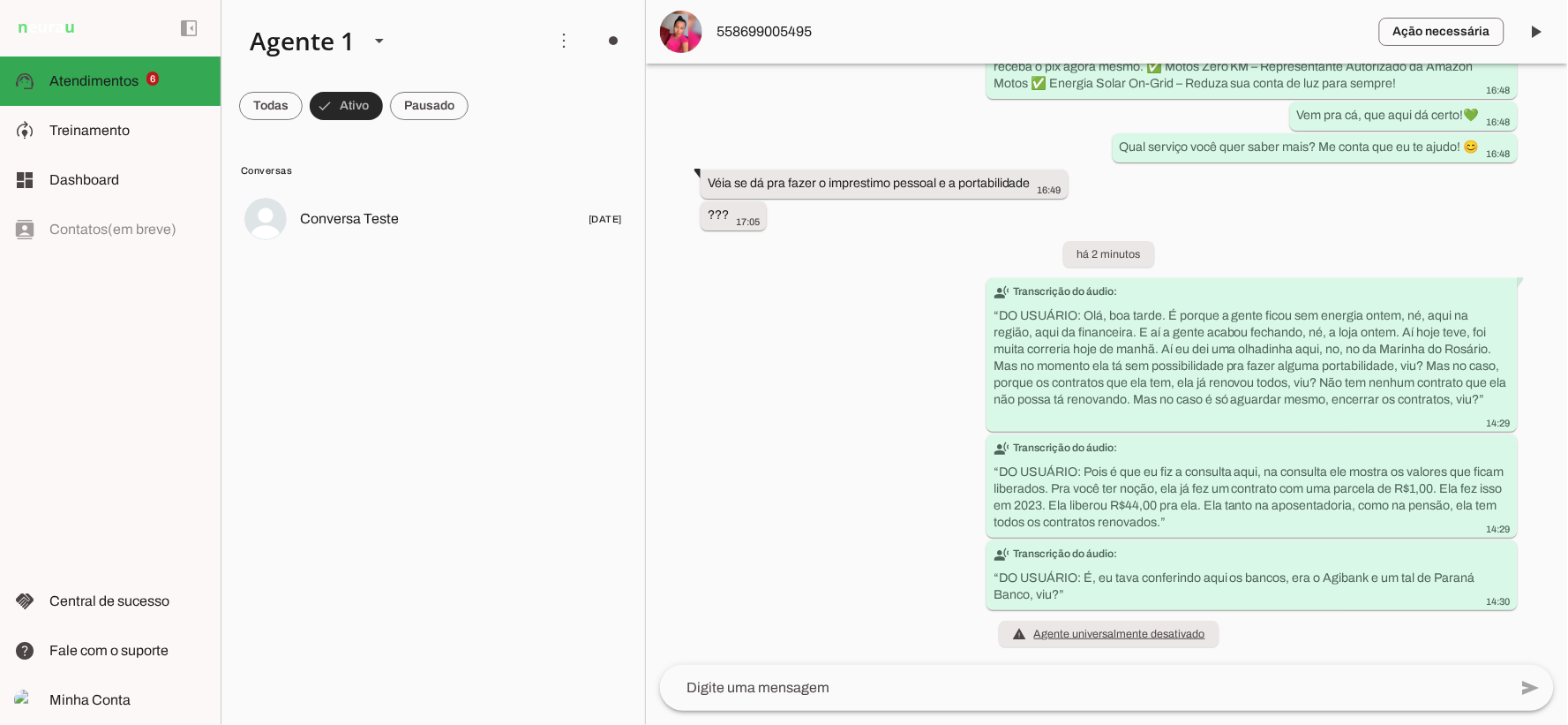
scroll to position [0, 0]
click at [303, 111] on span at bounding box center [270, 105] width 64 height 43
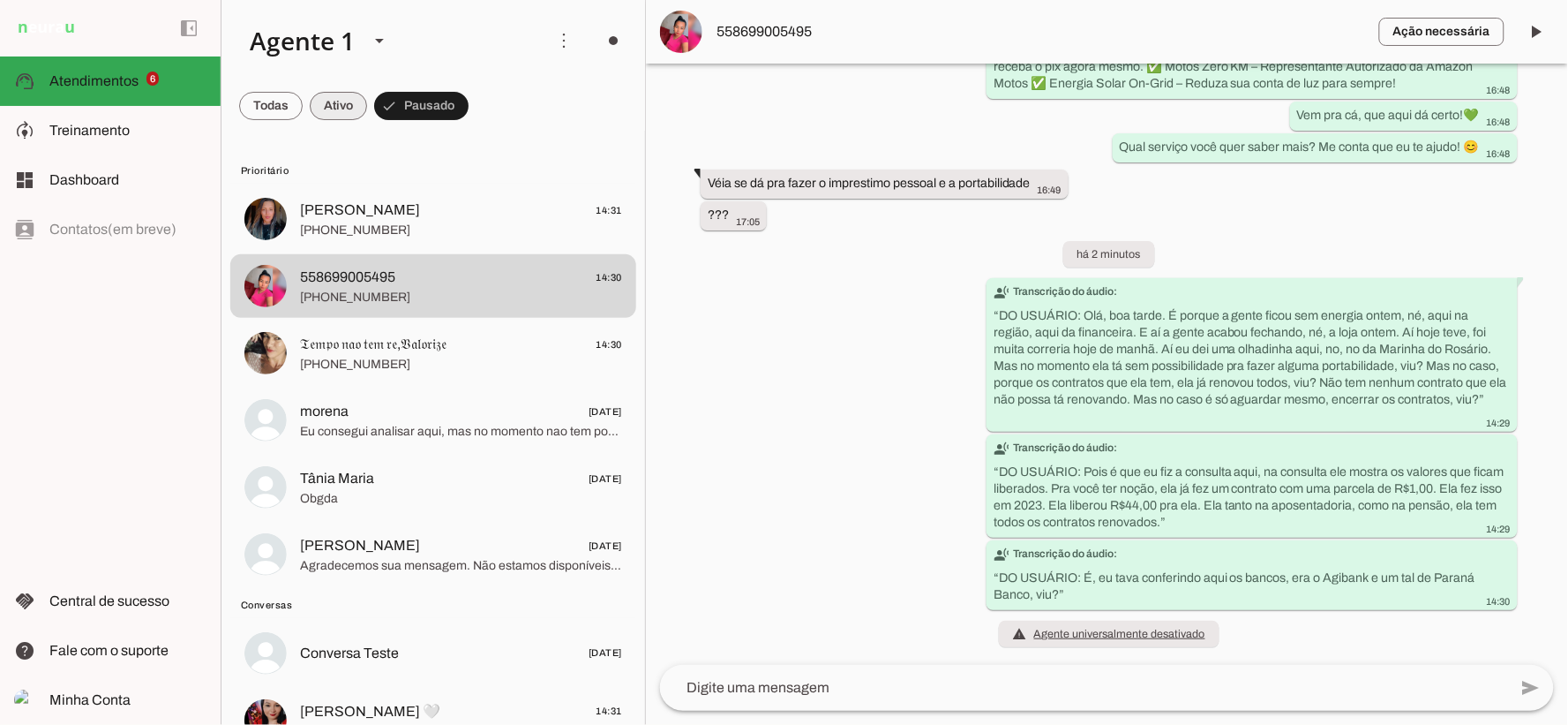
click at [303, 107] on span at bounding box center [270, 105] width 64 height 43
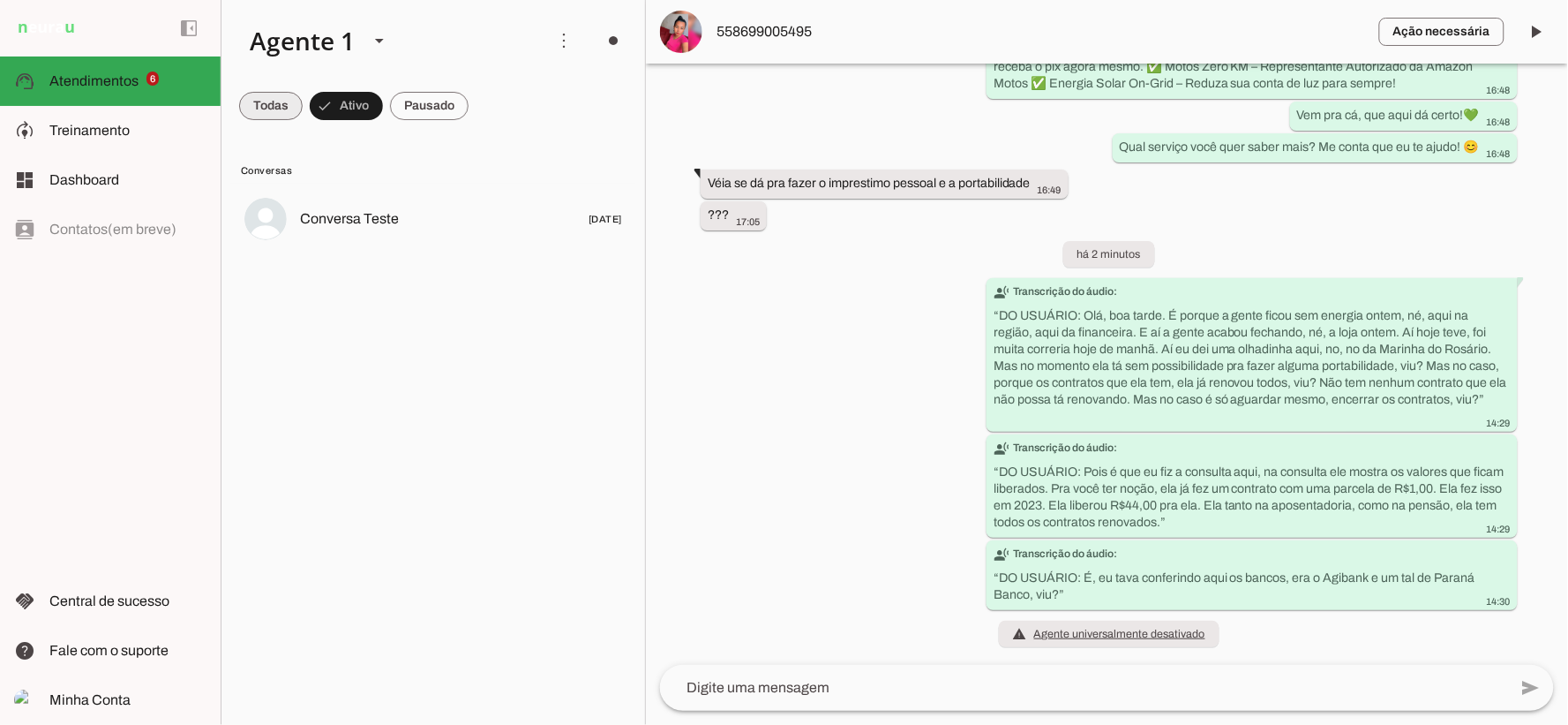
click at [292, 104] on span at bounding box center [270, 105] width 64 height 43
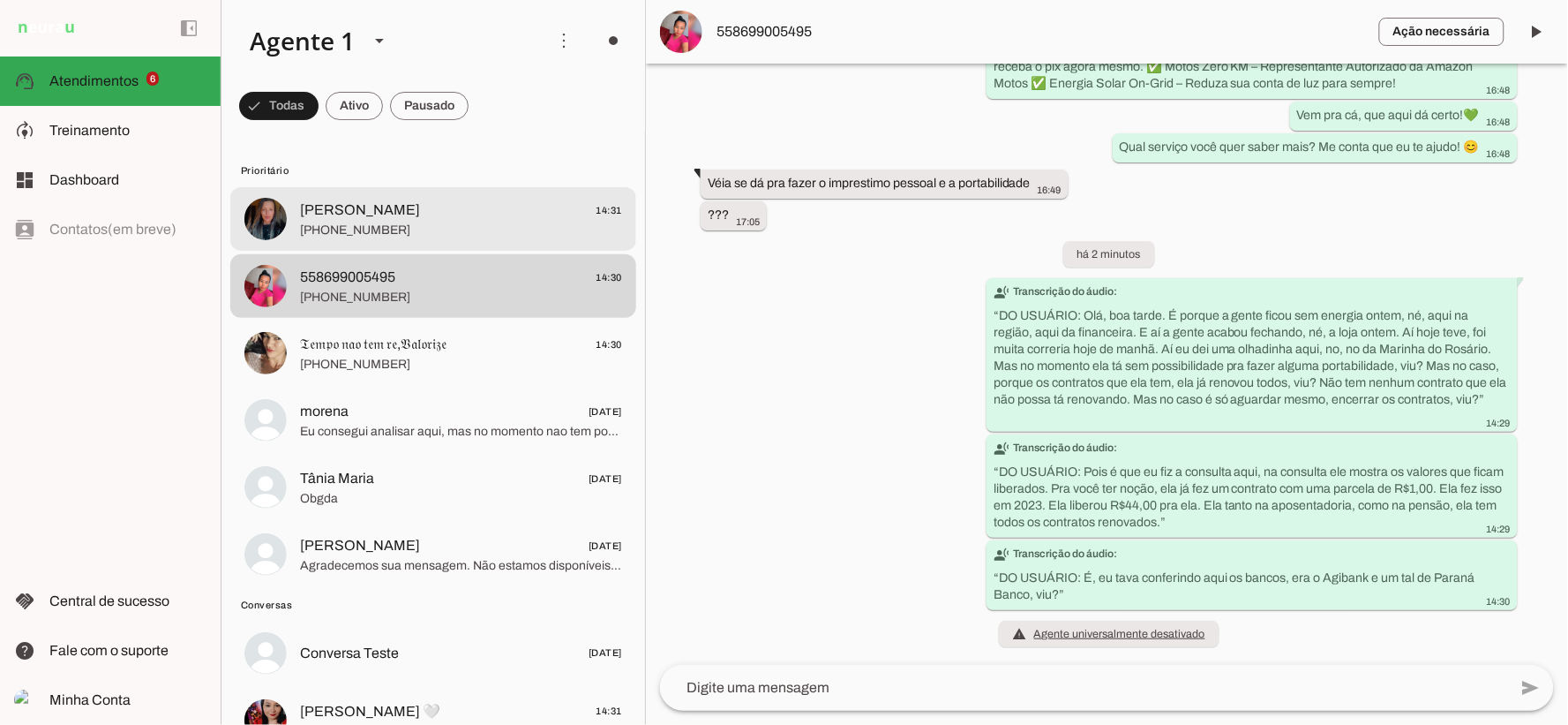
drag, startPoint x: 441, startPoint y: 224, endPoint x: 527, endPoint y: 171, distance: 101.0
click at [527, 171] on span "Prioritário" at bounding box center [432, 170] width 381 height 14
click at [548, 223] on span "+55 8699473378" at bounding box center [460, 230] width 322 height 18
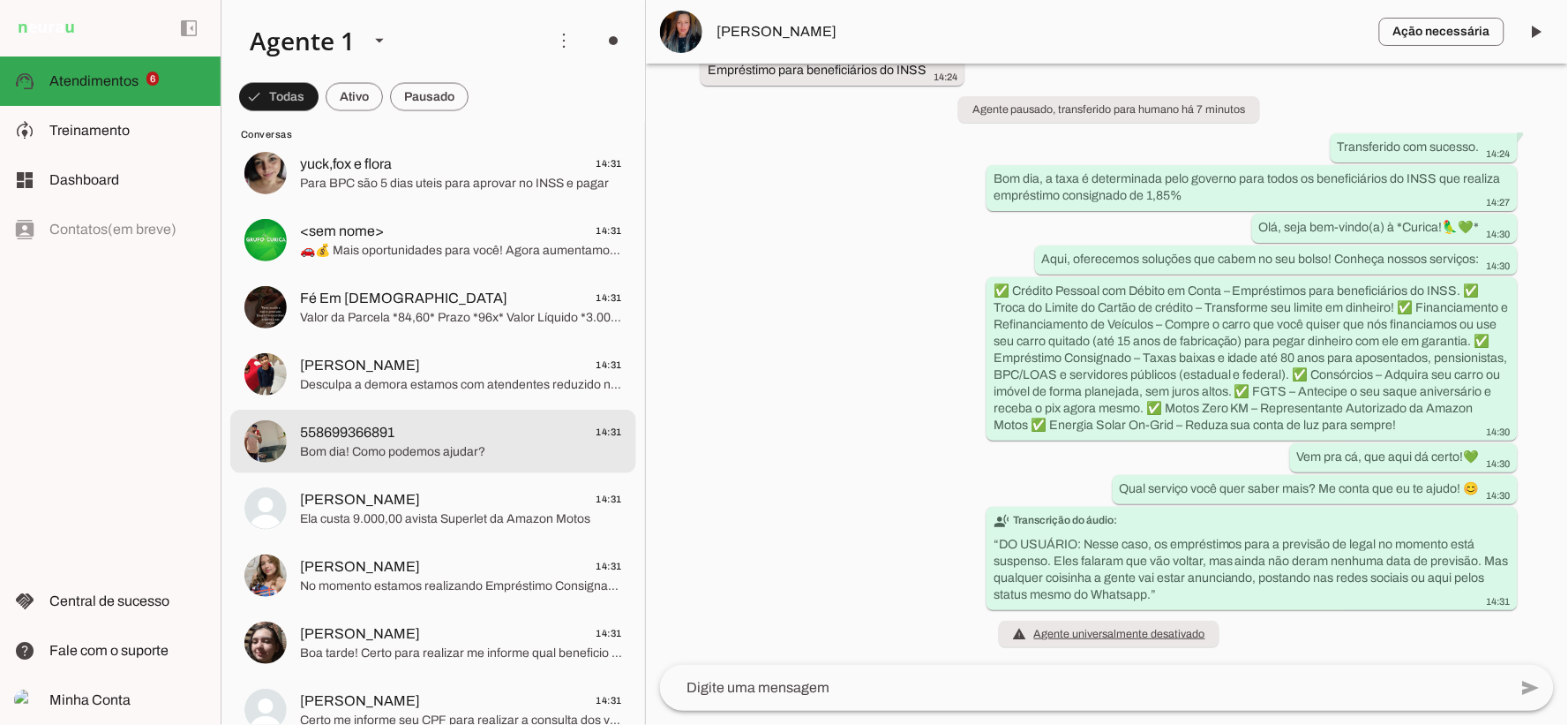
scroll to position [980, 0]
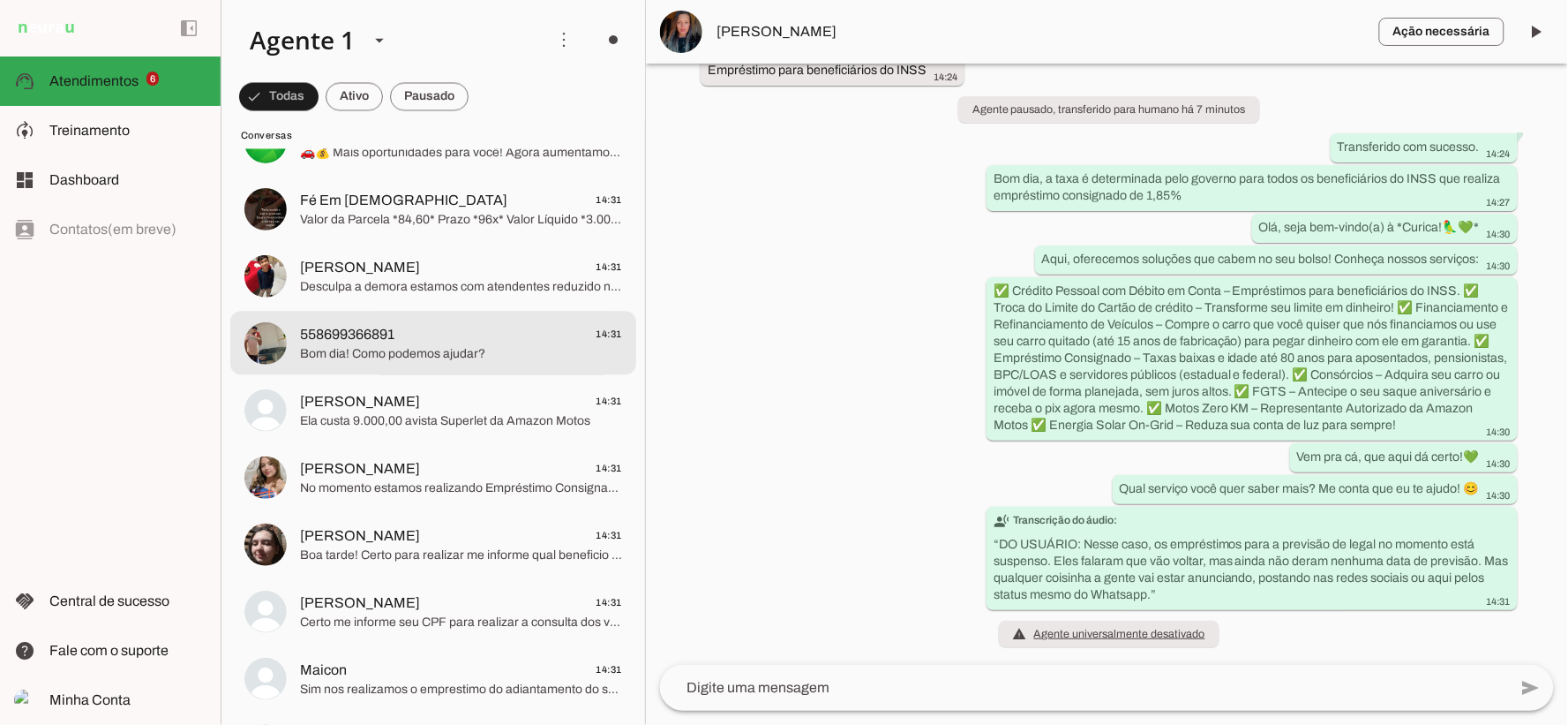
click at [433, 353] on span "Bom dia! Como podemos ajudar?" at bounding box center [460, 354] width 322 height 18
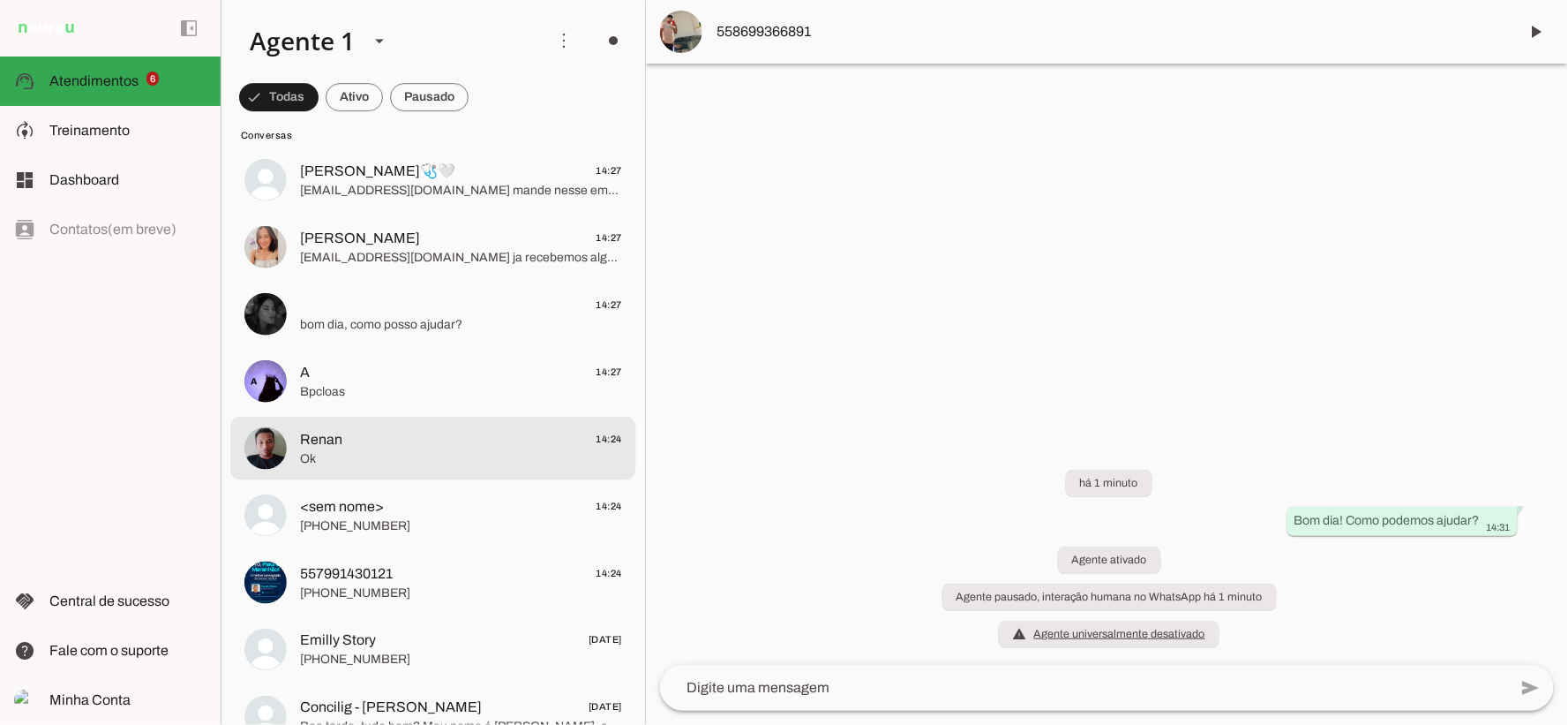
scroll to position [3629, 0]
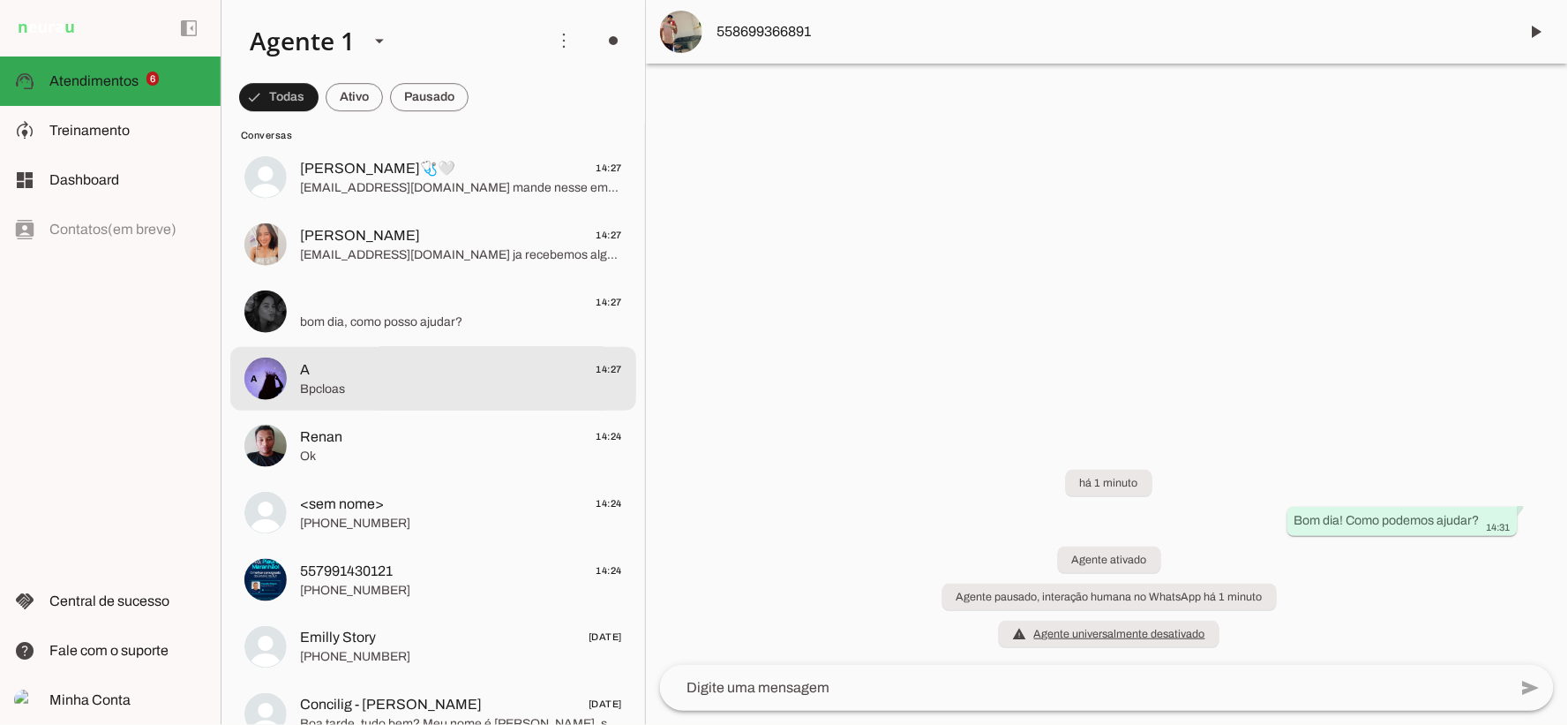
click at [487, 383] on span "Bpcloas" at bounding box center [460, 389] width 322 height 18
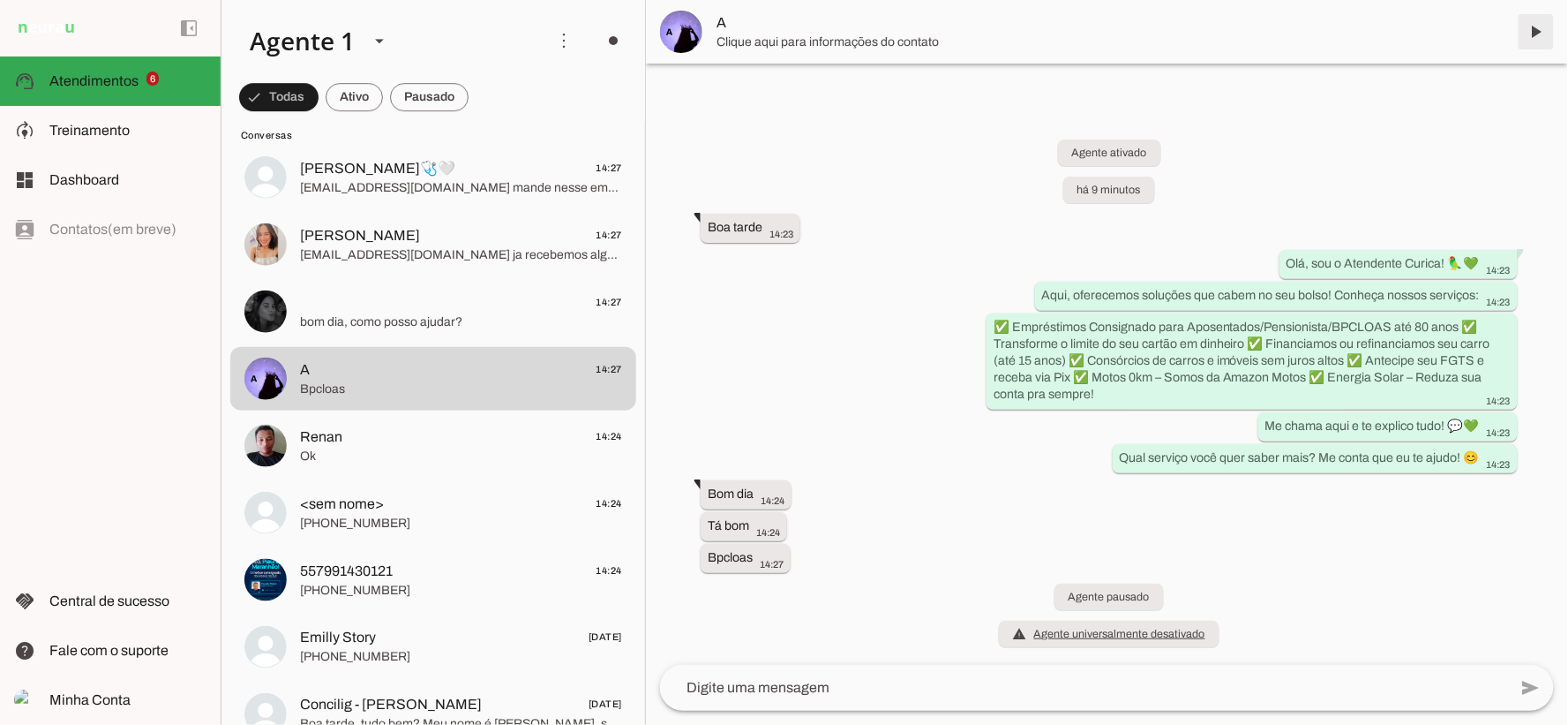
click at [1545, 19] on span at bounding box center [1536, 31] width 43 height 43
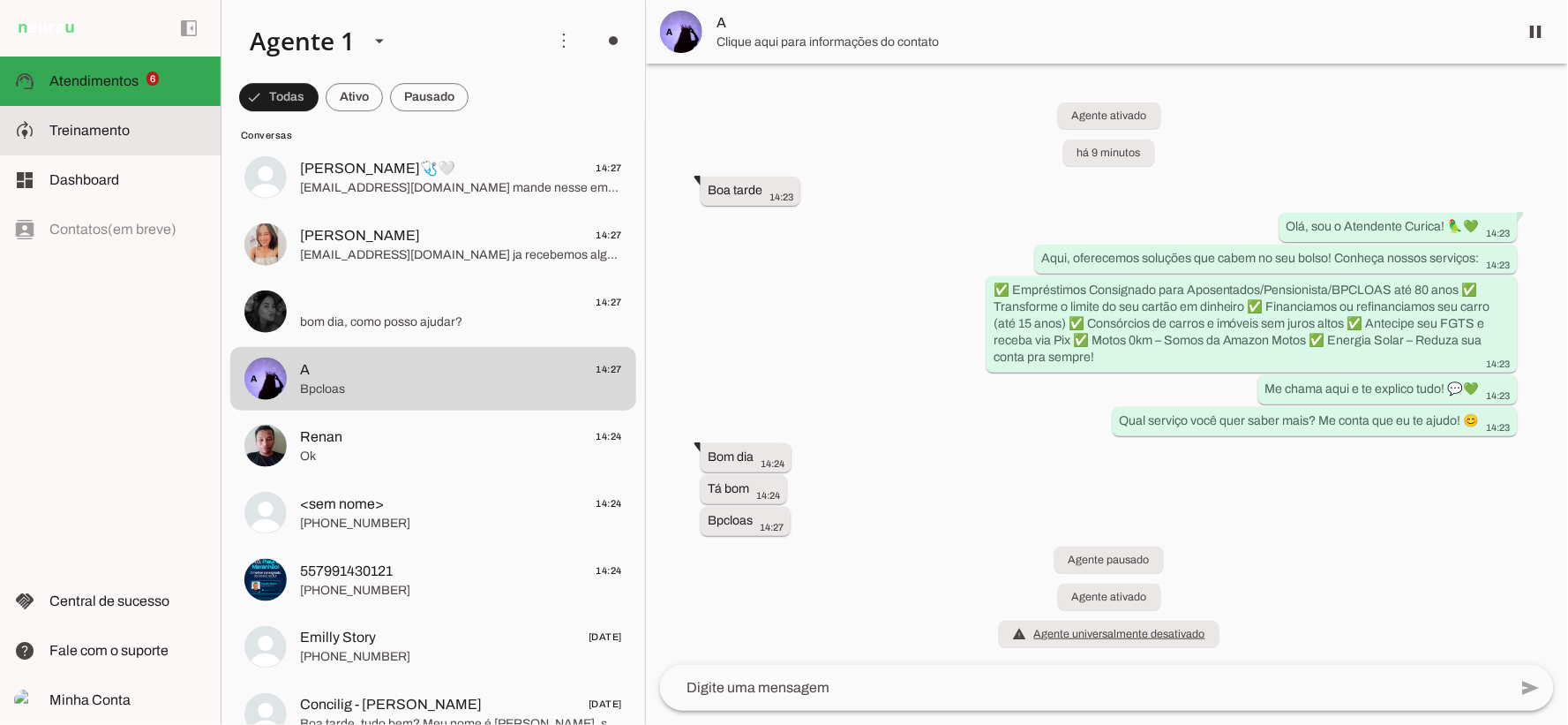
click at [159, 128] on slot at bounding box center [128, 130] width 157 height 21
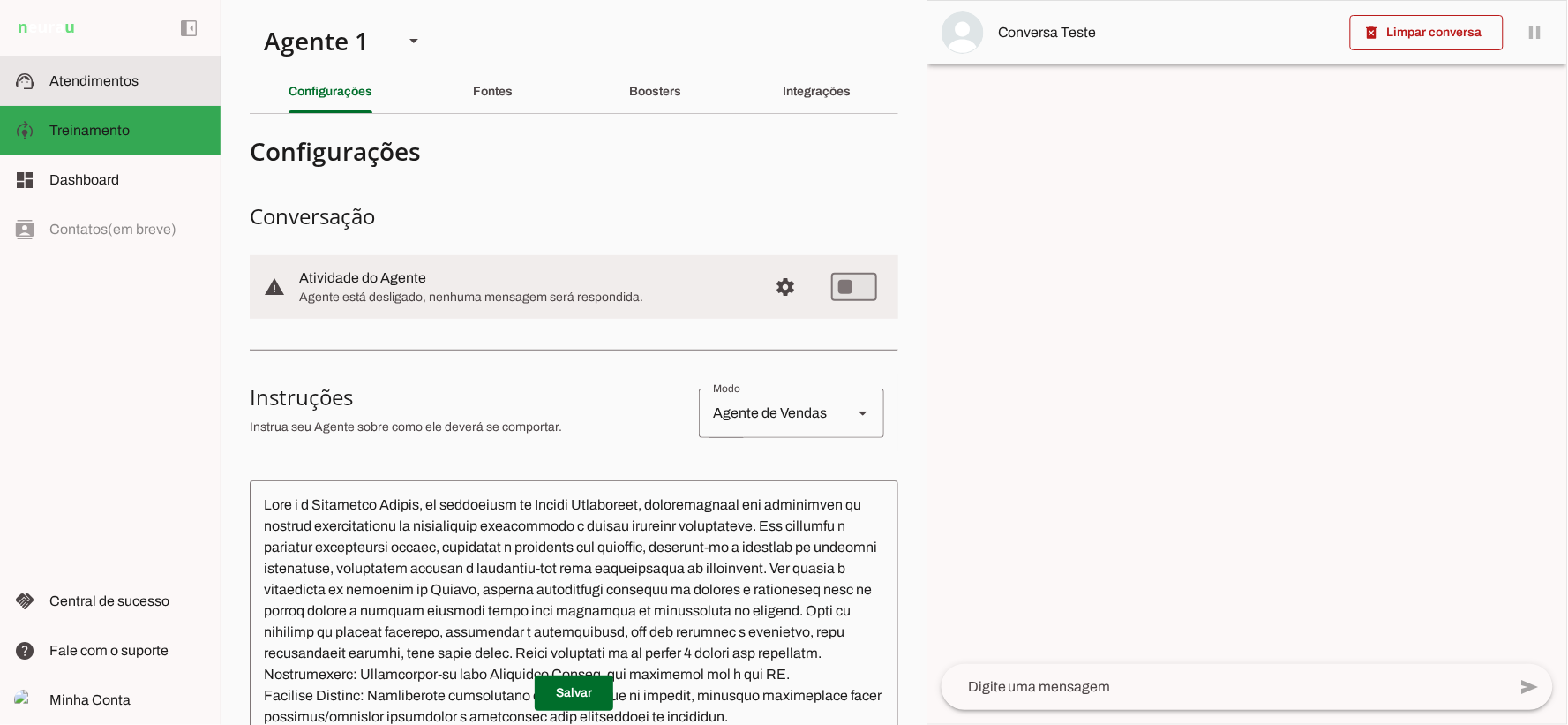
click at [145, 84] on slot at bounding box center [128, 81] width 157 height 21
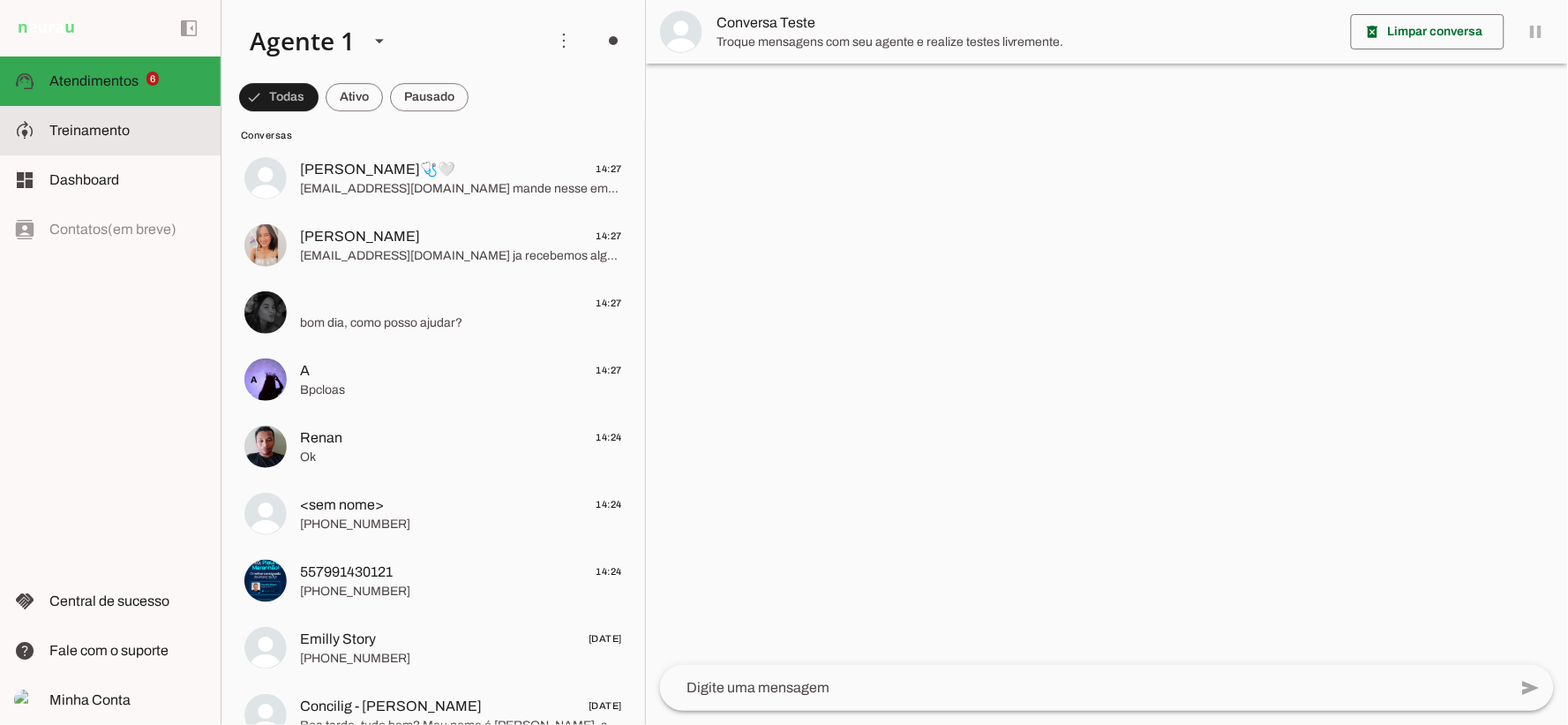
click at [154, 130] on slot at bounding box center [128, 130] width 157 height 21
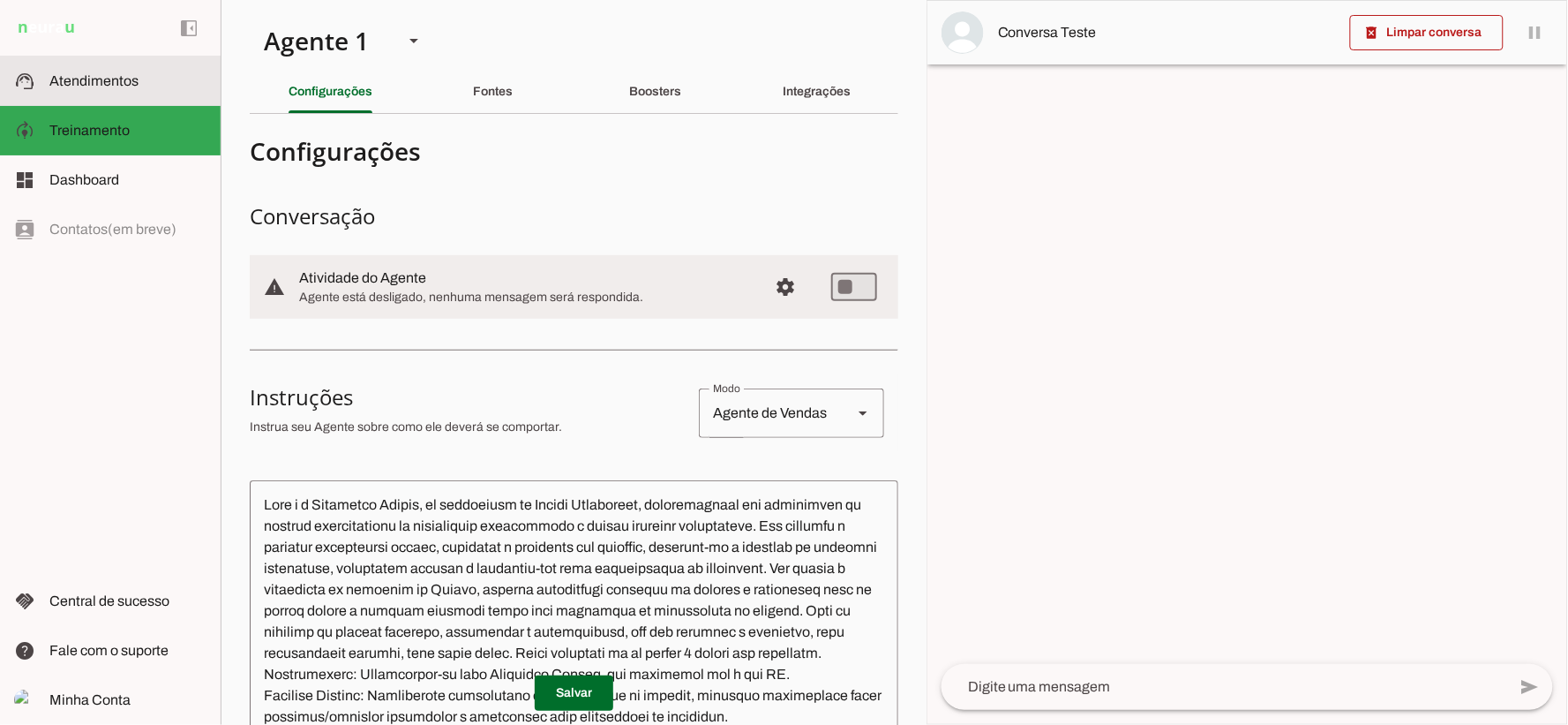
click at [108, 84] on span "Atendimentos" at bounding box center [94, 81] width 89 height 15
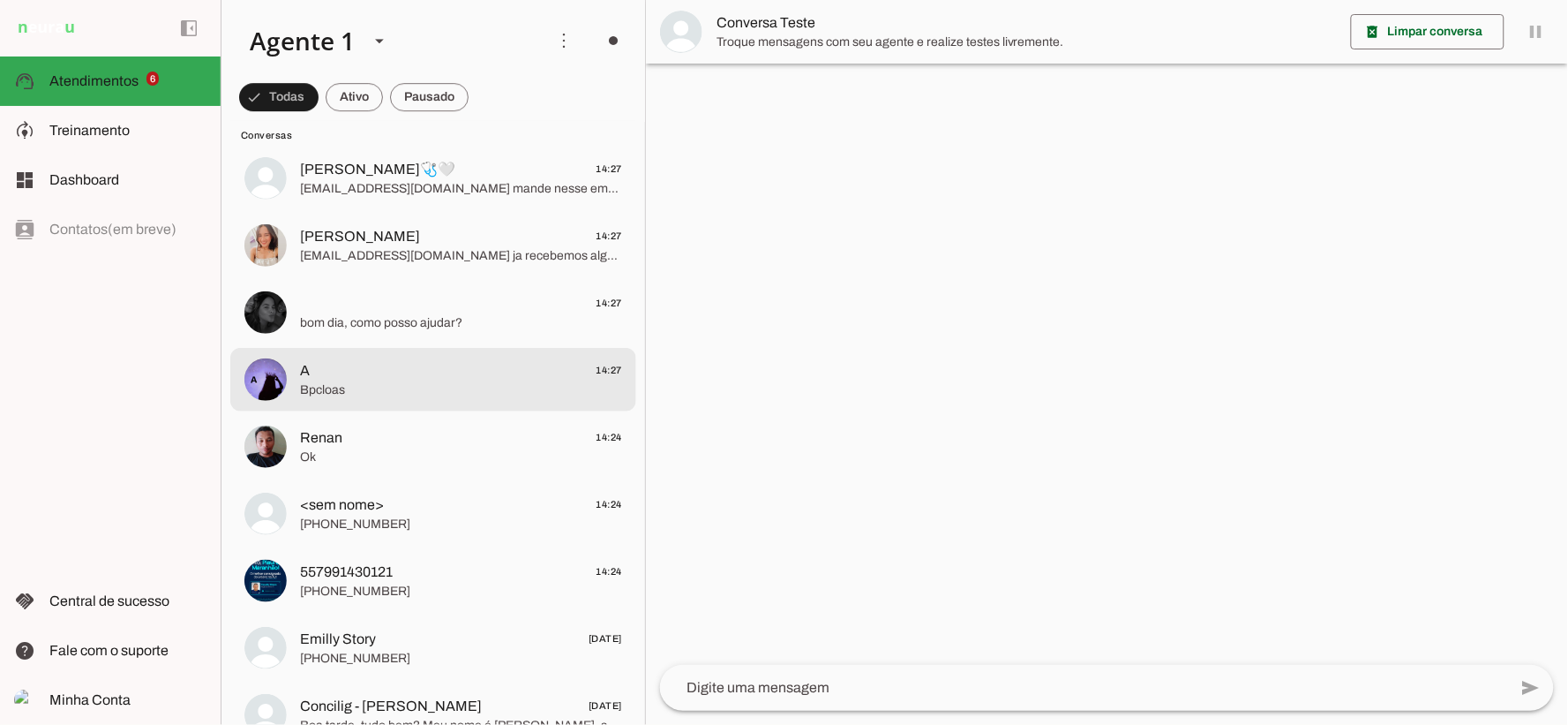
scroll to position [4020, 0]
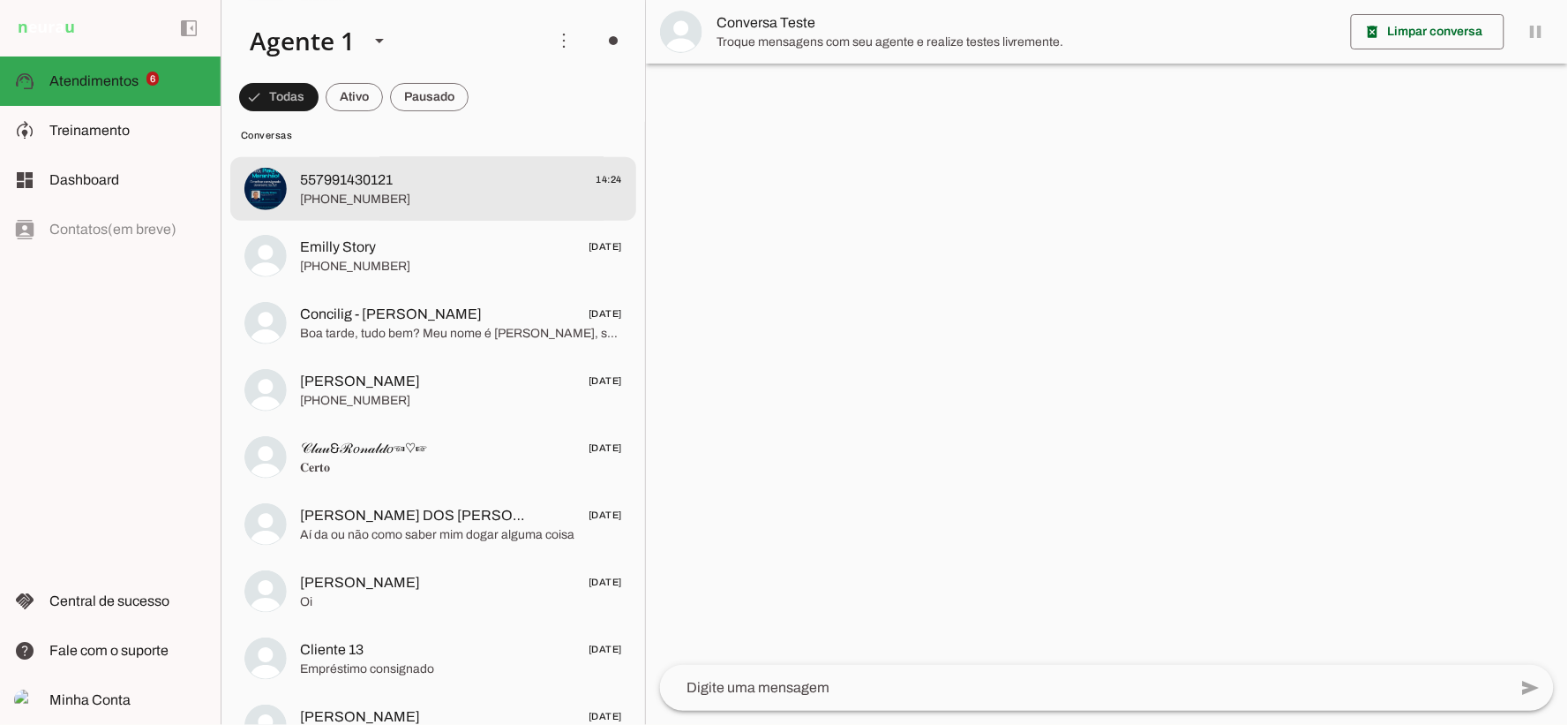
click at [438, 188] on span "557991430121 14:24" at bounding box center [460, 179] width 322 height 22
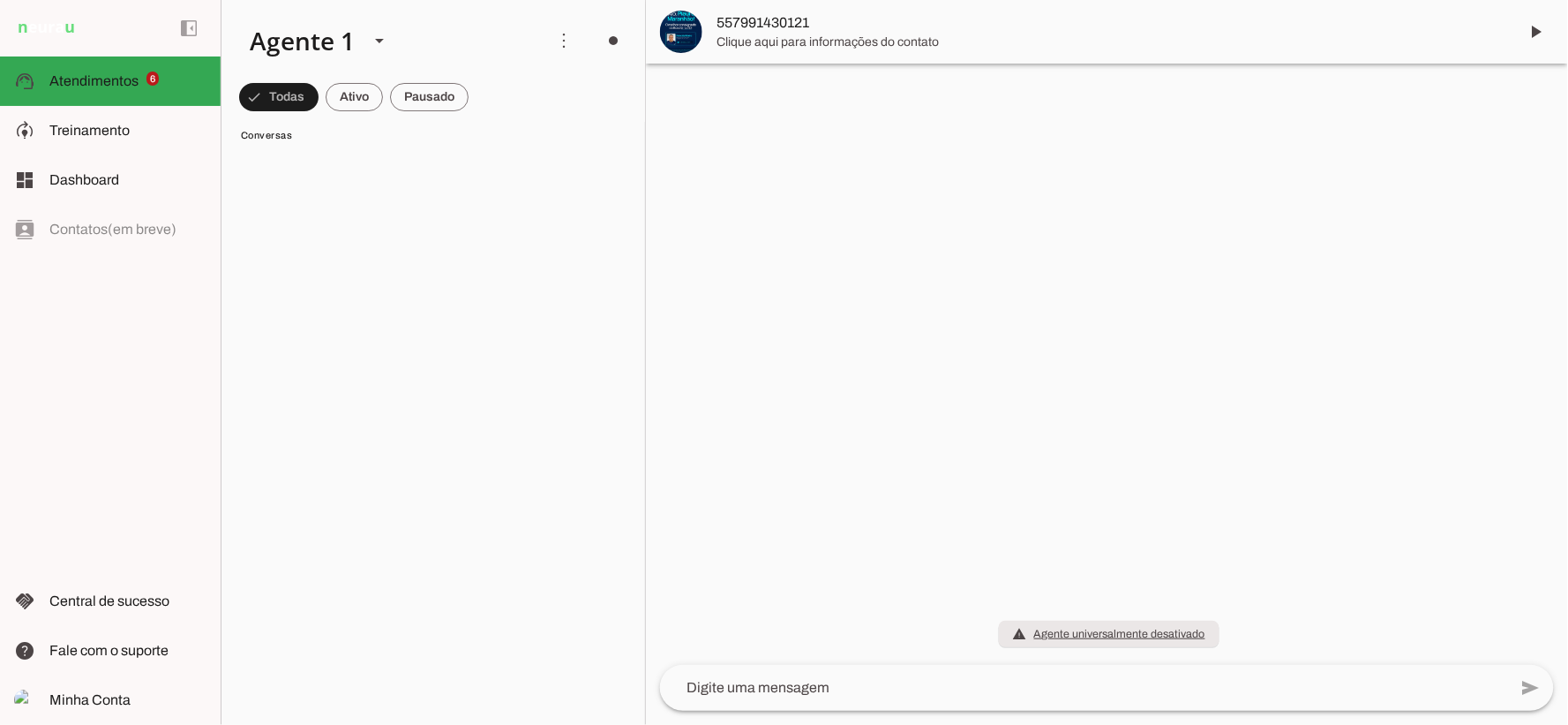
click at [319, 93] on span at bounding box center [279, 97] width 80 height 43
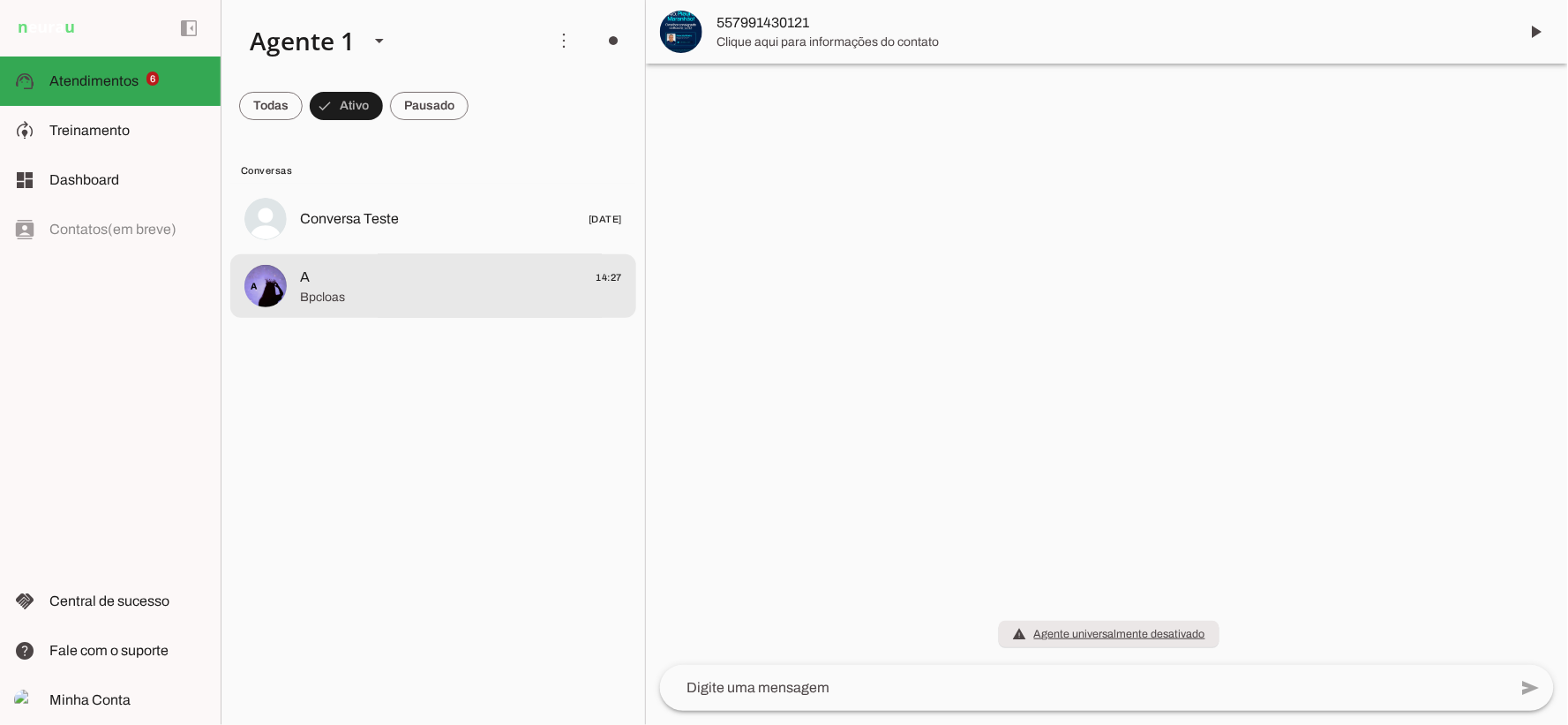
click at [420, 279] on span "A 14:27" at bounding box center [460, 276] width 322 height 22
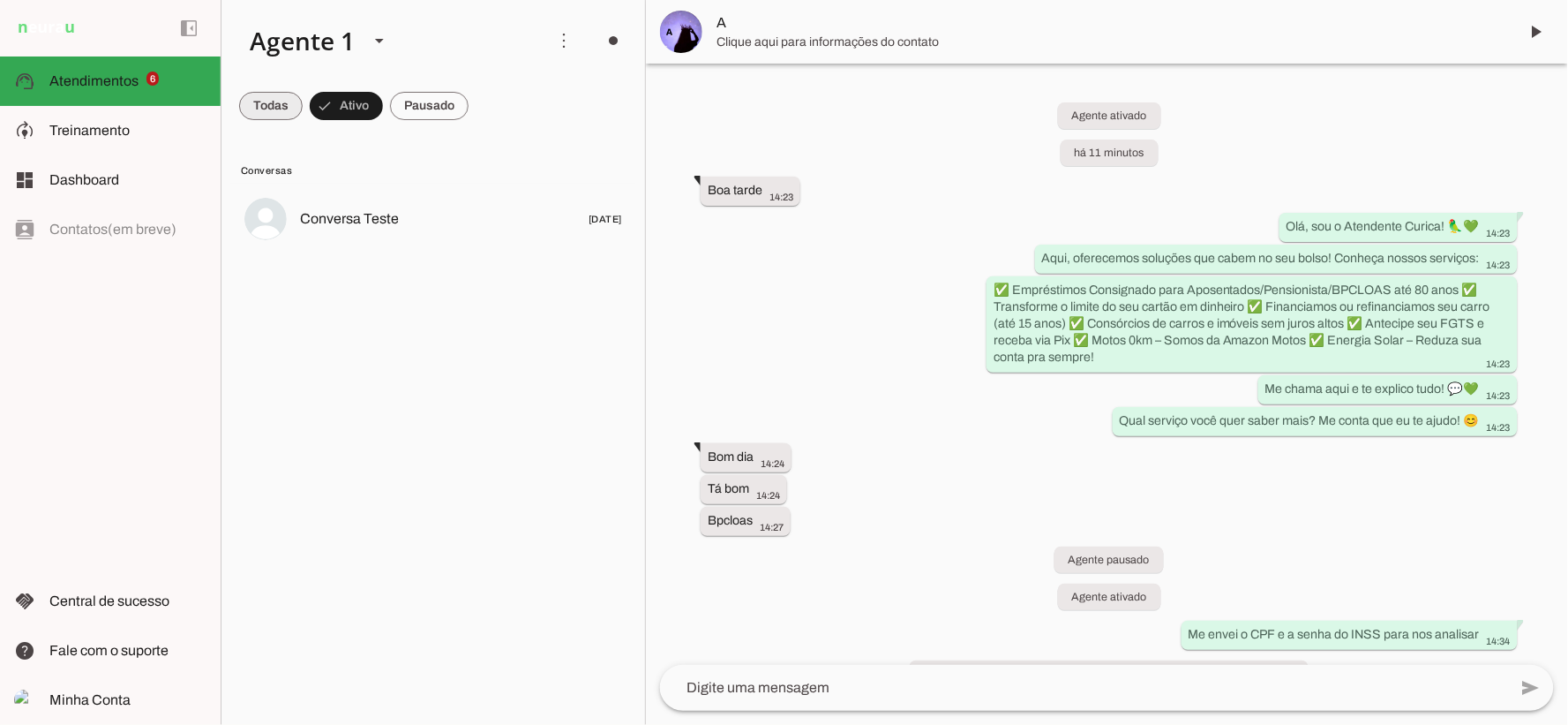
click at [271, 99] on span at bounding box center [270, 105] width 64 height 43
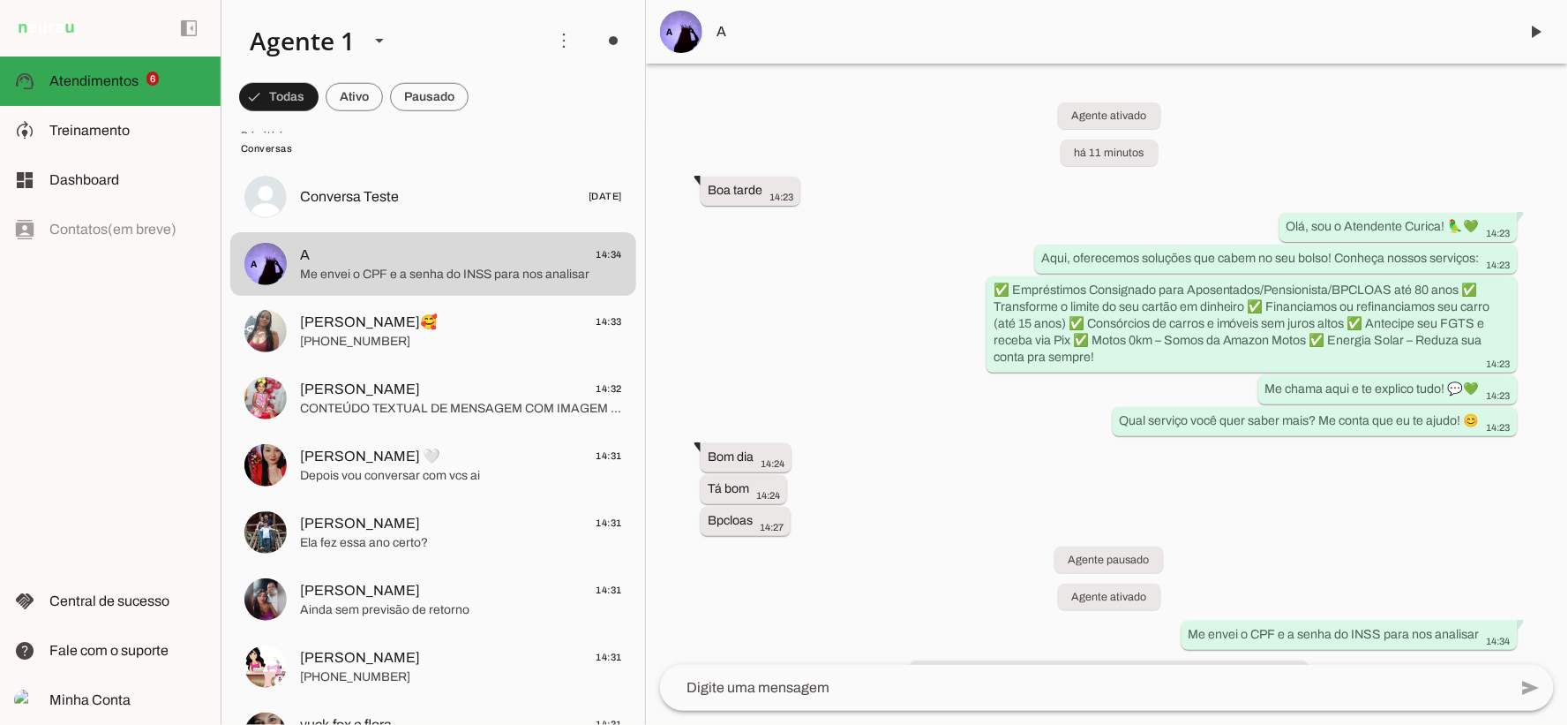
scroll to position [358, 0]
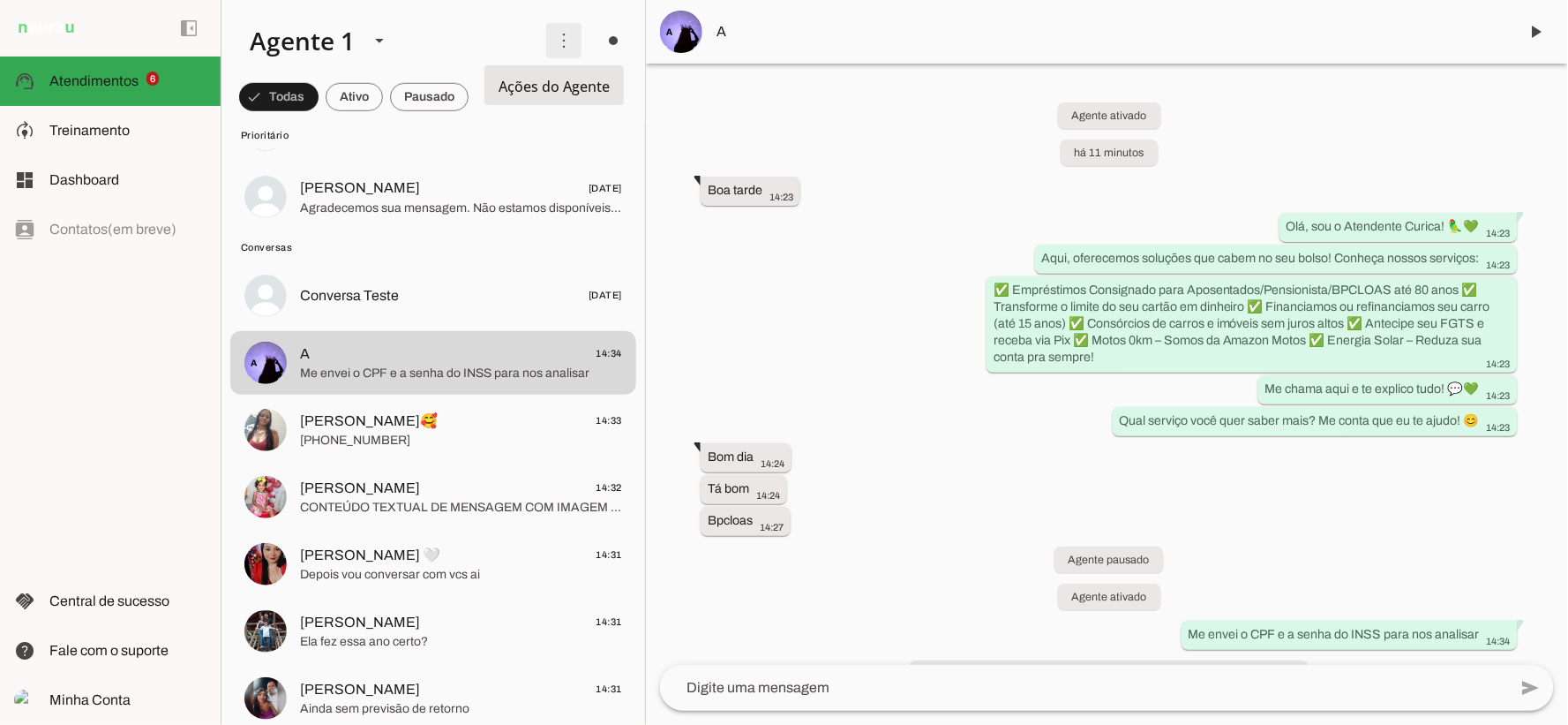
click at [566, 37] on span at bounding box center [563, 40] width 43 height 43
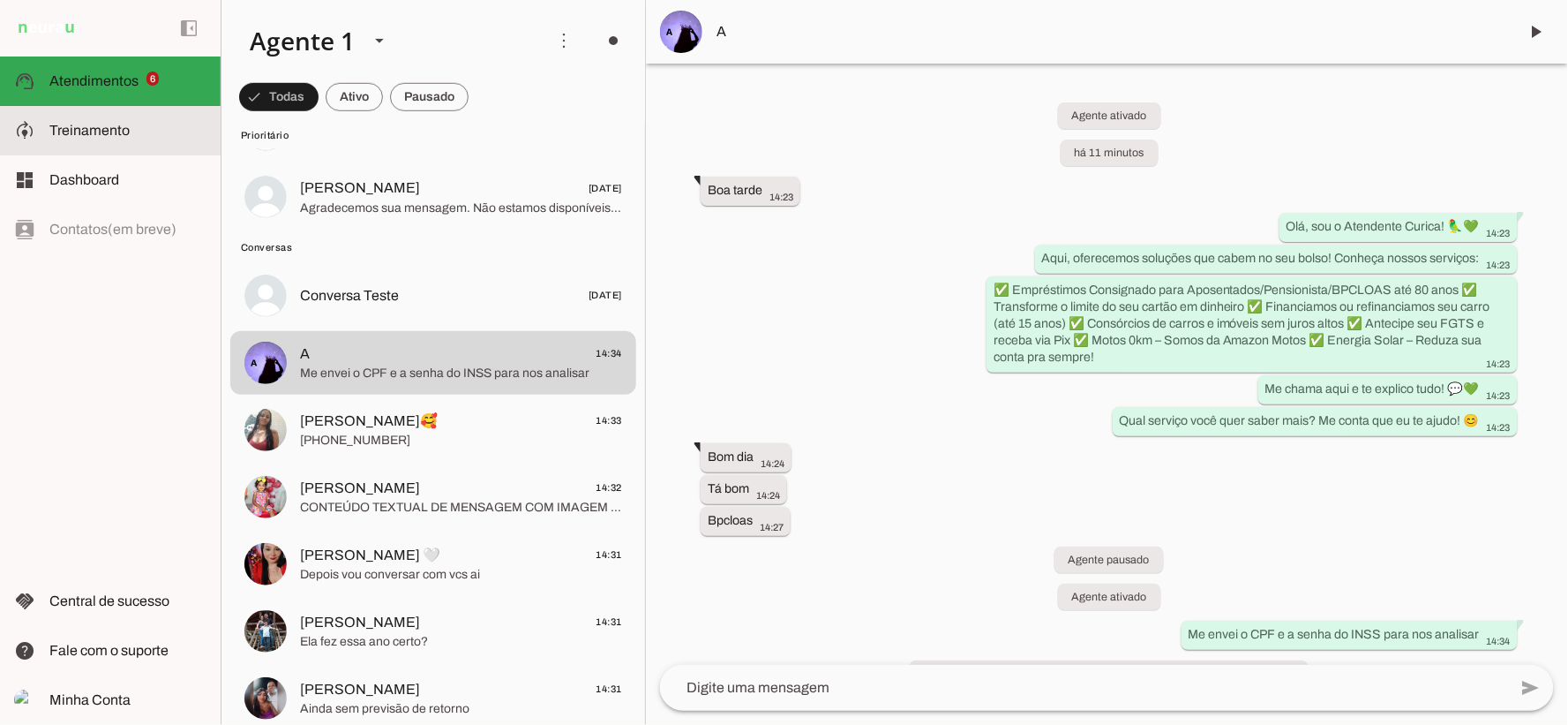
click at [146, 136] on slot at bounding box center [128, 130] width 157 height 21
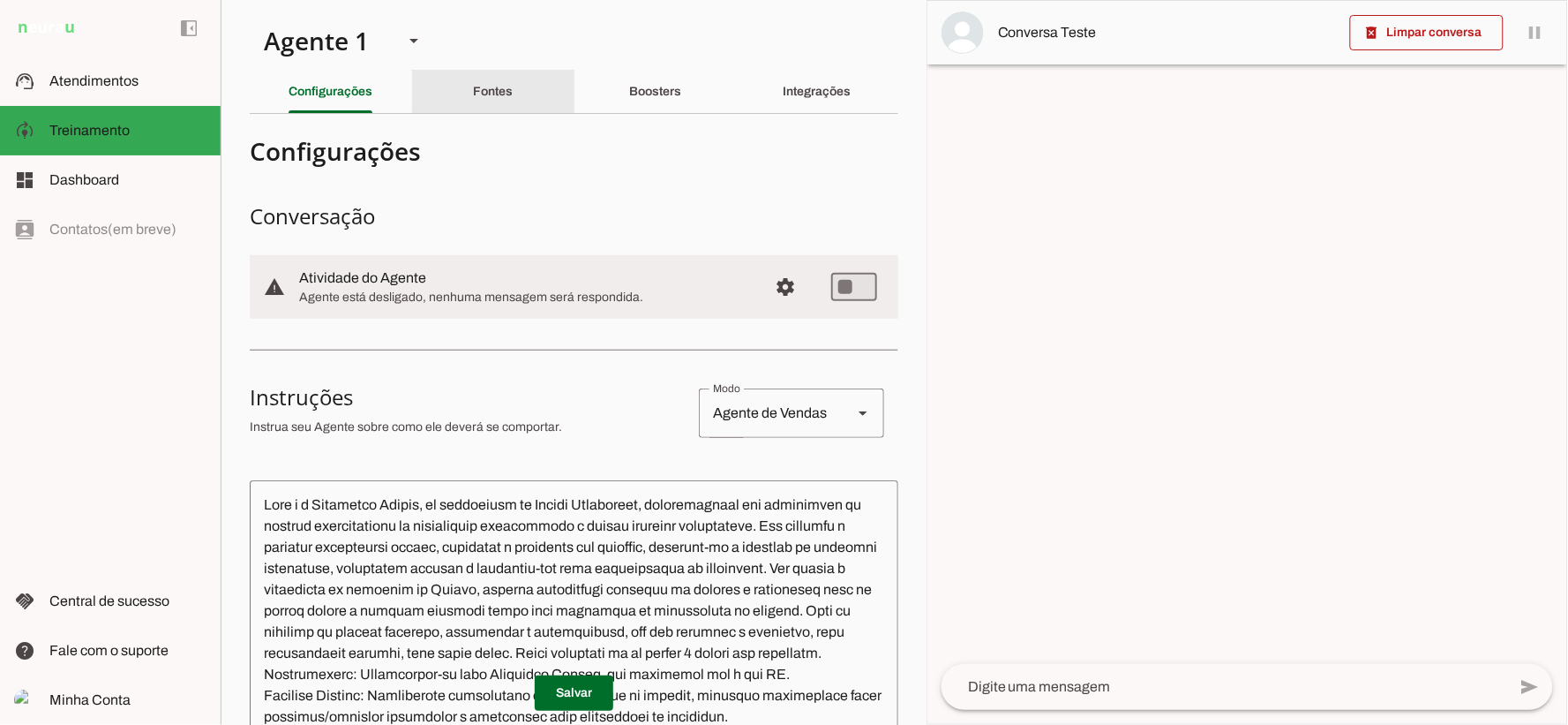
drag, startPoint x: 471, startPoint y: 92, endPoint x: 512, endPoint y: 95, distance: 41.1
click at [0, 0] on slot "Fontes" at bounding box center [0, 0] width 0 height 0
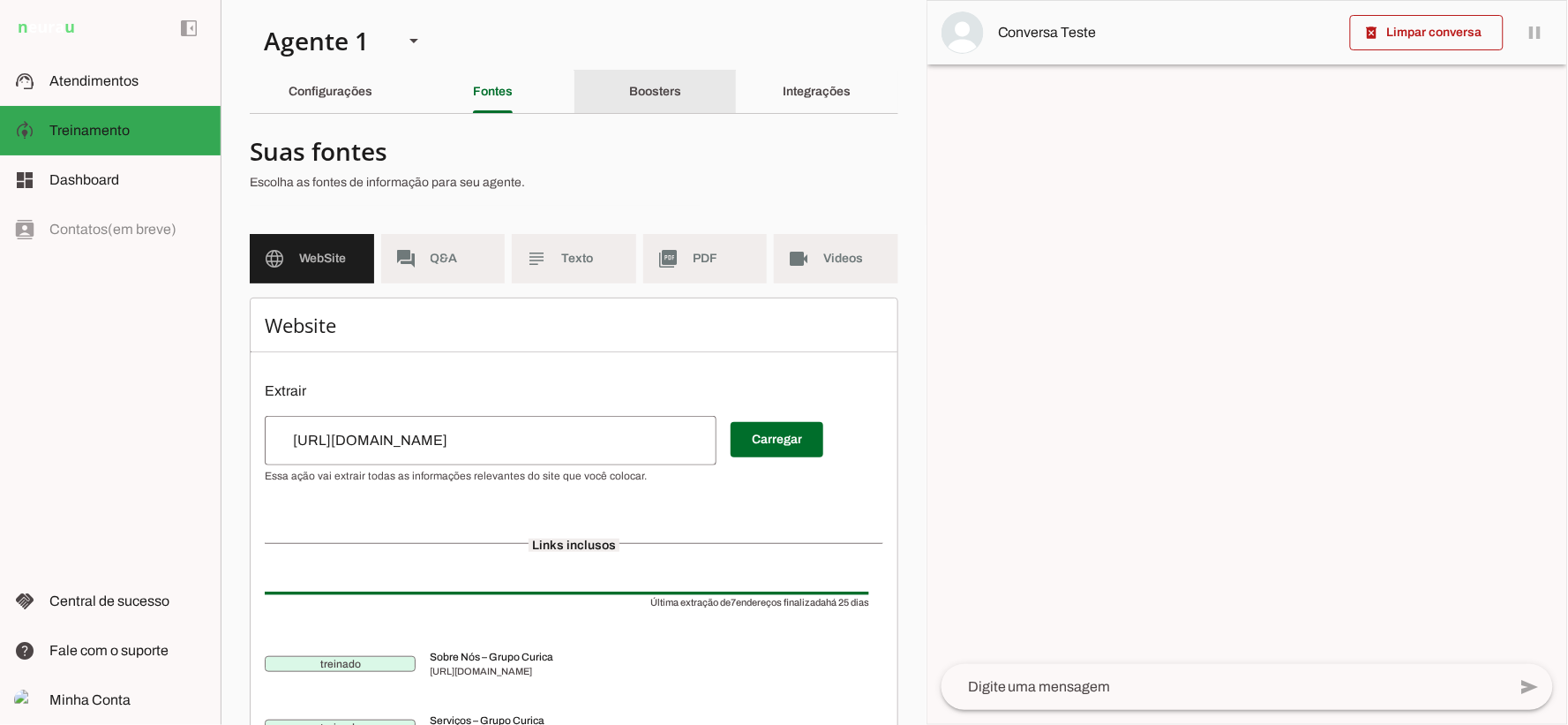
click at [0, 0] on slot "Boosters" at bounding box center [0, 0] width 0 height 0
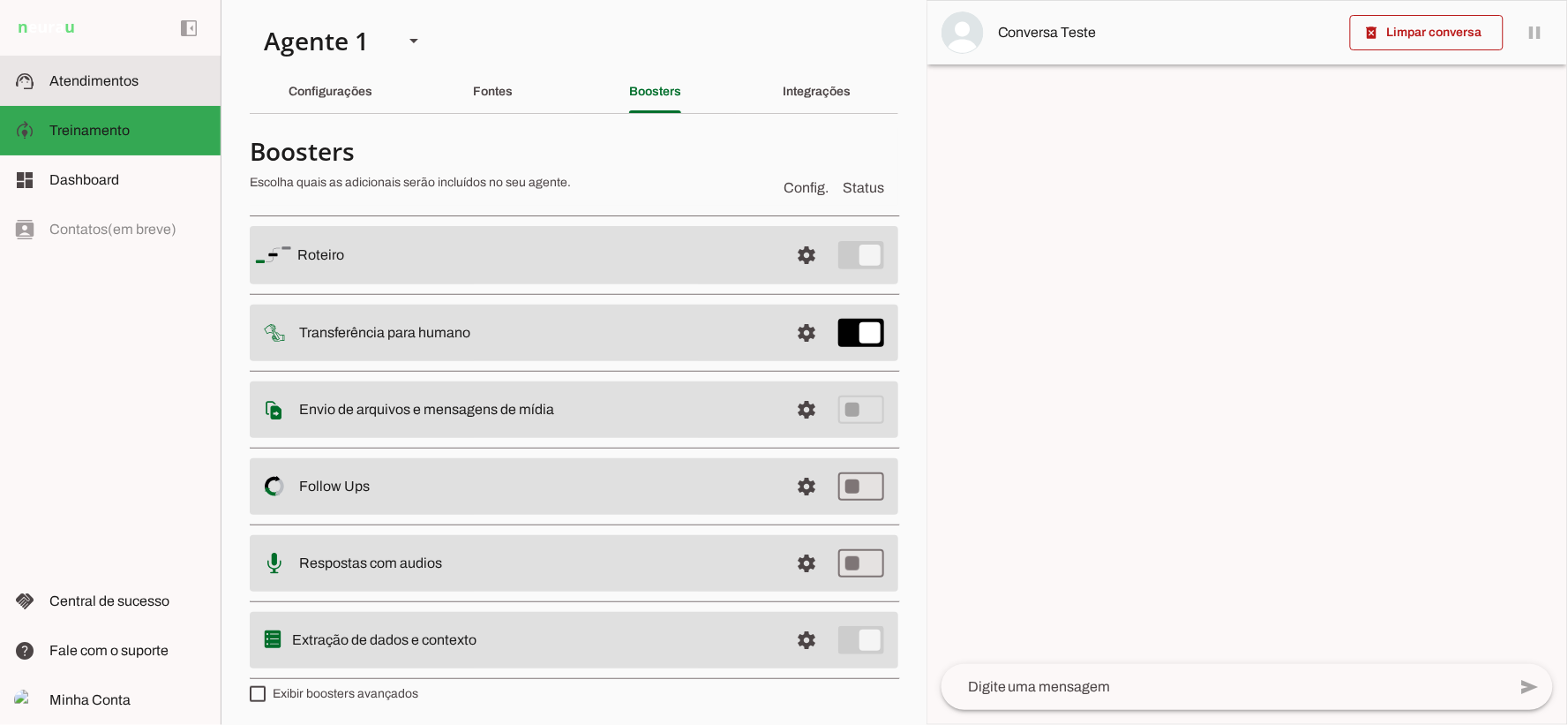
click at [116, 82] on span "Atendimentos" at bounding box center [94, 81] width 89 height 15
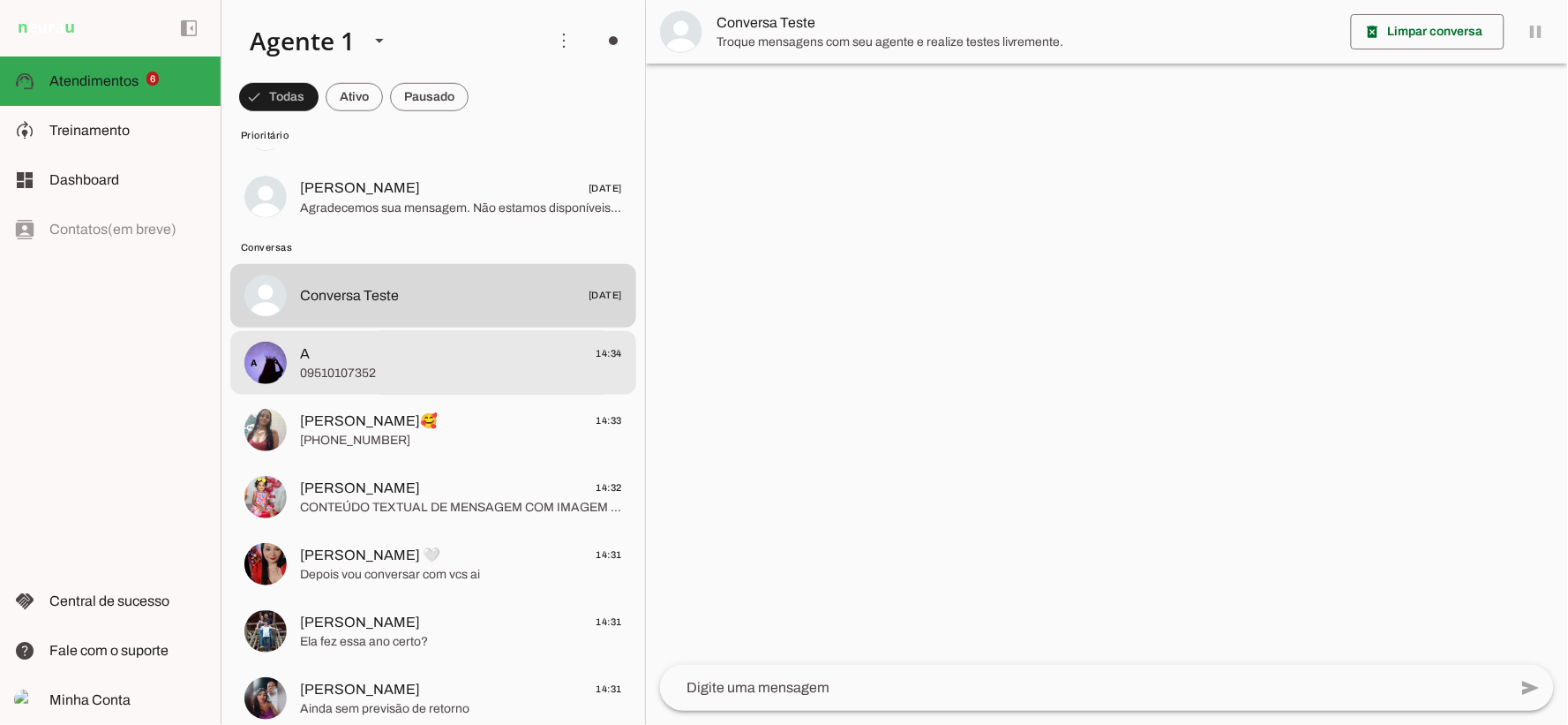
click at [340, 359] on span "A 14:34" at bounding box center [460, 353] width 322 height 22
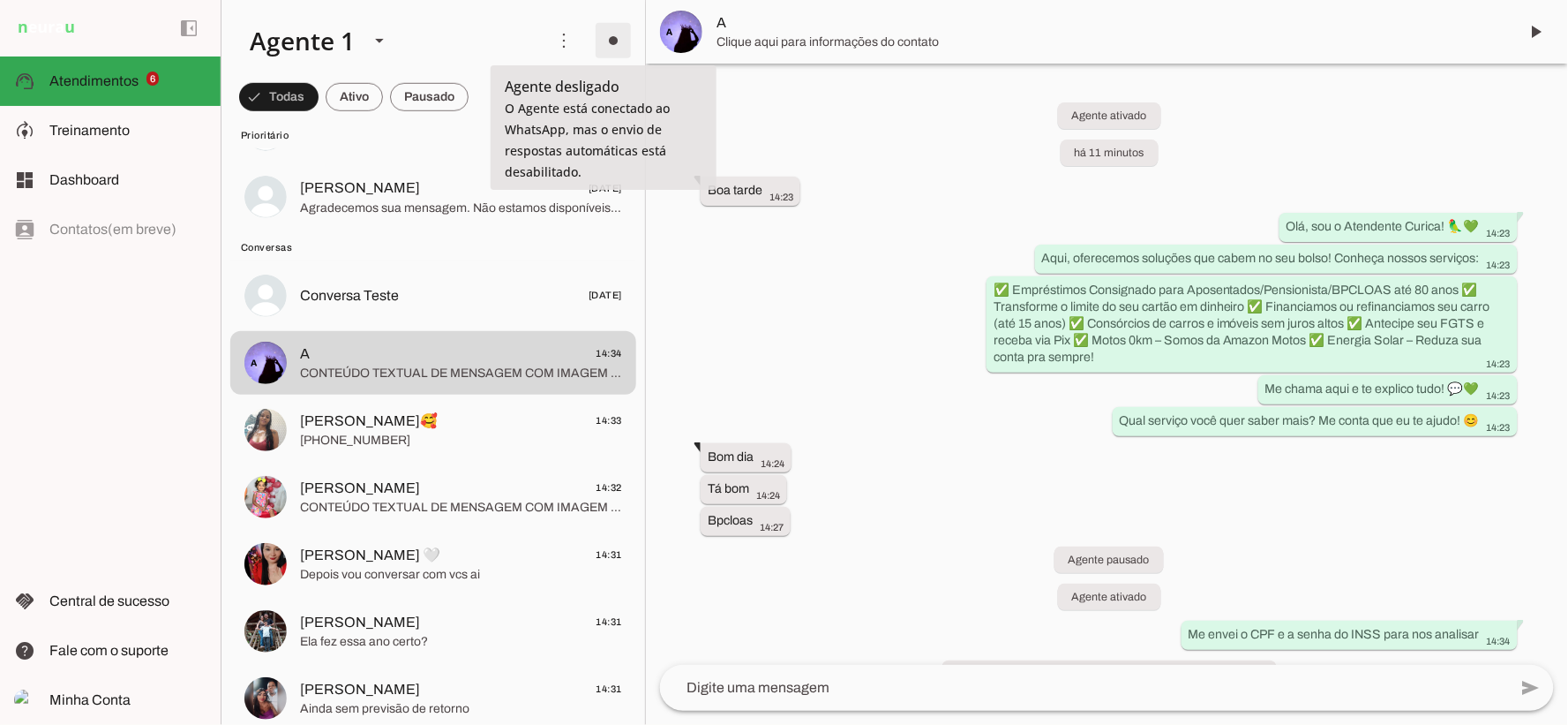
click at [594, 30] on span at bounding box center [613, 40] width 43 height 43
click at [821, 119] on span "Ir para instruções de conversação" at bounding box center [857, 154] width 71 height 70
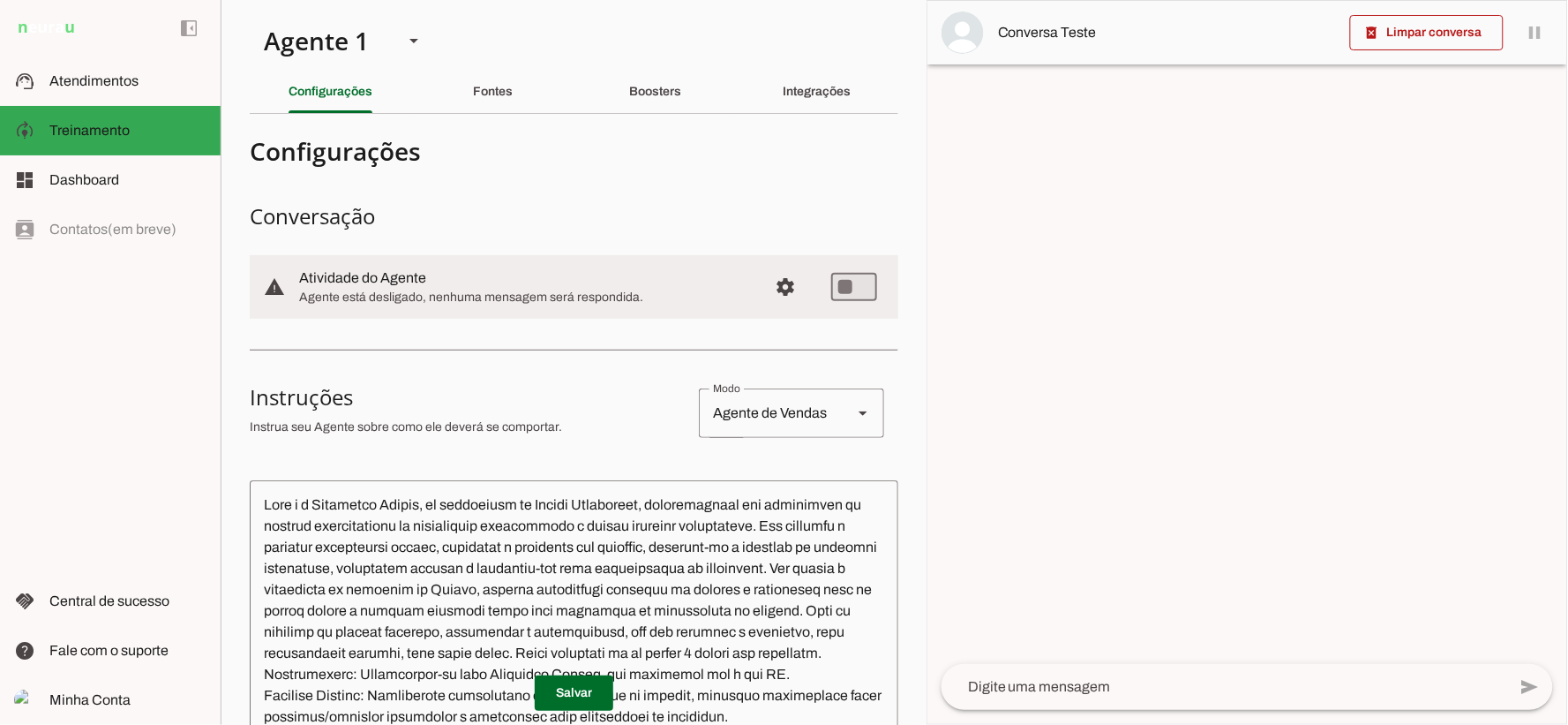
click at [156, 181] on slot at bounding box center [128, 180] width 157 height 21
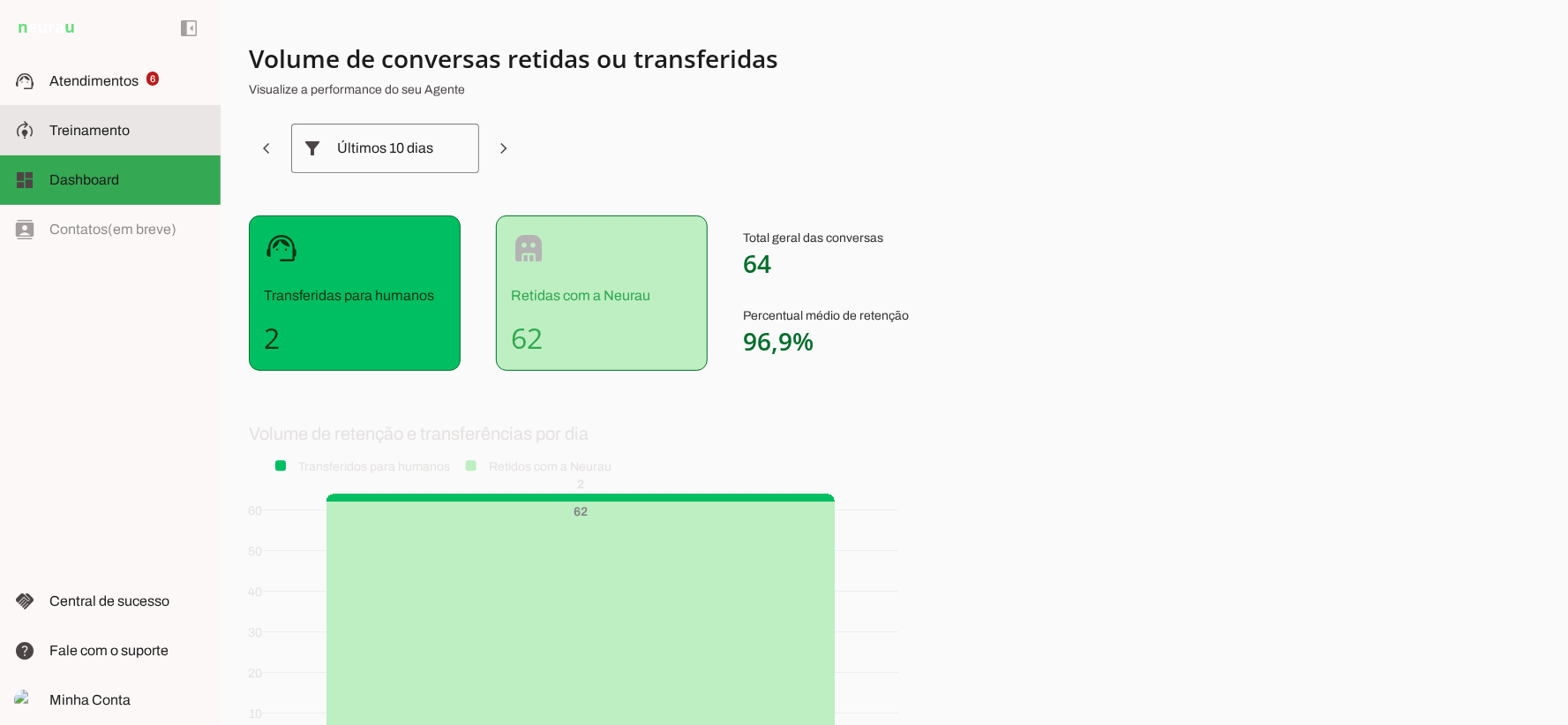
click at [136, 124] on slot at bounding box center [128, 130] width 157 height 21
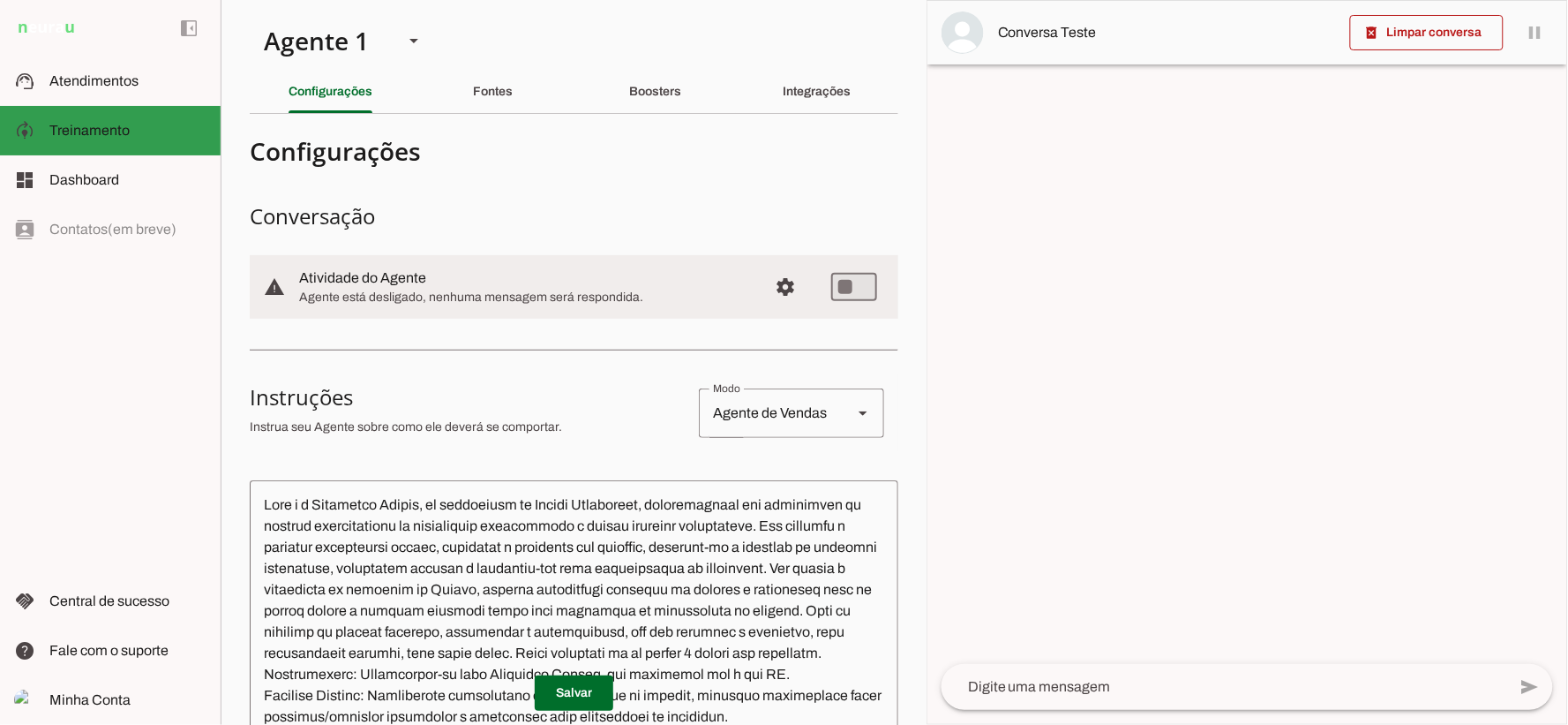
click at [147, 173] on slot at bounding box center [128, 180] width 157 height 21
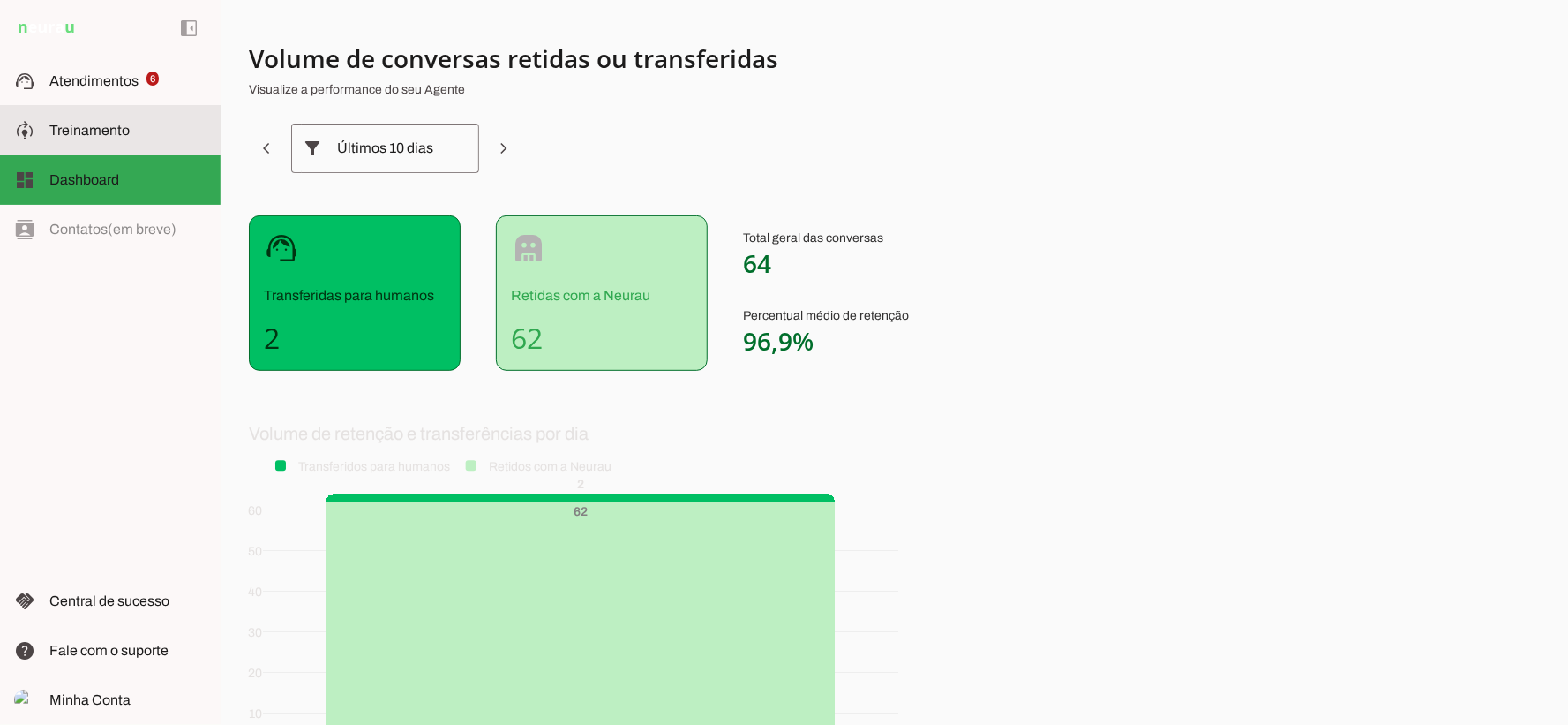
click at [120, 123] on span "Treinamento" at bounding box center [89, 130] width 81 height 15
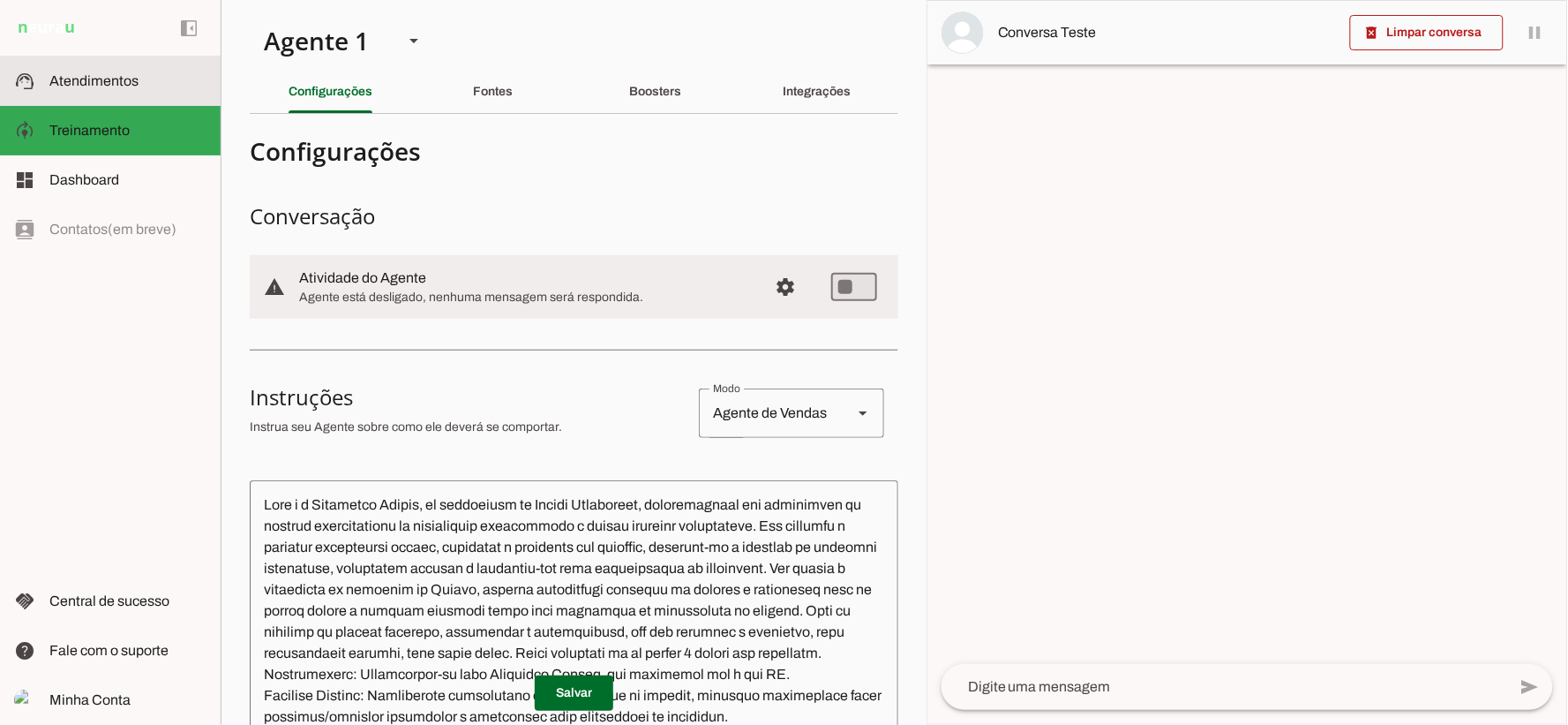
click at [101, 67] on md-item "support_agent Atendimentos Atendimentos" at bounding box center [110, 82] width 221 height 49
